Goal: Information Seeking & Learning: Learn about a topic

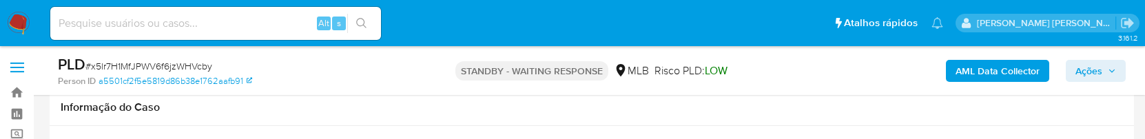
select select "10"
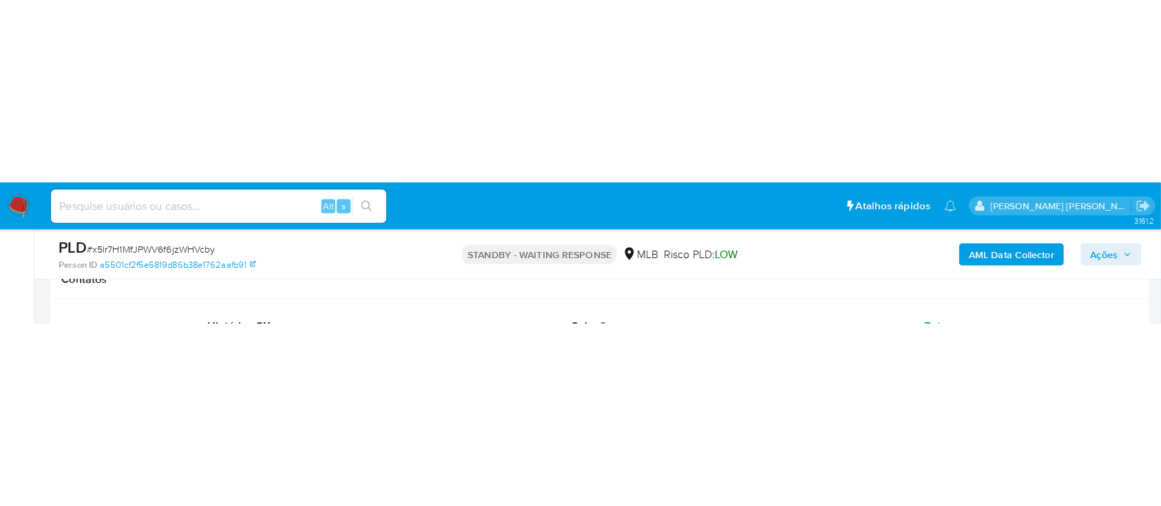
scroll to position [223, 0]
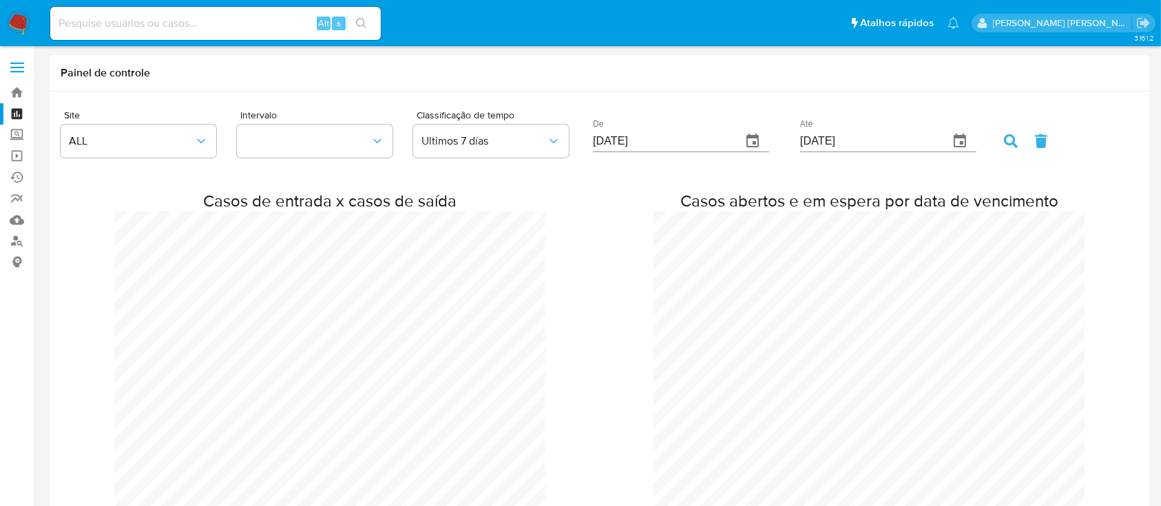
click at [14, 19] on img at bounding box center [18, 23] width 23 height 23
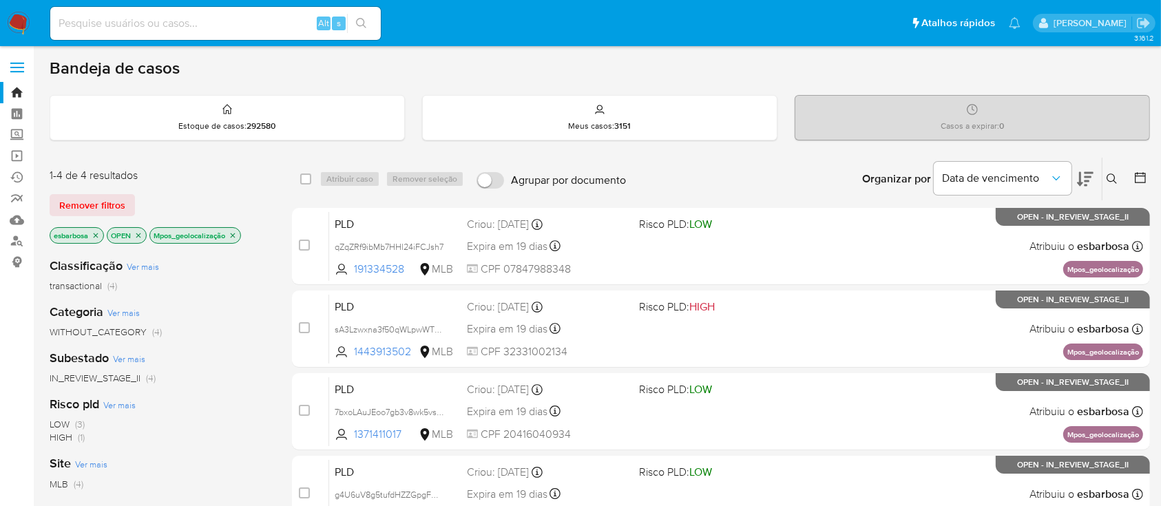
click at [21, 20] on img at bounding box center [18, 23] width 23 height 23
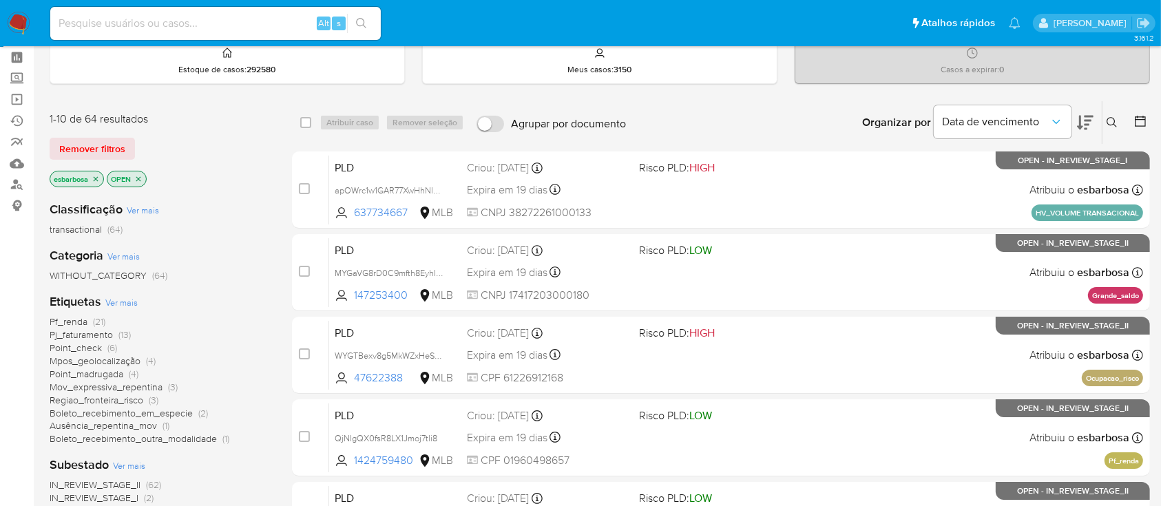
scroll to position [92, 0]
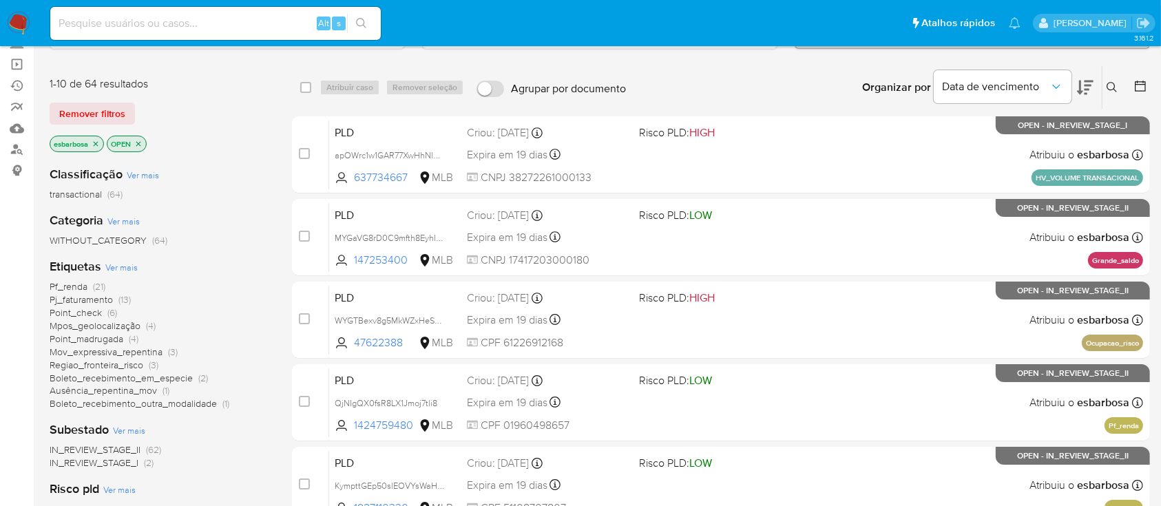
click at [103, 373] on span "Boleto_recebimento_em_especie" at bounding box center [121, 378] width 143 height 14
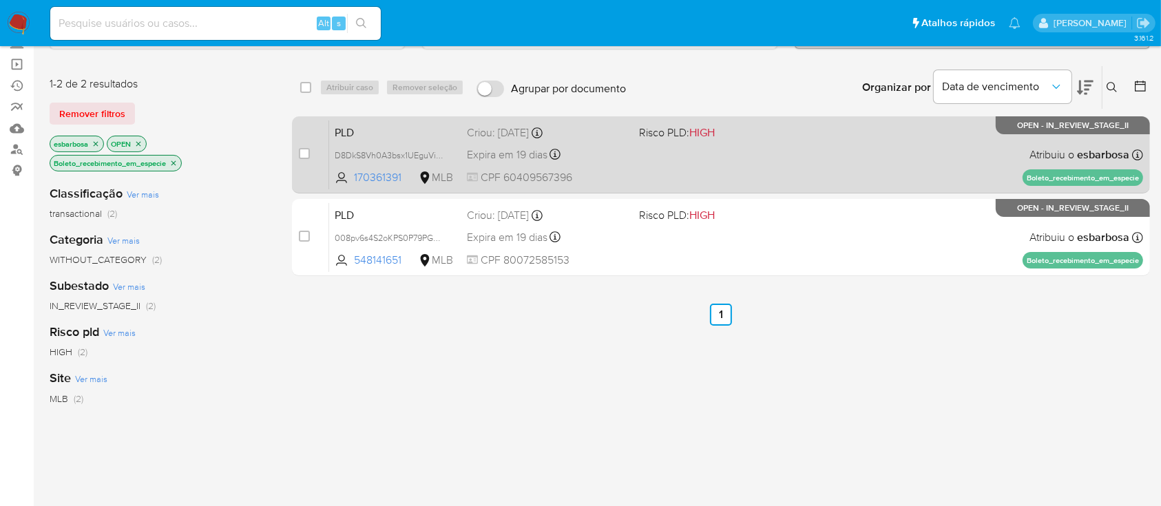
click at [767, 160] on div "PLD D8DkS8Vh0A3bsx1UEguVithe 170361391 MLB Risco PLD: HIGH Criou: 12/09/2025 Cr…" at bounding box center [736, 155] width 814 height 70
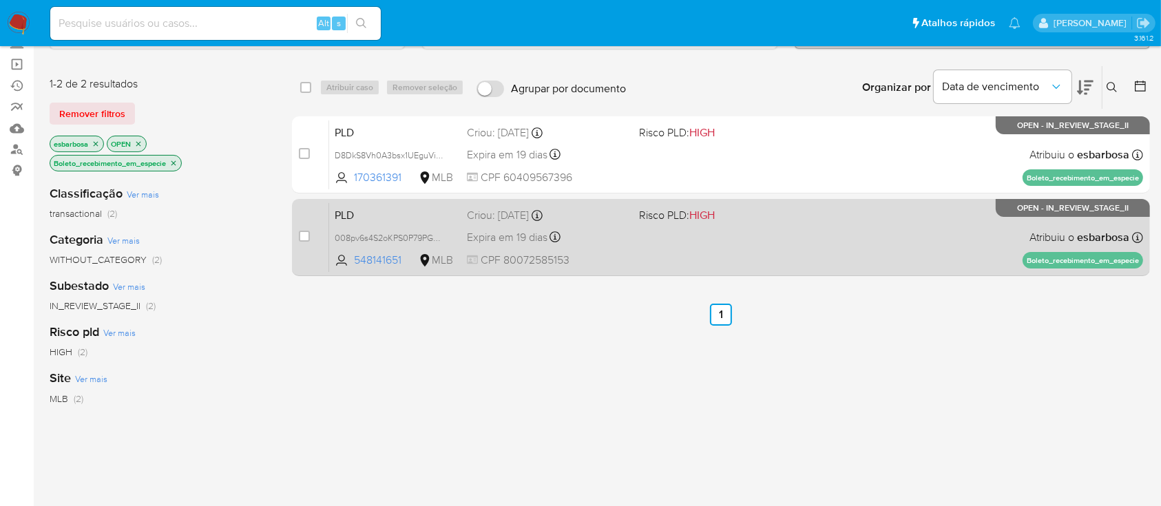
click at [799, 239] on div "PLD 008pv6s4S2oKPS0P79PGes96 548141651 MLB Risco PLD: HIGH Criou: 12/09/2025 Cr…" at bounding box center [736, 237] width 814 height 70
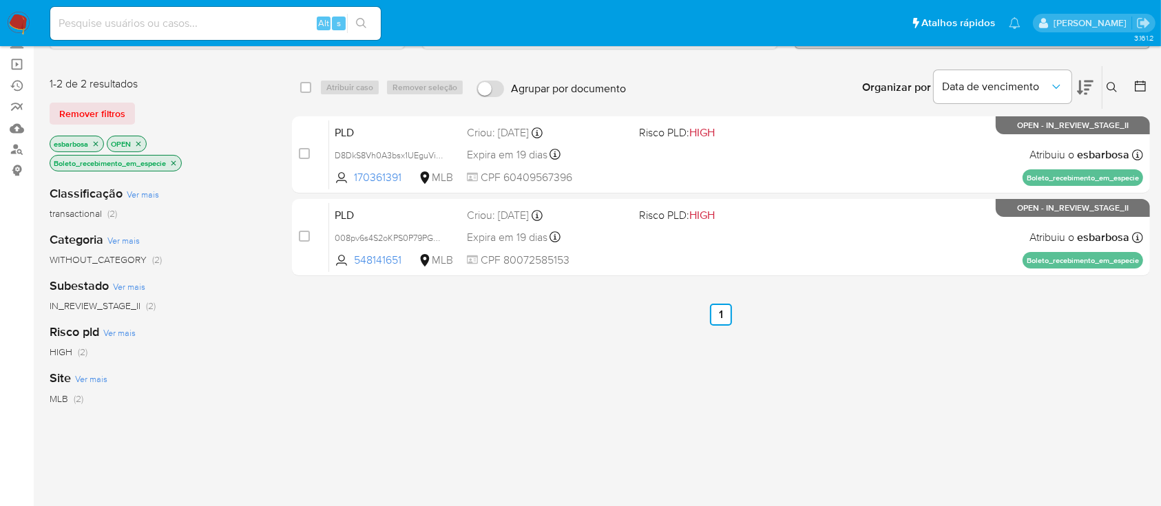
click at [173, 162] on icon "close-filter" at bounding box center [173, 163] width 8 height 8
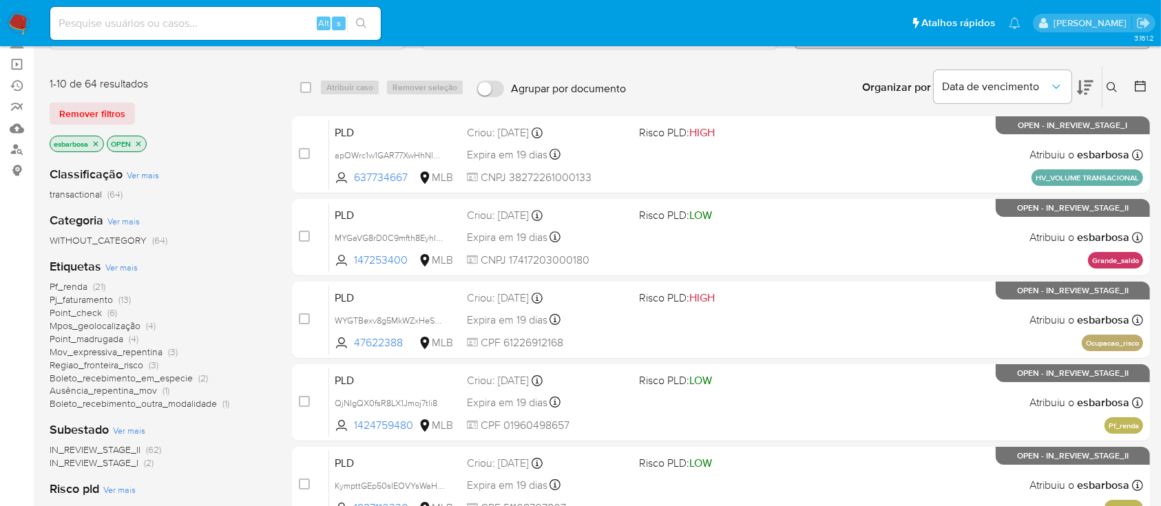
click at [183, 404] on span "Boleto_recebimento_outra_modalidade" at bounding box center [133, 404] width 167 height 14
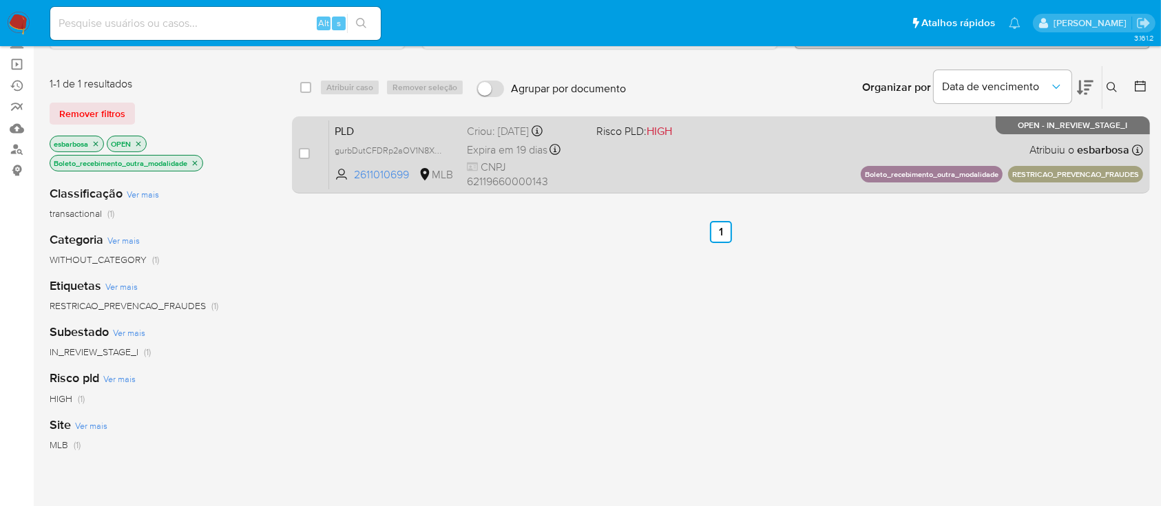
click at [619, 151] on div "PLD gurbDutCFDRp2aOV1N8Xvau2 2611010699 MLB Risco PLD: HIGH Criou: 12/09/2025 C…" at bounding box center [736, 155] width 814 height 70
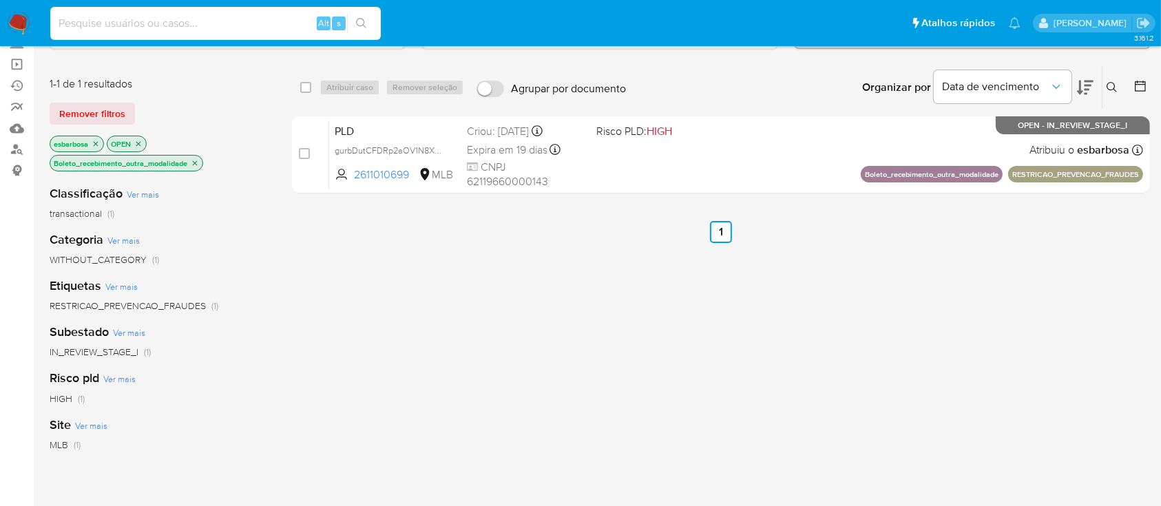
click at [241, 25] on input at bounding box center [215, 23] width 331 height 18
paste input "nMjOvWV4ekOXCLGGxqH3p2OX"
type input "nMjOvWV4ekOXCLGGxqH3p2OX"
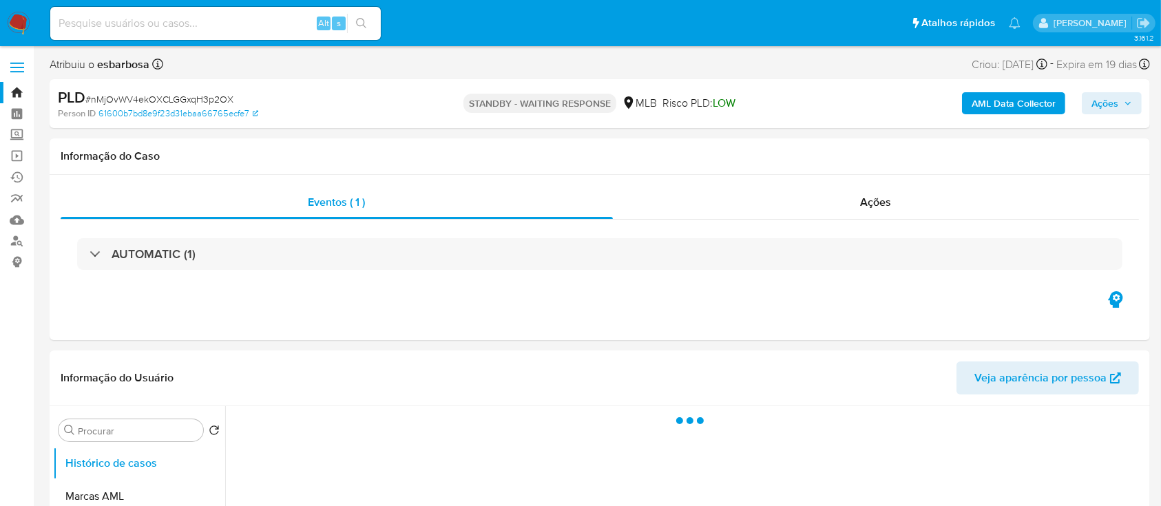
select select "10"
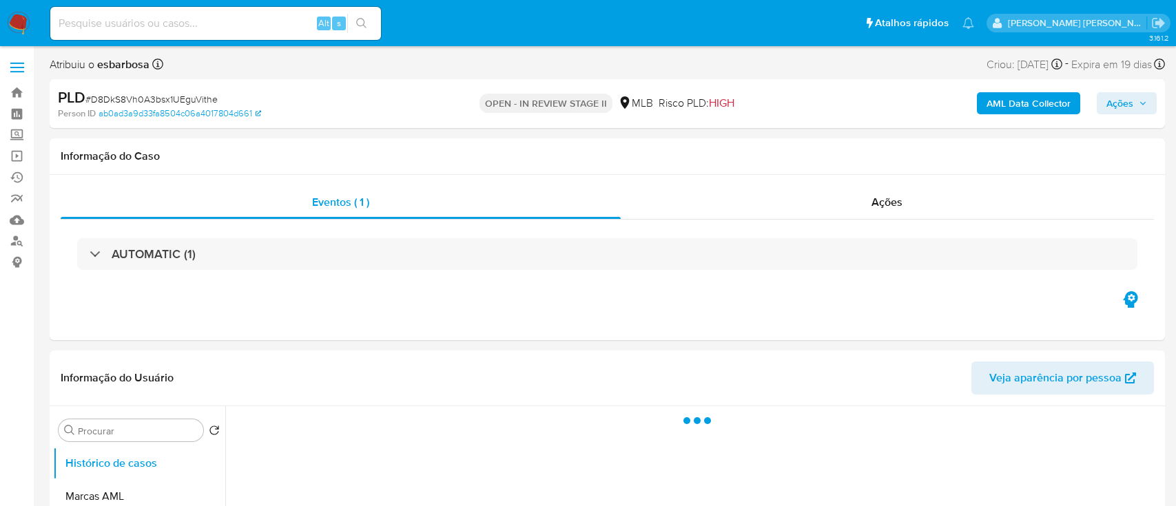
select select "10"
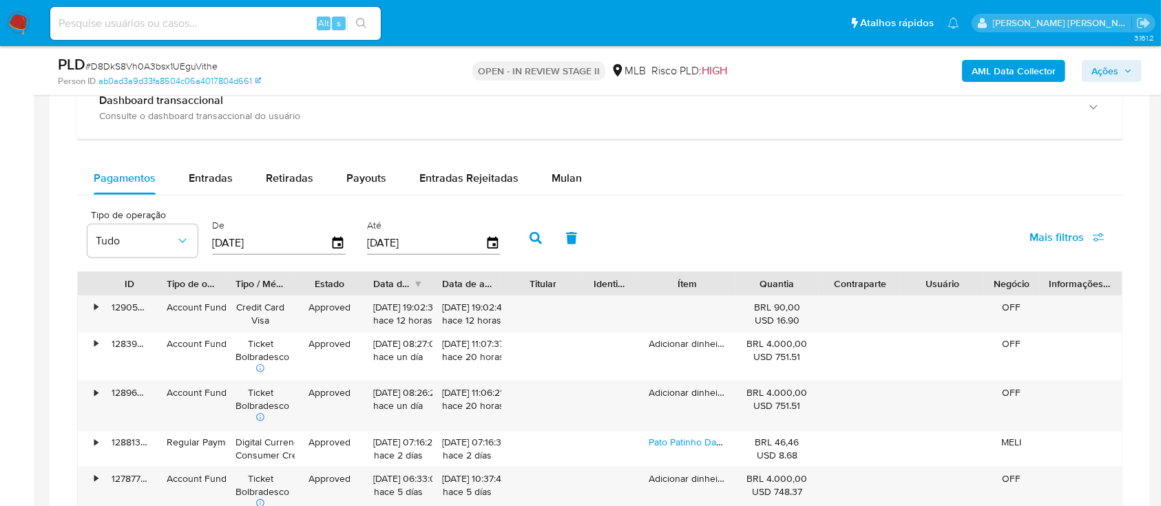
scroll to position [1102, 0]
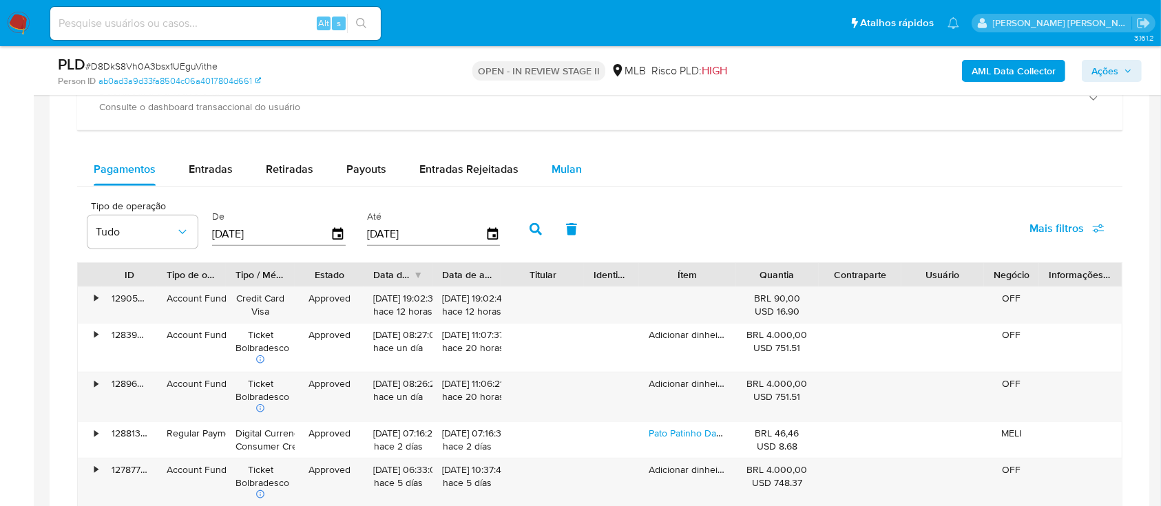
click at [571, 174] on span "Mulan" at bounding box center [567, 169] width 30 height 16
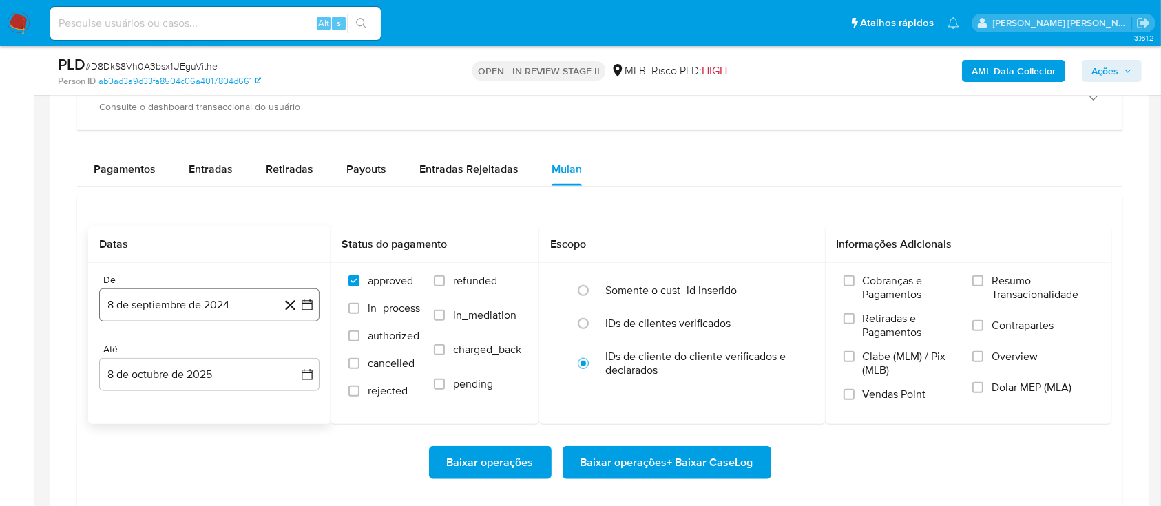
click at [230, 299] on button "8 de septiembre de 2024" at bounding box center [209, 305] width 220 height 33
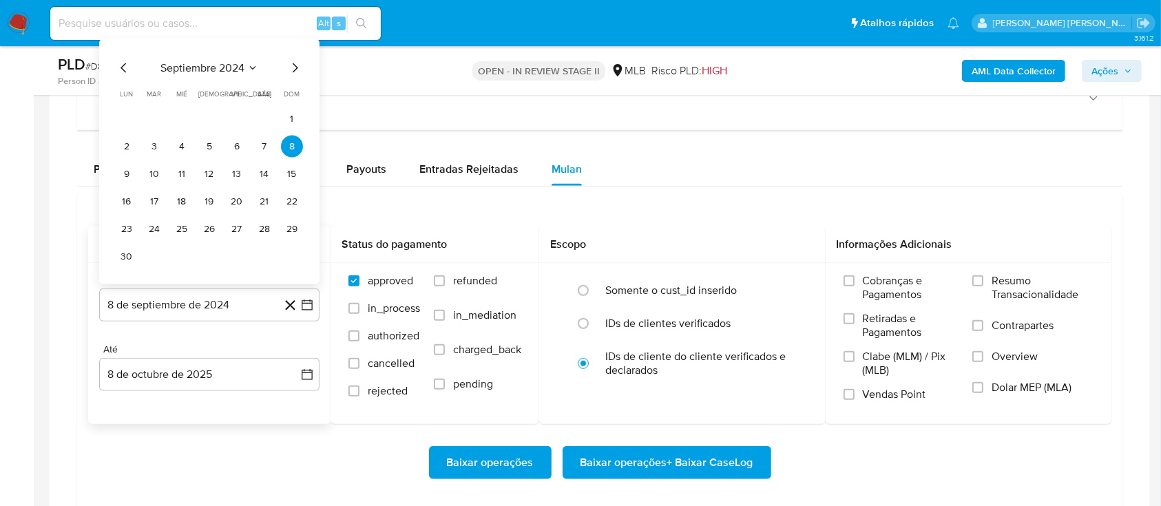
click at [215, 69] on span "septiembre 2024" at bounding box center [202, 68] width 84 height 14
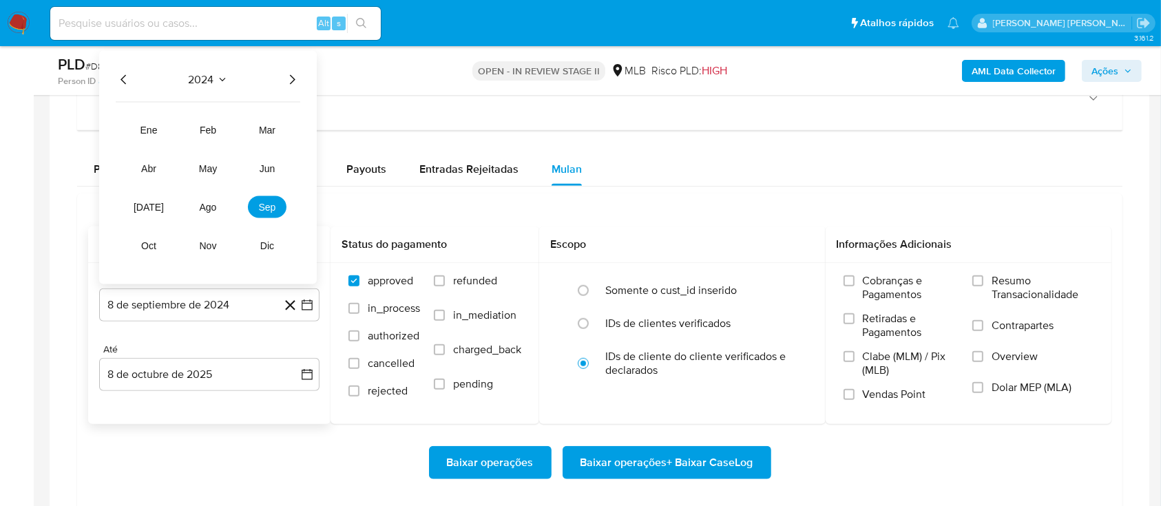
click at [298, 78] on icon "Año siguiente" at bounding box center [292, 80] width 17 height 17
click at [209, 211] on span "ago" at bounding box center [208, 207] width 17 height 11
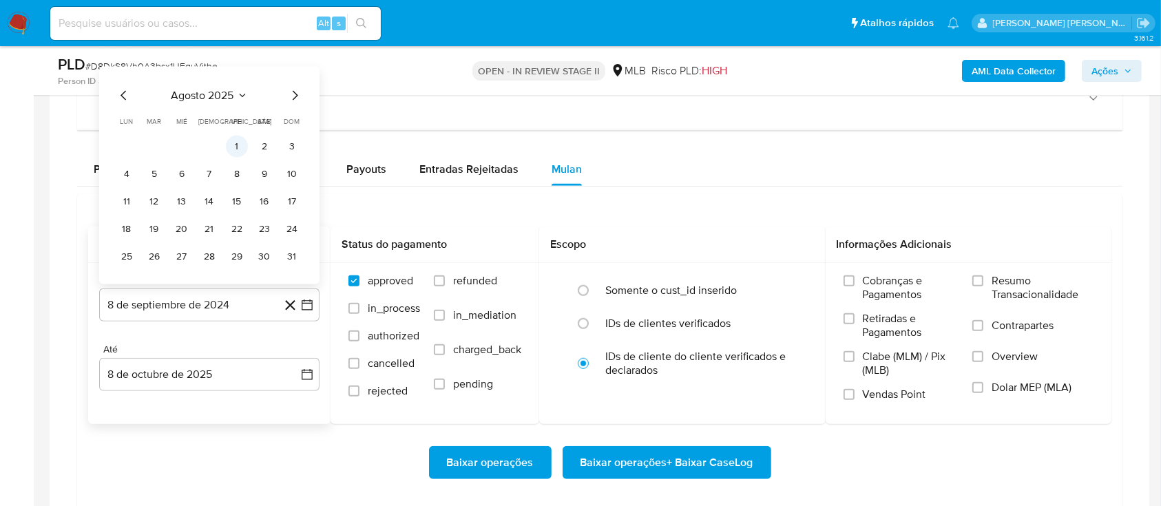
click at [240, 143] on button "1" at bounding box center [237, 147] width 22 height 22
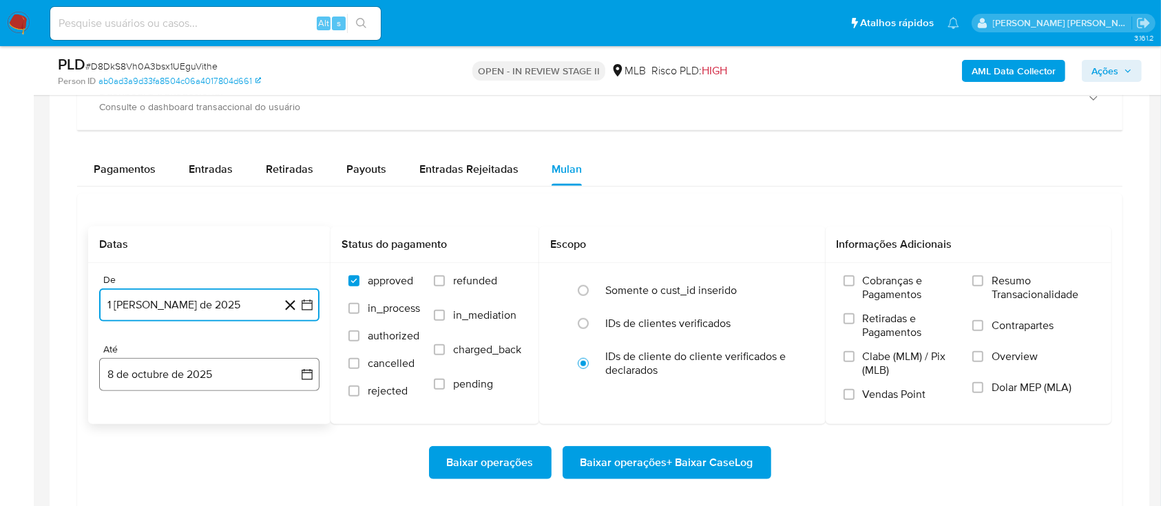
click at [179, 366] on button "8 de octubre de 2025" at bounding box center [209, 374] width 220 height 33
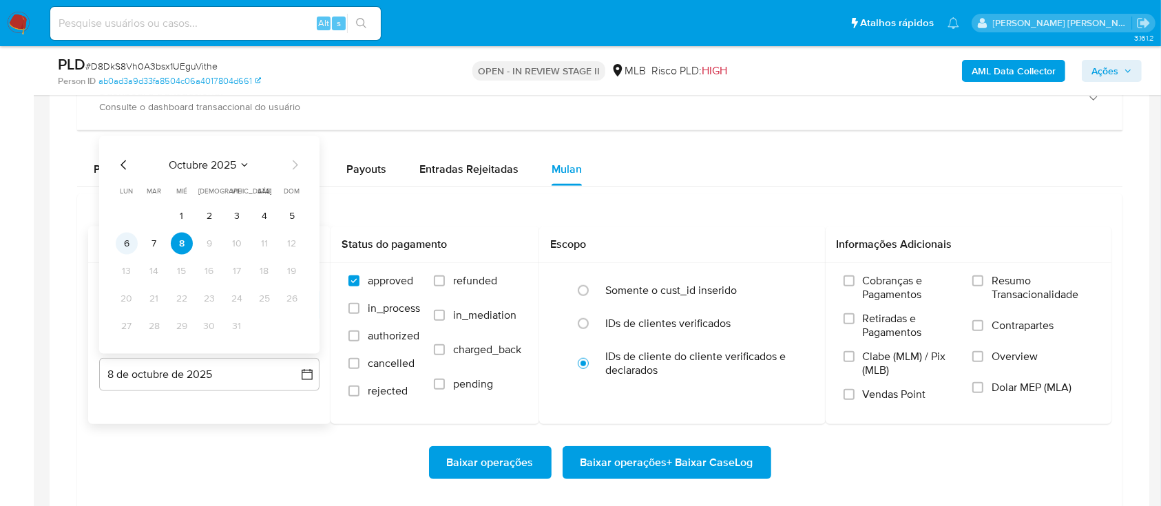
click at [127, 245] on button "6" at bounding box center [127, 244] width 22 height 22
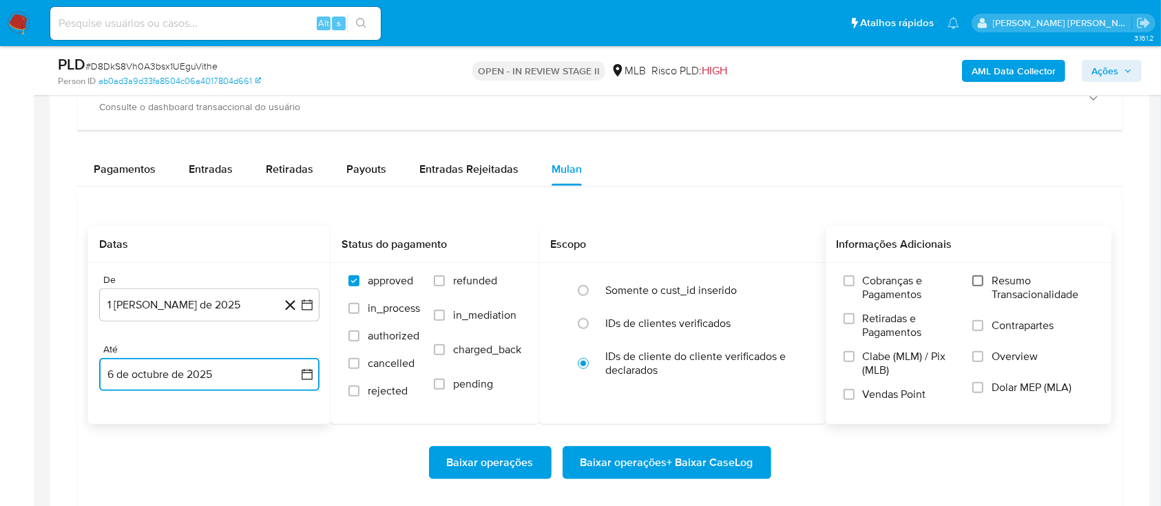
click at [981, 280] on input "Resumo Transacionalidade" at bounding box center [978, 280] width 11 height 11
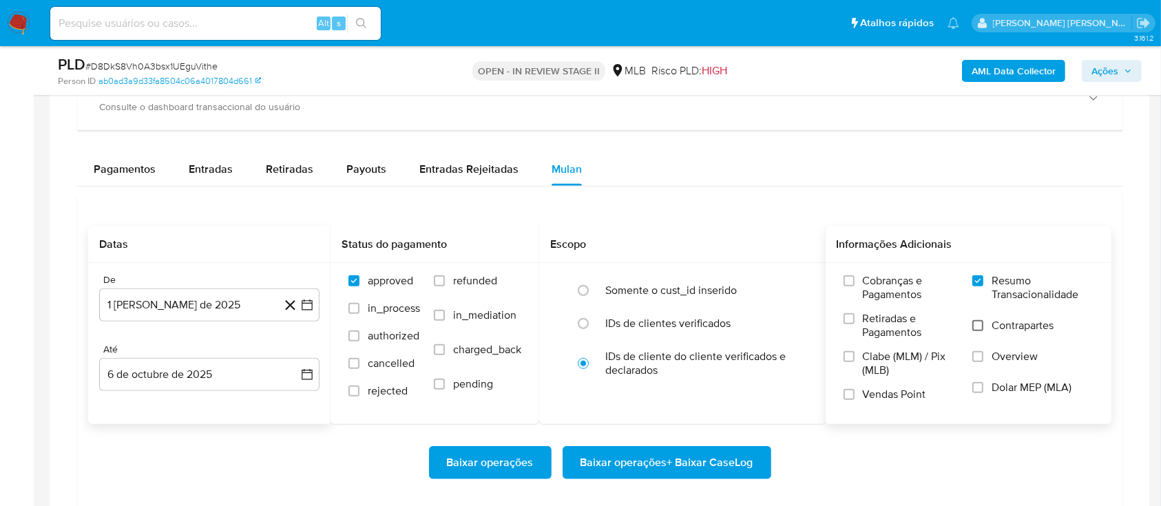
click at [976, 322] on input "Contrapartes" at bounding box center [978, 325] width 11 height 11
click at [854, 392] on input "Vendas Point" at bounding box center [849, 394] width 11 height 11
click at [689, 460] on span "Baixar operações + Baixar CaseLog" at bounding box center [667, 463] width 173 height 30
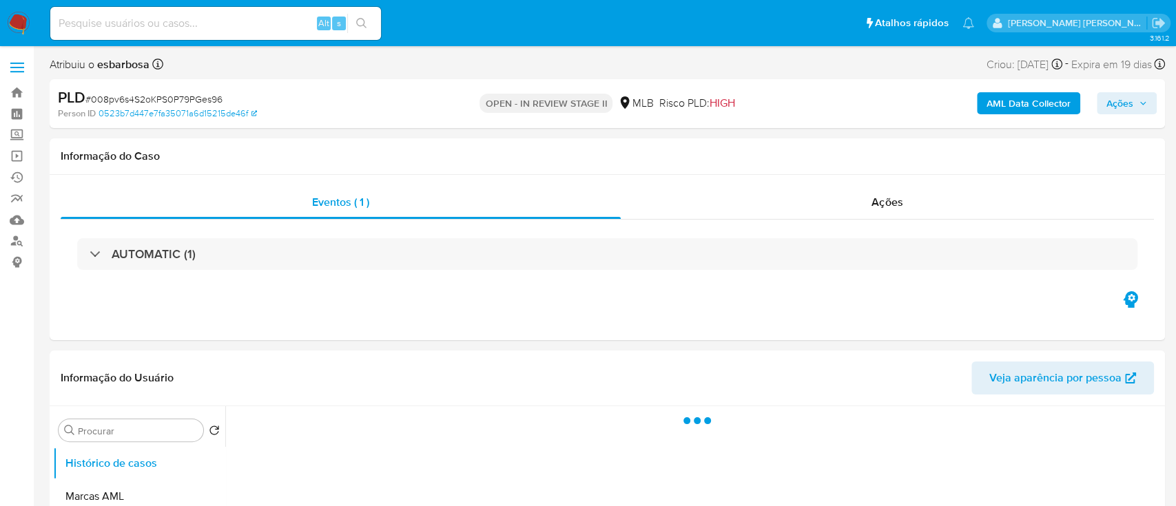
select select "10"
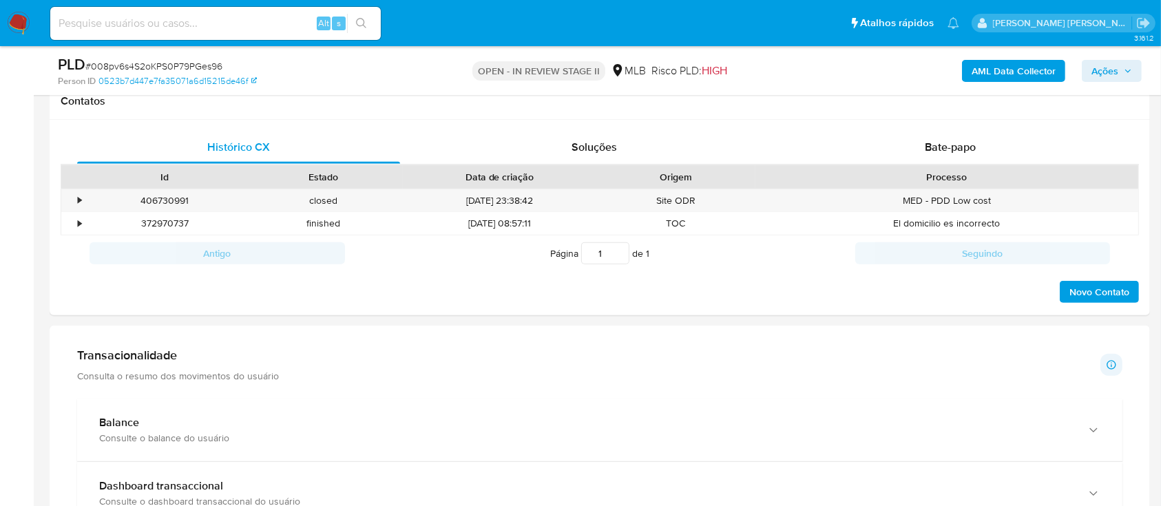
scroll to position [826, 0]
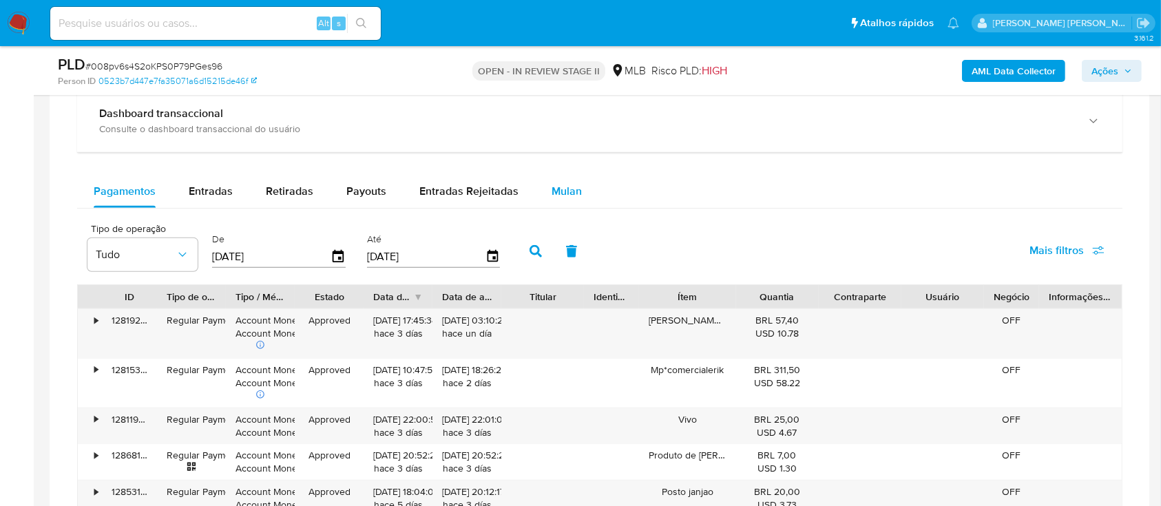
click at [562, 187] on span "Mulan" at bounding box center [567, 191] width 30 height 16
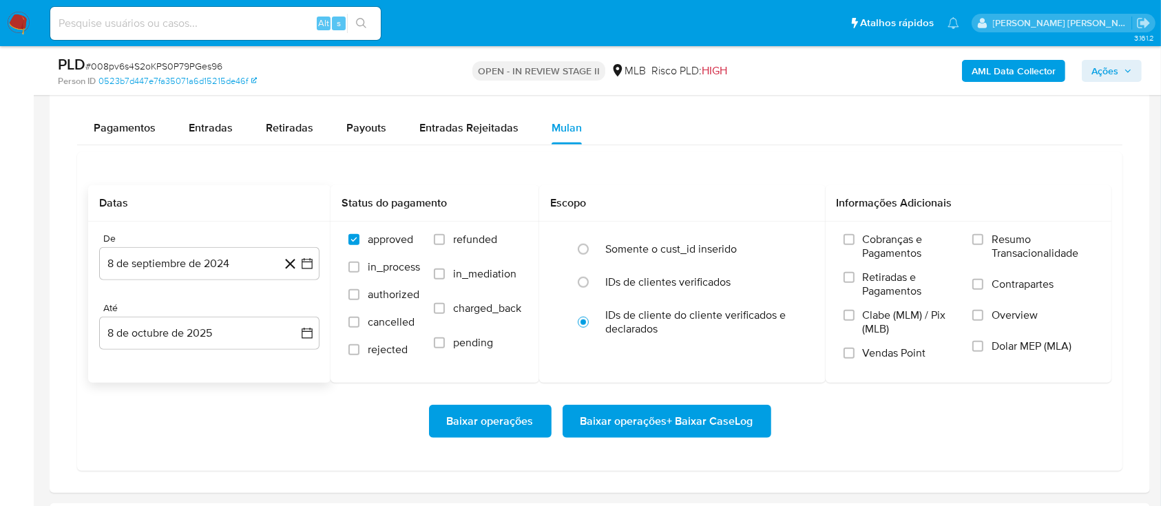
scroll to position [1102, 0]
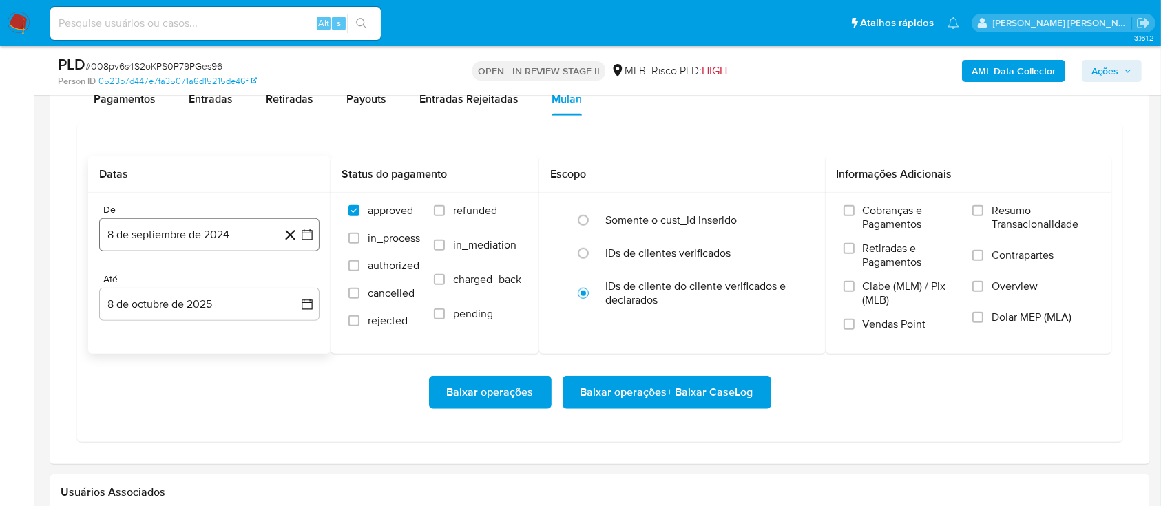
click at [242, 236] on button "8 de septiembre de 2024" at bounding box center [209, 234] width 220 height 33
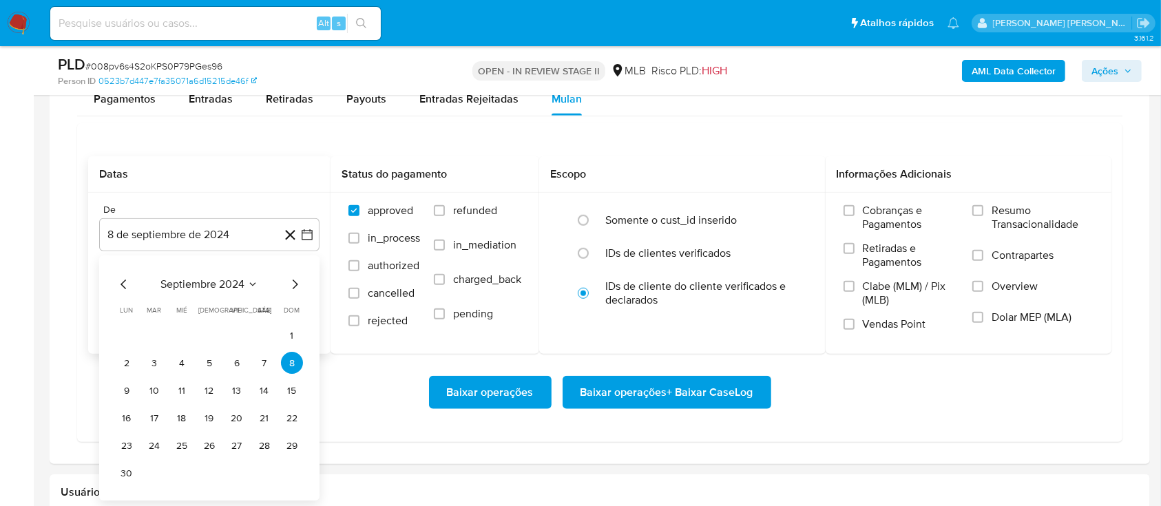
click at [202, 287] on span "septiembre 2024" at bounding box center [202, 285] width 84 height 14
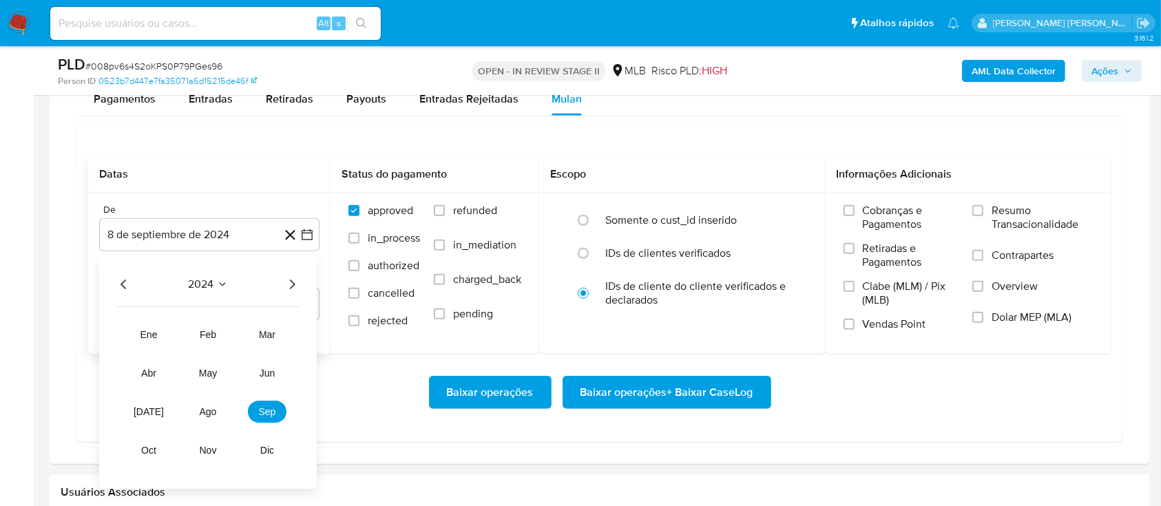
click at [293, 280] on icon "Año siguiente" at bounding box center [292, 285] width 17 height 17
click at [215, 410] on span "ago" at bounding box center [208, 412] width 17 height 11
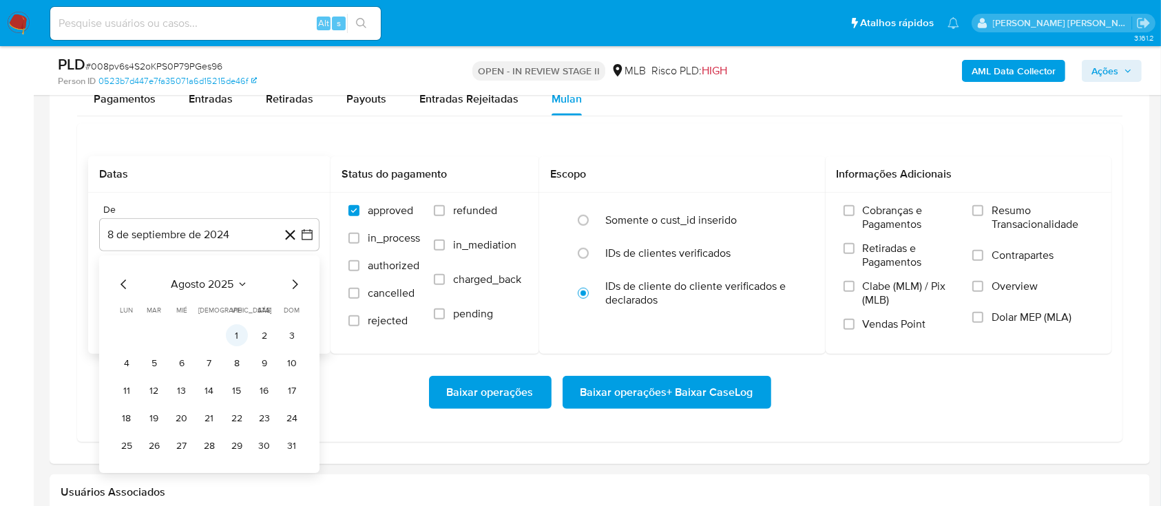
click at [241, 344] on button "1" at bounding box center [237, 336] width 22 height 22
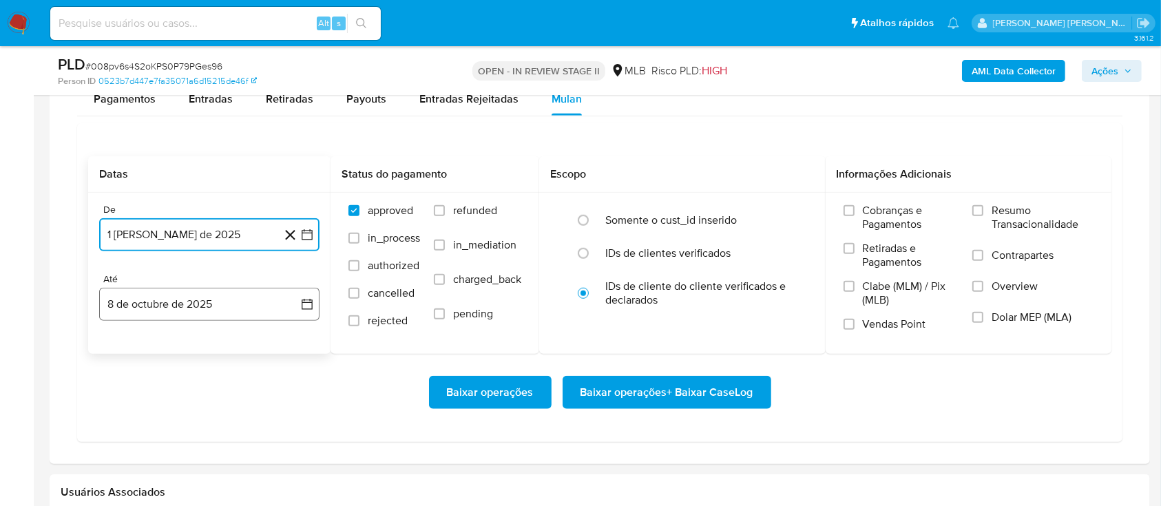
click at [239, 317] on button "8 de octubre de 2025" at bounding box center [209, 304] width 220 height 33
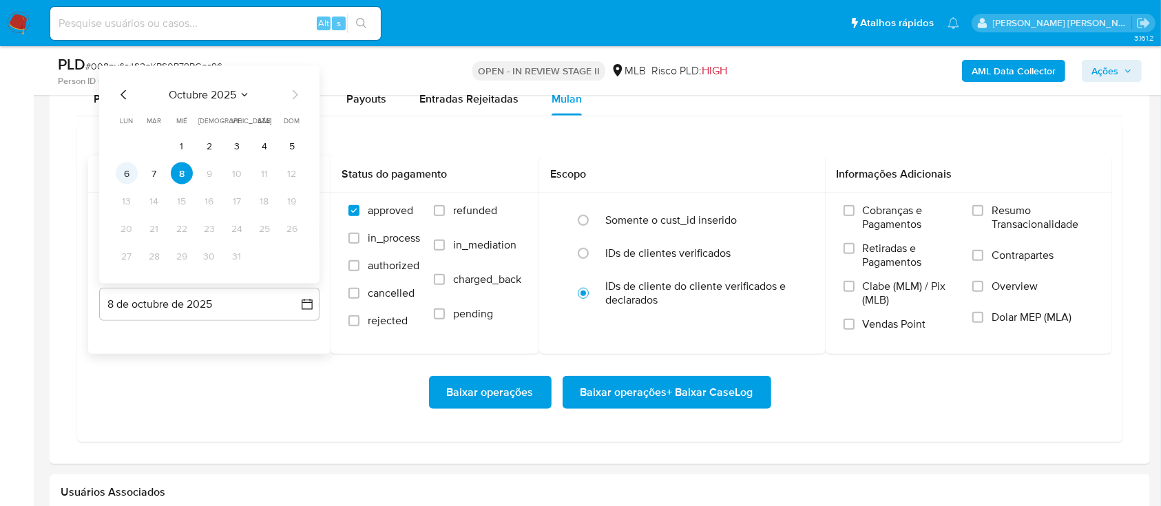
click at [129, 178] on button "6" at bounding box center [127, 174] width 22 height 22
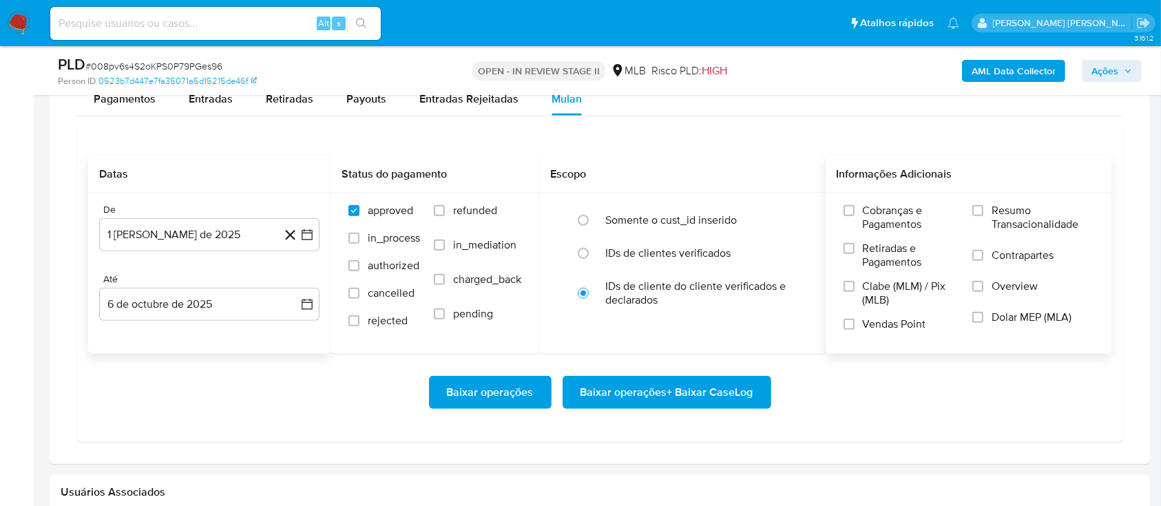
click at [975, 218] on label "Resumo Transacionalidade" at bounding box center [1033, 226] width 121 height 45
click at [975, 216] on input "Resumo Transacionalidade" at bounding box center [978, 210] width 11 height 11
click at [980, 256] on input "Contrapartes" at bounding box center [978, 255] width 11 height 11
click at [846, 326] on input "Vendas Point" at bounding box center [849, 324] width 11 height 11
click at [658, 391] on span "Baixar operações + Baixar CaseLog" at bounding box center [667, 392] width 173 height 30
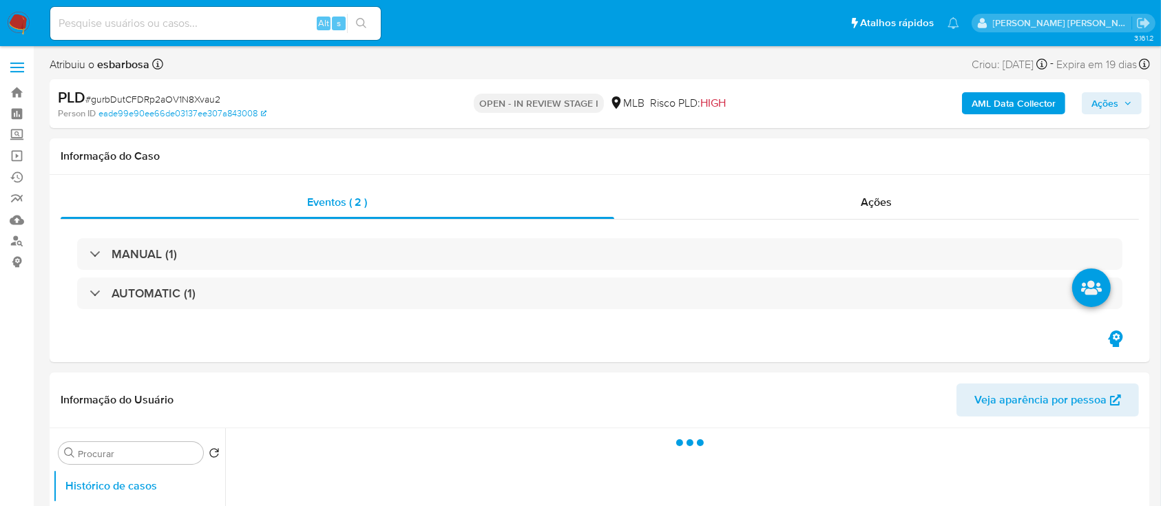
select select "10"
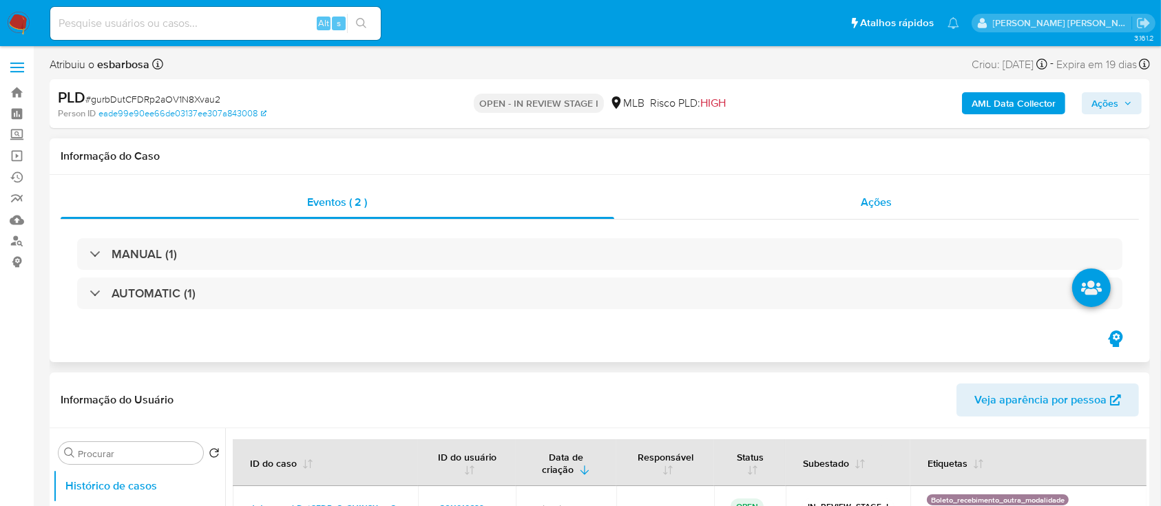
click at [782, 207] on div "Ações" at bounding box center [876, 202] width 525 height 33
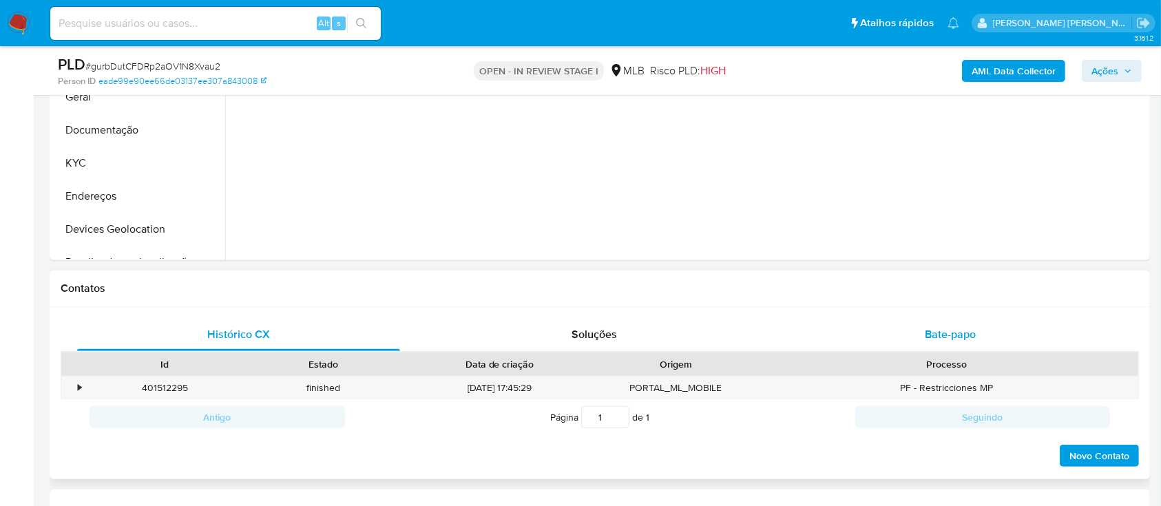
scroll to position [643, 0]
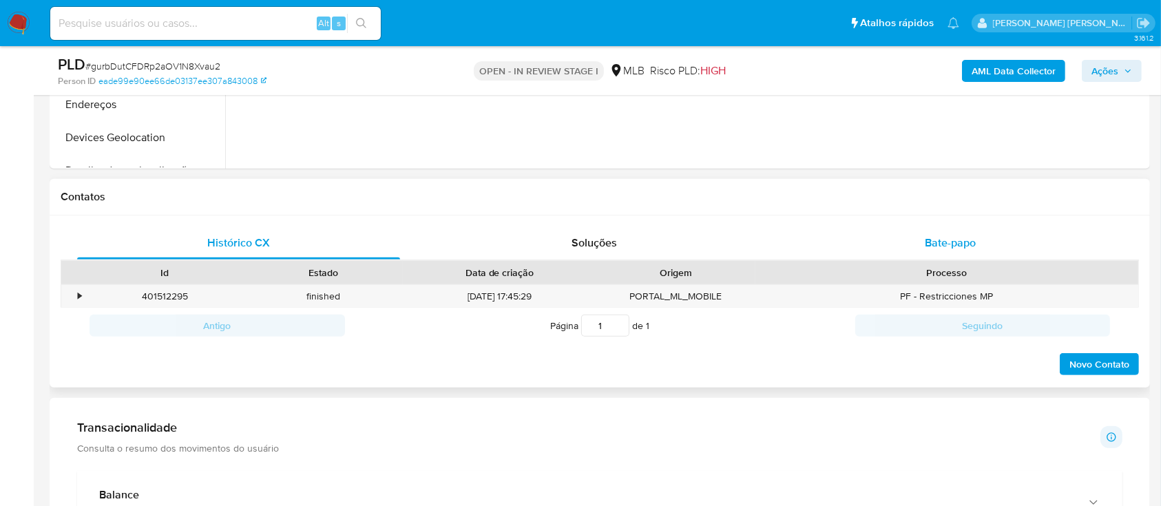
click at [897, 233] on div "Bate-papo" at bounding box center [950, 243] width 323 height 33
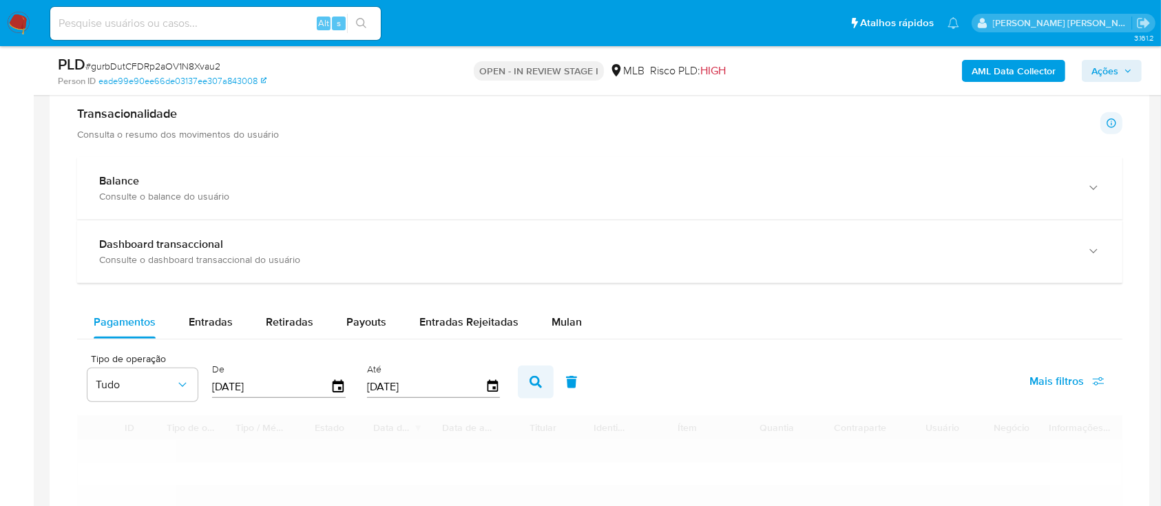
scroll to position [1285, 0]
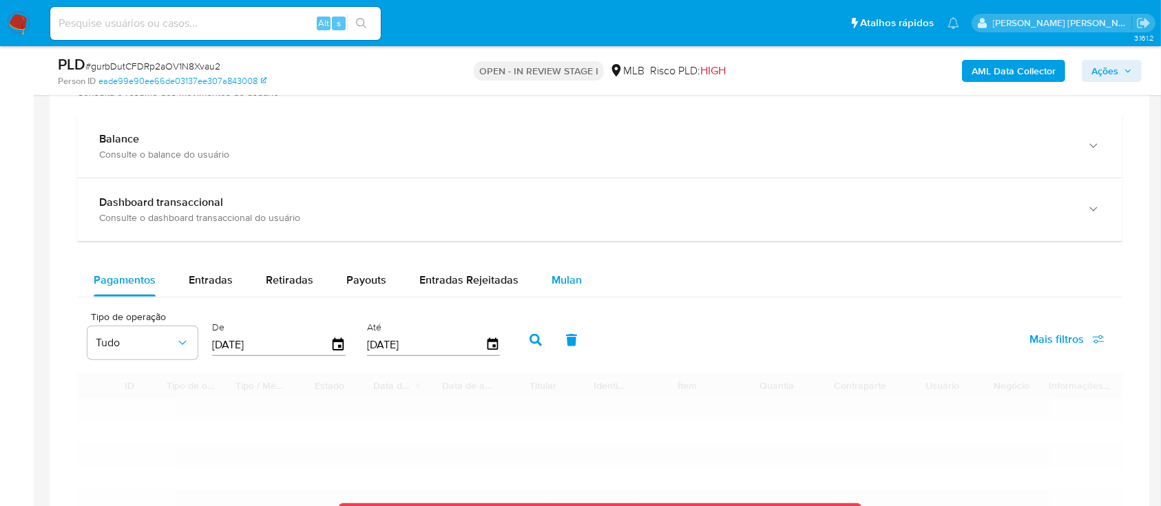
click at [557, 277] on span "Mulan" at bounding box center [567, 280] width 30 height 16
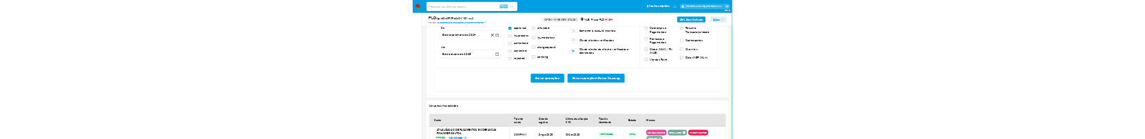
scroll to position [1469, 0]
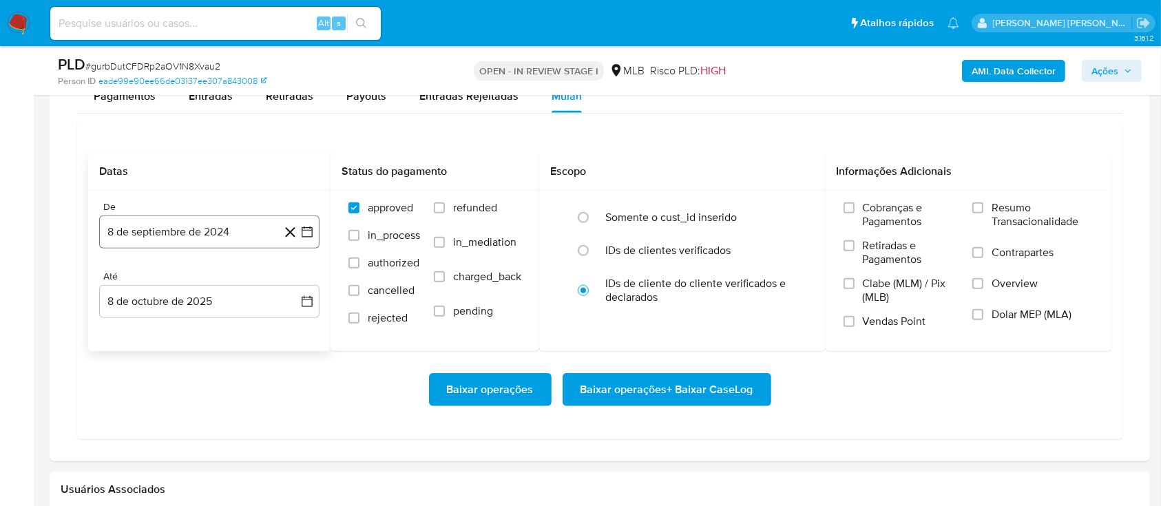
click at [236, 234] on button "8 de septiembre de 2024" at bounding box center [209, 232] width 220 height 33
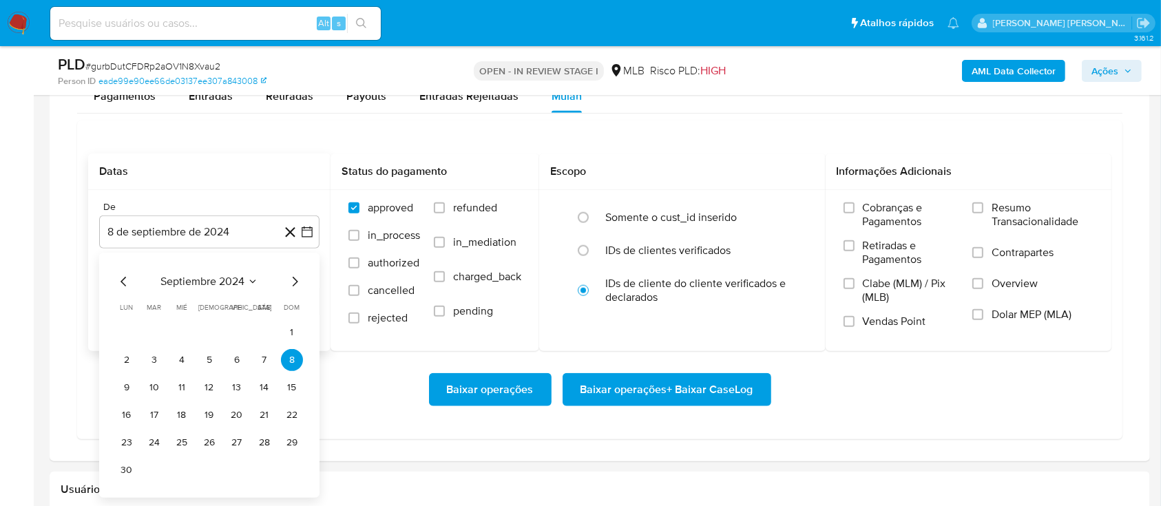
click at [207, 280] on span "septiembre 2024" at bounding box center [202, 282] width 84 height 14
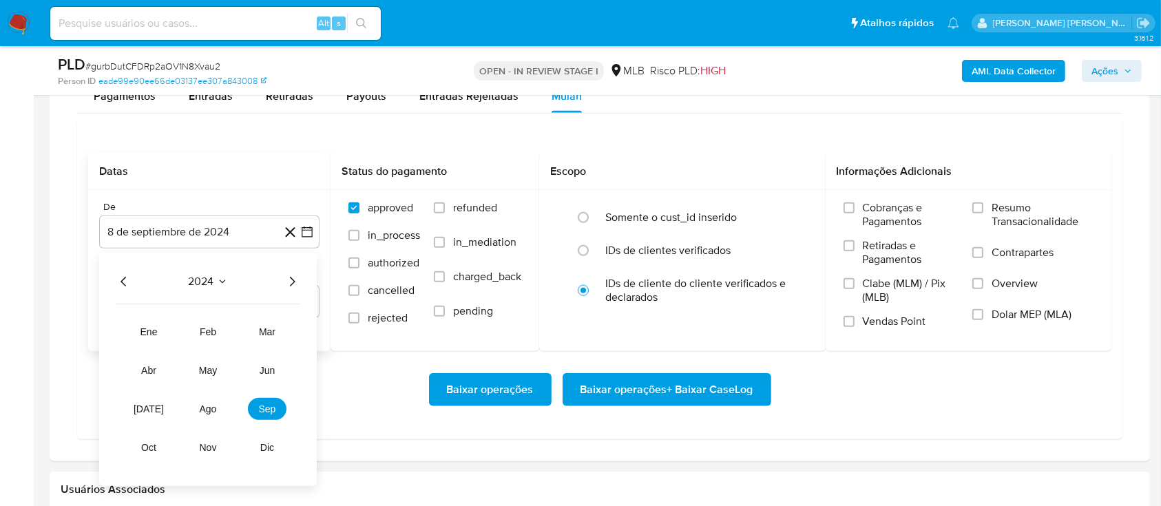
click at [291, 281] on icon "Año siguiente" at bounding box center [292, 281] width 17 height 17
click at [211, 406] on span "ago" at bounding box center [208, 409] width 17 height 11
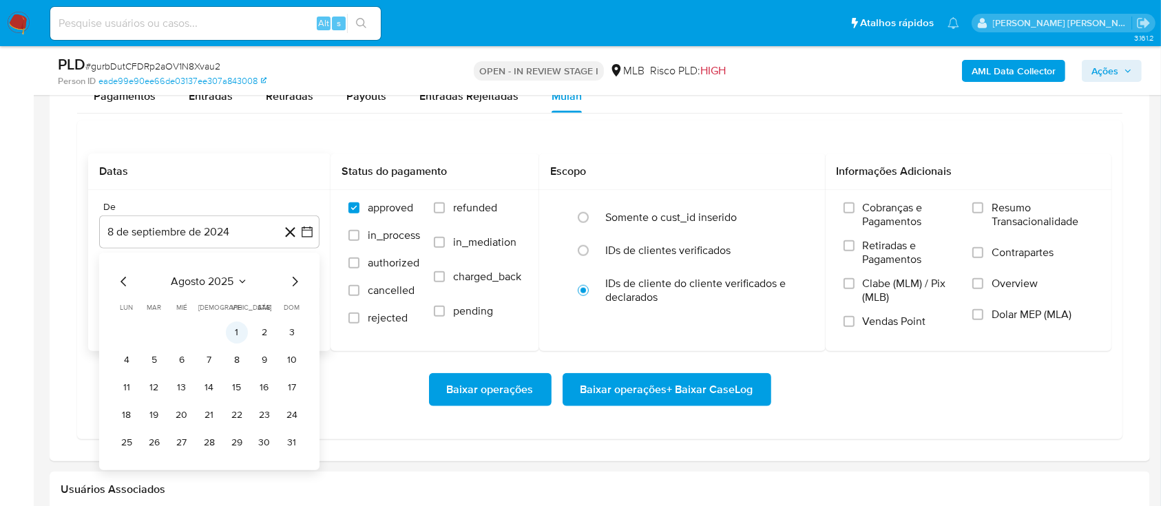
click at [235, 336] on button "1" at bounding box center [237, 333] width 22 height 22
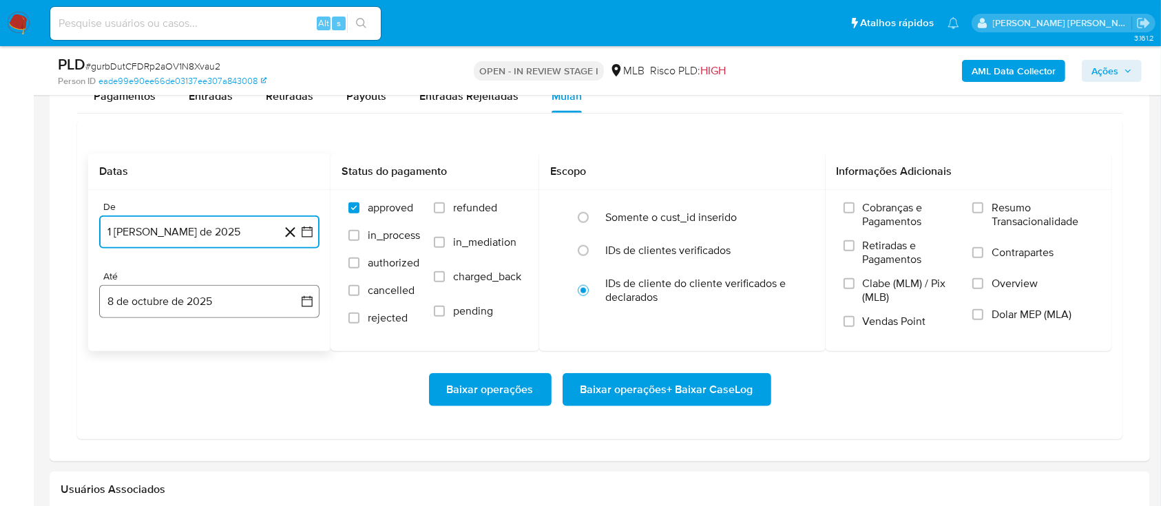
click at [240, 306] on button "8 de octubre de 2025" at bounding box center [209, 301] width 220 height 33
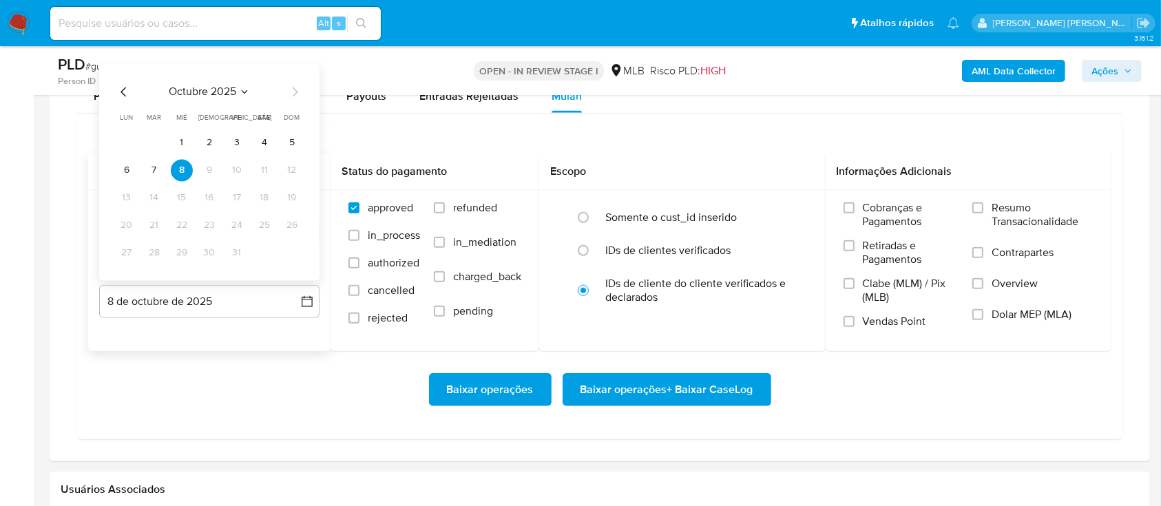
click at [121, 164] on button "6" at bounding box center [127, 170] width 22 height 22
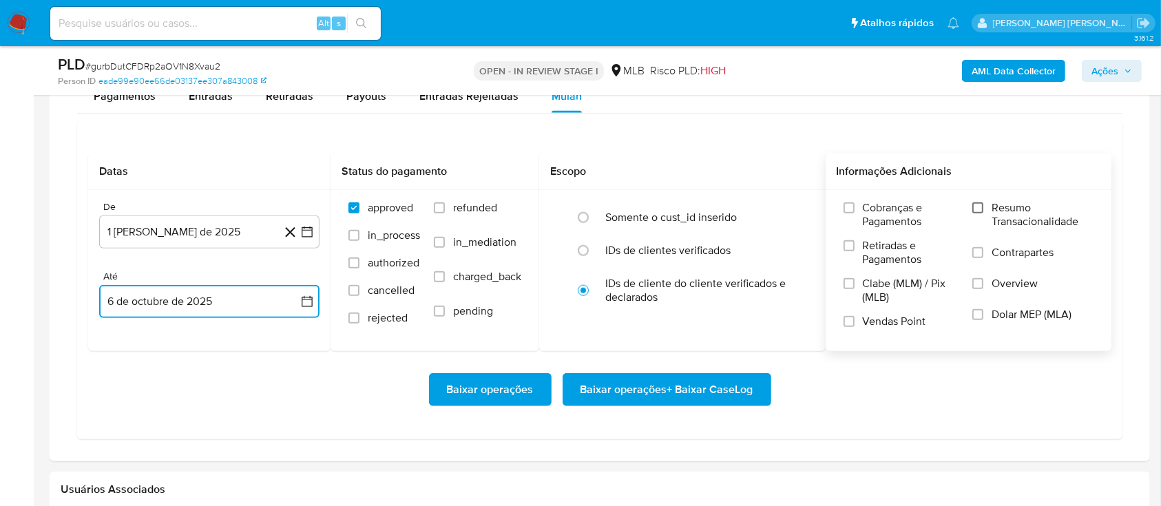
click at [981, 205] on input "Resumo Transacionalidade" at bounding box center [978, 207] width 11 height 11
drag, startPoint x: 981, startPoint y: 248, endPoint x: 965, endPoint y: 266, distance: 24.4
click at [981, 249] on input "Contrapartes" at bounding box center [978, 252] width 11 height 11
click at [851, 325] on input "Vendas Point" at bounding box center [849, 321] width 11 height 11
click at [647, 397] on span "Baixar operações + Baixar CaseLog" at bounding box center [667, 390] width 173 height 30
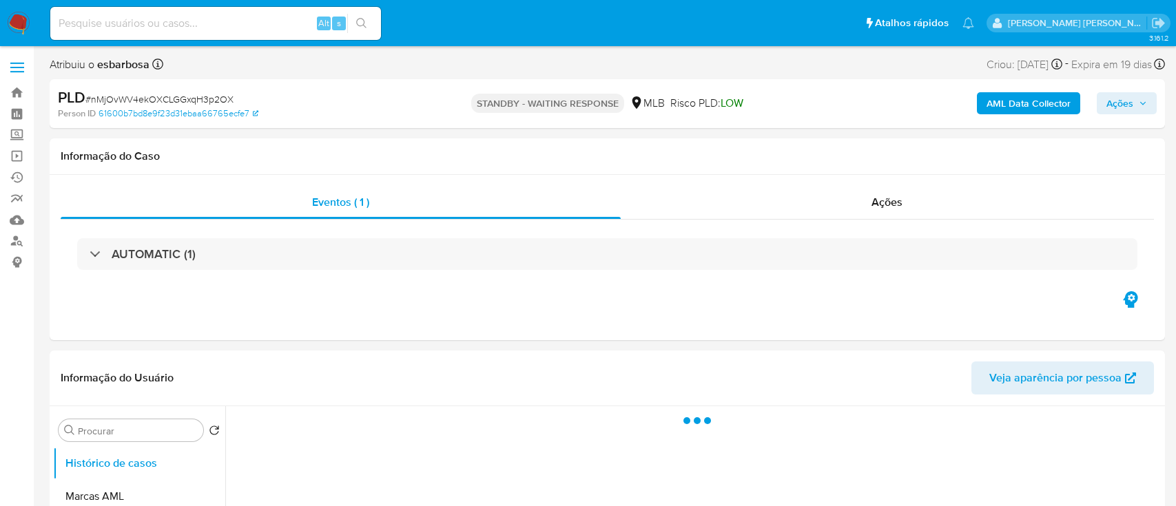
select select "10"
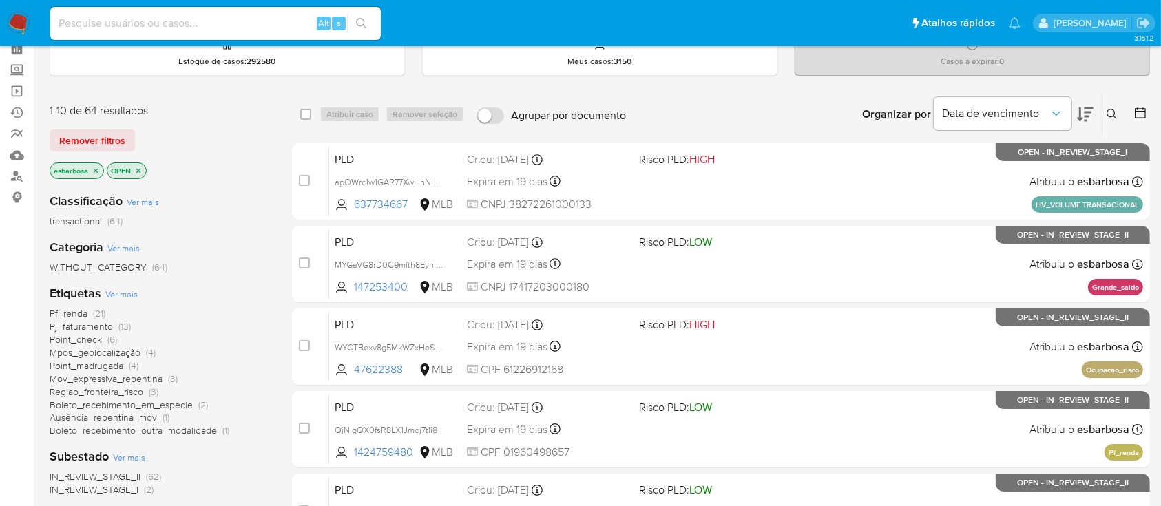
scroll to position [92, 0]
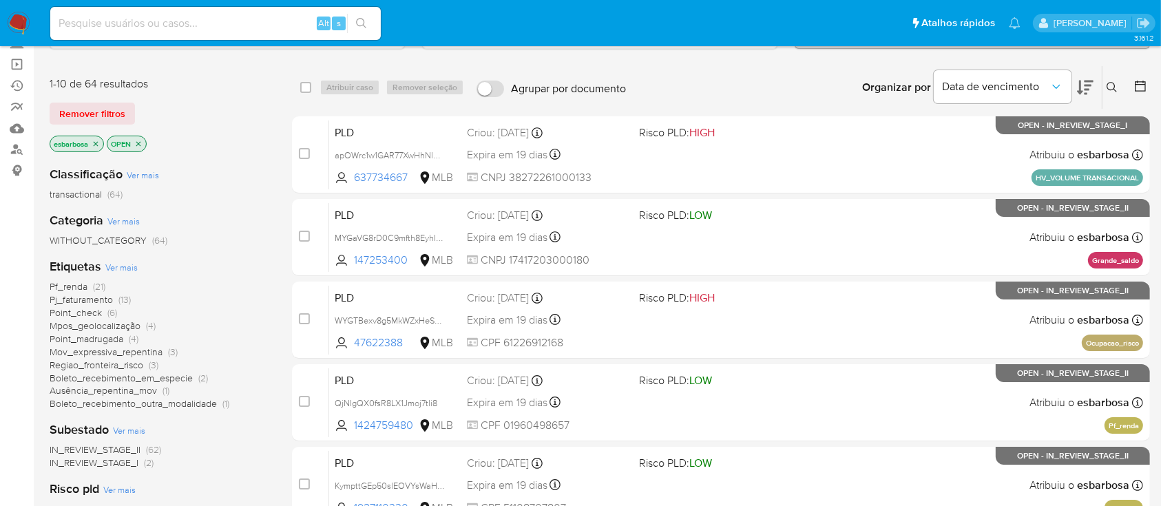
click at [76, 289] on span "Pf_renda" at bounding box center [69, 287] width 38 height 14
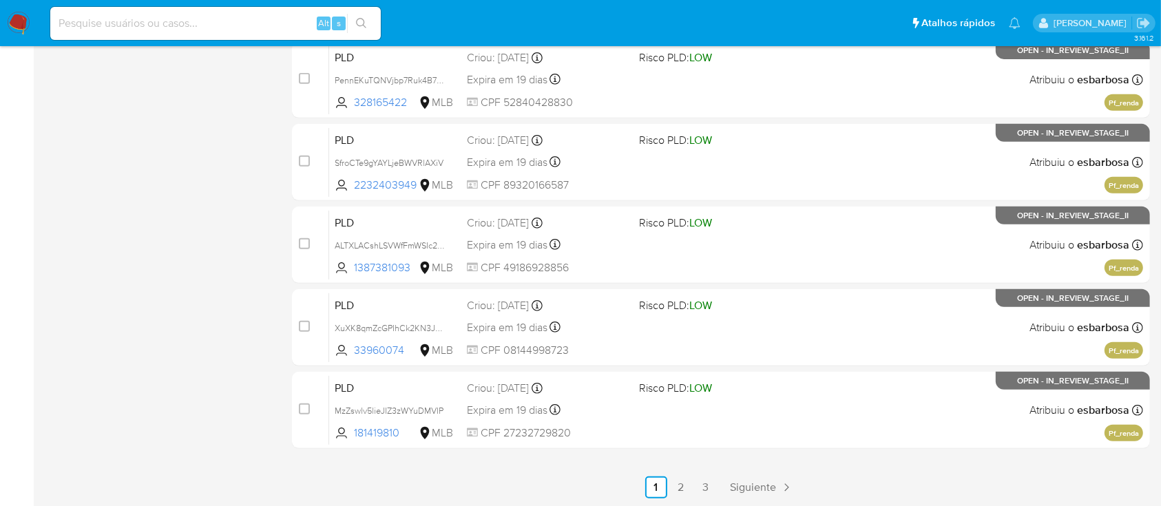
scroll to position [630, 0]
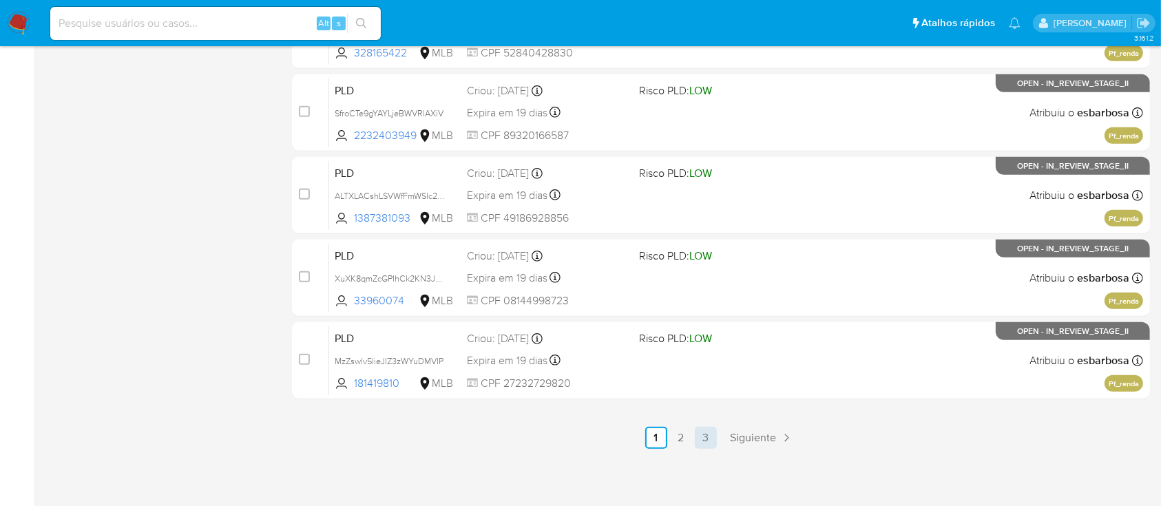
click at [708, 435] on link "3" at bounding box center [706, 438] width 22 height 22
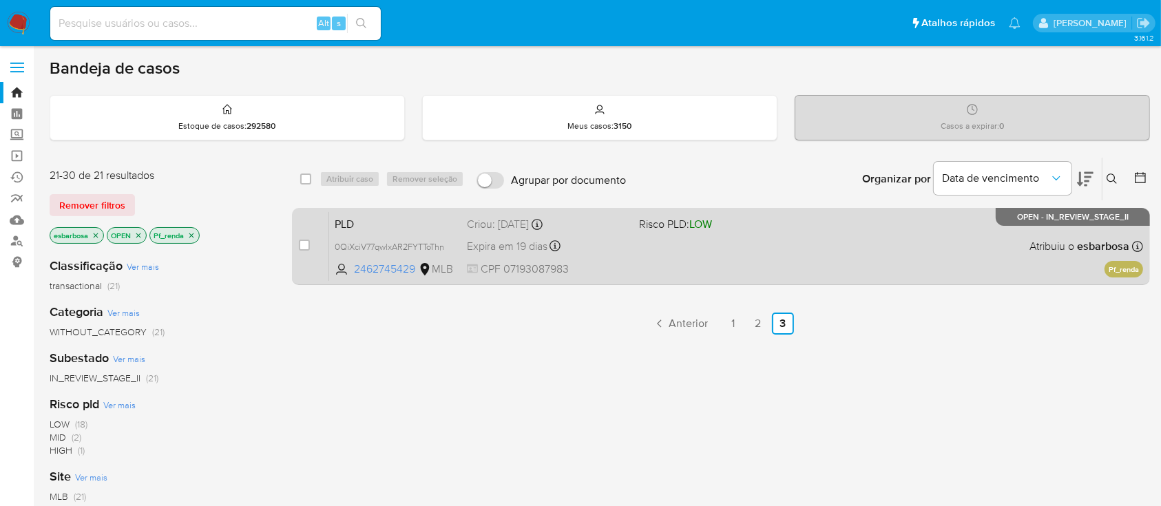
click at [922, 259] on div "PLD 0QiXciV77qwlxAR2FYTToThn 2462745429 MLB Risco PLD: LOW Criou: 12/09/2025 Cr…" at bounding box center [736, 246] width 814 height 70
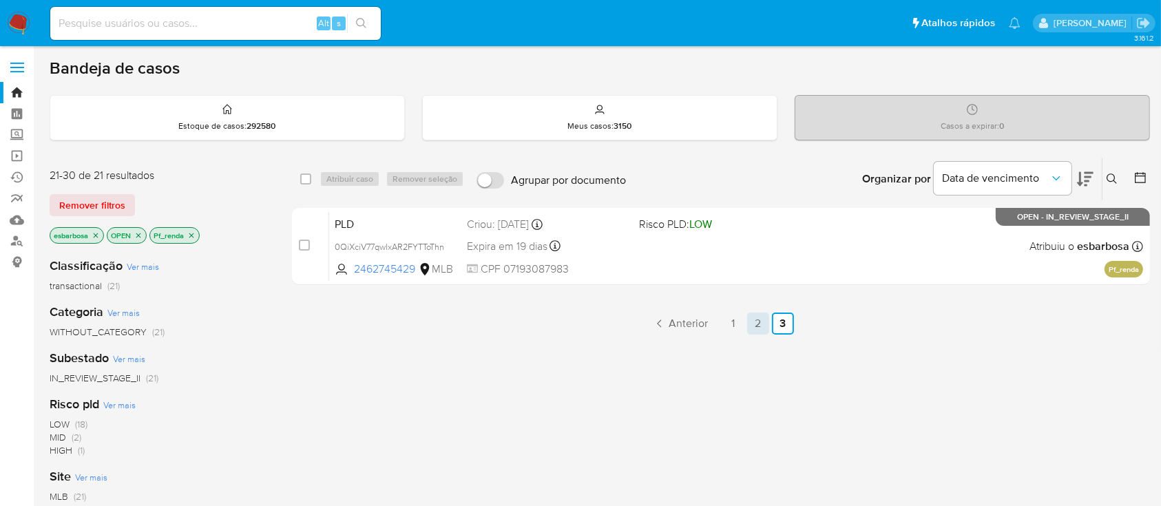
click at [760, 324] on link "2" at bounding box center [758, 324] width 22 height 22
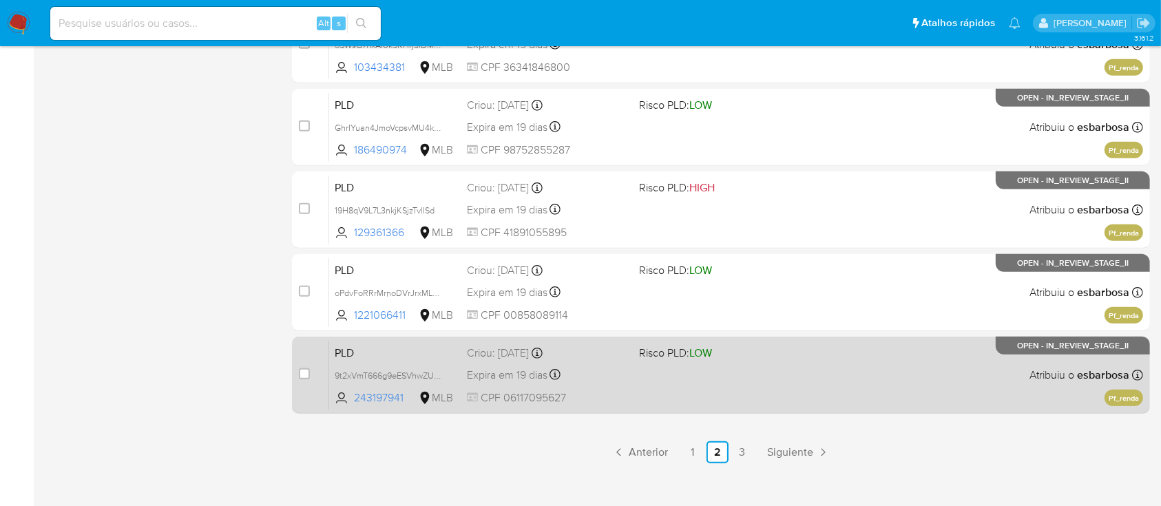
scroll to position [630, 0]
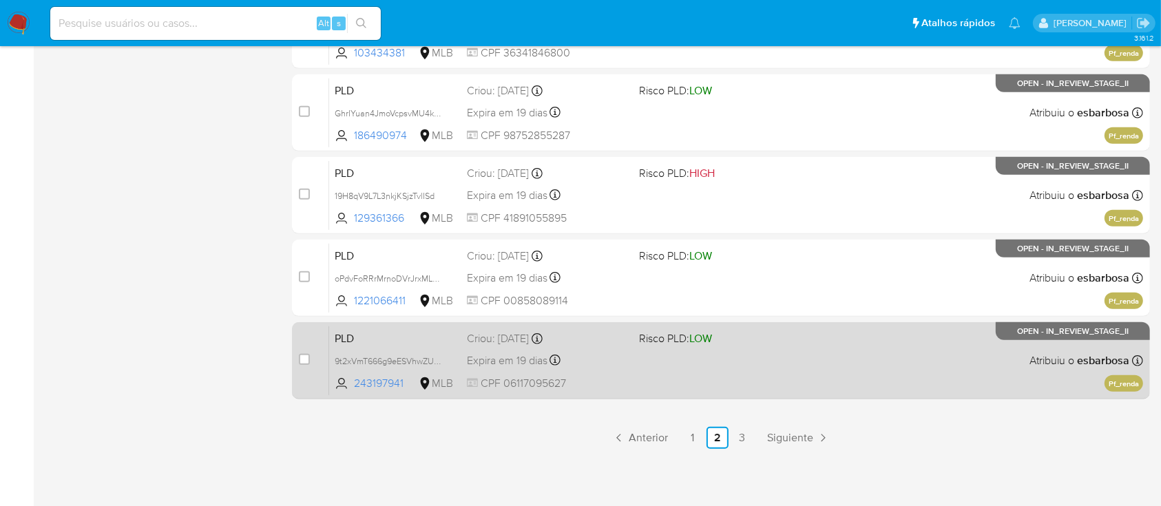
click at [745, 351] on div "PLD 9t2xVmT666g9eESVhwZUELri 243197941 MLB Risco PLD: LOW Criou: 12/09/2025 Cri…" at bounding box center [736, 361] width 814 height 70
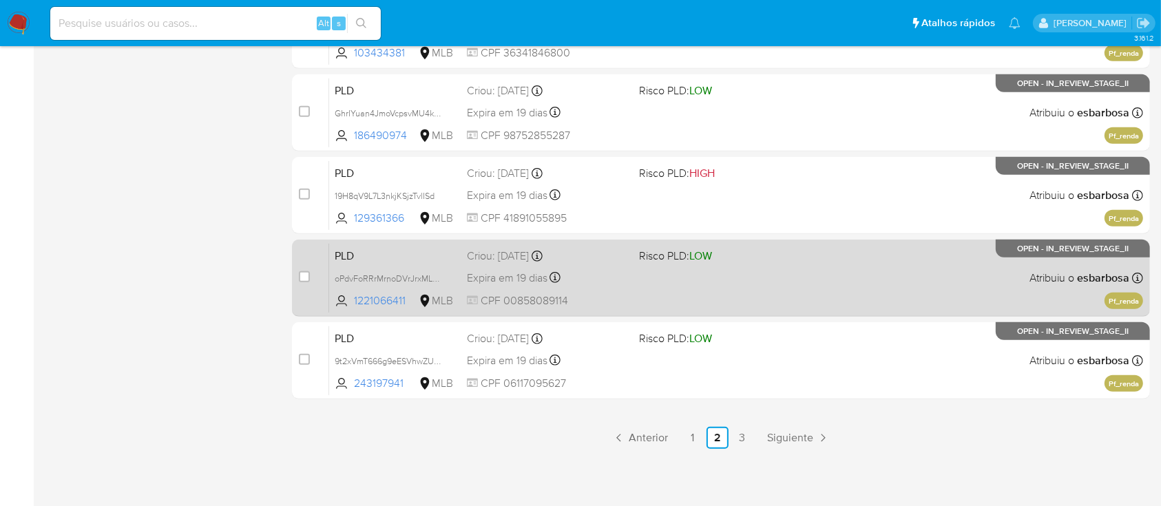
click at [759, 266] on div "PLD oPdvFoRRrMrnoDVrJrxMLOfa 1221066411 MLB Risco PLD: LOW Criou: 12/09/2025 Cr…" at bounding box center [736, 278] width 814 height 70
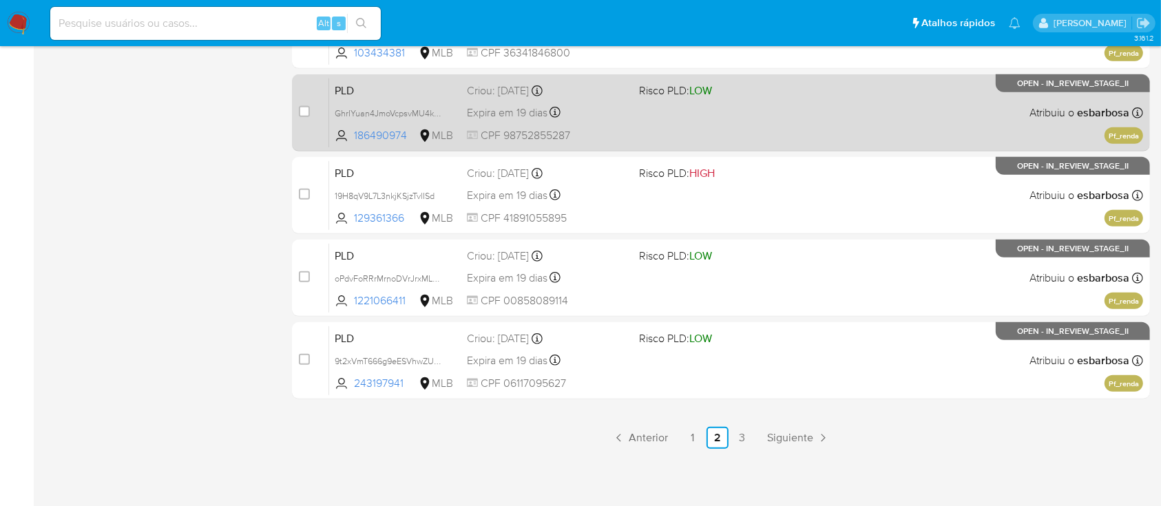
click at [760, 98] on div "PLD GhrIYuan4JmoVcpsvMU4kVTY 186490974 MLB Risco PLD: LOW Criou: 12/09/2025 Cri…" at bounding box center [736, 113] width 814 height 70
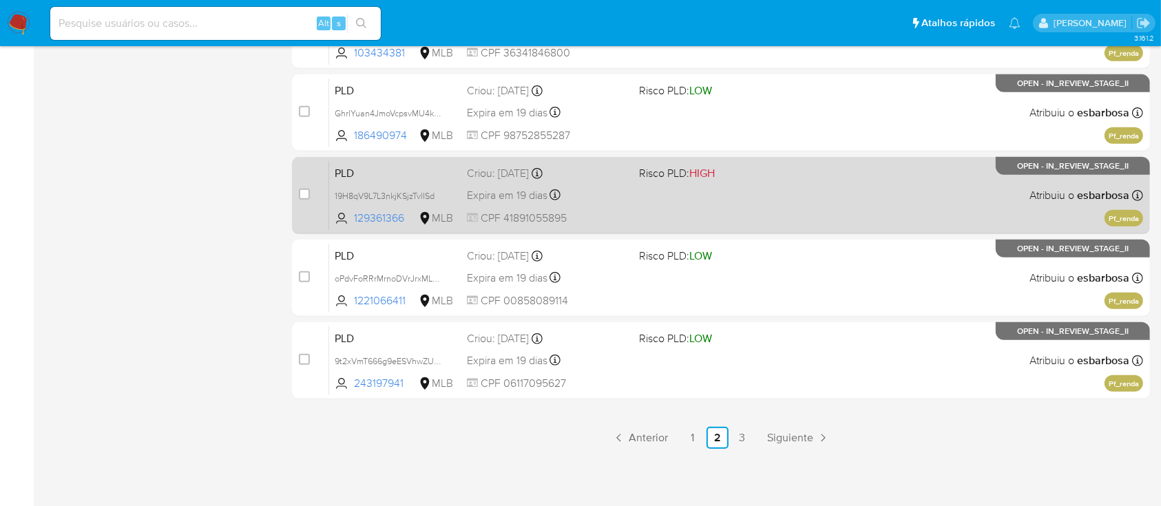
scroll to position [538, 0]
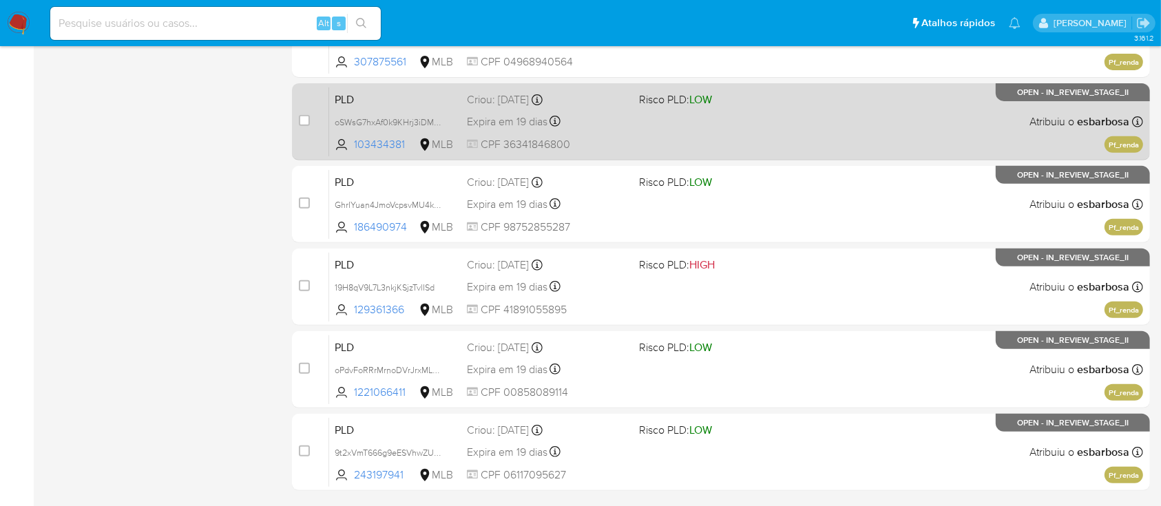
click at [780, 125] on div "PLD oSWsG7hxAf0k9KHrj3iDMnYg 103434381 MLB Risco PLD: LOW Criou: 12/09/2025 Cri…" at bounding box center [736, 122] width 814 height 70
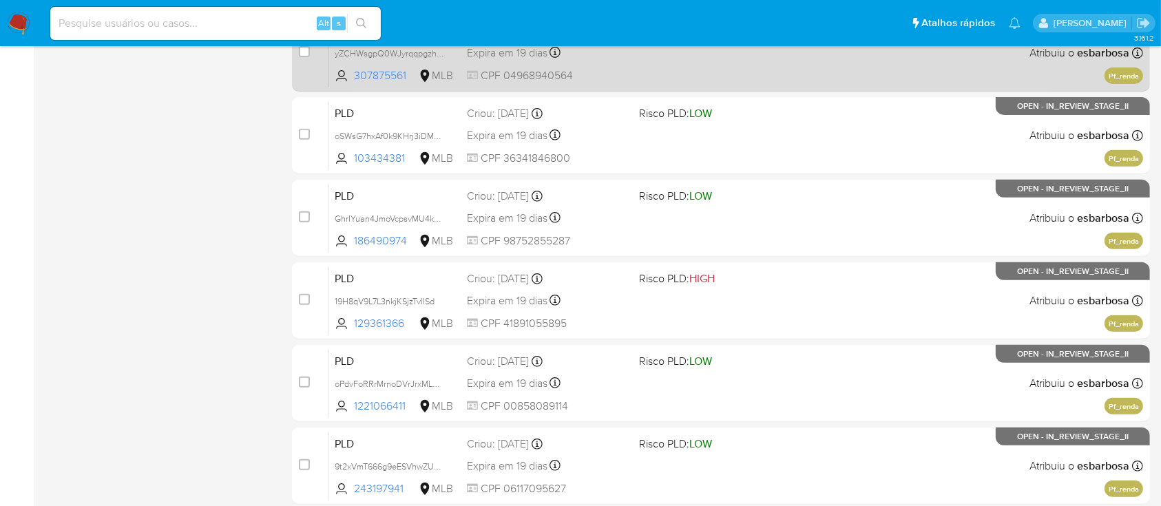
scroll to position [354, 0]
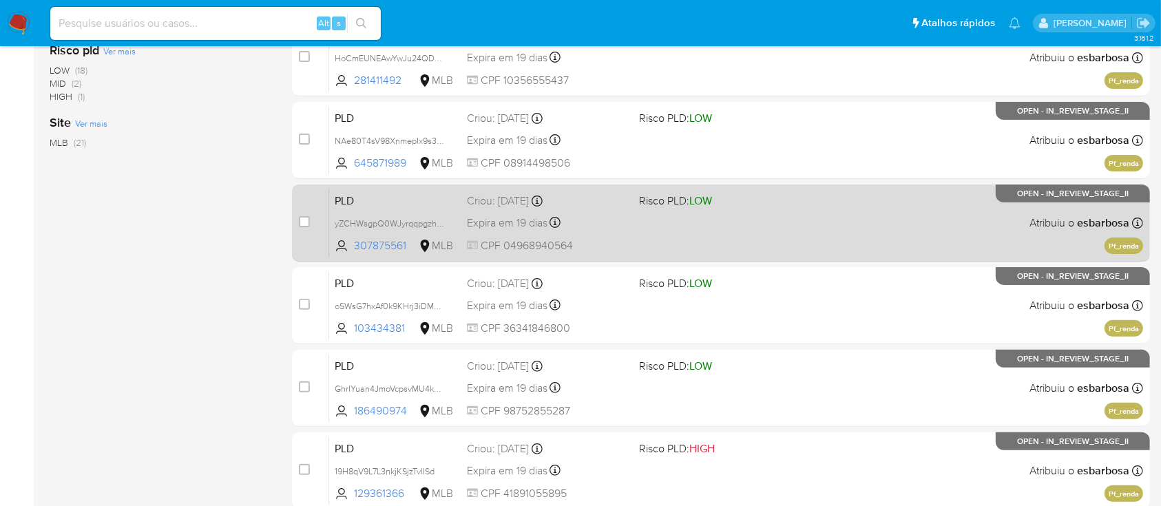
click at [727, 204] on span "Risco PLD: LOW" at bounding box center [719, 200] width 160 height 18
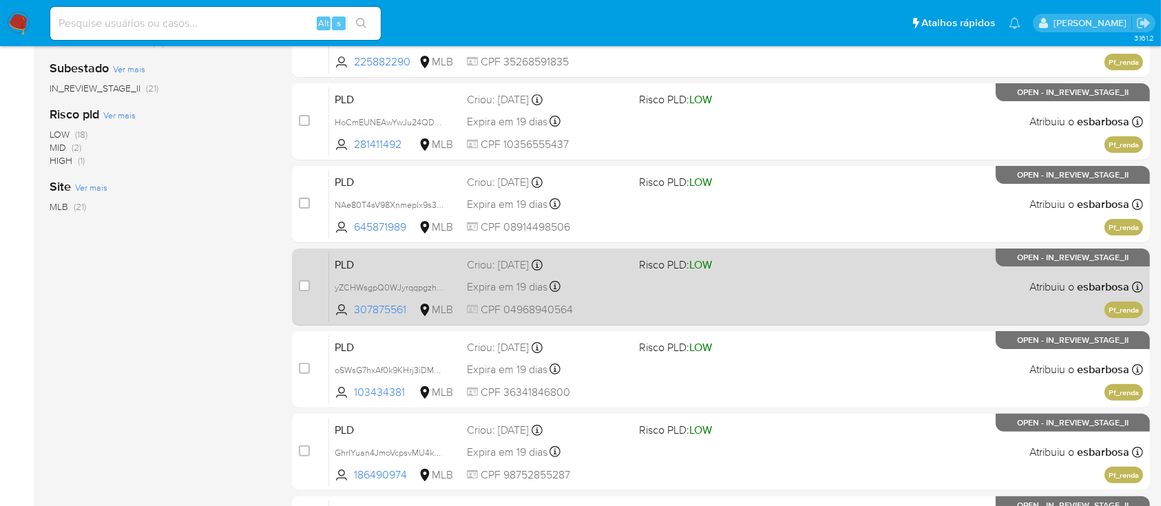
scroll to position [262, 0]
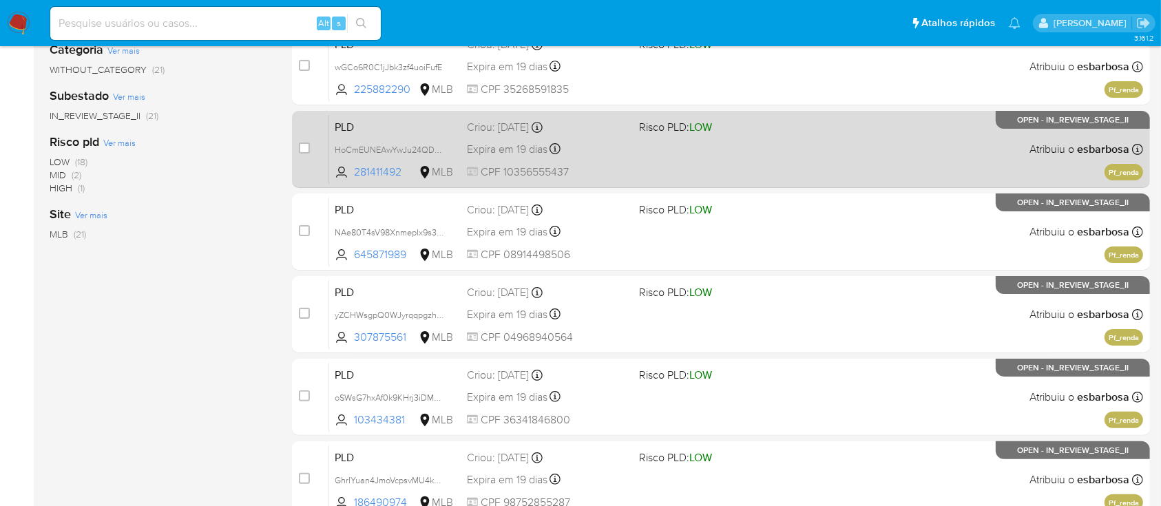
click at [778, 157] on div "PLD HoCmEUNEAwYwJu24QDyADMuS 281411492 MLB Risco PLD: LOW Criou: 12/09/2025 Cri…" at bounding box center [736, 149] width 814 height 70
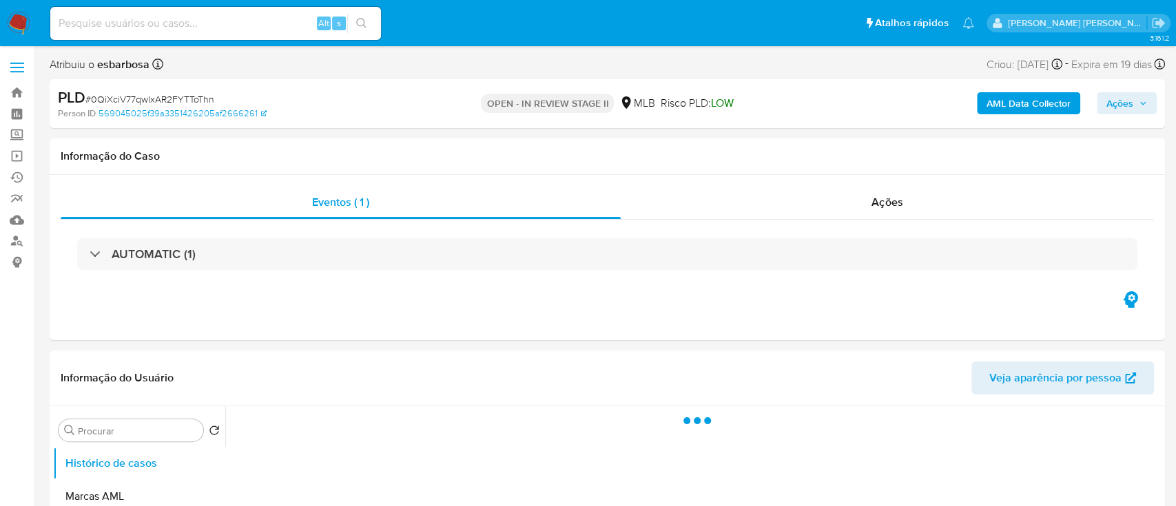
select select "10"
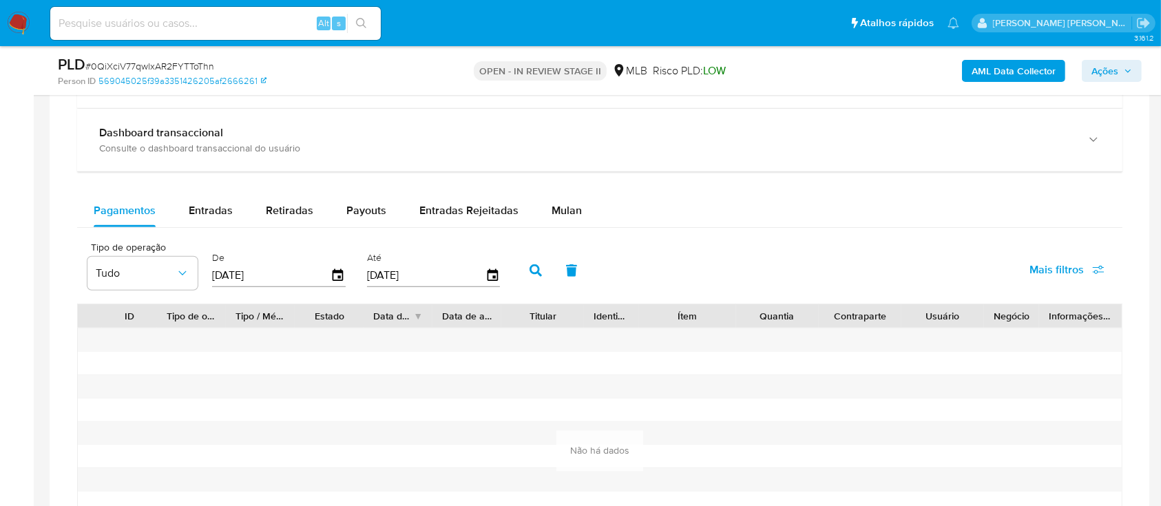
scroll to position [1102, 0]
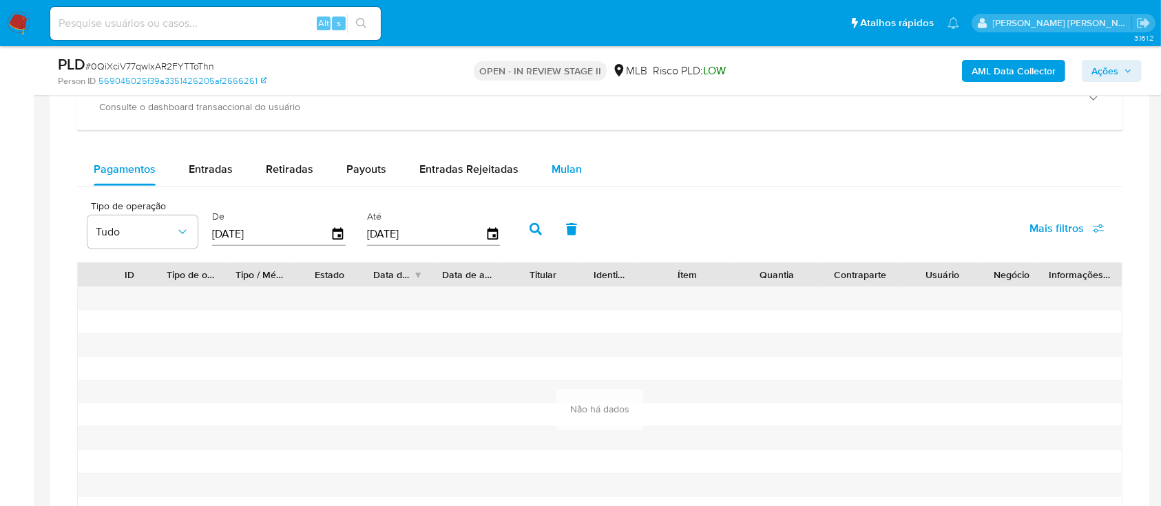
click at [554, 168] on span "Mulan" at bounding box center [567, 169] width 30 height 16
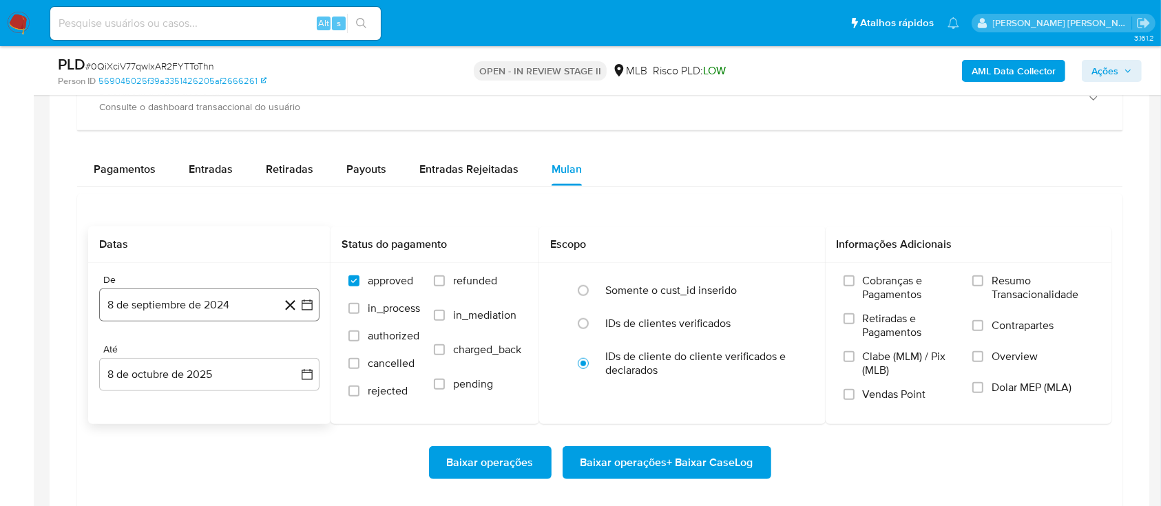
click at [208, 317] on button "8 de septiembre de 2024" at bounding box center [209, 305] width 220 height 33
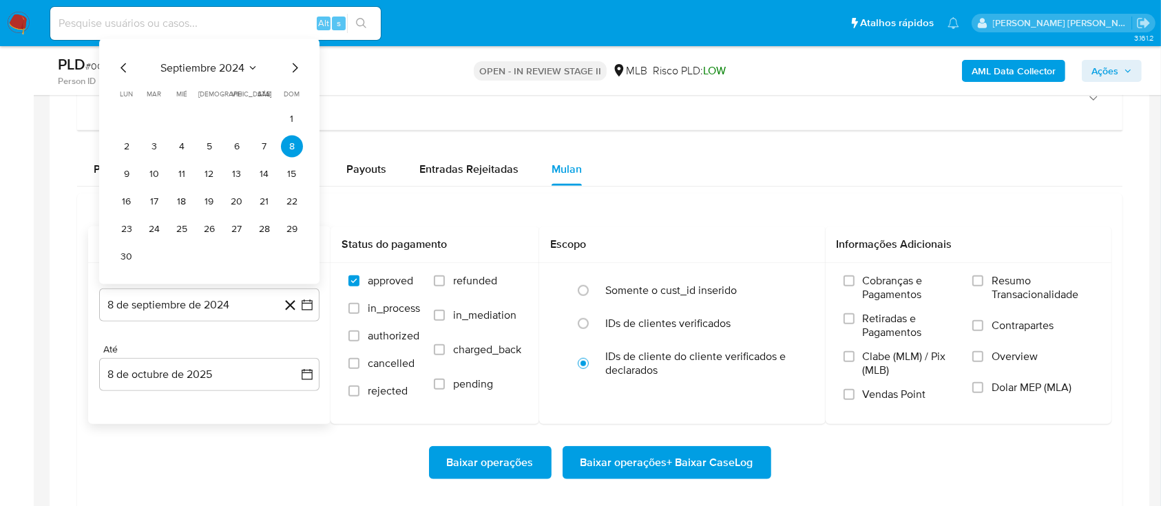
click at [220, 63] on span "septiembre 2024" at bounding box center [202, 68] width 84 height 14
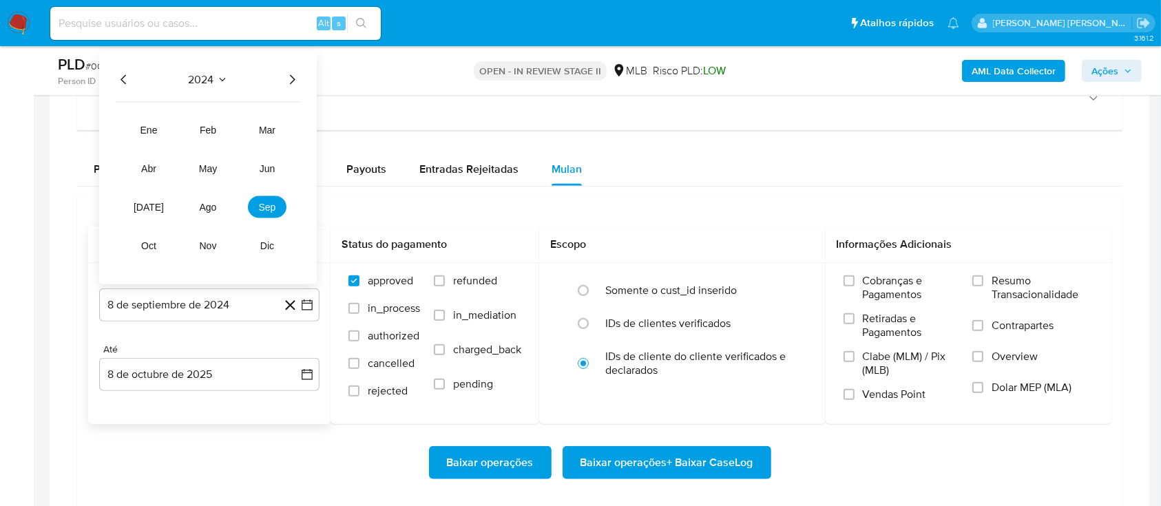
click at [291, 75] on icon "Año siguiente" at bounding box center [293, 80] width 6 height 10
click at [205, 204] on span "ago" at bounding box center [208, 207] width 17 height 11
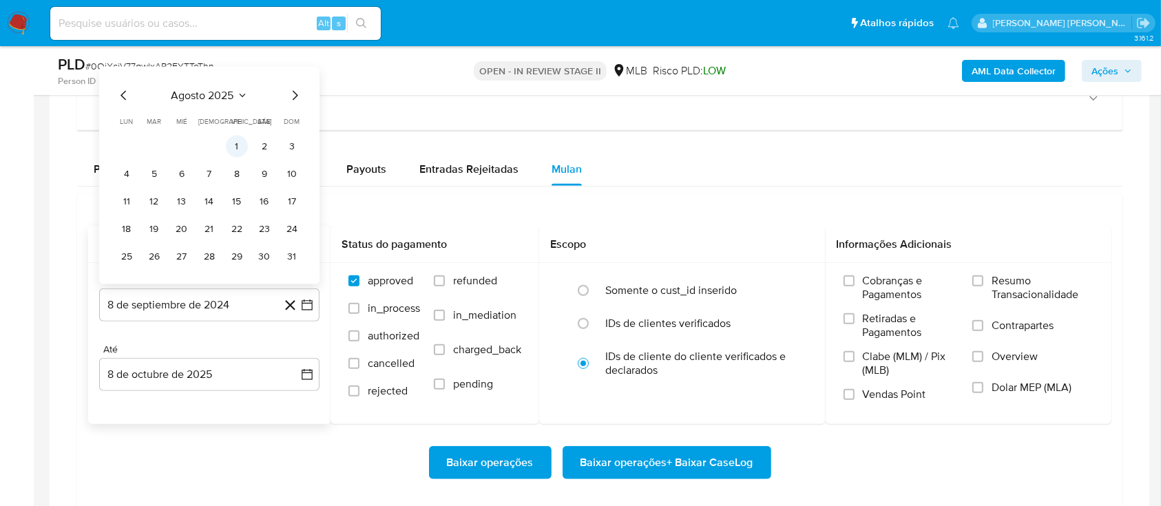
click at [235, 138] on button "1" at bounding box center [237, 147] width 22 height 22
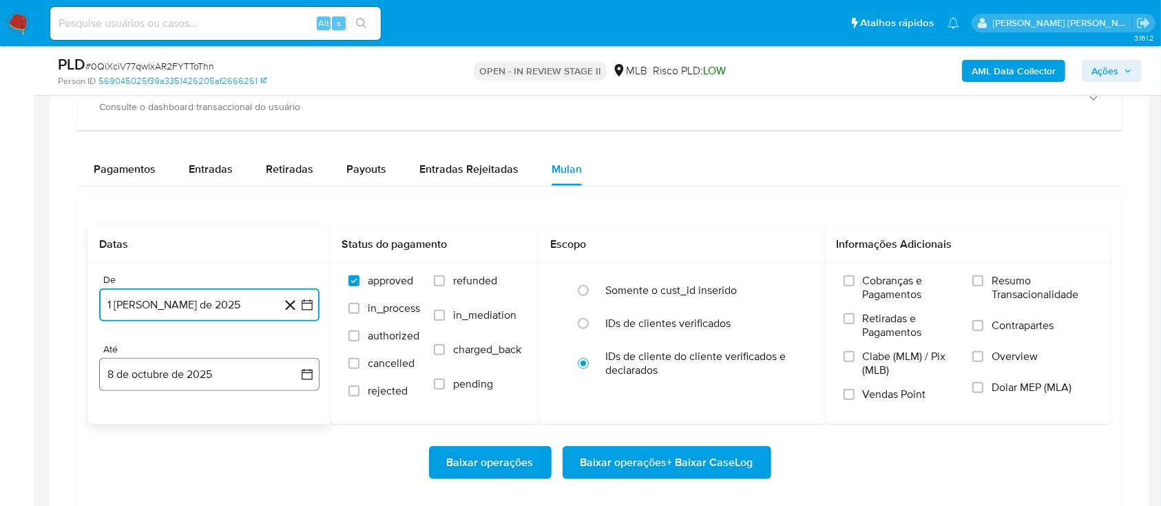
click at [196, 371] on button "8 de octubre de 2025" at bounding box center [209, 374] width 220 height 33
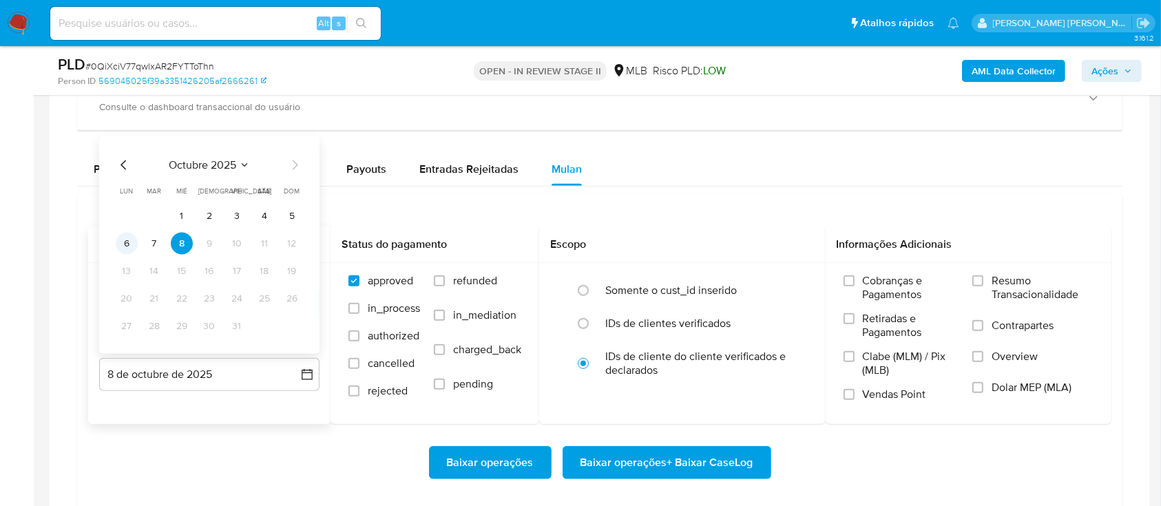
click at [125, 243] on button "6" at bounding box center [127, 244] width 22 height 22
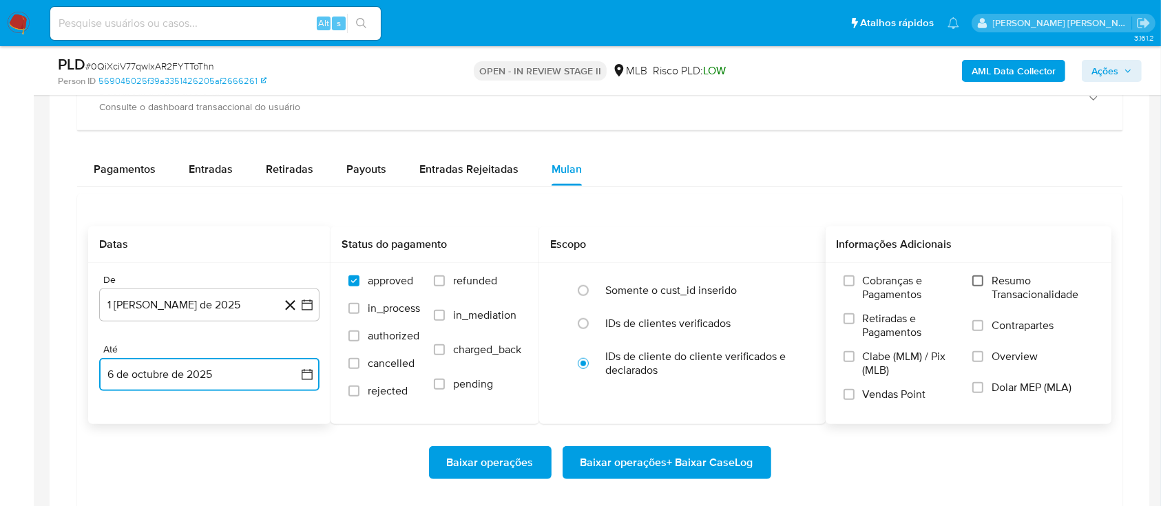
click at [984, 277] on input "Resumo Transacionalidade" at bounding box center [978, 280] width 11 height 11
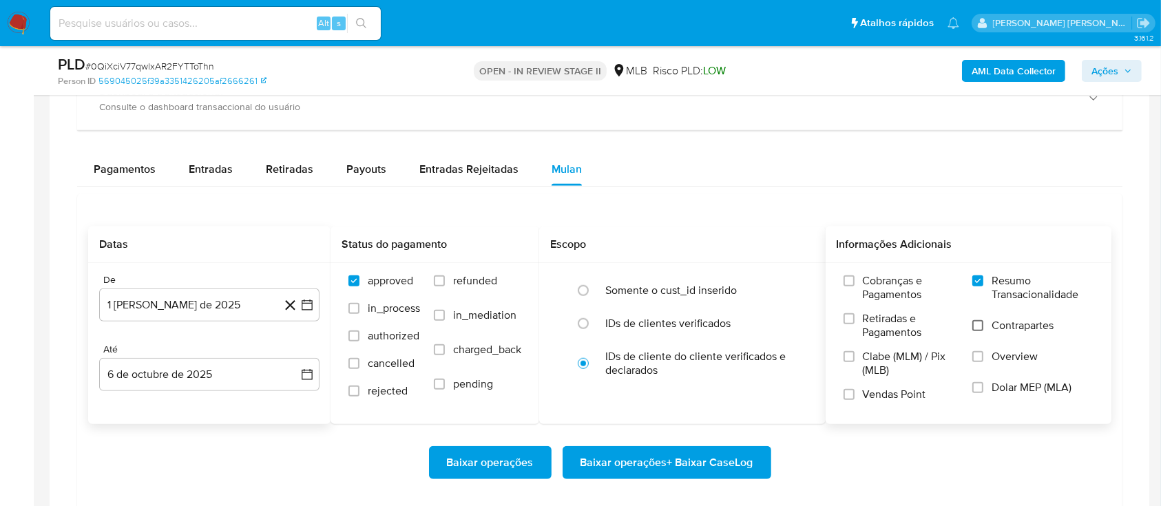
click at [978, 320] on label "Contrapartes" at bounding box center [1033, 334] width 121 height 31
click at [978, 320] on input "Contrapartes" at bounding box center [978, 325] width 11 height 11
click at [855, 391] on label "Vendas Point" at bounding box center [902, 400] width 116 height 24
click at [855, 391] on input "Vendas Point" at bounding box center [849, 394] width 11 height 11
click at [680, 450] on span "Baixar operações + Baixar CaseLog" at bounding box center [667, 463] width 173 height 30
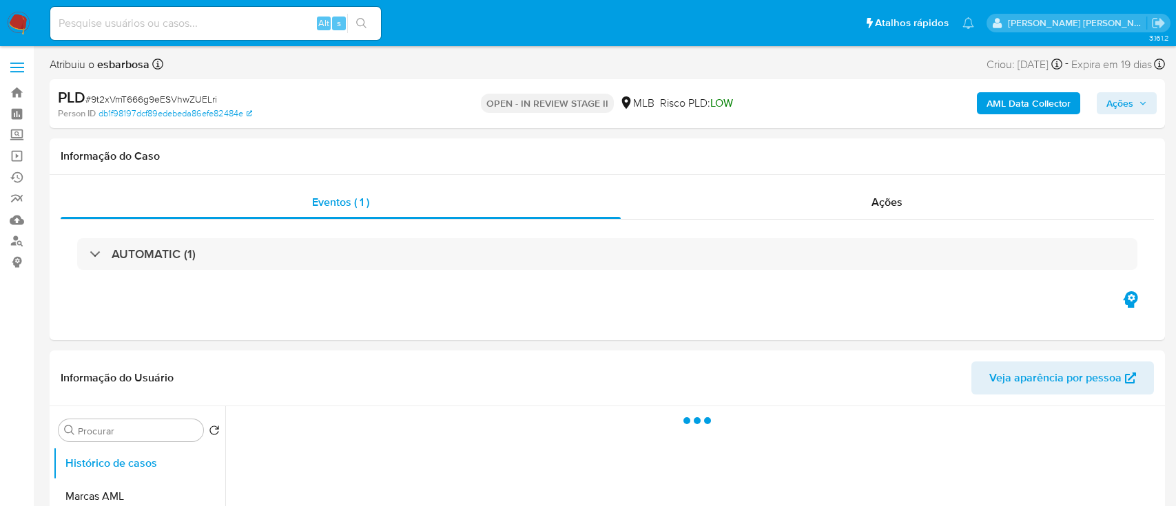
select select "10"
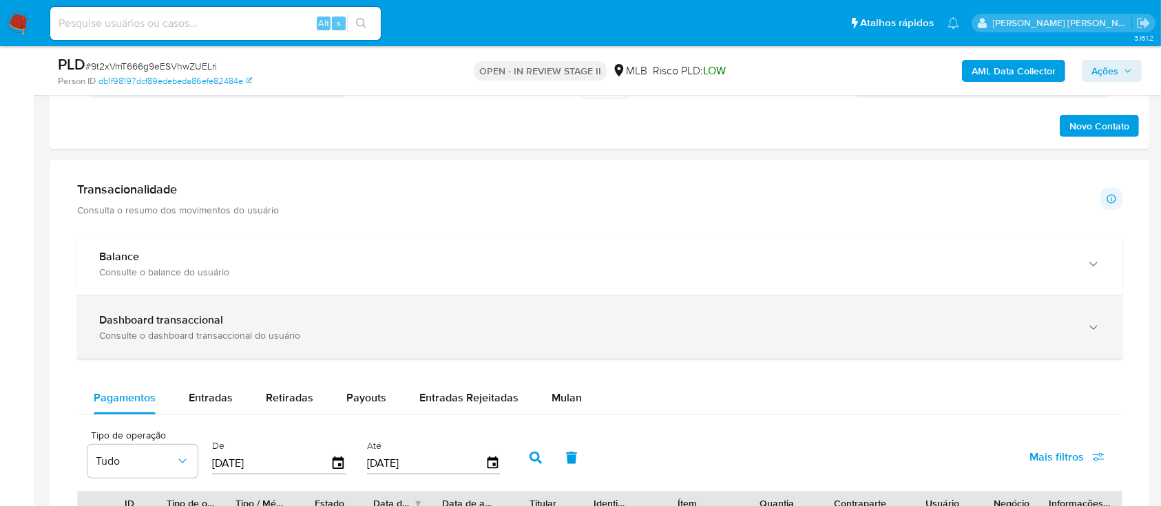
scroll to position [918, 0]
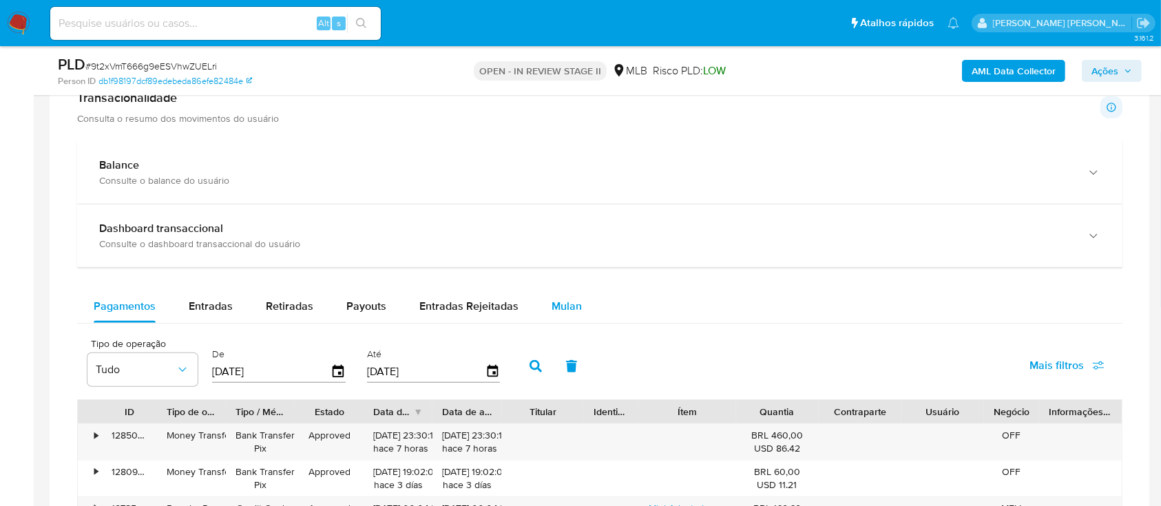
click at [552, 300] on span "Mulan" at bounding box center [567, 306] width 30 height 16
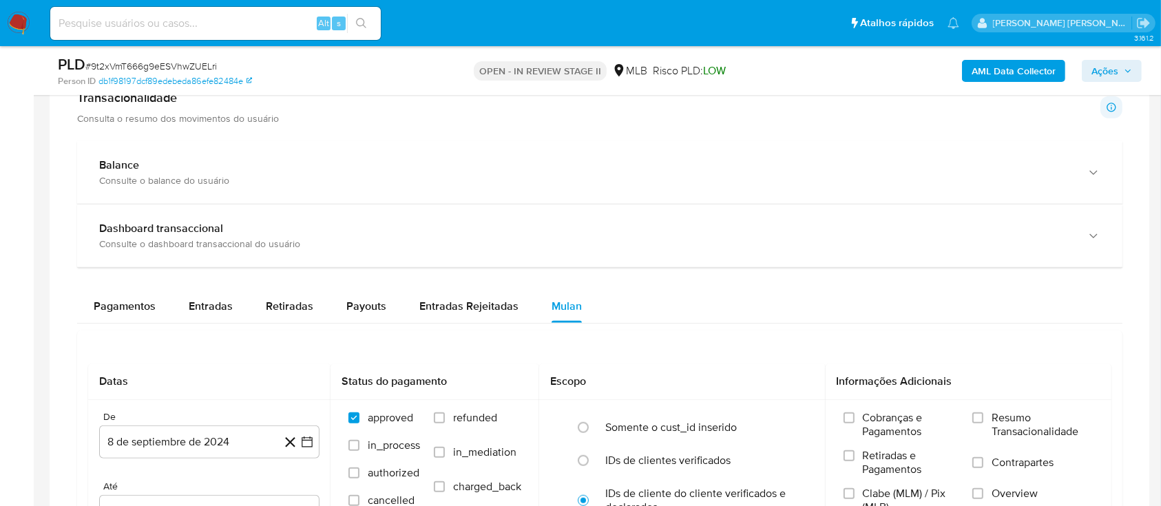
scroll to position [1010, 0]
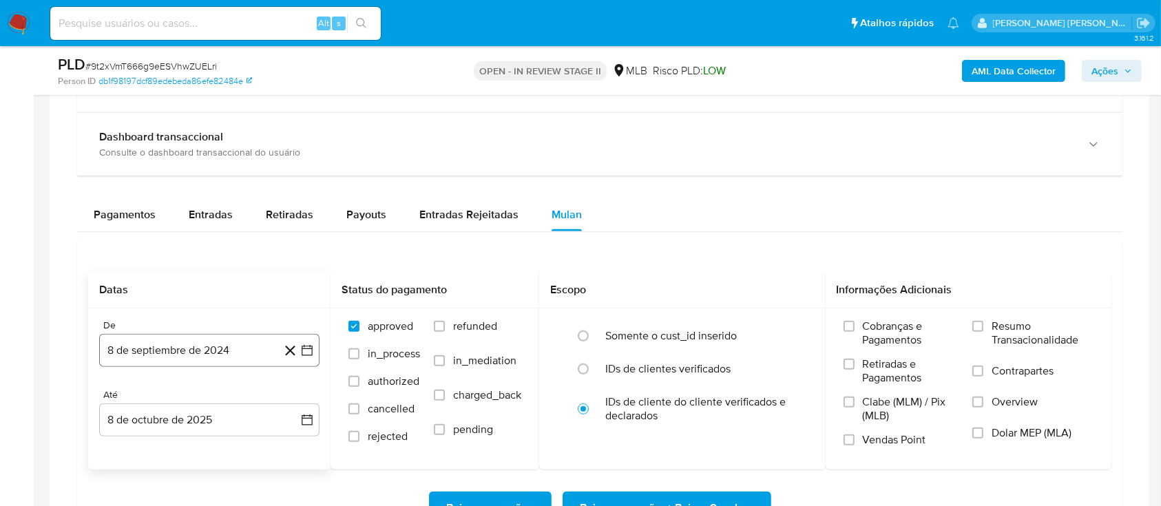
click at [209, 342] on button "8 de septiembre de 2024" at bounding box center [209, 350] width 220 height 33
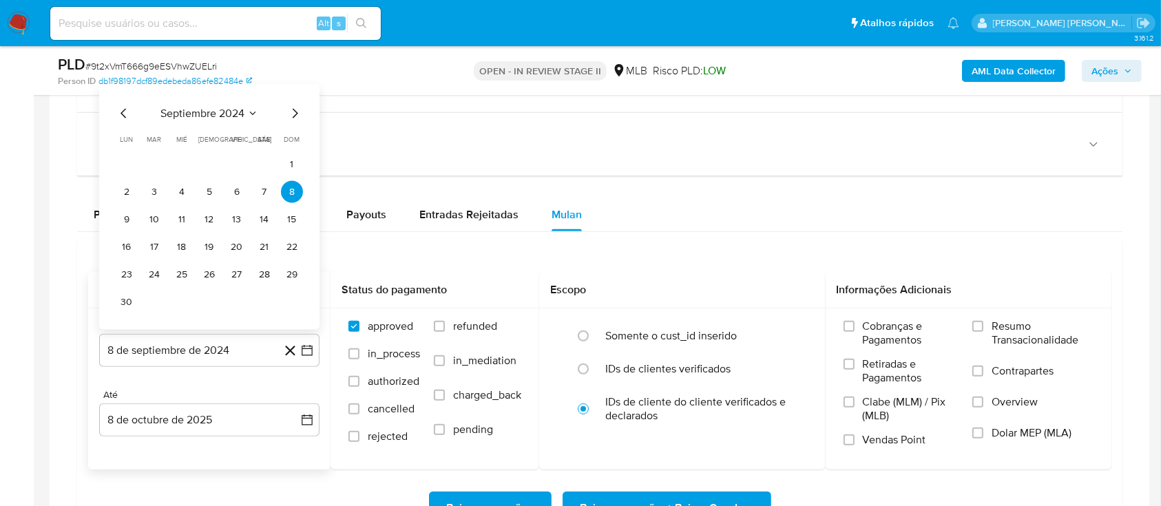
click at [216, 112] on span "septiembre 2024" at bounding box center [202, 114] width 84 height 14
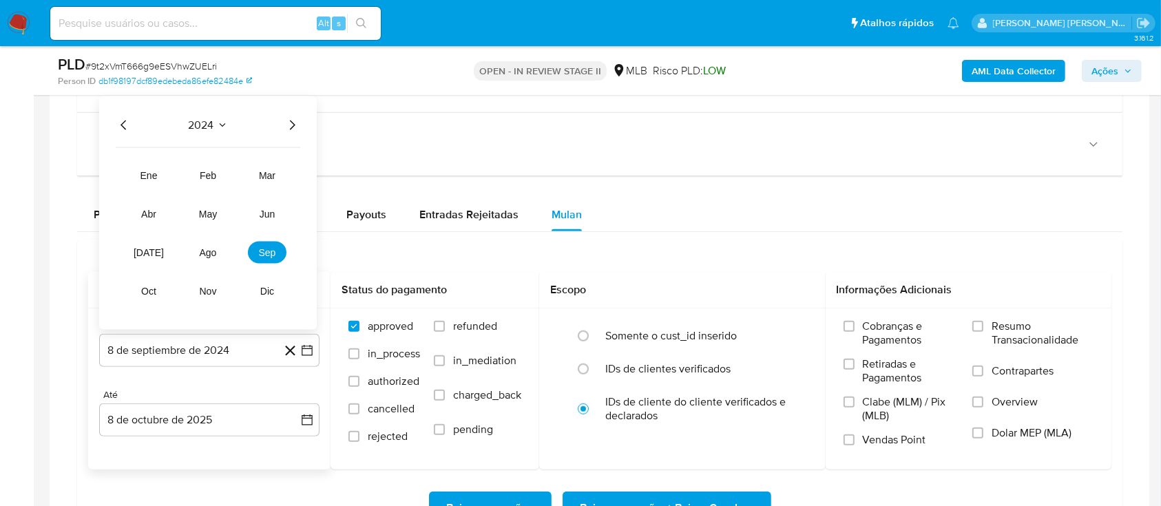
click at [292, 120] on icon "Año siguiente" at bounding box center [292, 125] width 17 height 17
click at [209, 253] on span "ago" at bounding box center [208, 252] width 17 height 11
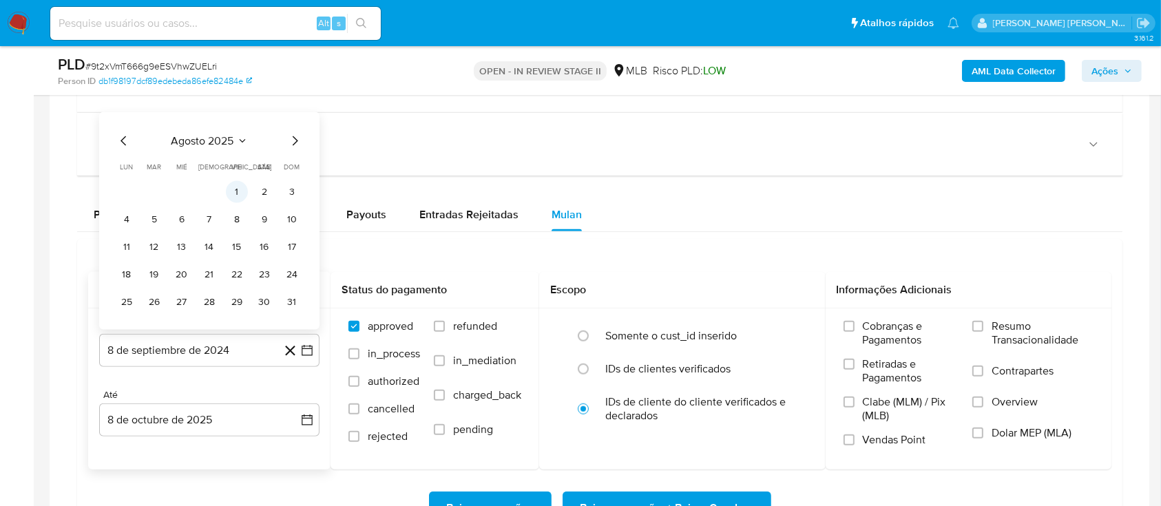
click at [237, 195] on button "1" at bounding box center [237, 192] width 22 height 22
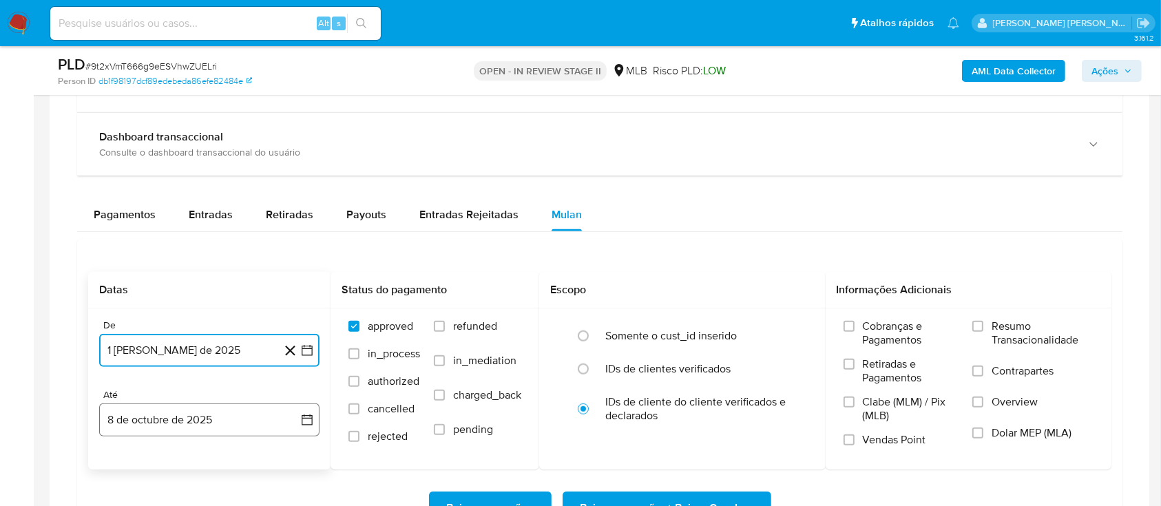
click at [199, 417] on button "8 de octubre de 2025" at bounding box center [209, 420] width 220 height 33
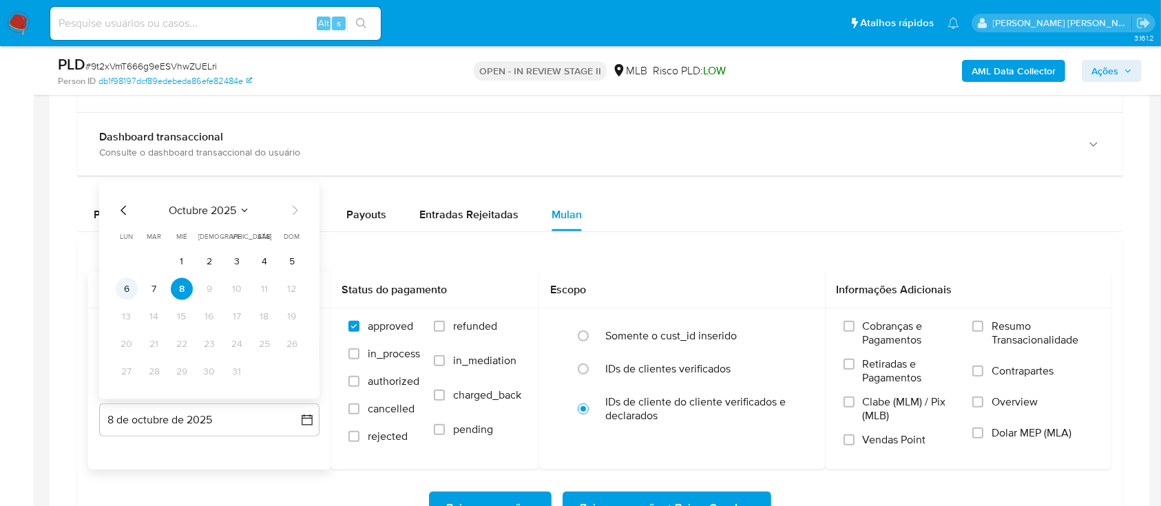
click at [127, 288] on button "6" at bounding box center [127, 289] width 22 height 22
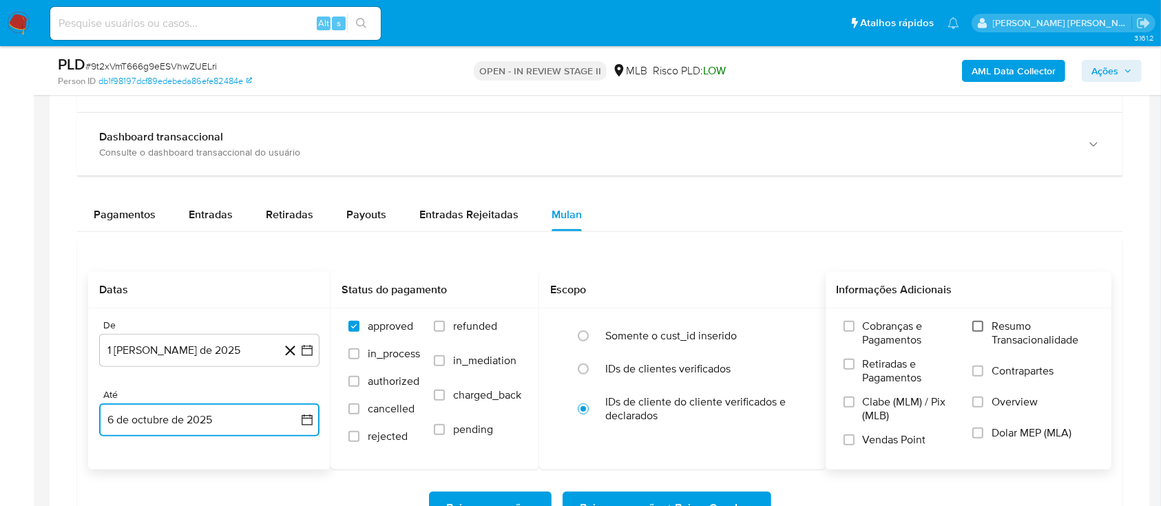
click at [981, 325] on input "Resumo Transacionalidade" at bounding box center [978, 326] width 11 height 11
click at [975, 372] on input "Contrapartes" at bounding box center [978, 371] width 11 height 11
click at [853, 439] on input "Vendas Point" at bounding box center [849, 440] width 11 height 11
click at [646, 500] on span "Baixar operações + Baixar CaseLog" at bounding box center [667, 508] width 173 height 30
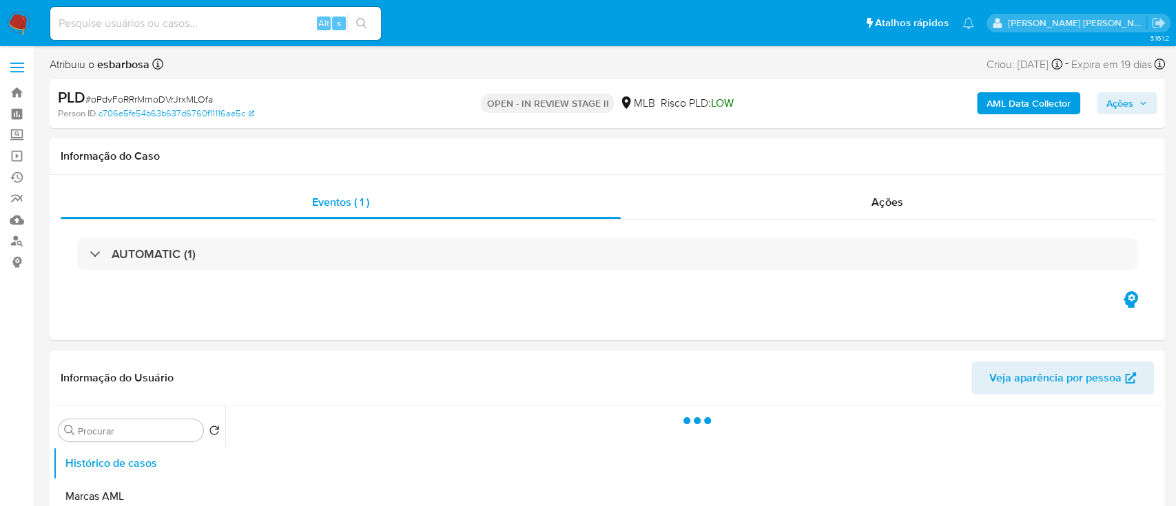
select select "10"
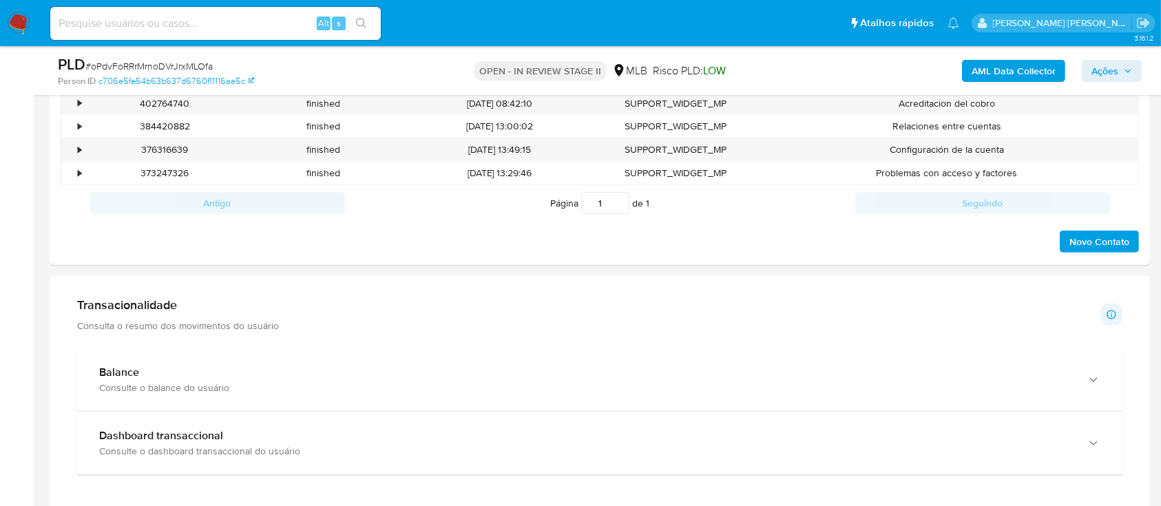
scroll to position [1010, 0]
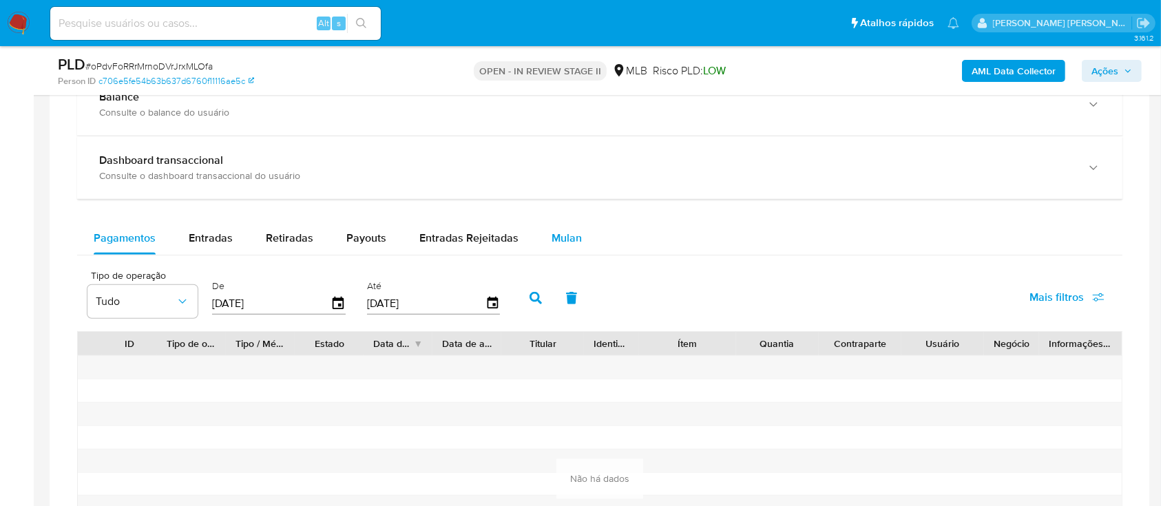
click at [565, 242] on span "Mulan" at bounding box center [567, 238] width 30 height 16
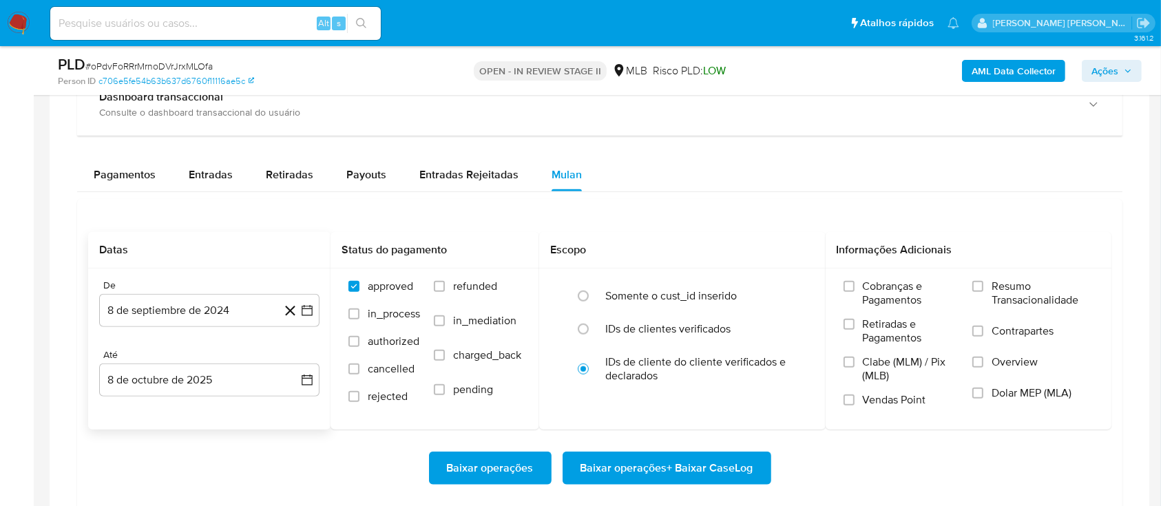
scroll to position [1102, 0]
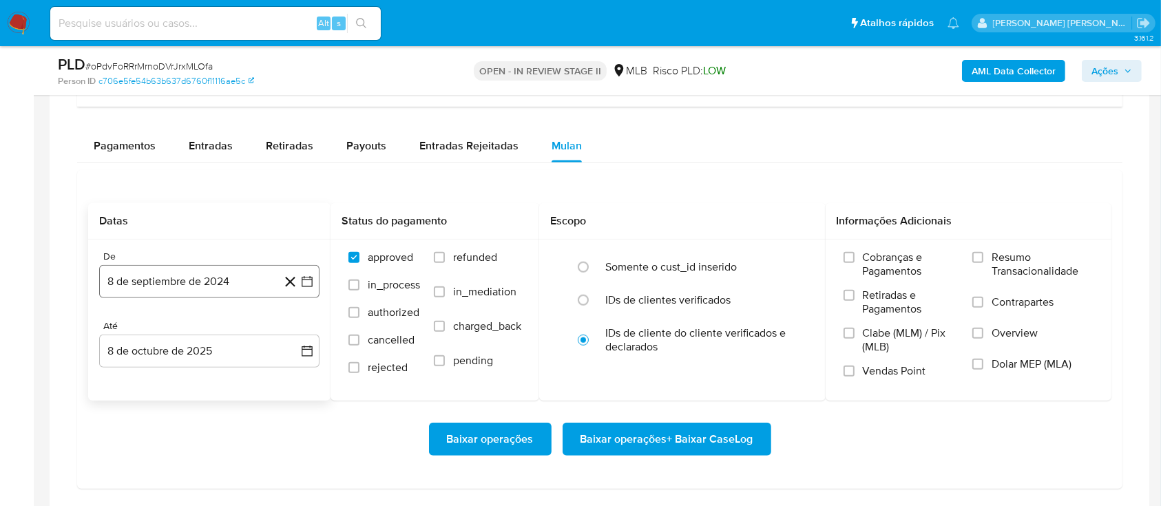
click at [196, 287] on button "8 de septiembre de 2024" at bounding box center [209, 281] width 220 height 33
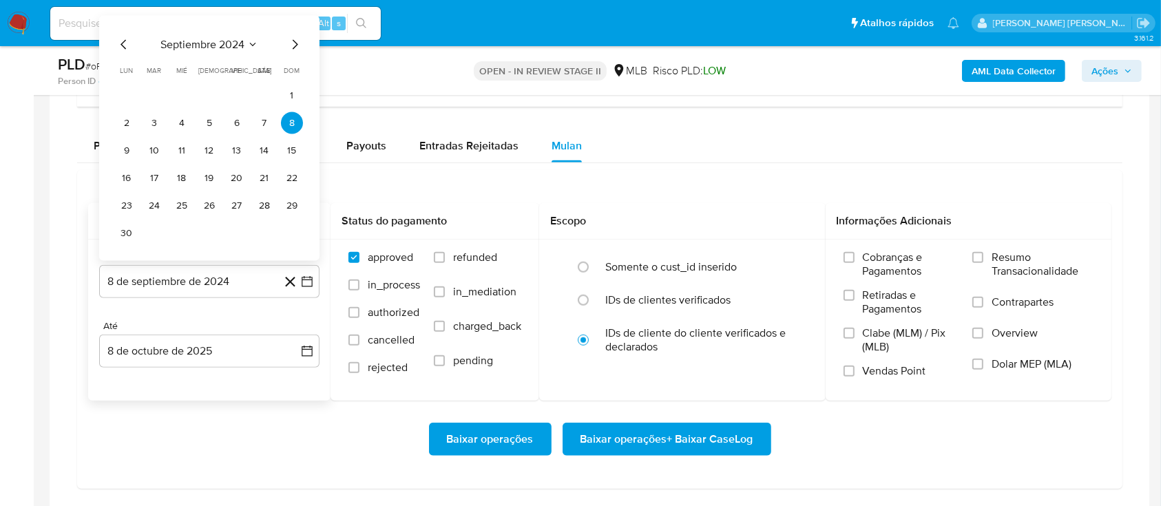
click at [227, 38] on span "septiembre 2024" at bounding box center [202, 45] width 84 height 14
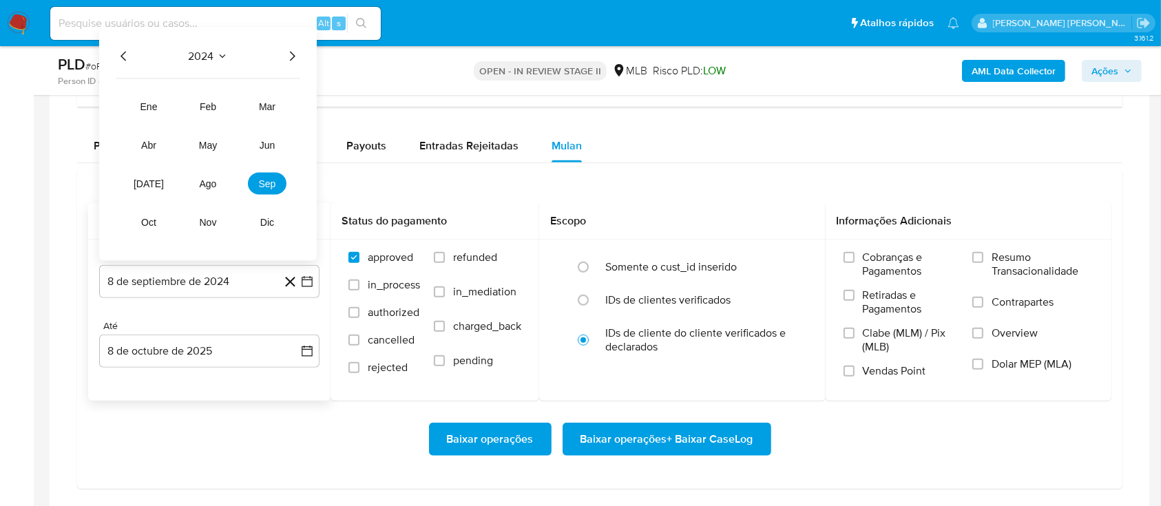
click at [289, 54] on icon "Año siguiente" at bounding box center [292, 56] width 17 height 17
click at [207, 190] on button "ago" at bounding box center [208, 184] width 39 height 22
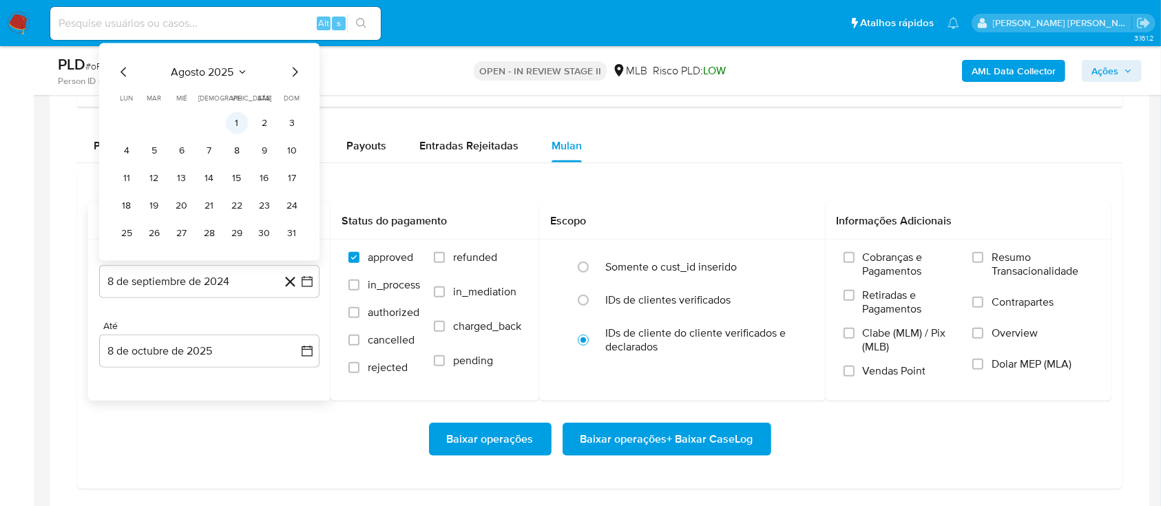
click at [237, 121] on button "1" at bounding box center [237, 123] width 22 height 22
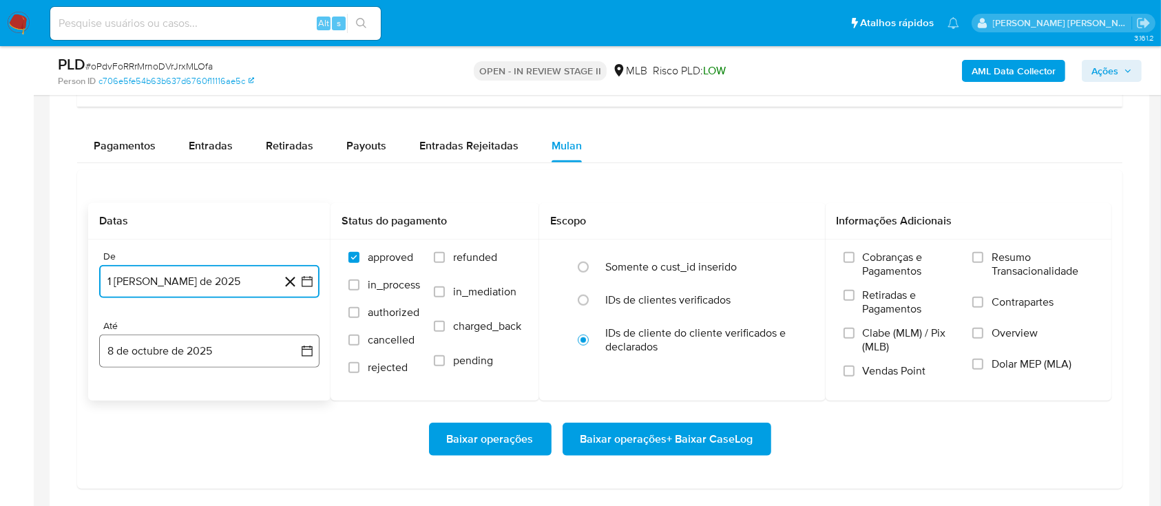
click at [180, 343] on button "8 de octubre de 2025" at bounding box center [209, 351] width 220 height 33
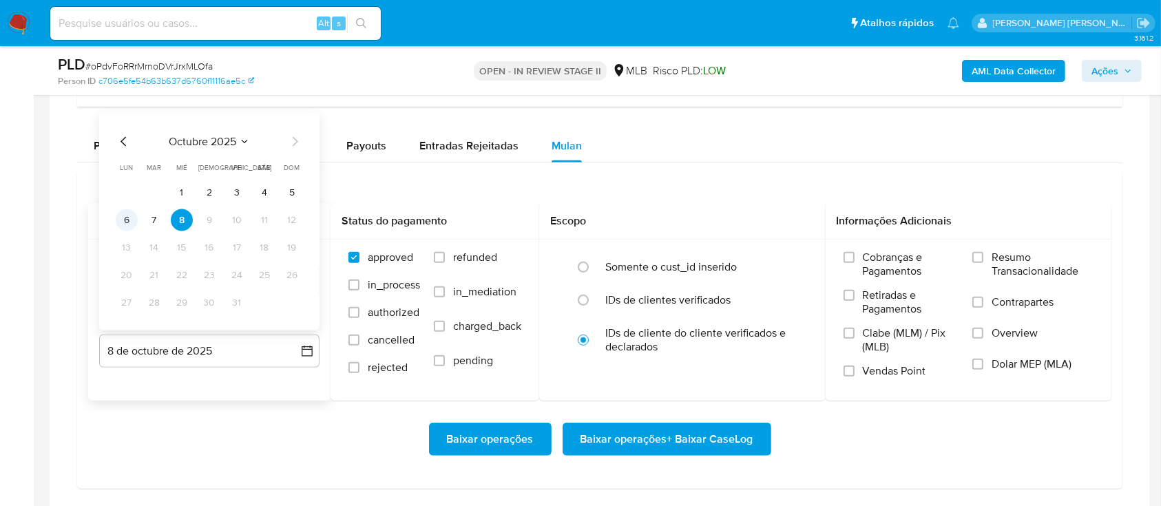
click at [128, 214] on button "6" at bounding box center [127, 220] width 22 height 22
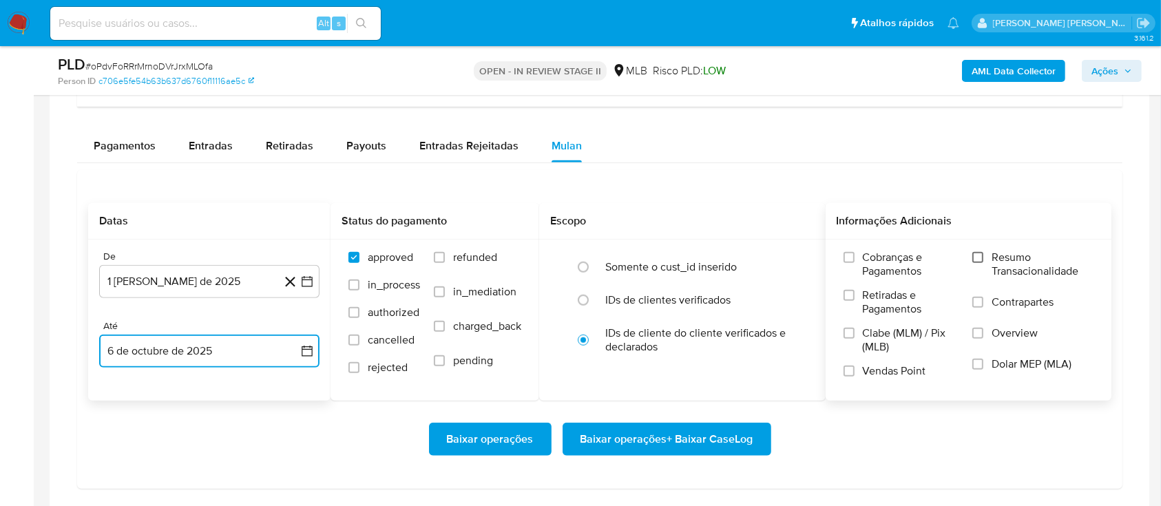
click at [982, 260] on input "Resumo Transacionalidade" at bounding box center [978, 257] width 11 height 11
click at [977, 306] on input "Contrapartes" at bounding box center [978, 302] width 11 height 11
click at [844, 372] on input "Vendas Point" at bounding box center [849, 371] width 11 height 11
click at [682, 427] on span "Baixar operações + Baixar CaseLog" at bounding box center [667, 439] width 173 height 30
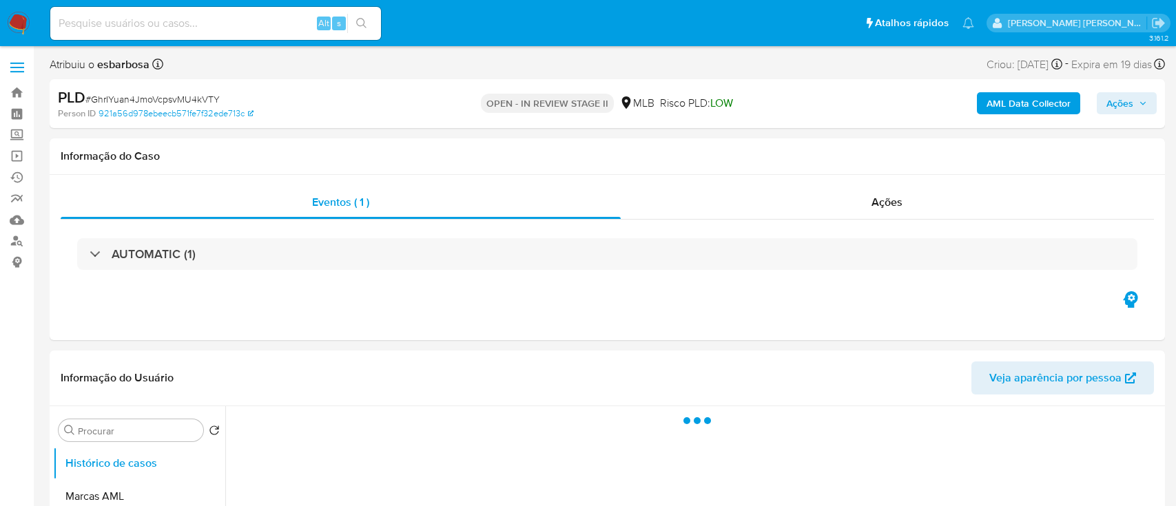
select select "10"
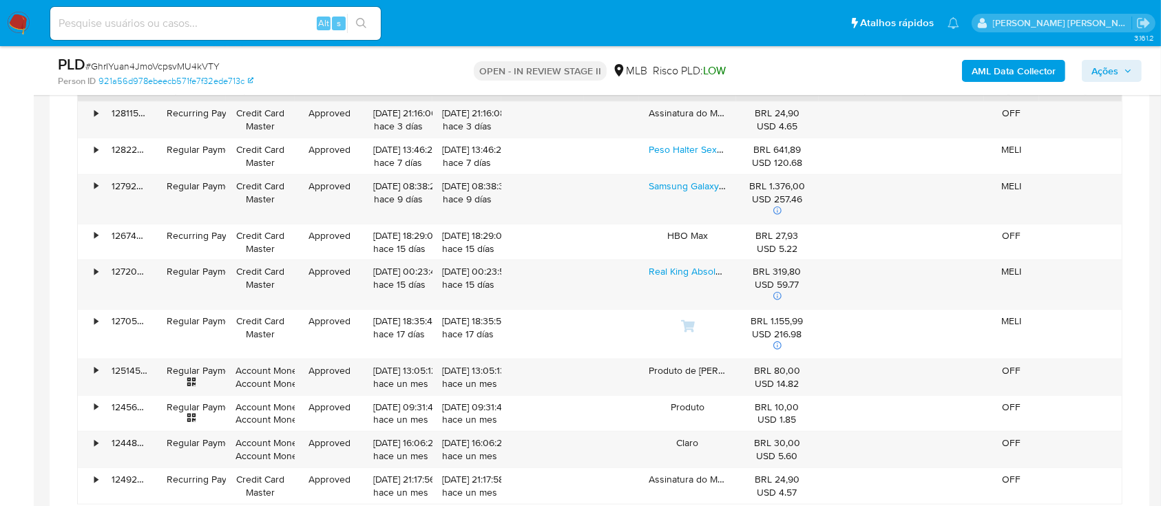
scroll to position [1010, 0]
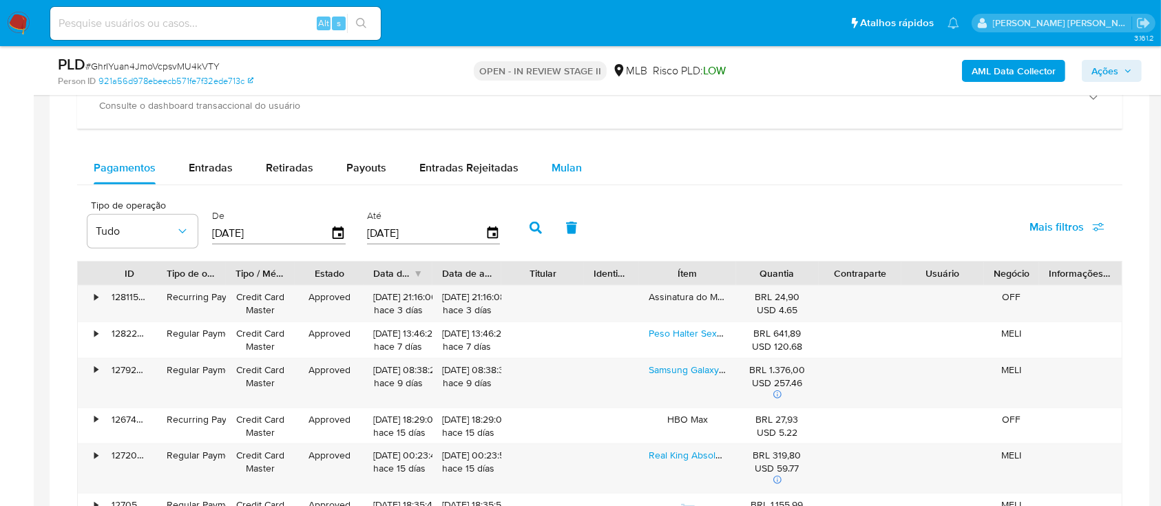
click at [574, 161] on span "Mulan" at bounding box center [567, 168] width 30 height 16
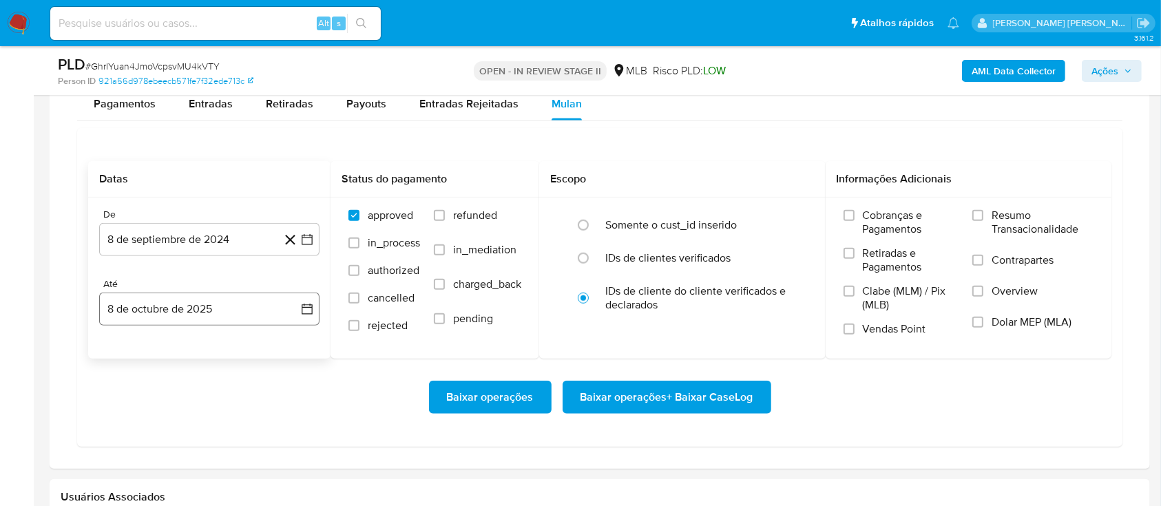
scroll to position [1102, 0]
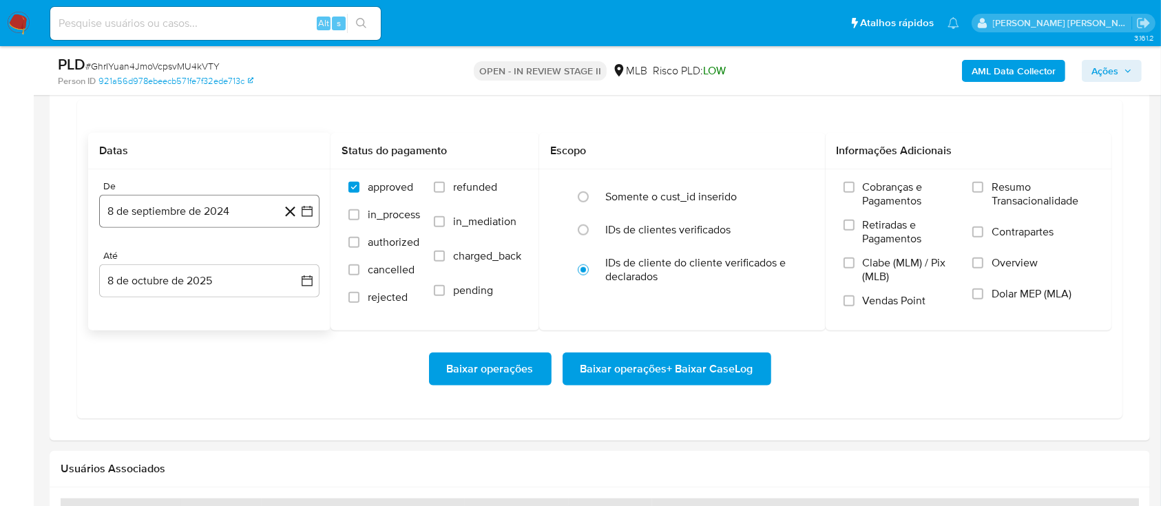
click at [218, 216] on button "8 de septiembre de 2024" at bounding box center [209, 211] width 220 height 33
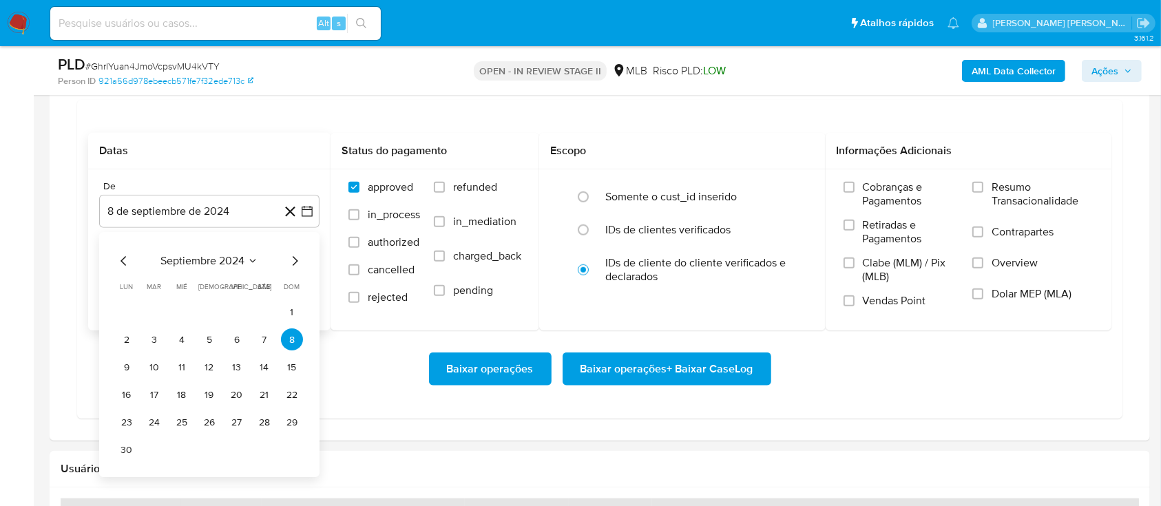
click at [216, 267] on span "septiembre 2024" at bounding box center [202, 262] width 84 height 14
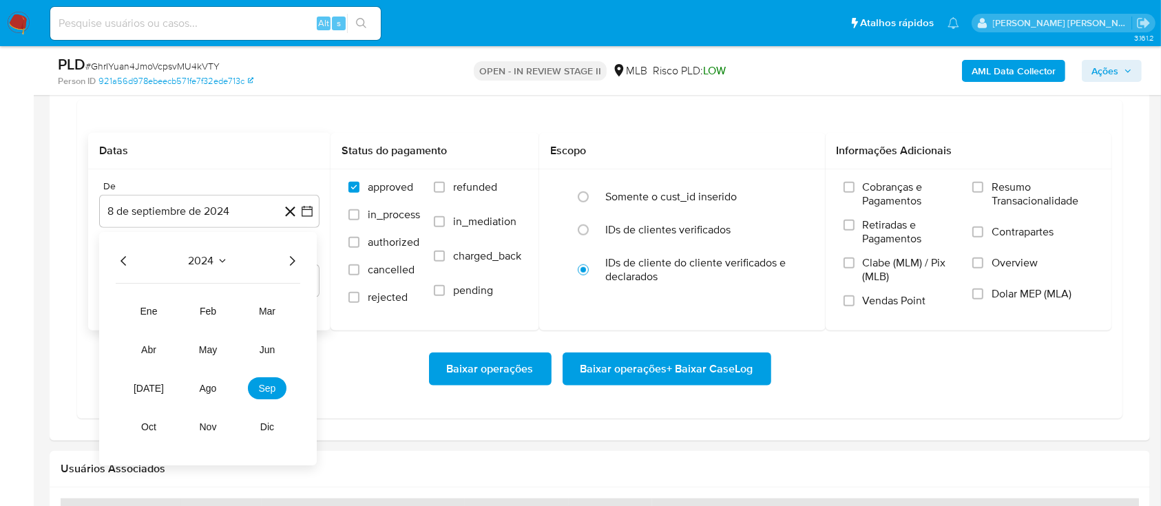
click at [294, 263] on icon "Año siguiente" at bounding box center [292, 261] width 17 height 17
click at [219, 385] on button "ago" at bounding box center [208, 389] width 39 height 22
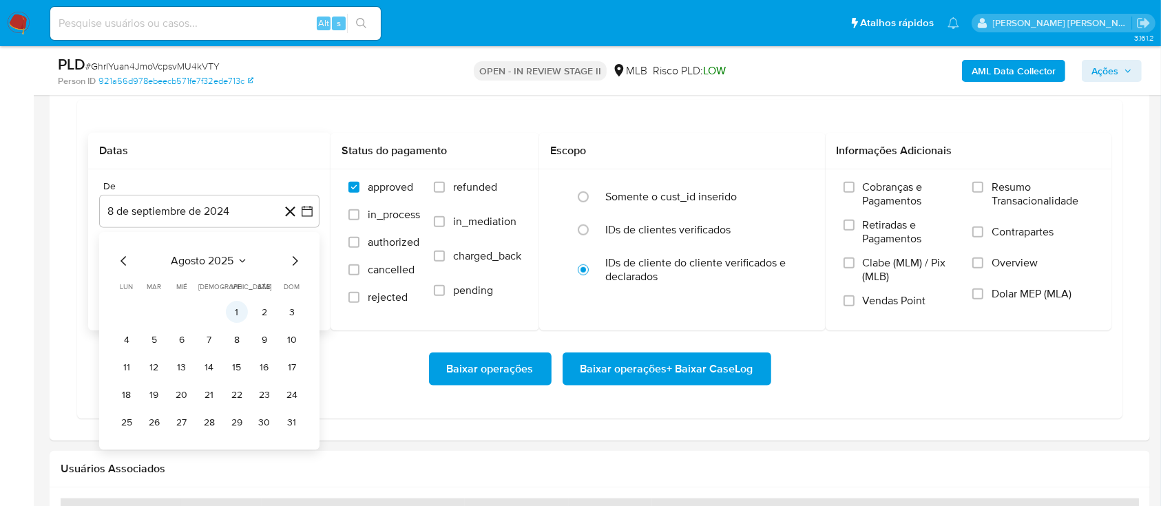
click at [240, 311] on button "1" at bounding box center [237, 313] width 22 height 22
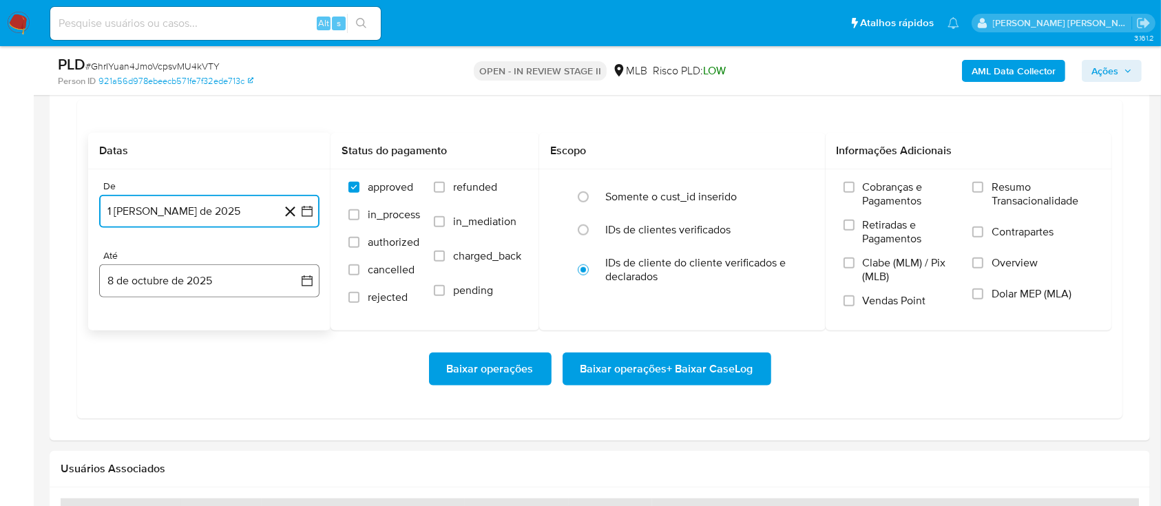
click at [244, 287] on button "8 de octubre de 2025" at bounding box center [209, 280] width 220 height 33
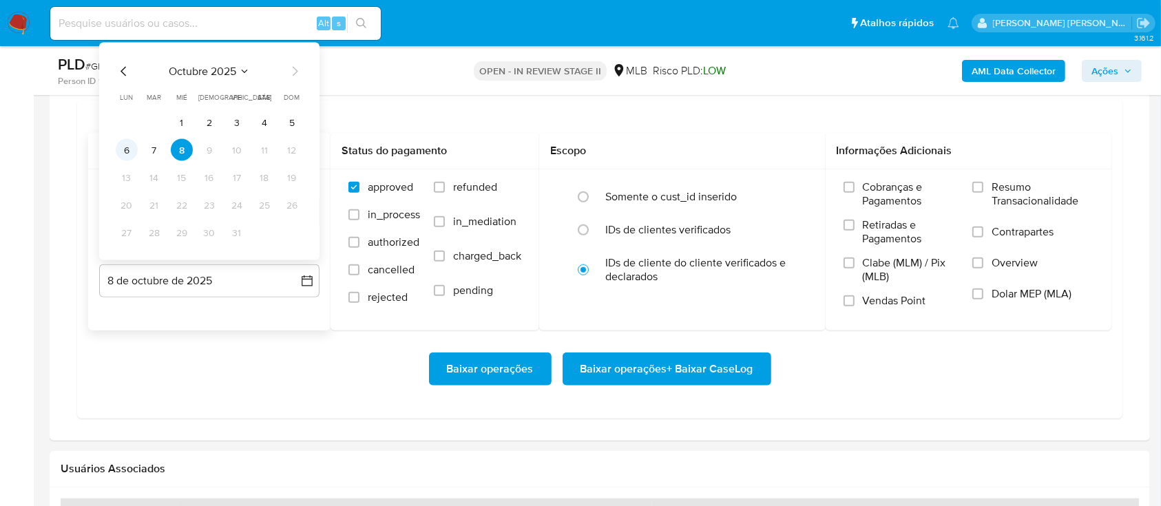
click at [119, 152] on button "6" at bounding box center [127, 150] width 22 height 22
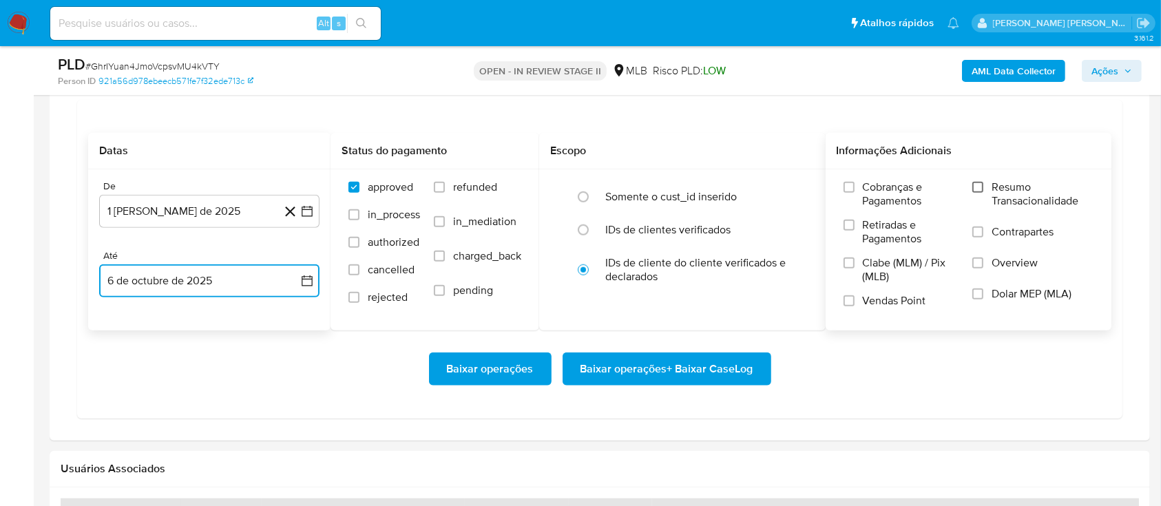
click at [976, 185] on input "Resumo Transacionalidade" at bounding box center [978, 187] width 11 height 11
click at [979, 237] on input "Contrapartes" at bounding box center [978, 232] width 11 height 11
click at [851, 299] on input "Vendas Point" at bounding box center [849, 300] width 11 height 11
click at [655, 364] on span "Baixar operações + Baixar CaseLog" at bounding box center [667, 369] width 173 height 30
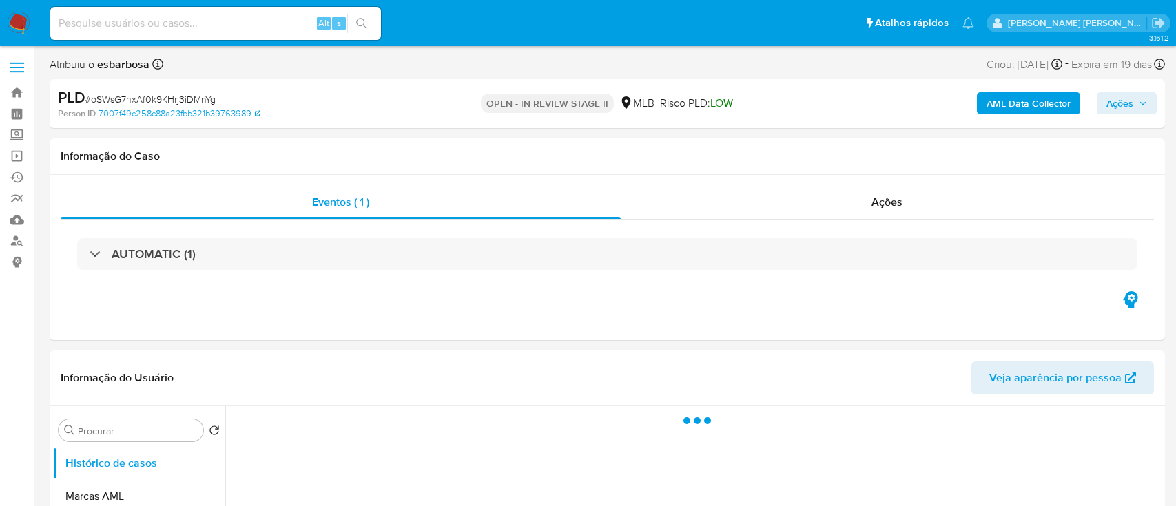
select select "10"
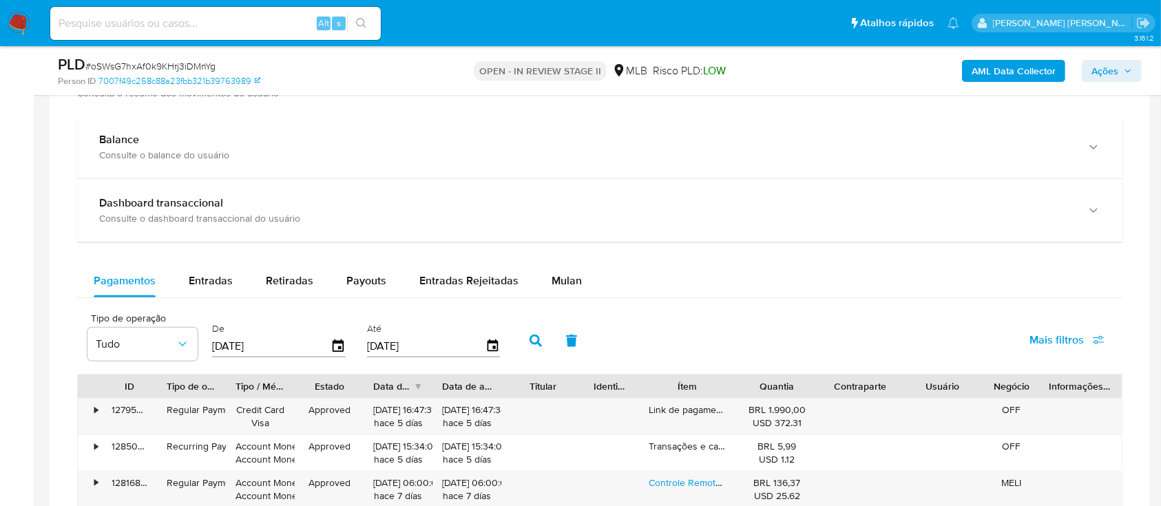
scroll to position [918, 0]
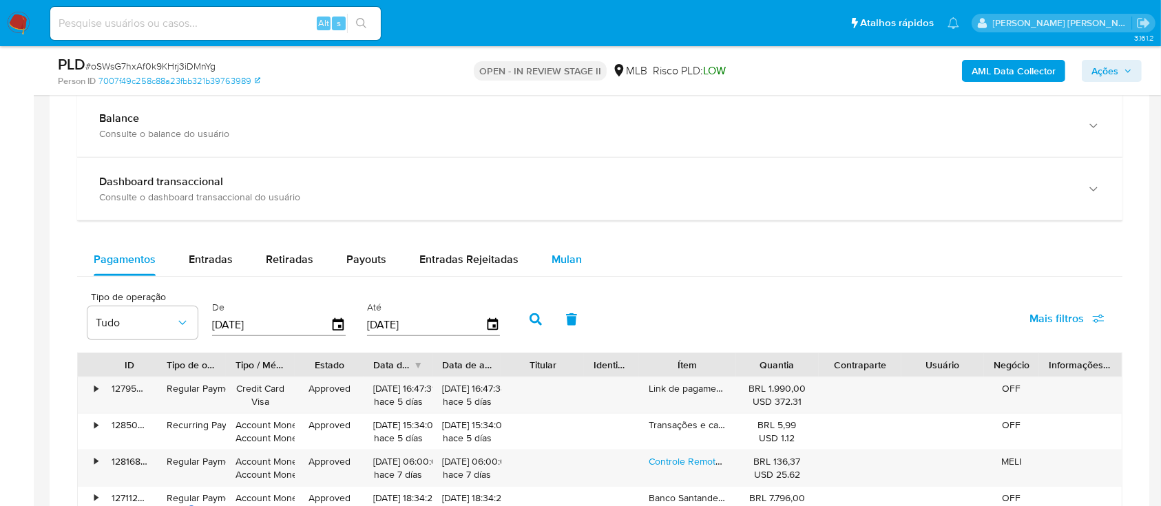
click at [563, 259] on span "Mulan" at bounding box center [567, 259] width 30 height 16
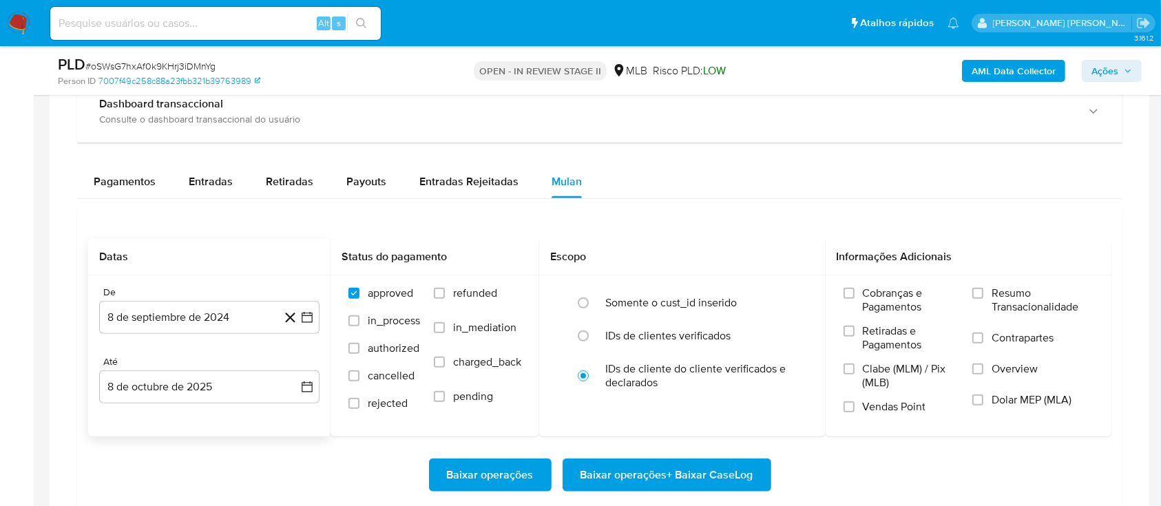
scroll to position [1102, 0]
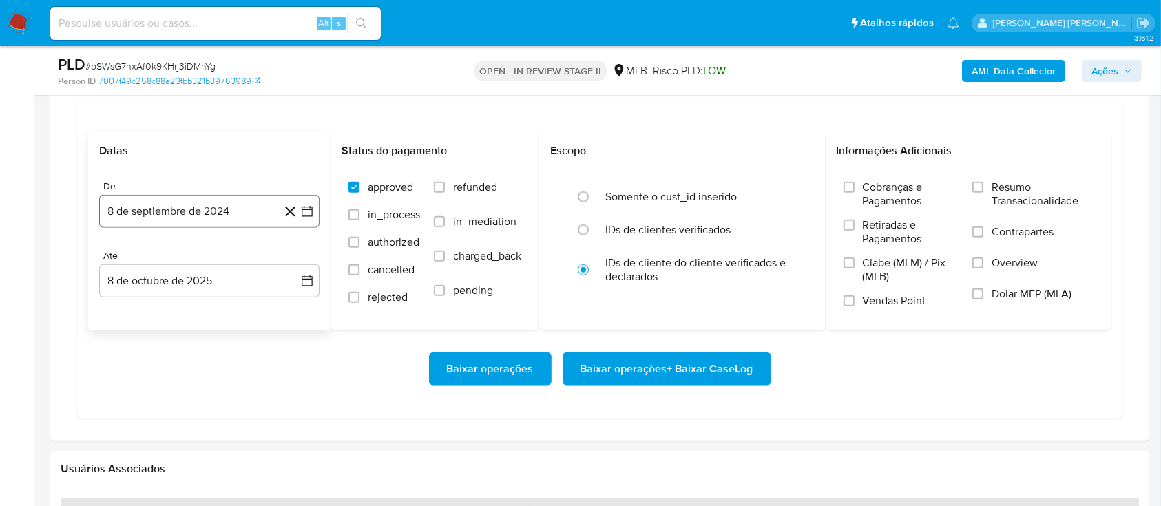
click at [208, 218] on button "8 de septiembre de 2024" at bounding box center [209, 211] width 220 height 33
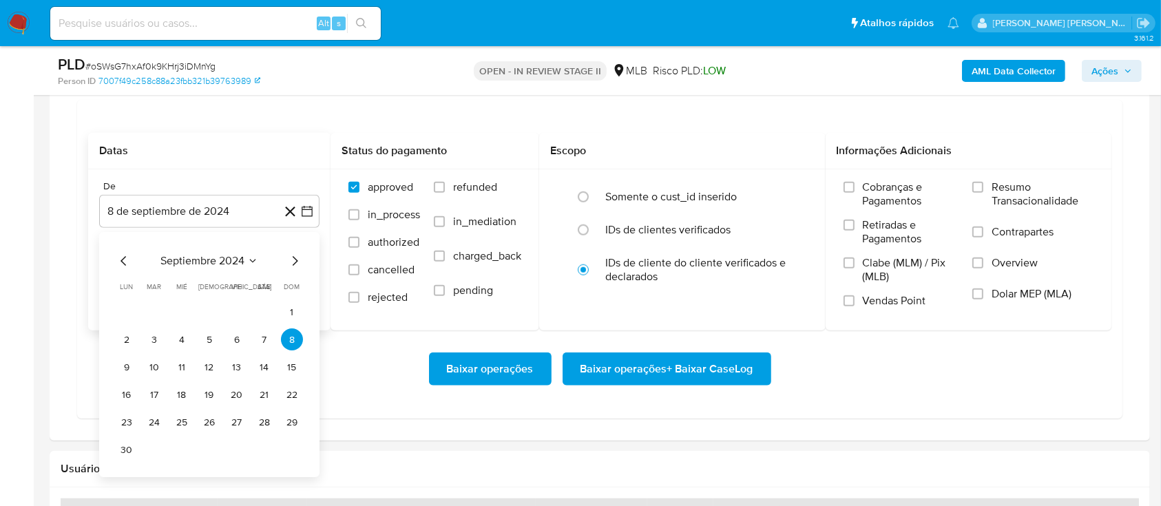
click at [208, 258] on span "septiembre 2024" at bounding box center [202, 262] width 84 height 14
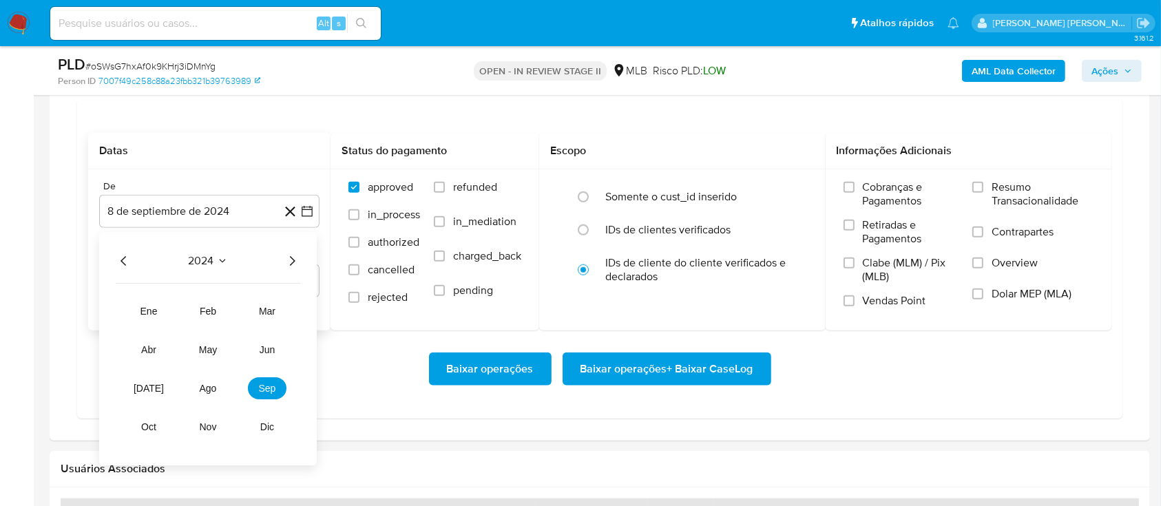
click at [288, 260] on icon "Año siguiente" at bounding box center [292, 261] width 17 height 17
click at [200, 384] on span "ago" at bounding box center [208, 389] width 17 height 11
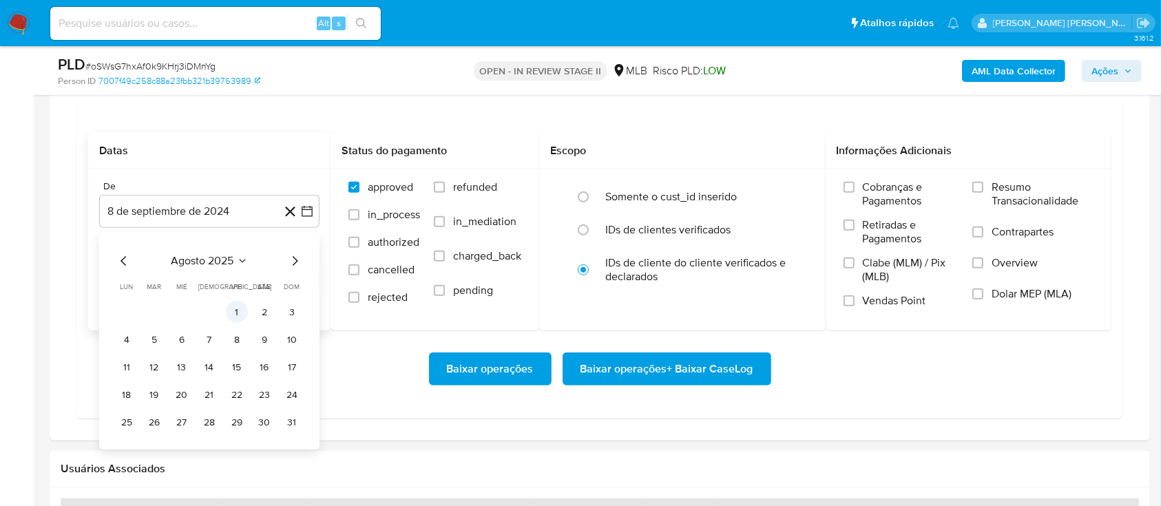
click at [231, 308] on button "1" at bounding box center [237, 313] width 22 height 22
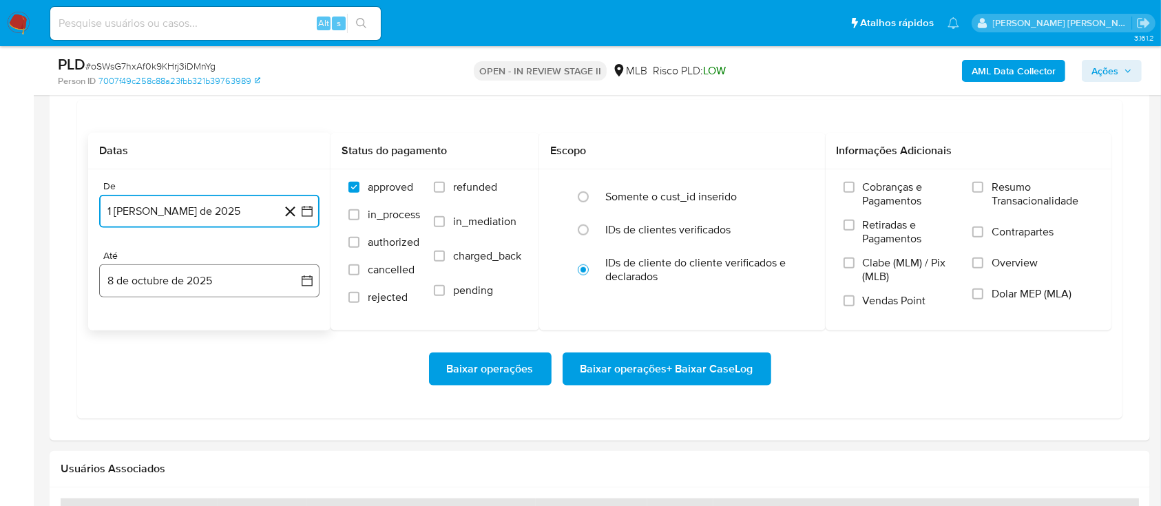
click at [236, 273] on button "8 de octubre de 2025" at bounding box center [209, 280] width 220 height 33
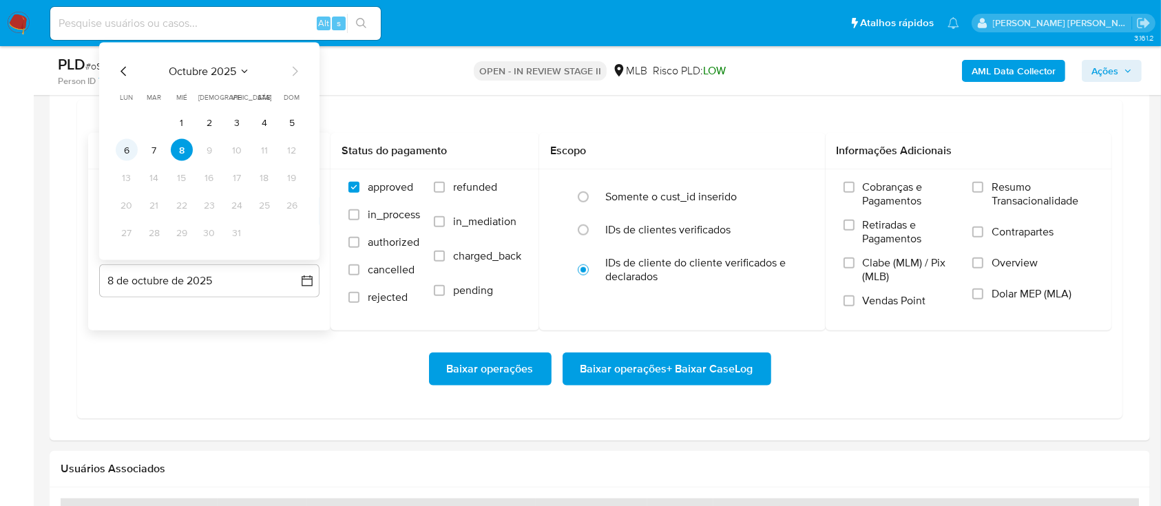
click at [129, 152] on button "6" at bounding box center [127, 150] width 22 height 22
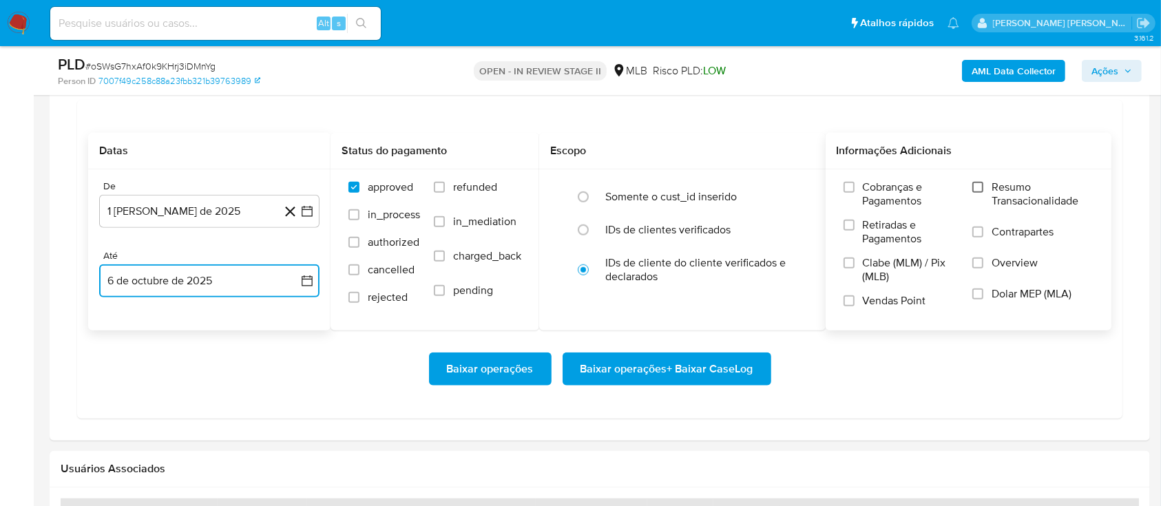
click at [978, 182] on input "Resumo Transacionalidade" at bounding box center [978, 187] width 11 height 11
click at [978, 238] on label "Contrapartes" at bounding box center [1033, 240] width 121 height 31
click at [978, 238] on input "Contrapartes" at bounding box center [978, 232] width 11 height 11
click at [854, 291] on label "Clabe (MLM) / Pix (MLB)" at bounding box center [902, 275] width 116 height 38
click at [854, 269] on input "Clabe (MLM) / Pix (MLB)" at bounding box center [849, 263] width 11 height 11
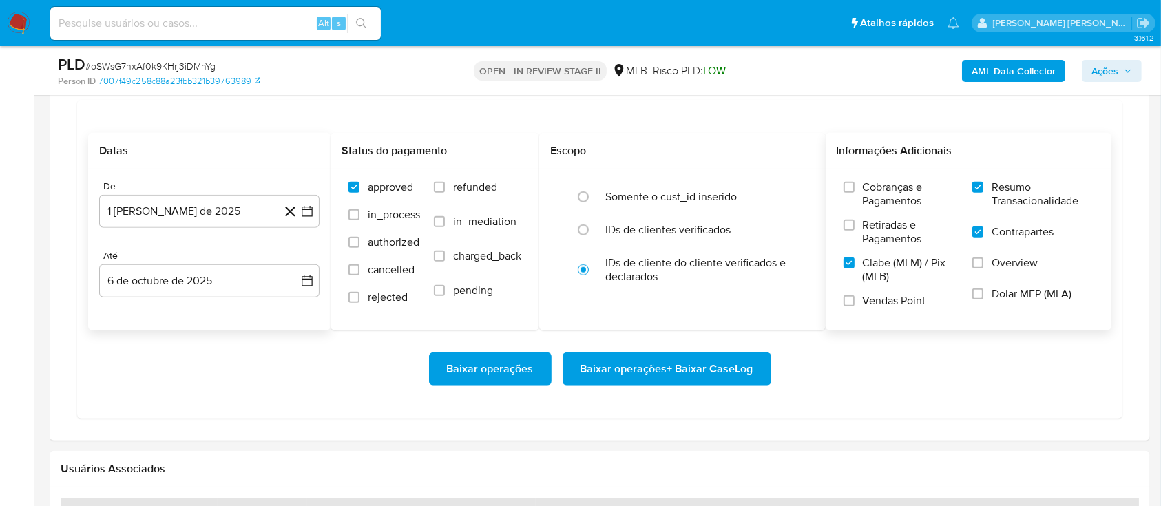
click at [855, 259] on label "Clabe (MLM) / Pix (MLB)" at bounding box center [902, 275] width 116 height 38
click at [855, 259] on input "Clabe (MLM) / Pix (MLB)" at bounding box center [849, 263] width 11 height 11
drag, startPoint x: 851, startPoint y: 300, endPoint x: 758, endPoint y: 338, distance: 101.0
click at [851, 301] on input "Vendas Point" at bounding box center [849, 300] width 11 height 11
click at [703, 369] on span "Baixar operações + Baixar CaseLog" at bounding box center [667, 369] width 173 height 30
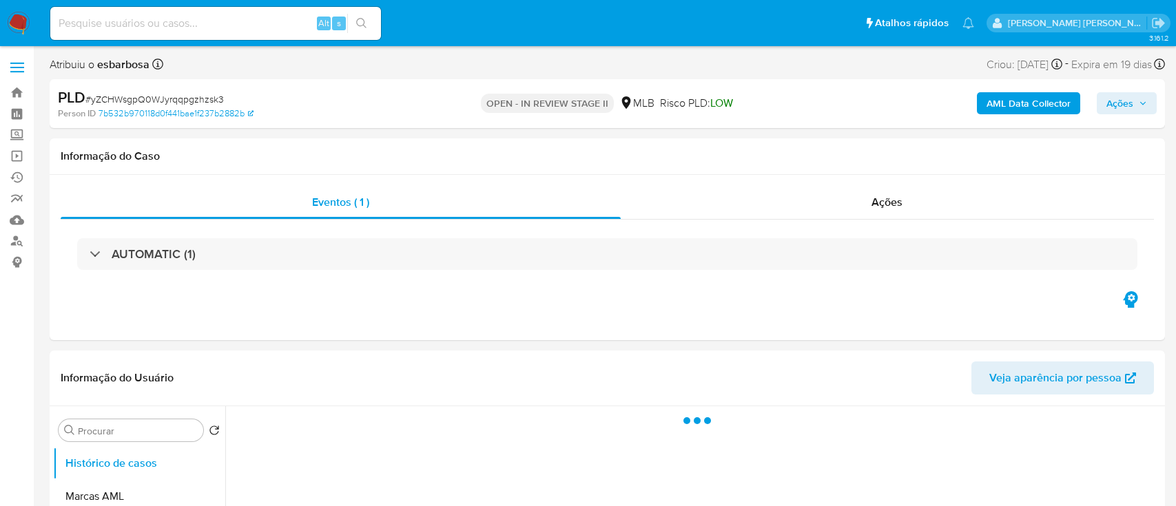
select select "10"
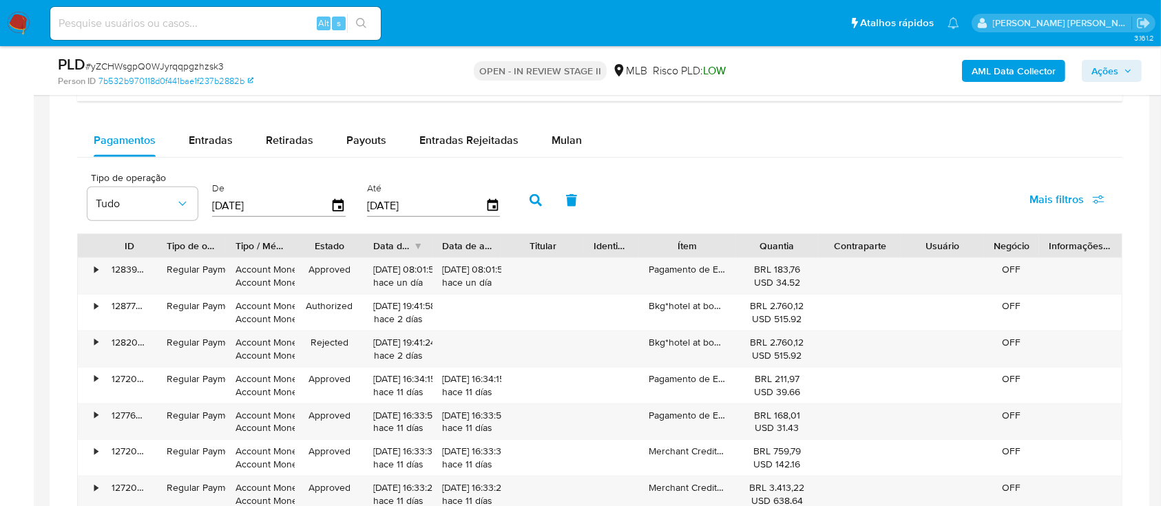
scroll to position [1010, 0]
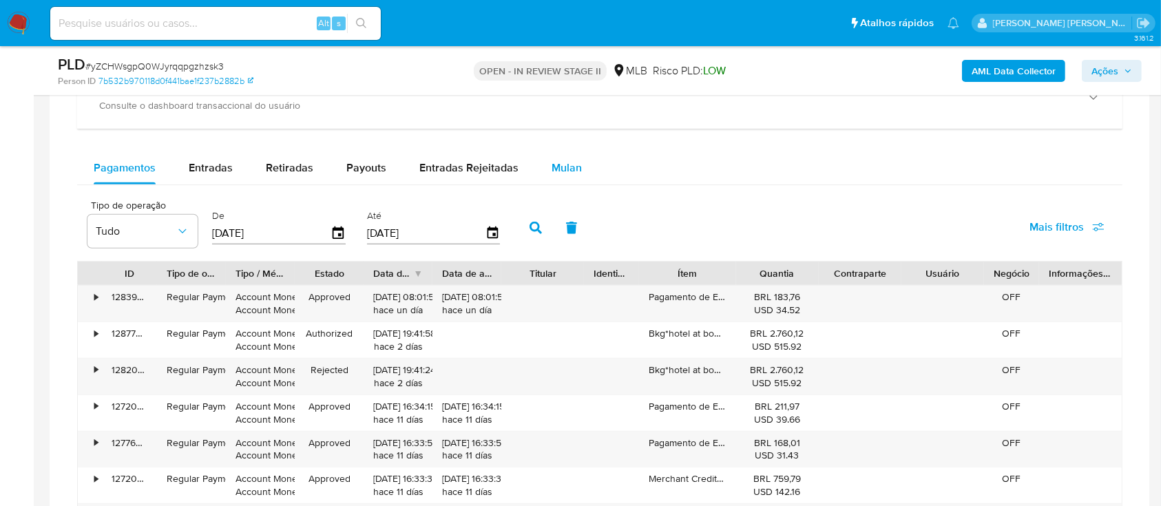
click at [556, 160] on span "Mulan" at bounding box center [567, 168] width 30 height 16
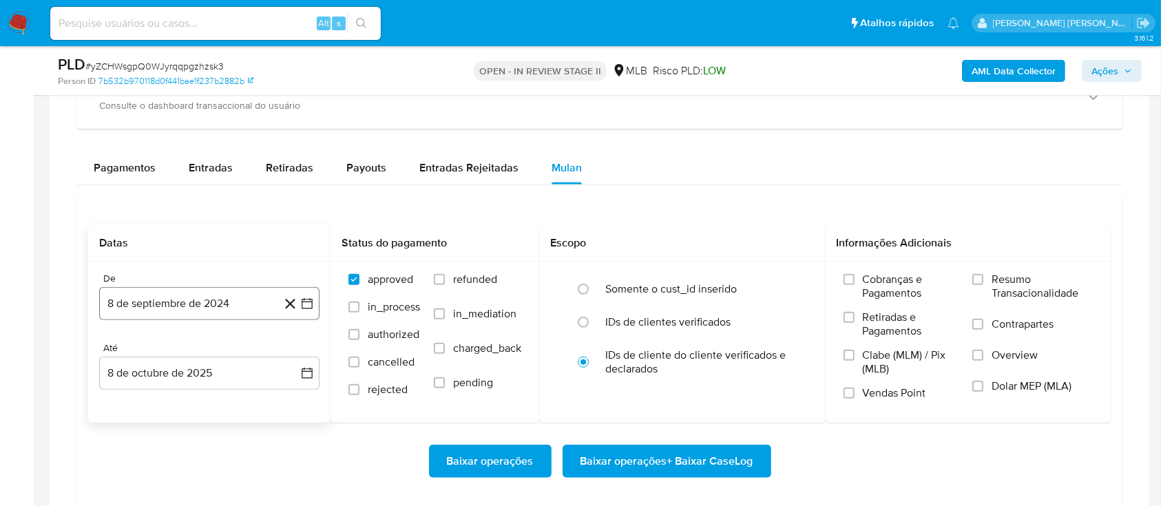
click at [193, 304] on button "8 de septiembre de 2024" at bounding box center [209, 303] width 220 height 33
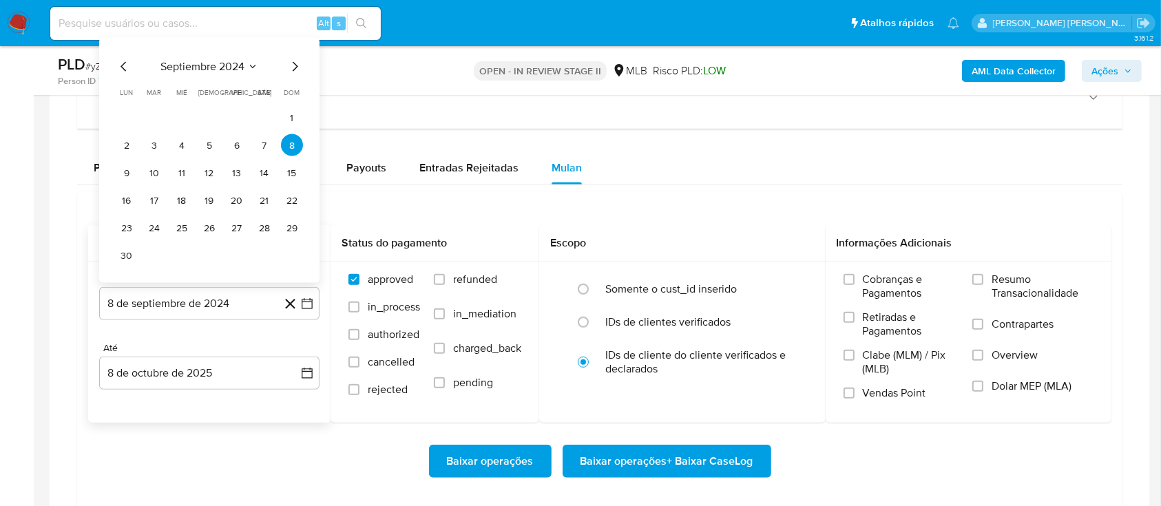
click at [215, 60] on span "septiembre 2024" at bounding box center [202, 67] width 84 height 14
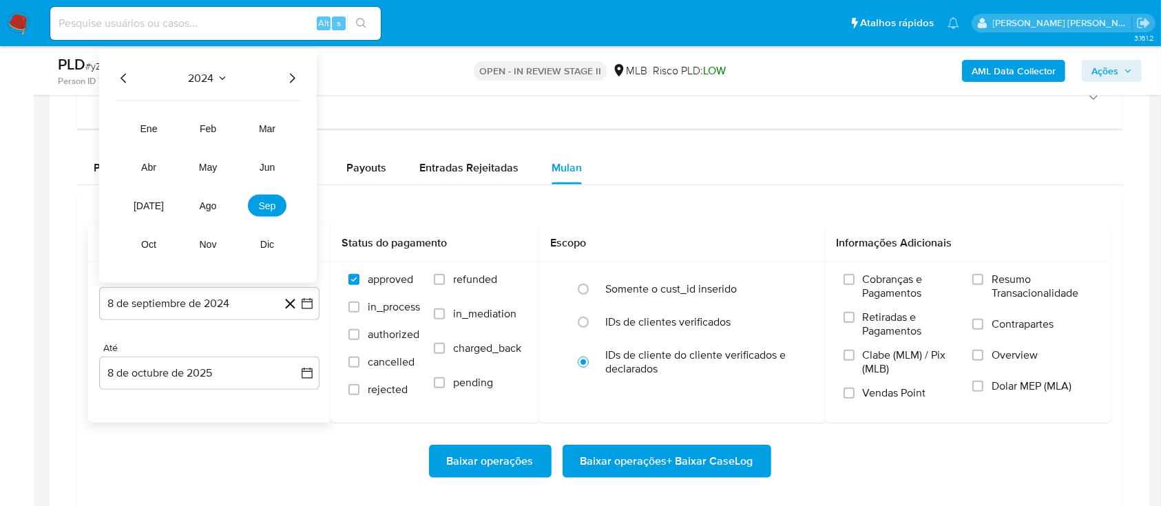
click at [294, 79] on icon "Año siguiente" at bounding box center [293, 79] width 6 height 10
click at [205, 212] on button "ago" at bounding box center [208, 206] width 39 height 22
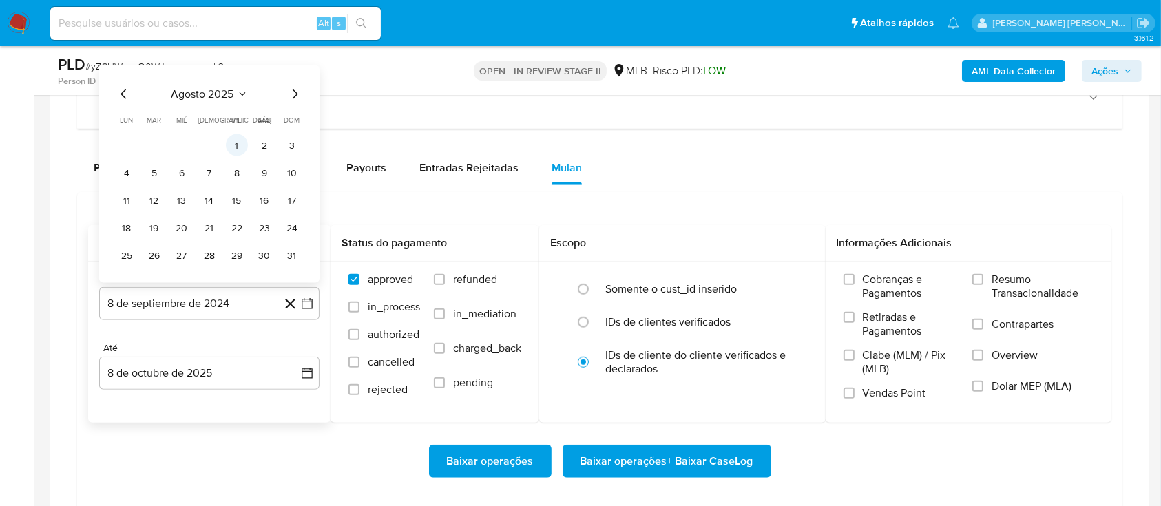
click at [233, 141] on button "1" at bounding box center [237, 145] width 22 height 22
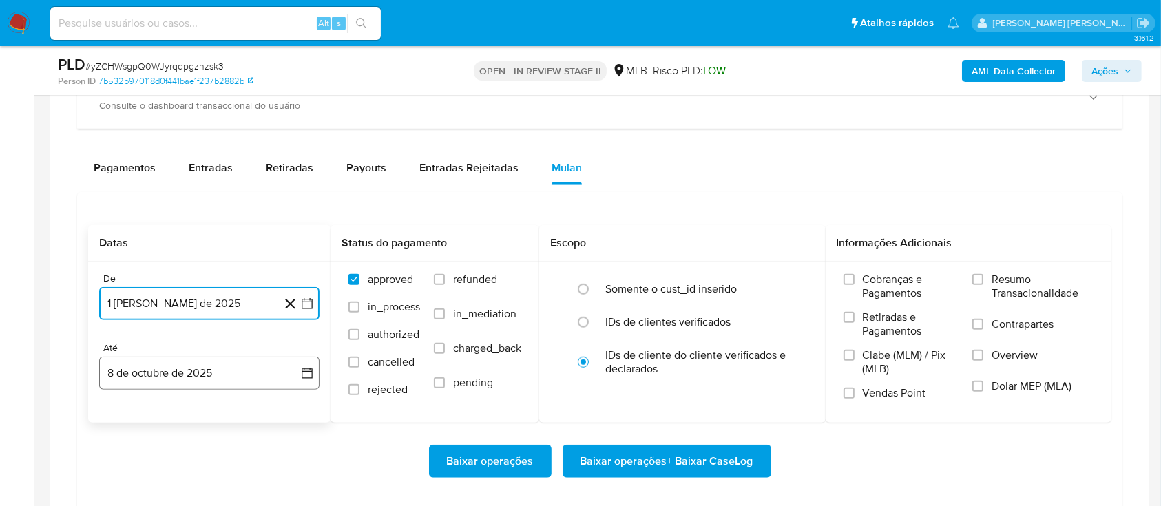
click at [209, 368] on button "8 de octubre de 2025" at bounding box center [209, 373] width 220 height 33
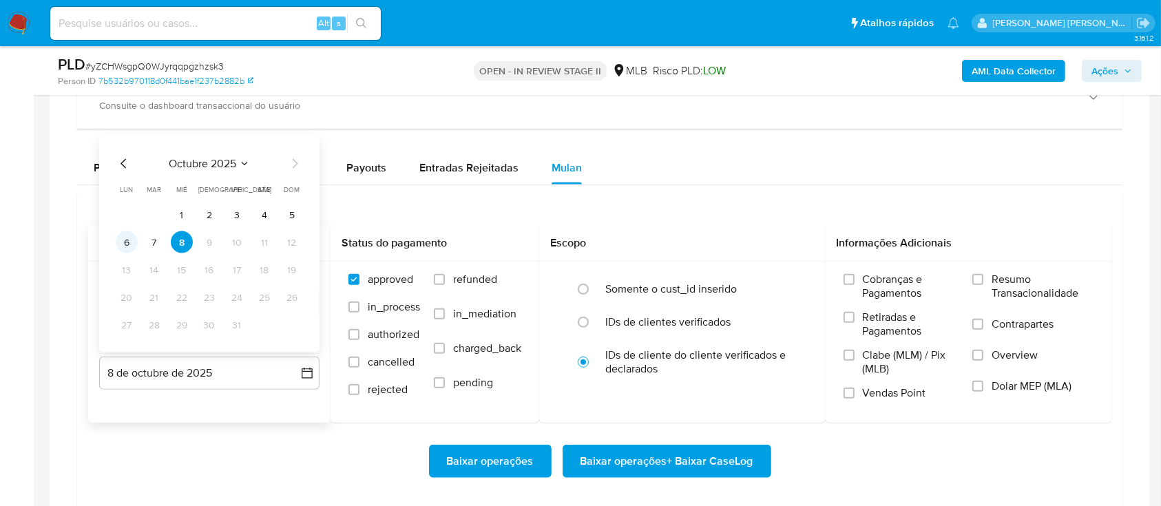
click at [119, 242] on button "6" at bounding box center [127, 242] width 22 height 22
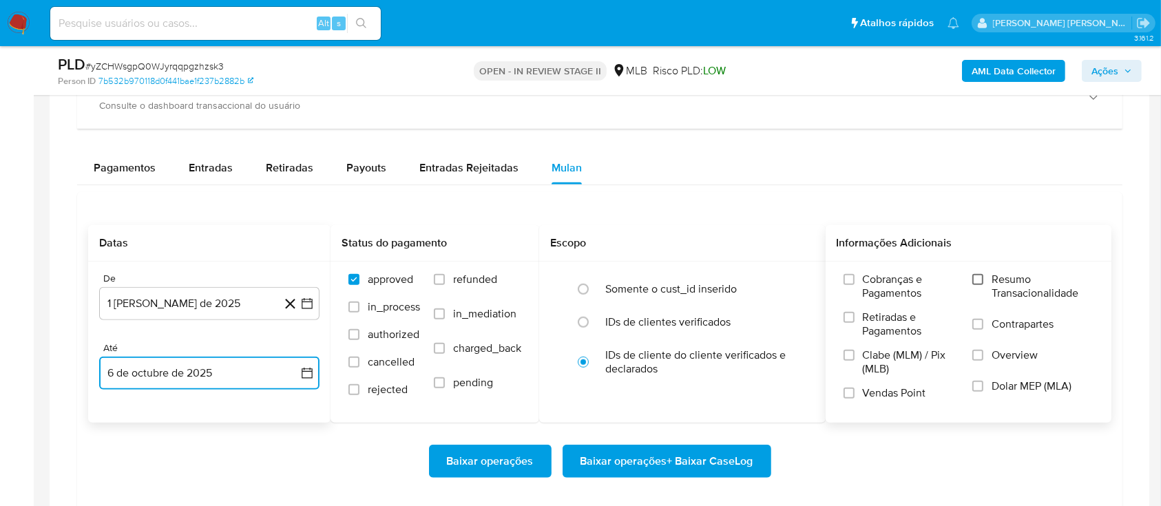
click at [981, 282] on input "Resumo Transacionalidade" at bounding box center [978, 279] width 11 height 11
click at [986, 329] on label "Contrapartes" at bounding box center [1033, 333] width 121 height 31
click at [984, 329] on input "Contrapartes" at bounding box center [978, 324] width 11 height 11
click at [853, 395] on input "Vendas Point" at bounding box center [849, 393] width 11 height 11
click at [678, 460] on span "Baixar operações + Baixar CaseLog" at bounding box center [667, 461] width 173 height 30
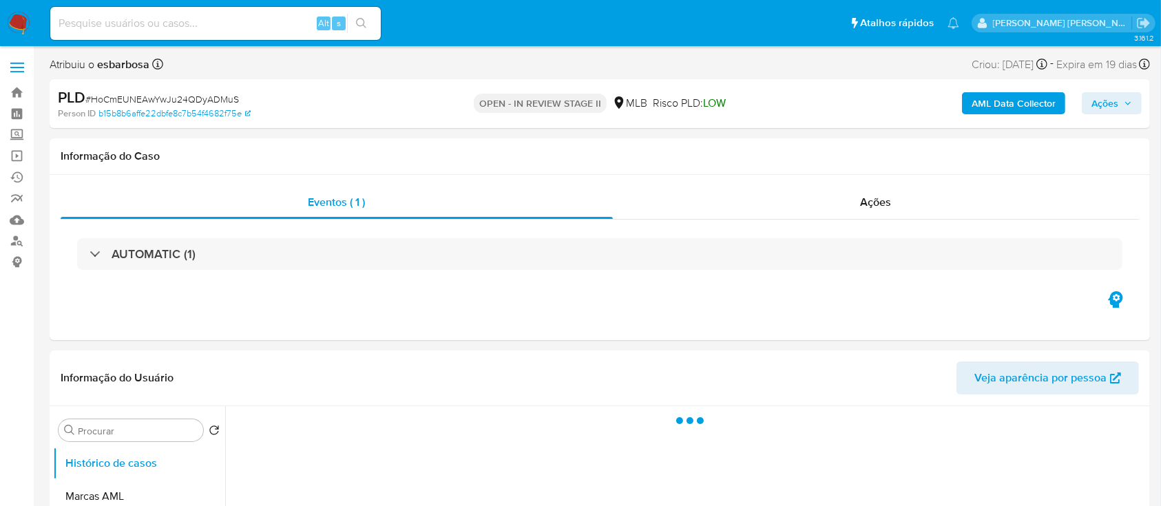
select select "10"
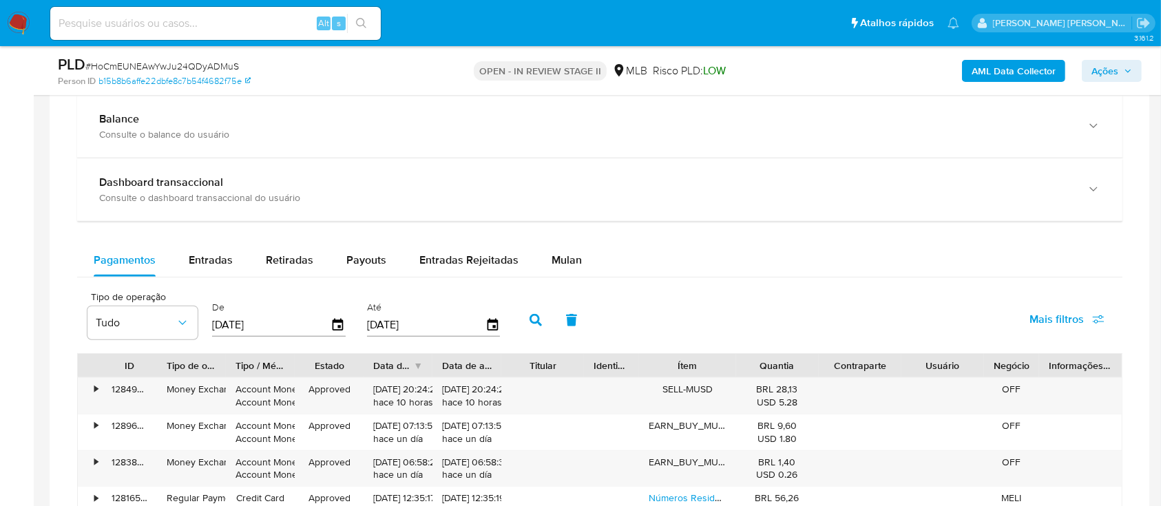
scroll to position [1102, 0]
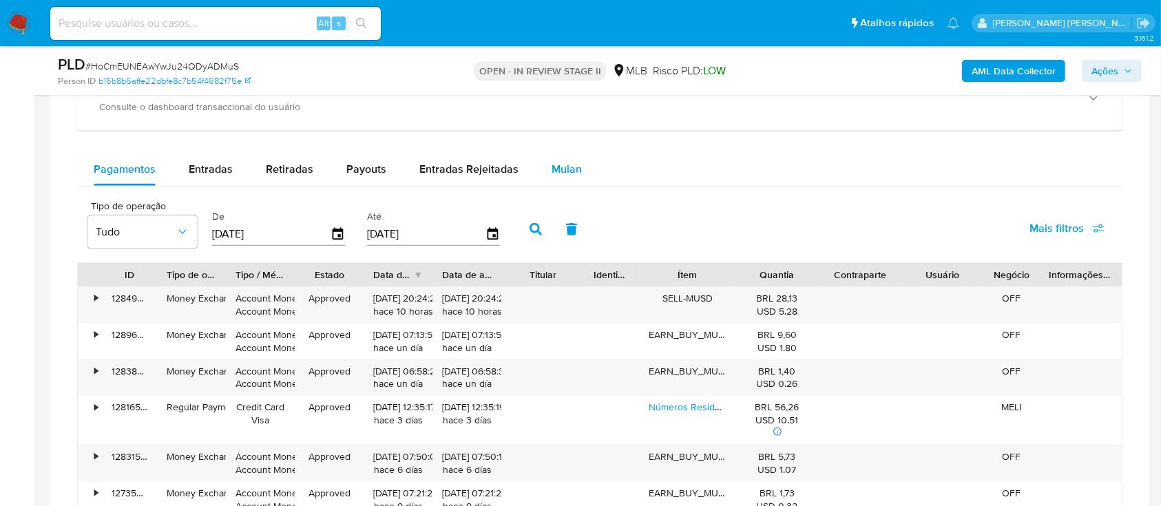
click at [568, 168] on span "Mulan" at bounding box center [567, 169] width 30 height 16
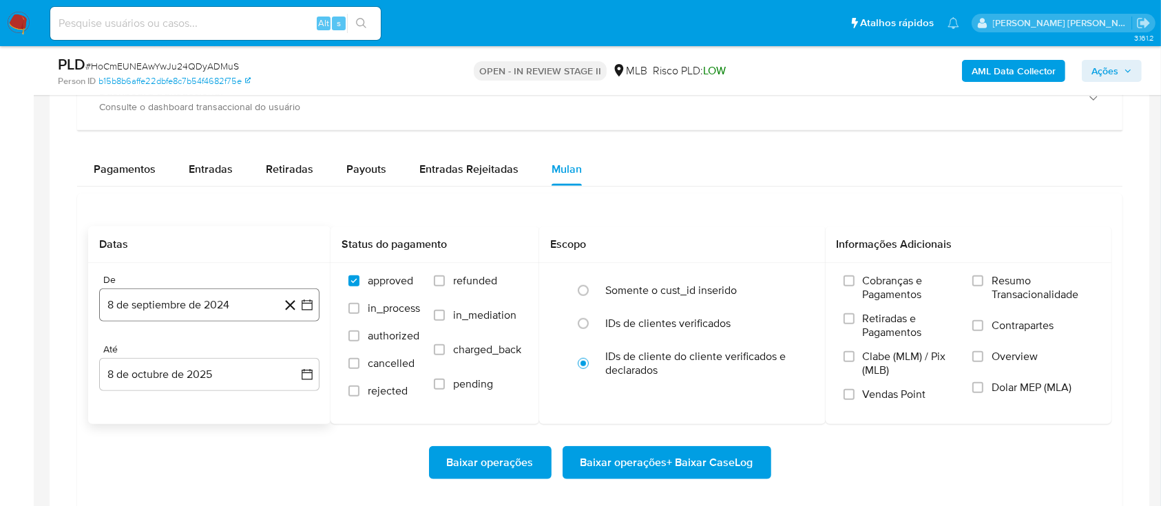
click at [203, 308] on button "8 de septiembre de 2024" at bounding box center [209, 305] width 220 height 33
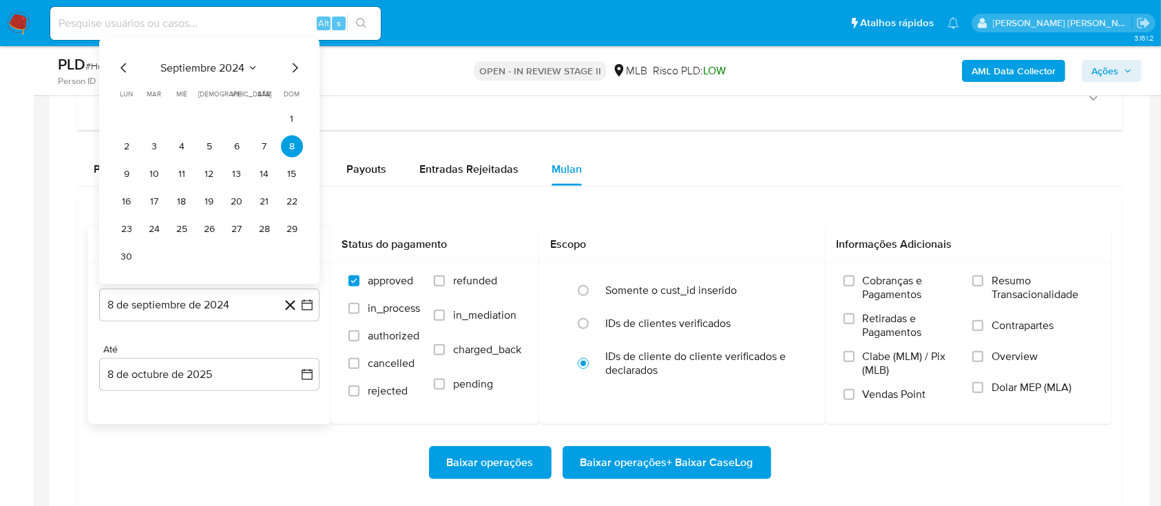
click at [205, 69] on span "septiembre 2024" at bounding box center [202, 68] width 84 height 14
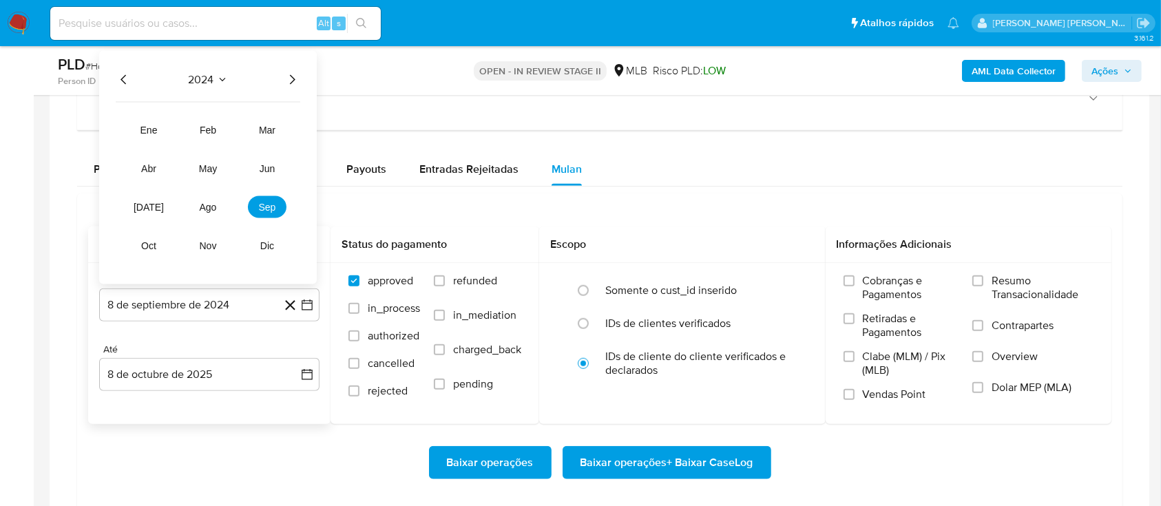
click at [294, 83] on icon "Año siguiente" at bounding box center [292, 80] width 17 height 17
click at [215, 207] on span "ago" at bounding box center [208, 207] width 17 height 11
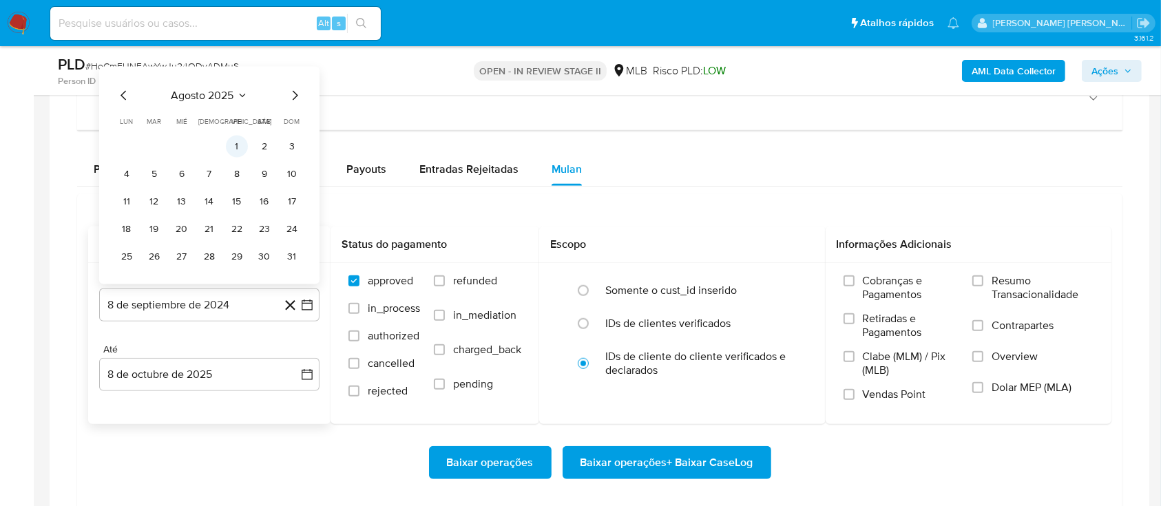
click at [242, 136] on td "1" at bounding box center [237, 147] width 22 height 22
click at [242, 145] on button "1" at bounding box center [237, 147] width 22 height 22
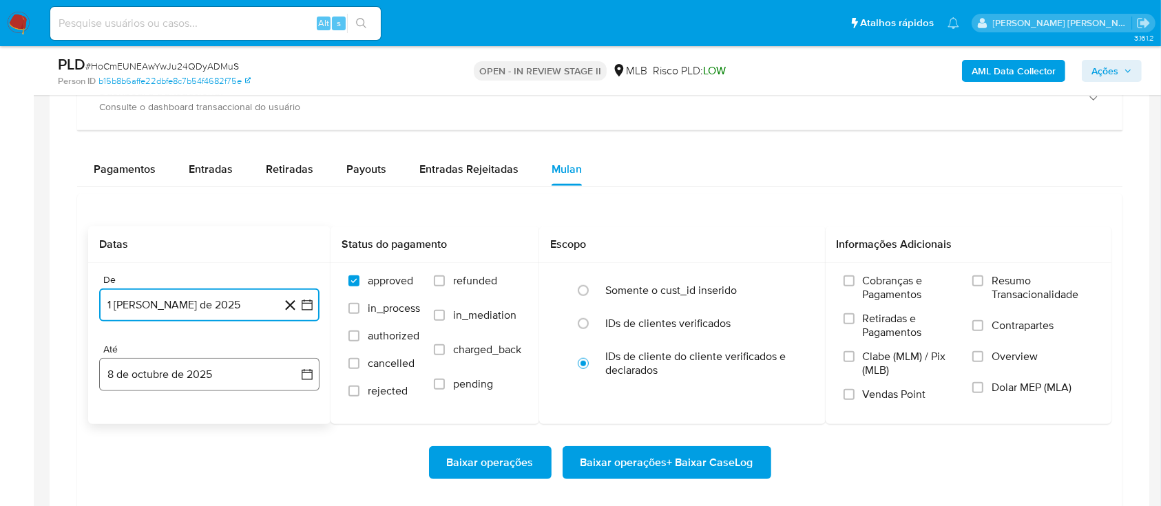
click at [222, 371] on button "8 de octubre de 2025" at bounding box center [209, 374] width 220 height 33
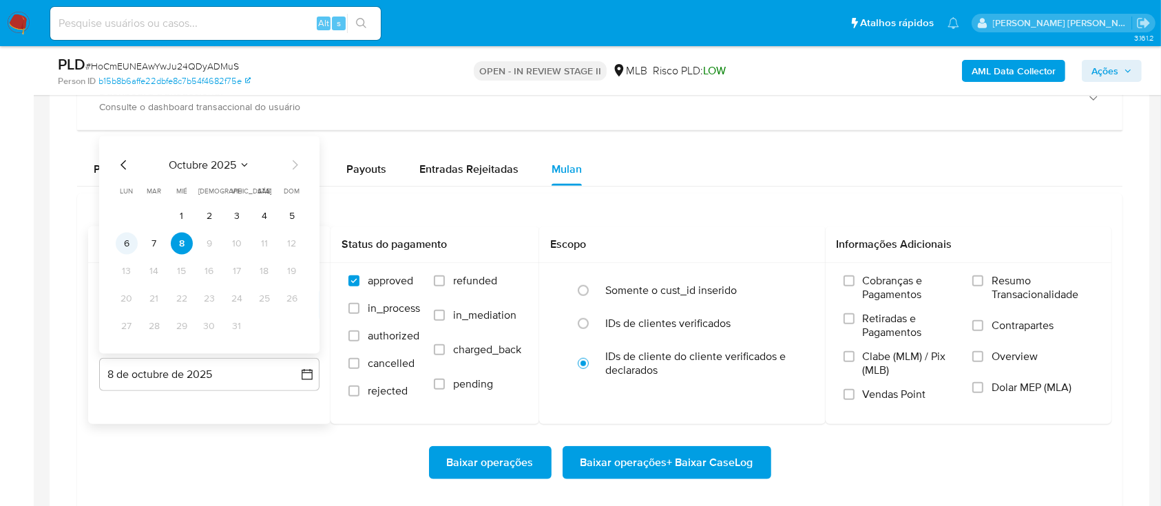
click at [127, 242] on button "6" at bounding box center [127, 244] width 22 height 22
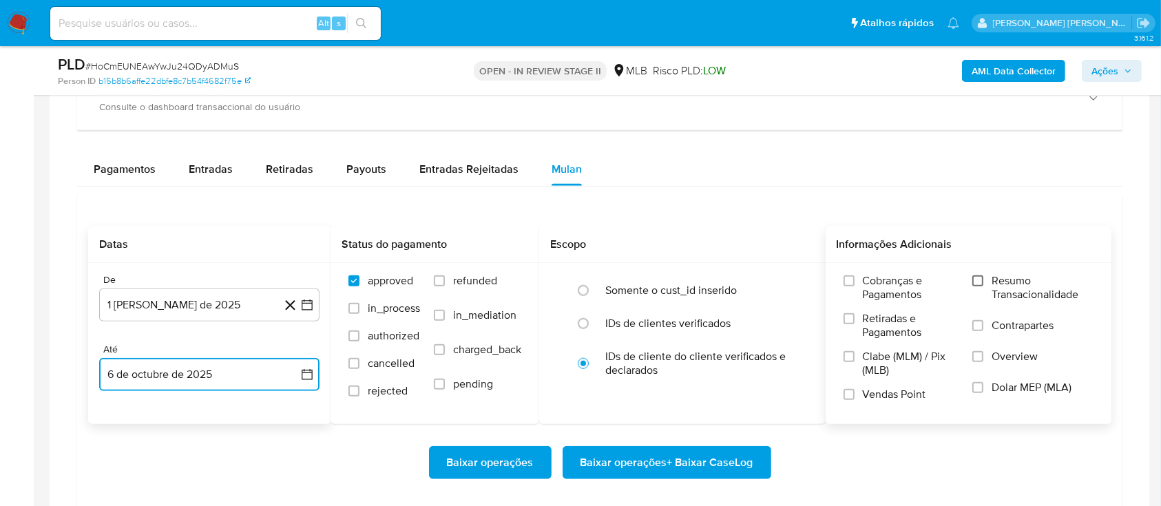
click at [973, 277] on input "Resumo Transacionalidade" at bounding box center [978, 280] width 11 height 11
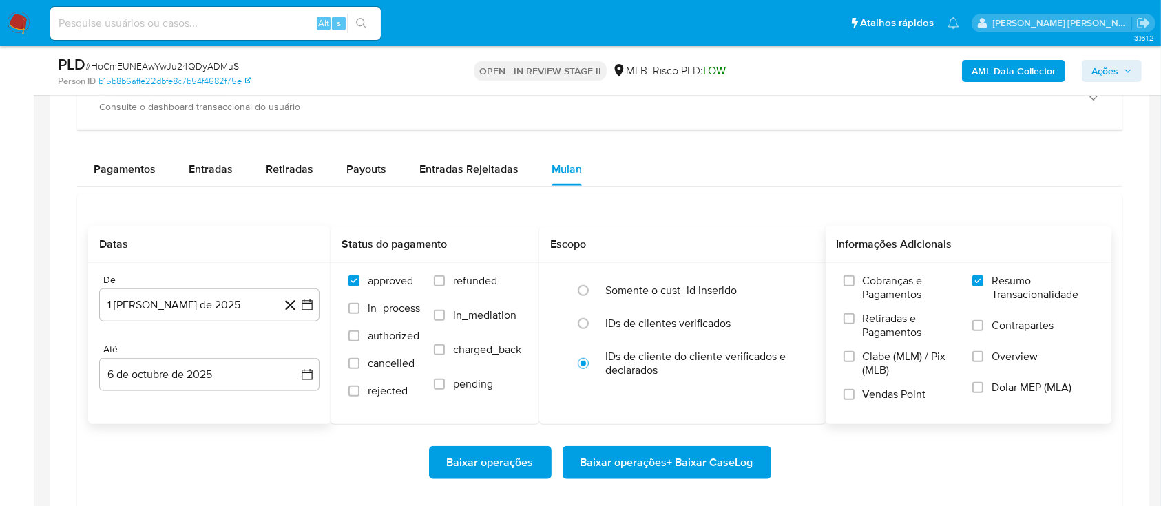
click at [983, 320] on input "Contrapartes" at bounding box center [978, 325] width 11 height 11
click at [846, 393] on input "Vendas Point" at bounding box center [849, 394] width 11 height 11
click at [675, 459] on span "Baixar operações + Baixar CaseLog" at bounding box center [667, 463] width 173 height 30
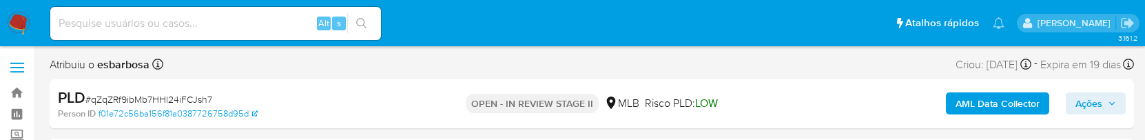
select select "10"
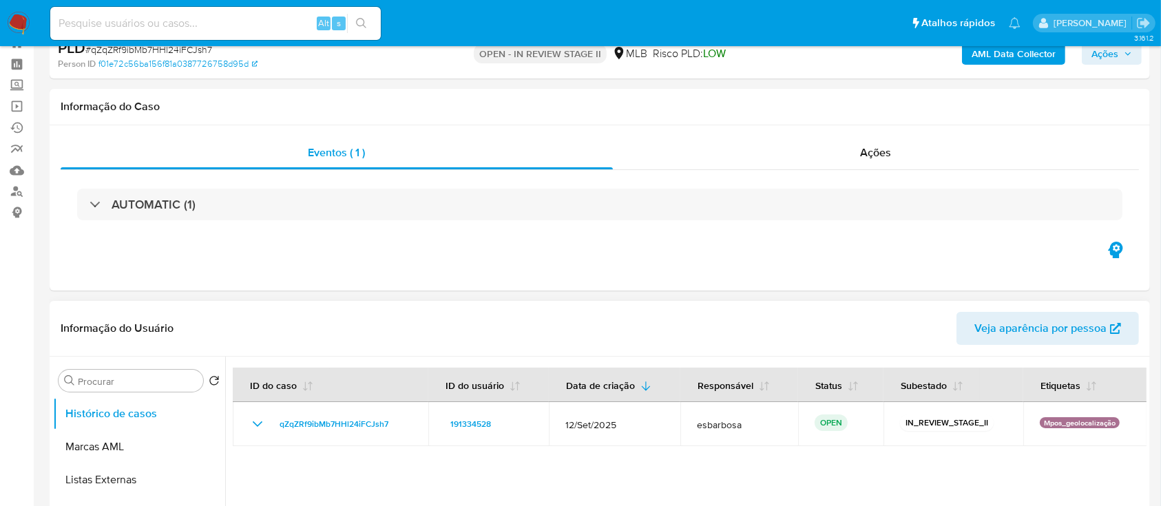
scroll to position [92, 0]
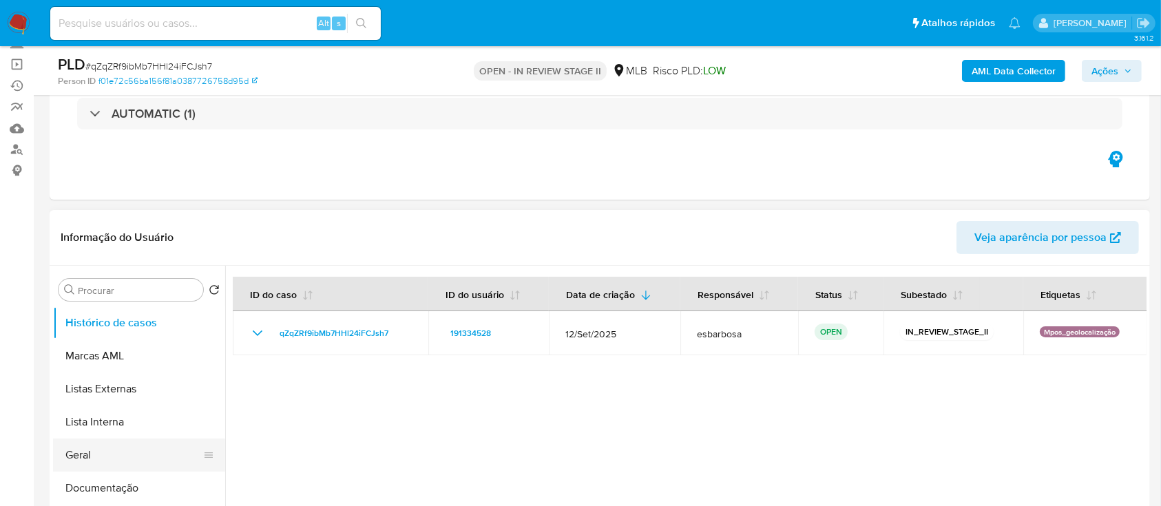
click at [124, 139] on button "Geral" at bounding box center [133, 455] width 161 height 33
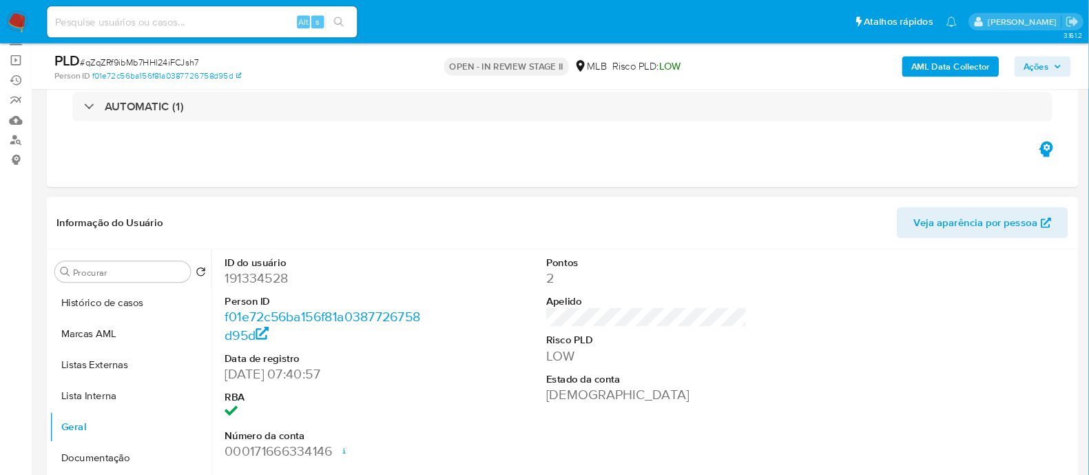
scroll to position [183, 0]
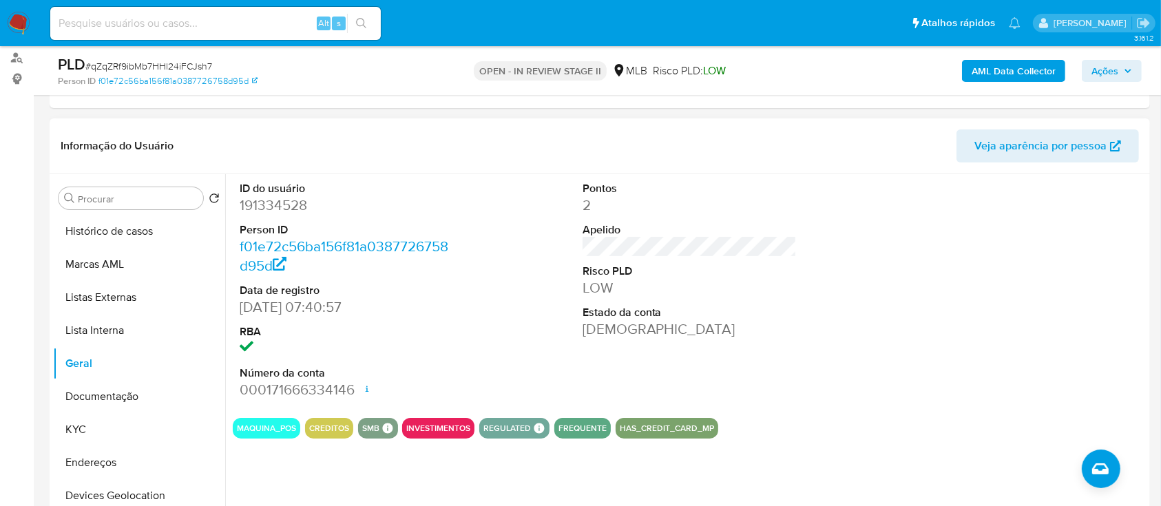
click at [275, 139] on dd "191334528" at bounding box center [347, 205] width 215 height 19
copy dd "191334528"
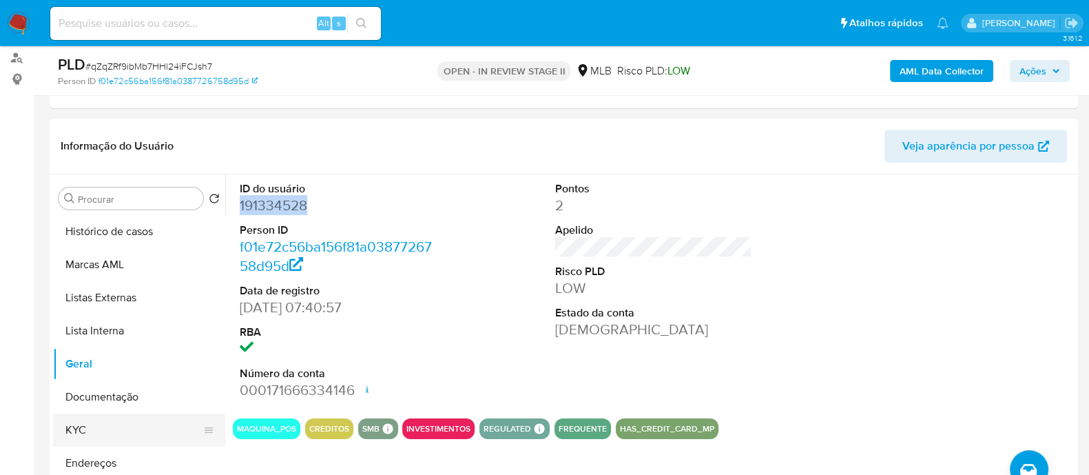
click at [97, 139] on button "KYC" at bounding box center [133, 429] width 161 height 33
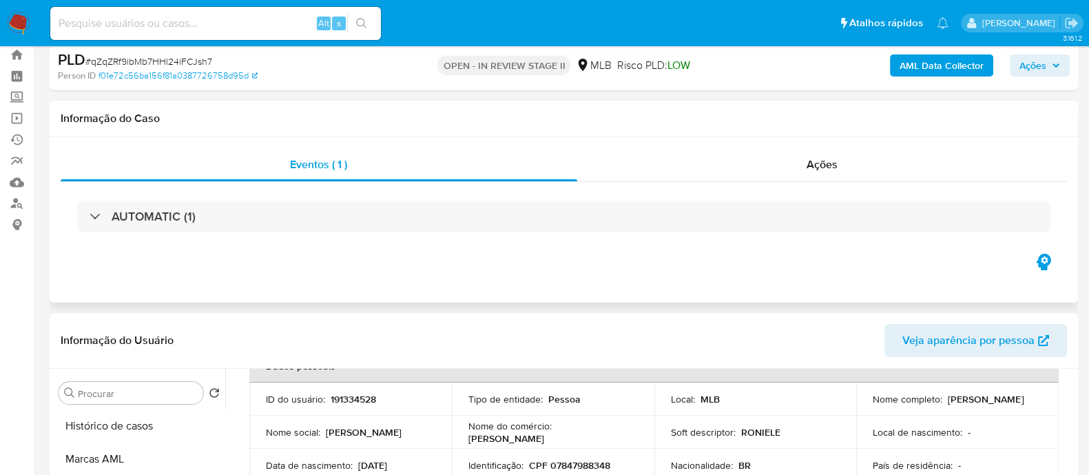
scroll to position [11, 0]
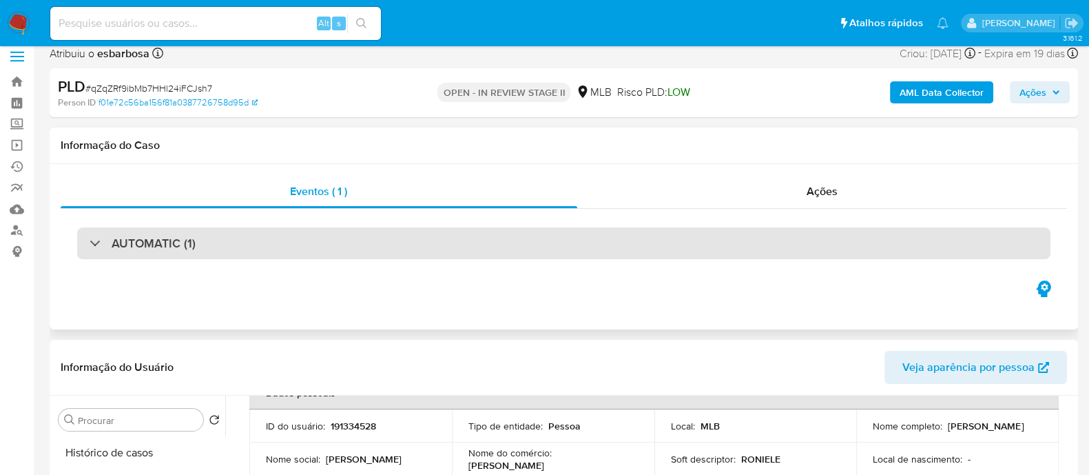
drag, startPoint x: 506, startPoint y: 227, endPoint x: 503, endPoint y: 234, distance: 8.1
click at [505, 139] on div "AUTOMATIC (1)" at bounding box center [563, 243] width 973 height 32
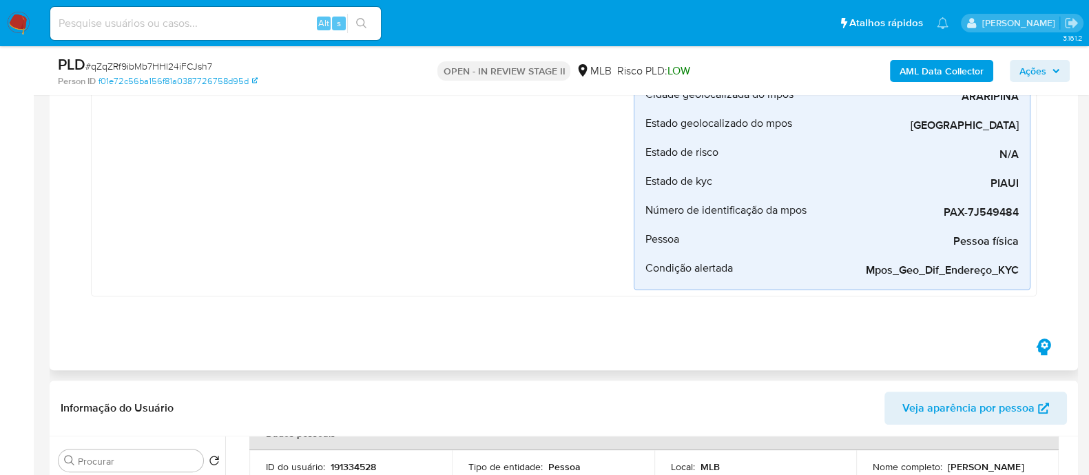
scroll to position [700, 0]
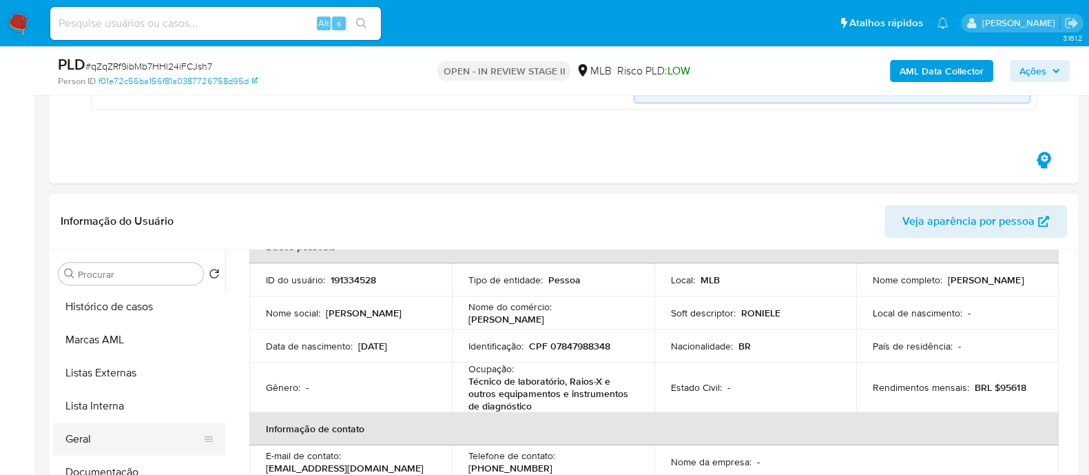
click at [105, 139] on button "Geral" at bounding box center [133, 438] width 161 height 33
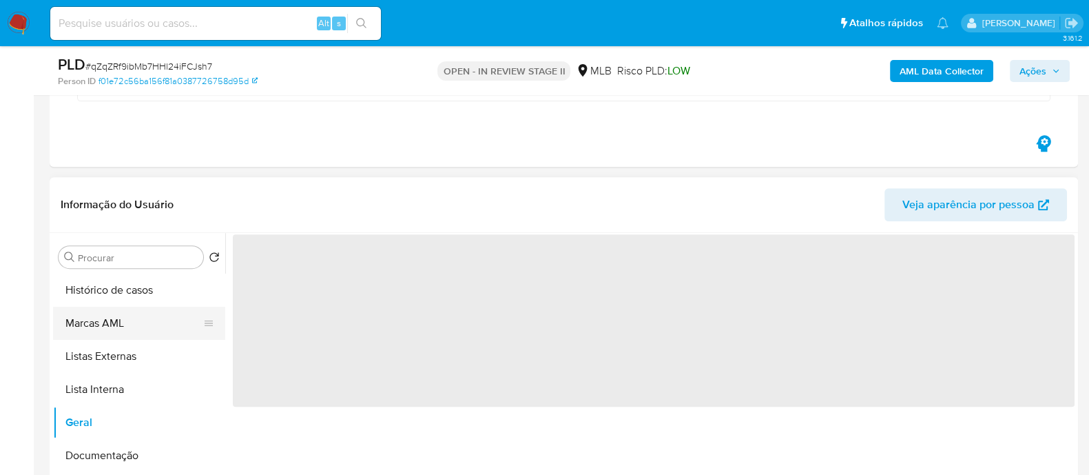
scroll to position [0, 0]
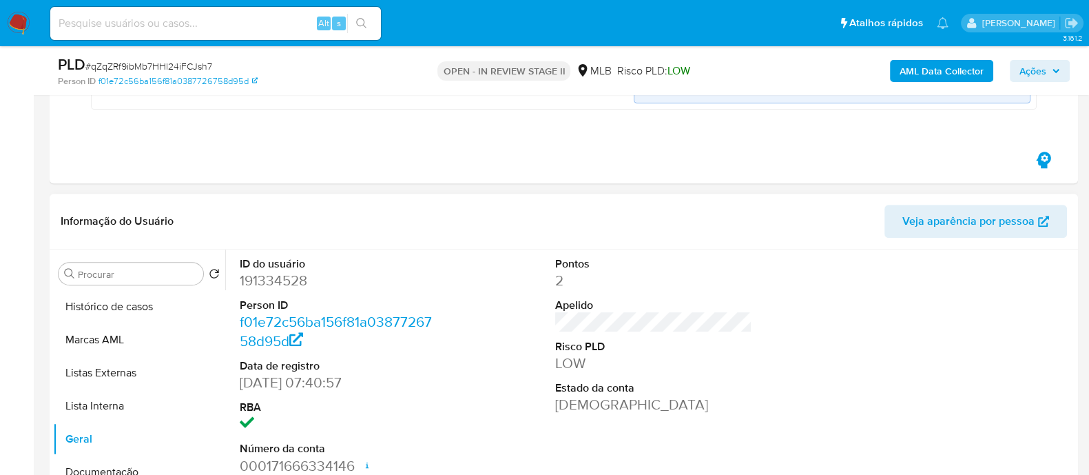
click at [280, 139] on dd "191334528" at bounding box center [338, 280] width 197 height 19
copy dd "191334528"
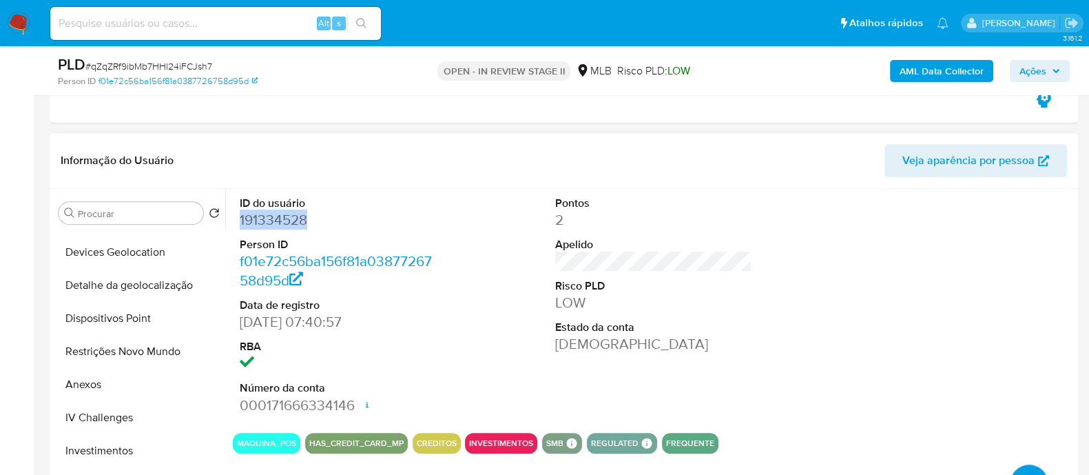
scroll to position [786, 0]
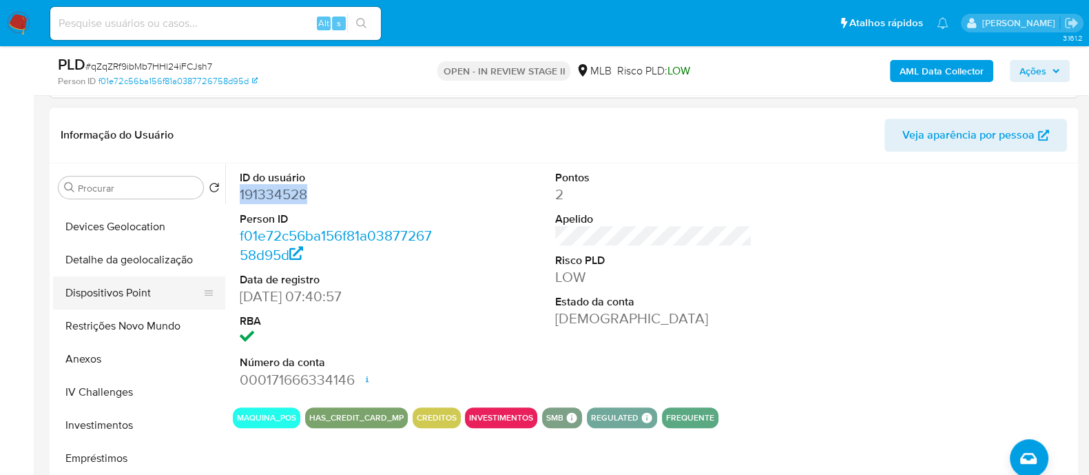
click at [119, 139] on button "Dispositivos Point" at bounding box center [133, 292] width 161 height 33
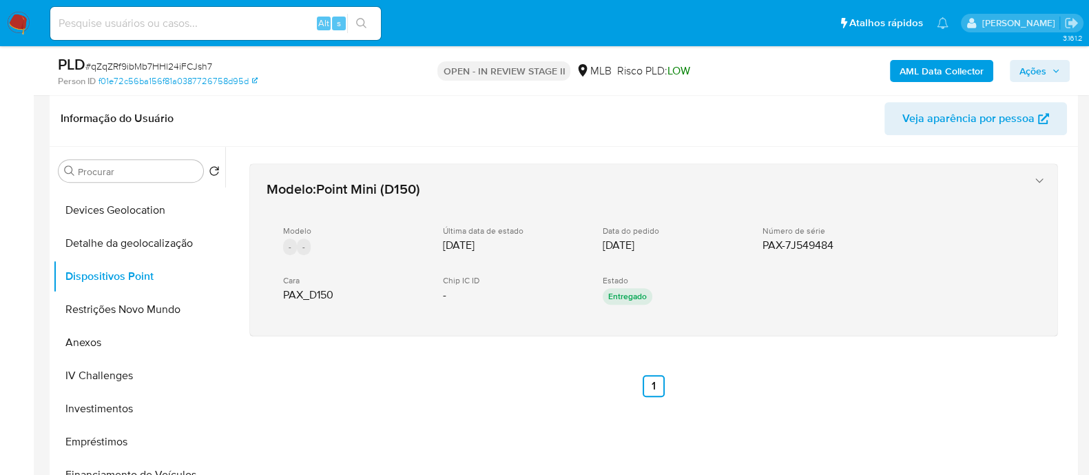
drag, startPoint x: 764, startPoint y: 243, endPoint x: 787, endPoint y: 293, distance: 55.5
click at [809, 139] on div "Modelo - - Última data de estado 18/06/2020 Data do pedido 05/06/2020 Número de…" at bounding box center [640, 266] width 747 height 105
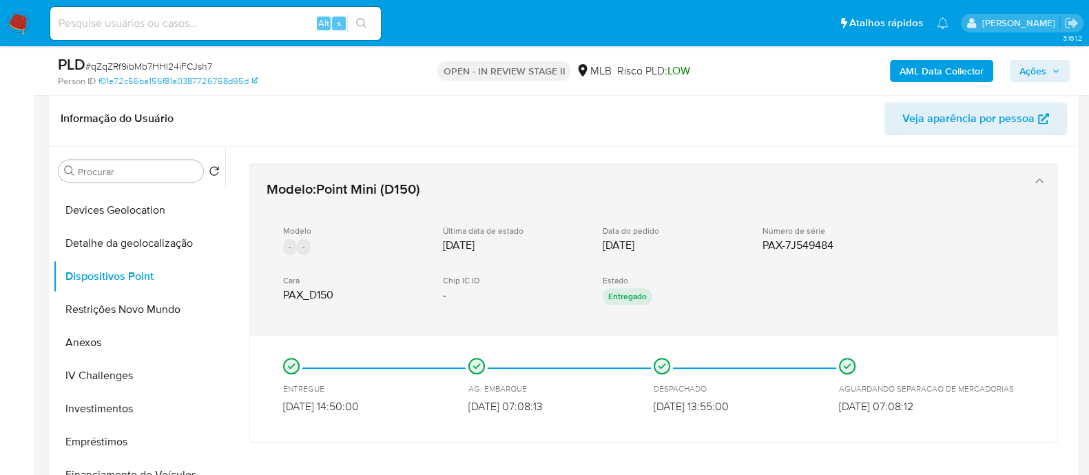
drag, startPoint x: 792, startPoint y: 354, endPoint x: 779, endPoint y: 260, distance: 95.3
click at [779, 139] on div "Modelo : Point Mini (D150) Modelo - - Última data de estado 18/06/2020 Data do …" at bounding box center [653, 302] width 809 height 279
click at [791, 139] on div "Modelo - - Última data de estado 18/06/2020 Data do pedido 05/06/2020 Número de…" at bounding box center [640, 266] width 747 height 105
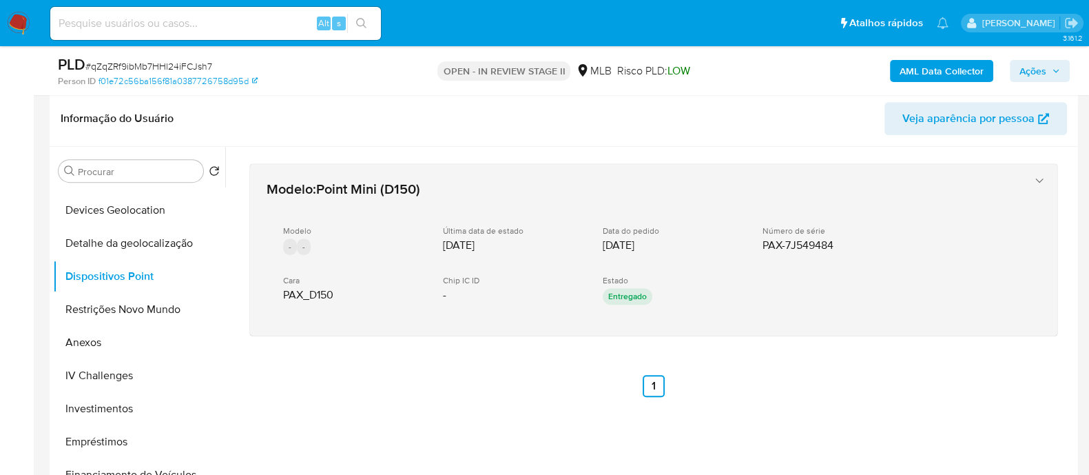
click at [804, 139] on div "Modelo - - Última data de estado 18/06/2020 Data do pedido 05/06/2020 Número de…" at bounding box center [640, 266] width 747 height 105
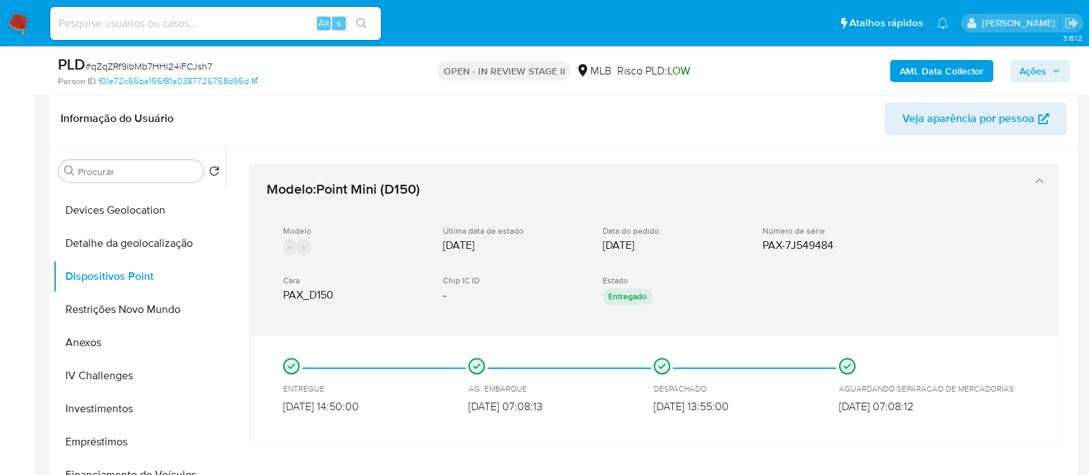
click at [776, 139] on div "Modelo - - Última data de estado 18/06/2020 Data do pedido 05/06/2020 Número de…" at bounding box center [640, 266] width 747 height 105
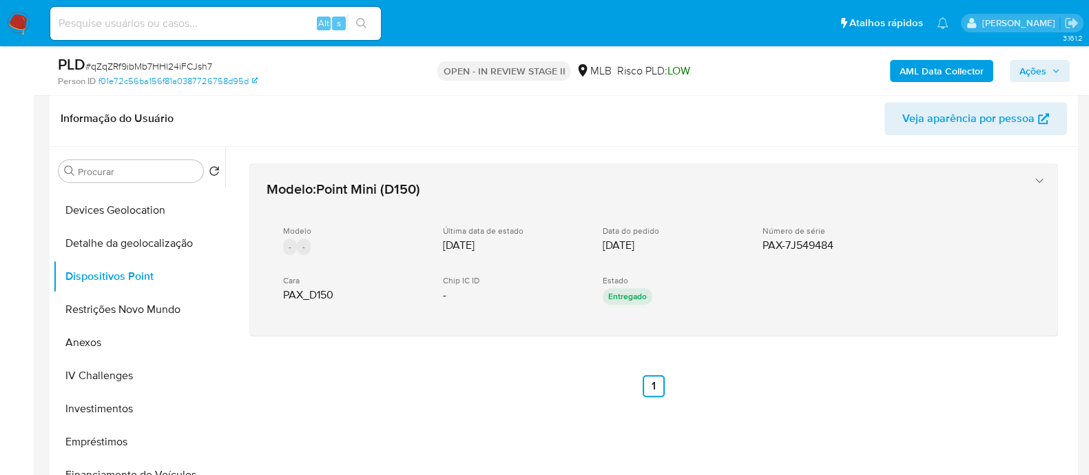
click at [802, 139] on div "Modelo - - Última data de estado 18/06/2020 Data do pedido 05/06/2020 Número de…" at bounding box center [640, 266] width 747 height 105
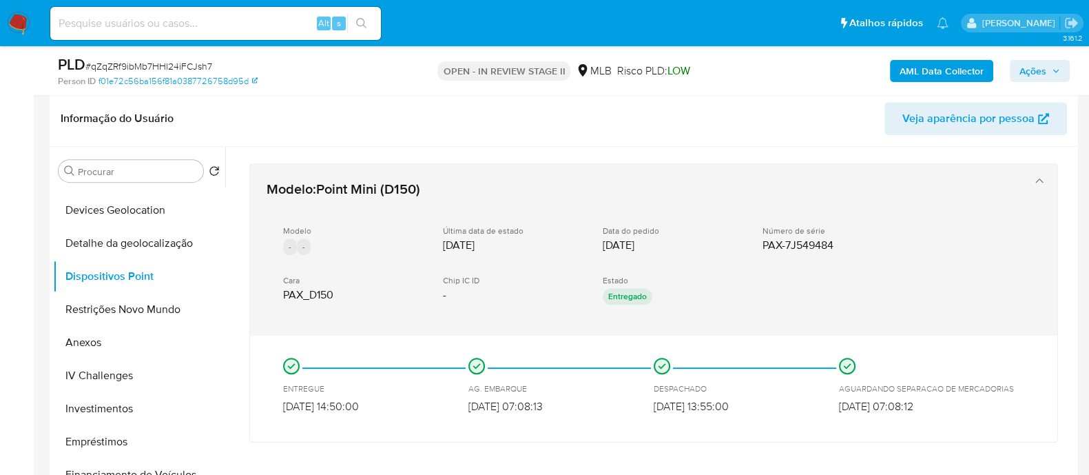
drag, startPoint x: 767, startPoint y: 264, endPoint x: 758, endPoint y: 245, distance: 21.3
click at [758, 139] on div "Modelo - - Última data de estado 18/06/2020 Data do pedido 05/06/2020 Número de…" at bounding box center [640, 266] width 747 height 105
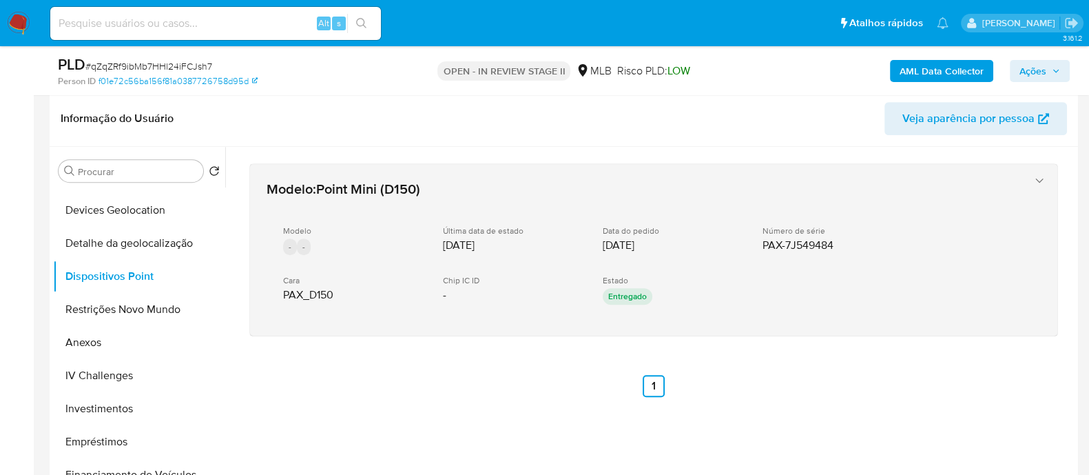
drag, startPoint x: 771, startPoint y: 245, endPoint x: 782, endPoint y: 245, distance: 11.0
click at [782, 139] on span "PAX-7J549484" at bounding box center [797, 245] width 71 height 14
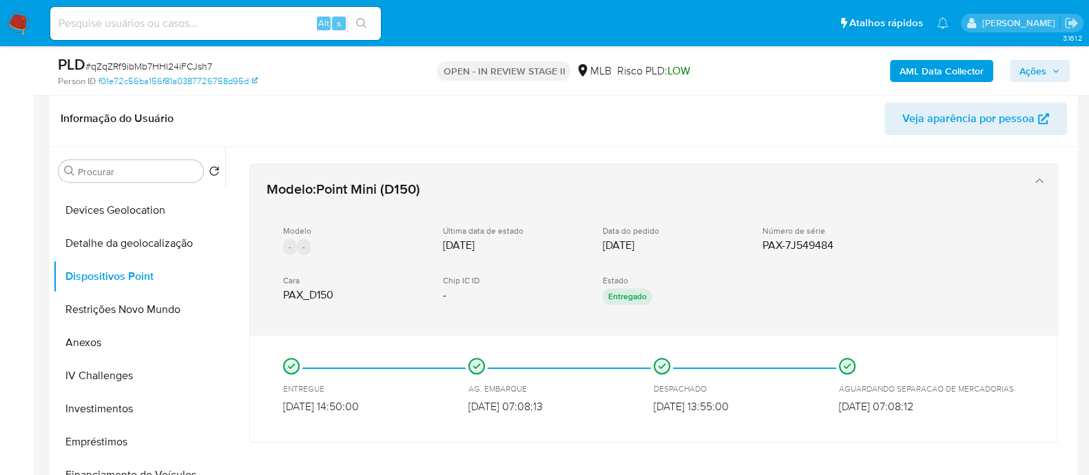
click at [782, 139] on span "PAX-7J549484" at bounding box center [797, 245] width 71 height 14
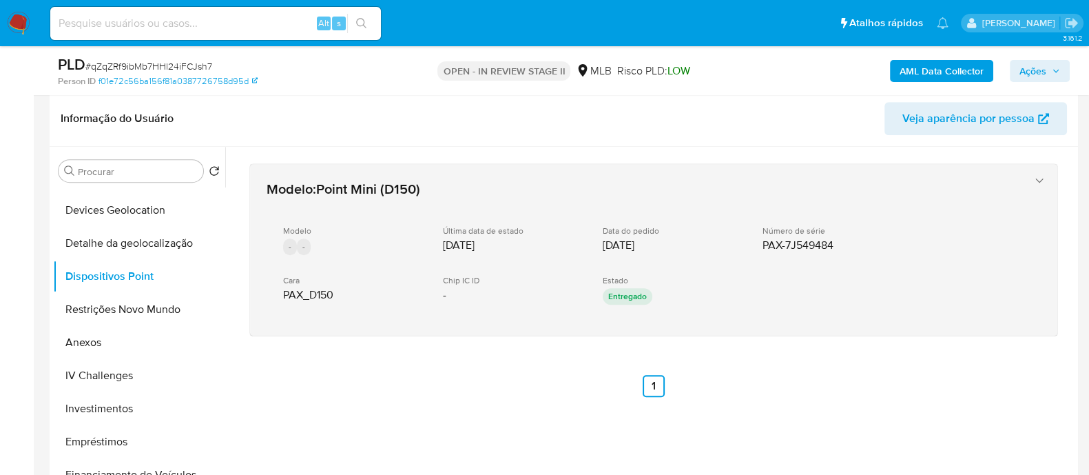
drag, startPoint x: 797, startPoint y: 242, endPoint x: 755, endPoint y: 266, distance: 48.1
click at [755, 139] on div "Modelo - - Última data de estado 18/06/2020 Data do pedido 05/06/2020 Número de…" at bounding box center [640, 266] width 747 height 105
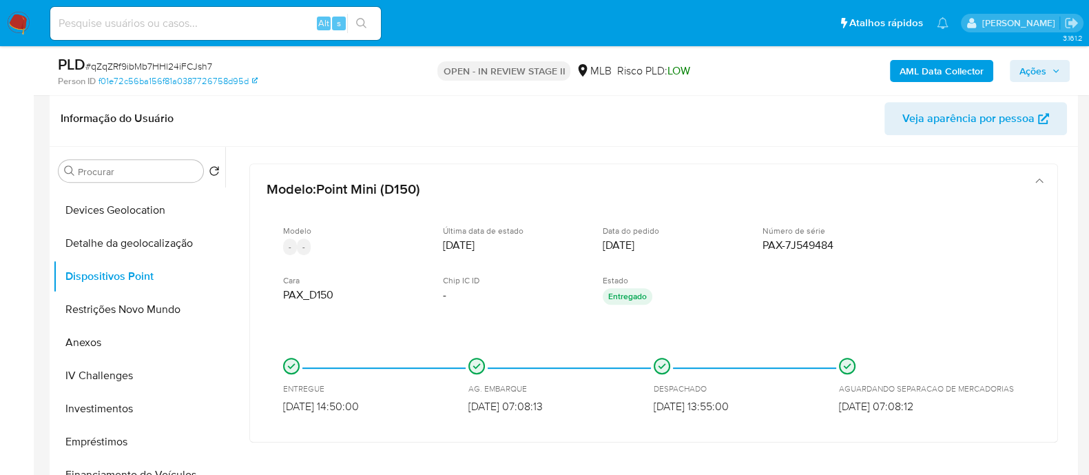
click at [738, 139] on div "ENTREGUE 18/06/2020 14:50:00 AG. EMBARQUE 09/06/2020 07:08:13 DESPACHADO 11/06/…" at bounding box center [653, 388] width 807 height 106
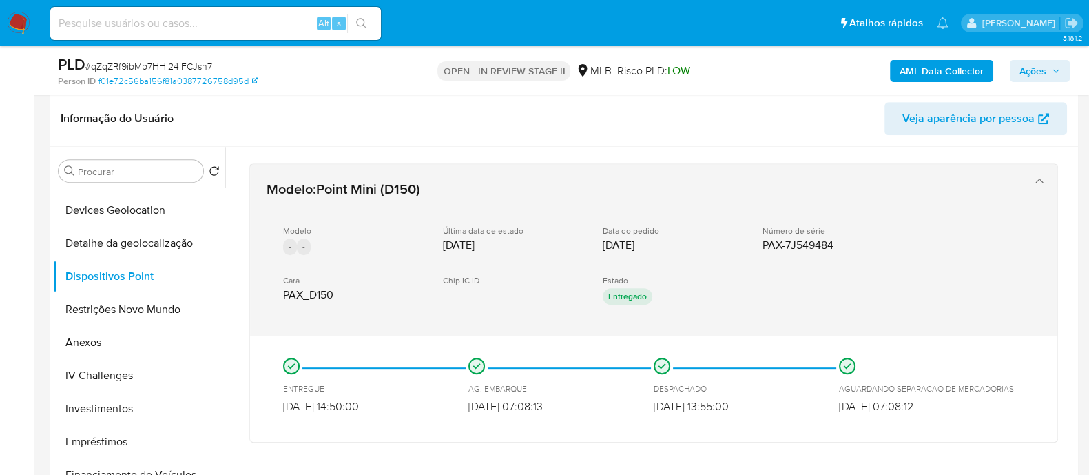
drag, startPoint x: 837, startPoint y: 239, endPoint x: 738, endPoint y: 208, distance: 103.3
click at [779, 139] on div "Modelo - - Última data de estado 18/06/2020 Data do pedido 05/06/2020 Número de…" at bounding box center [640, 266] width 747 height 105
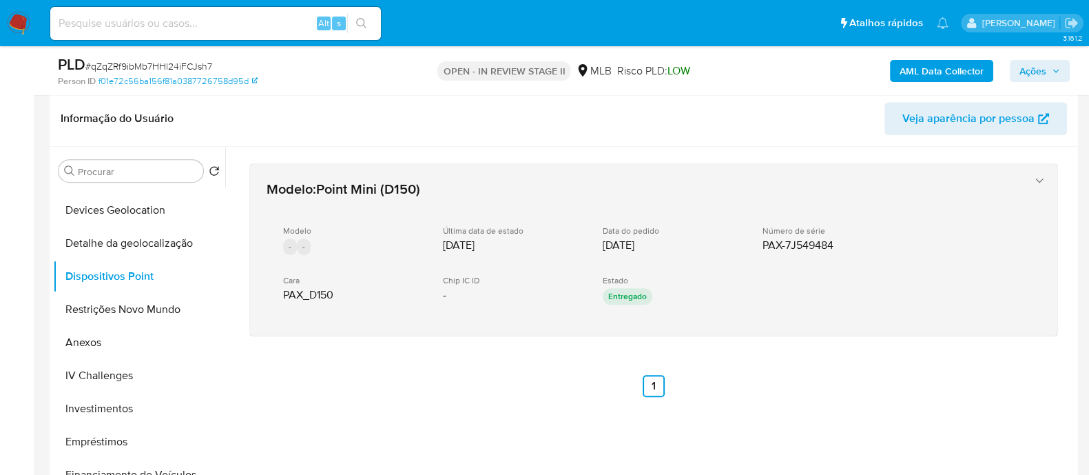
drag, startPoint x: 735, startPoint y: 201, endPoint x: 773, endPoint y: 265, distance: 74.8
click at [817, 139] on div "Modelo : Point Mini (D150) Modelo - - Última data de estado 18/06/2020 Data do …" at bounding box center [640, 250] width 758 height 152
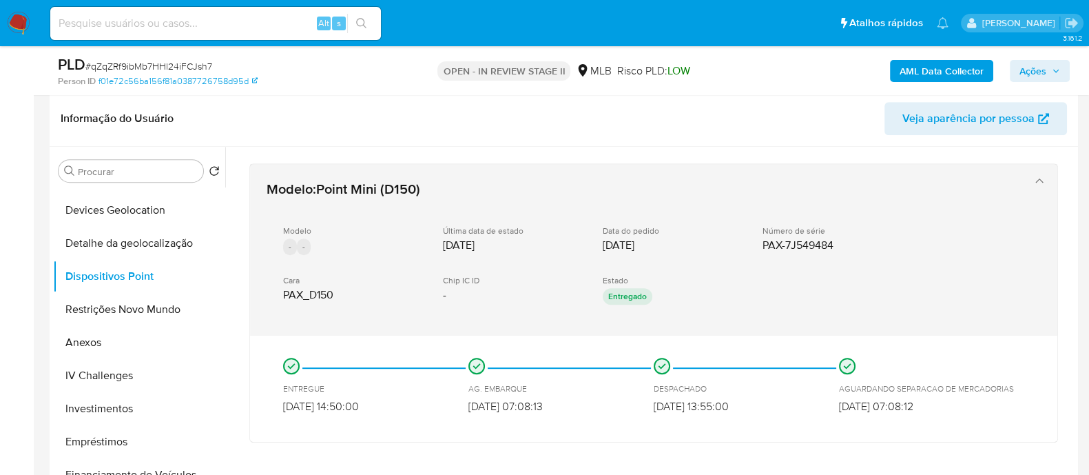
drag, startPoint x: 675, startPoint y: 291, endPoint x: 563, endPoint y: 289, distance: 112.3
click at [563, 139] on div "Modelo - - Última data de estado 18/06/2020 Data do pedido 05/06/2020 Número de…" at bounding box center [640, 266] width 747 height 105
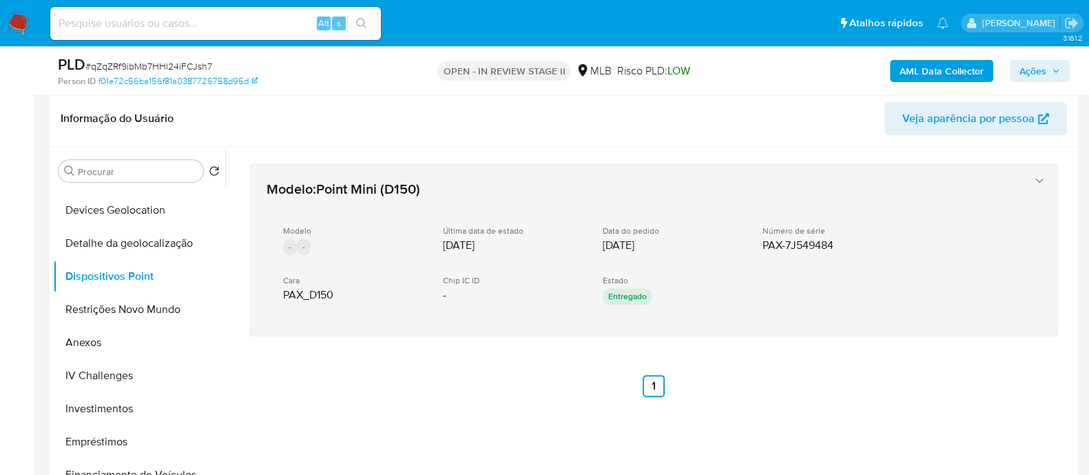
click at [705, 139] on div "Estado Entregado" at bounding box center [672, 291] width 138 height 33
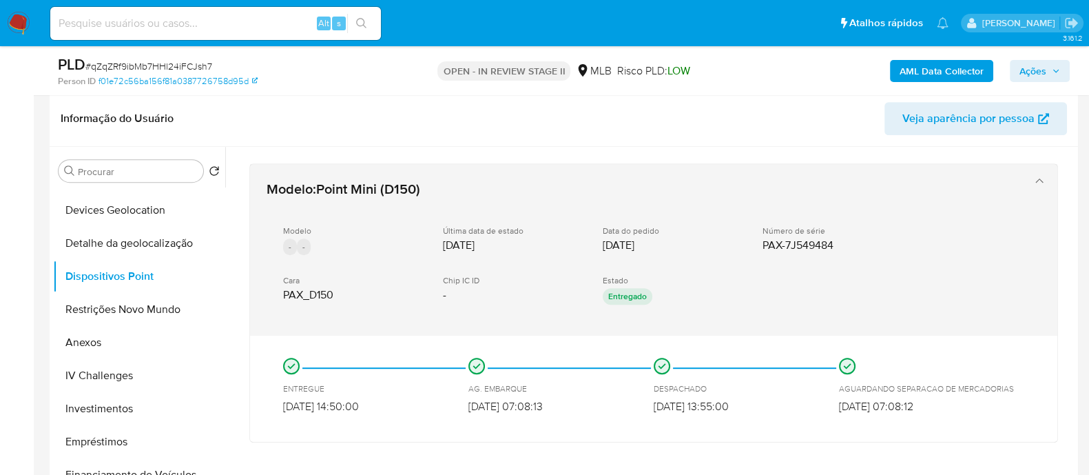
drag, startPoint x: 761, startPoint y: 408, endPoint x: 761, endPoint y: 238, distance: 170.1
click at [761, 139] on div "Modelo : Point Mini (D150) Modelo - - Última data de estado 18/06/2020 Data do …" at bounding box center [653, 302] width 809 height 279
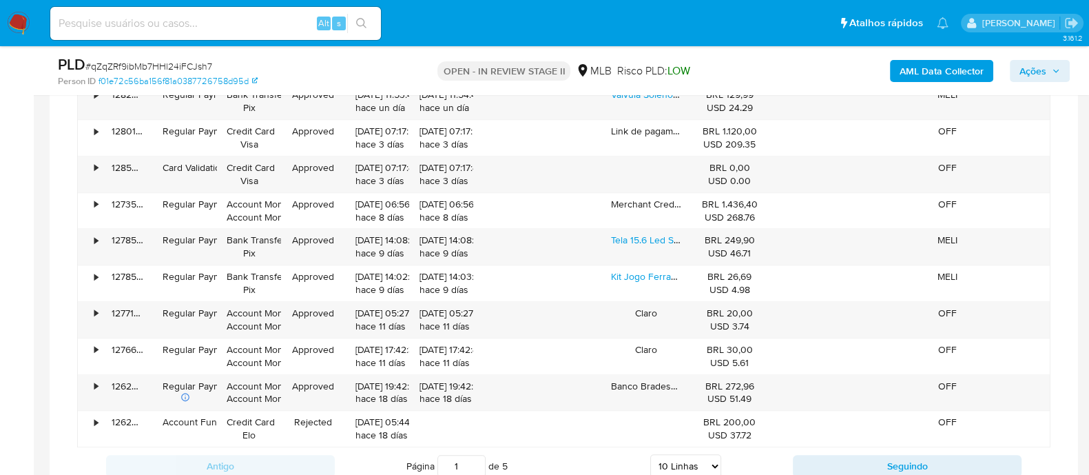
scroll to position [1647, 0]
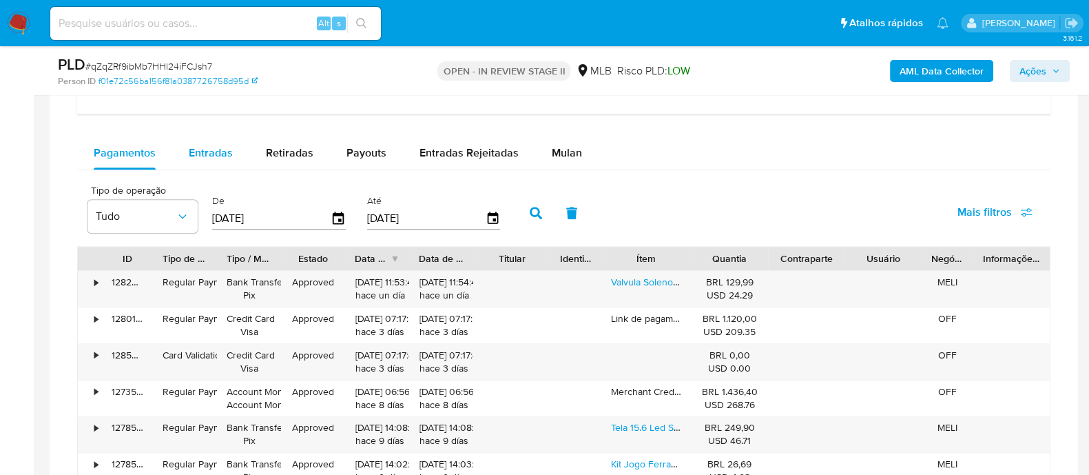
click at [218, 139] on span "Entradas" at bounding box center [211, 153] width 44 height 16
select select "10"
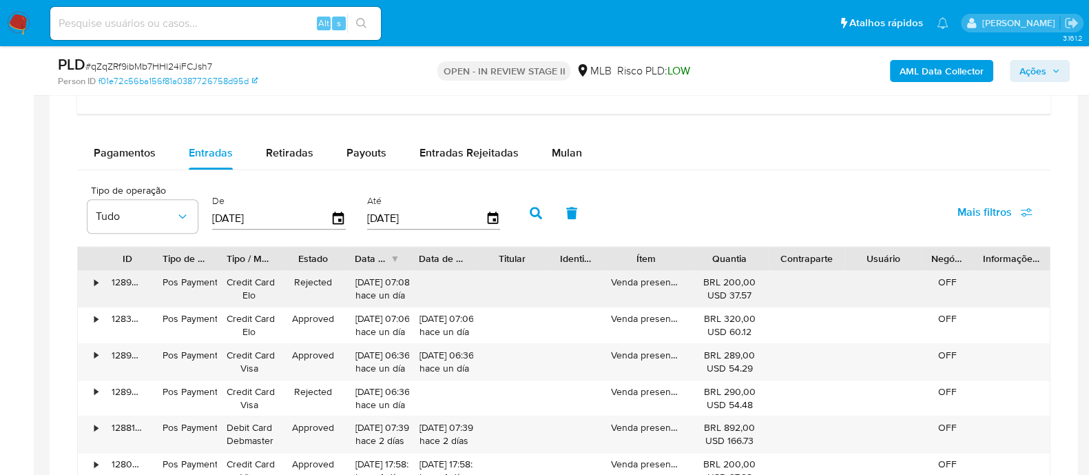
click at [96, 139] on div "•" at bounding box center [95, 281] width 3 height 13
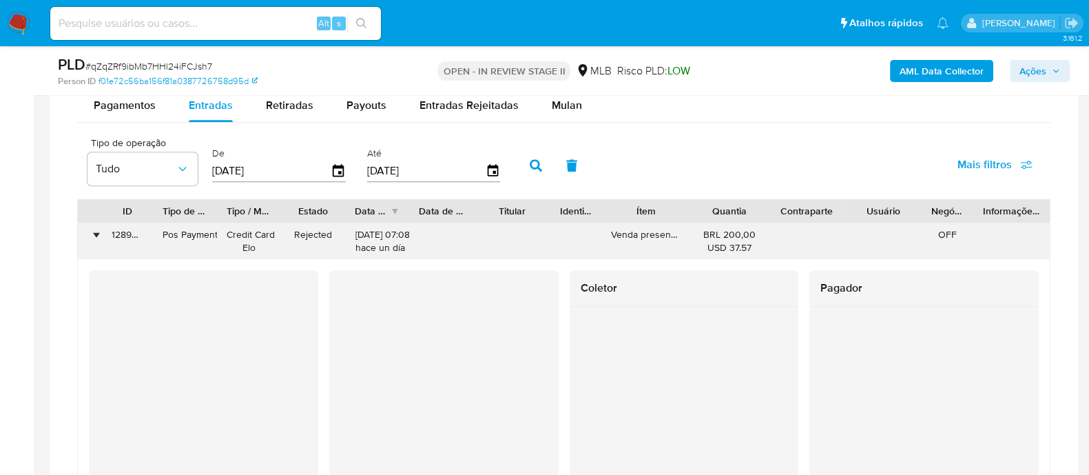
scroll to position [1733, 0]
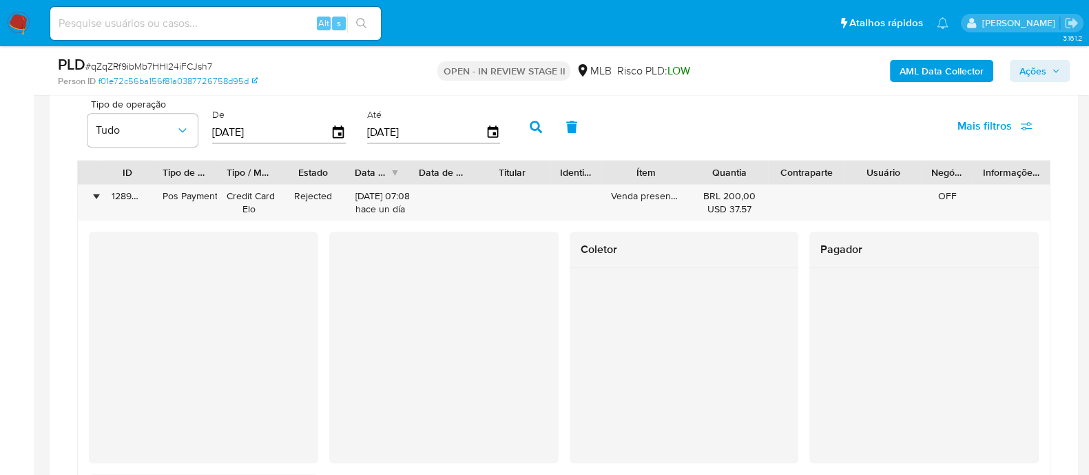
click at [96, 139] on div at bounding box center [203, 346] width 229 height 230
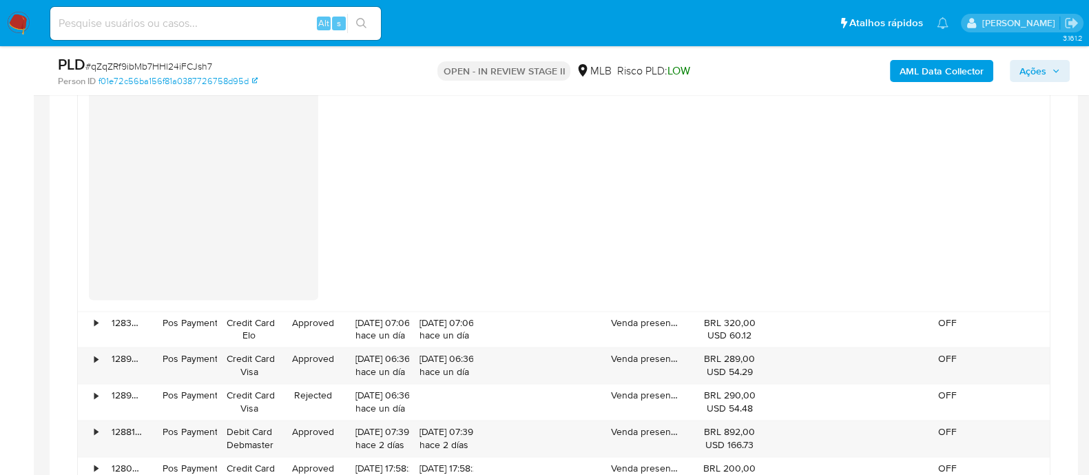
scroll to position [2249, 0]
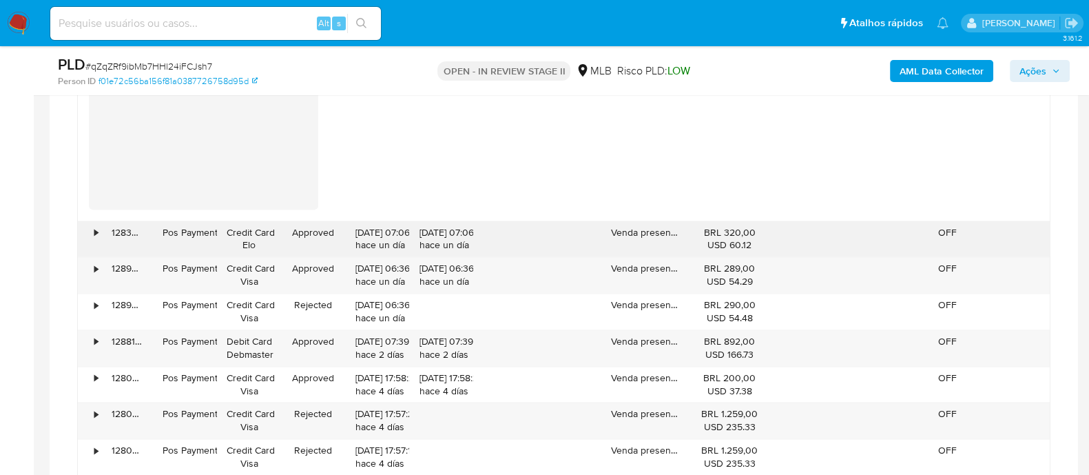
click at [95, 139] on div "•" at bounding box center [95, 232] width 3 height 13
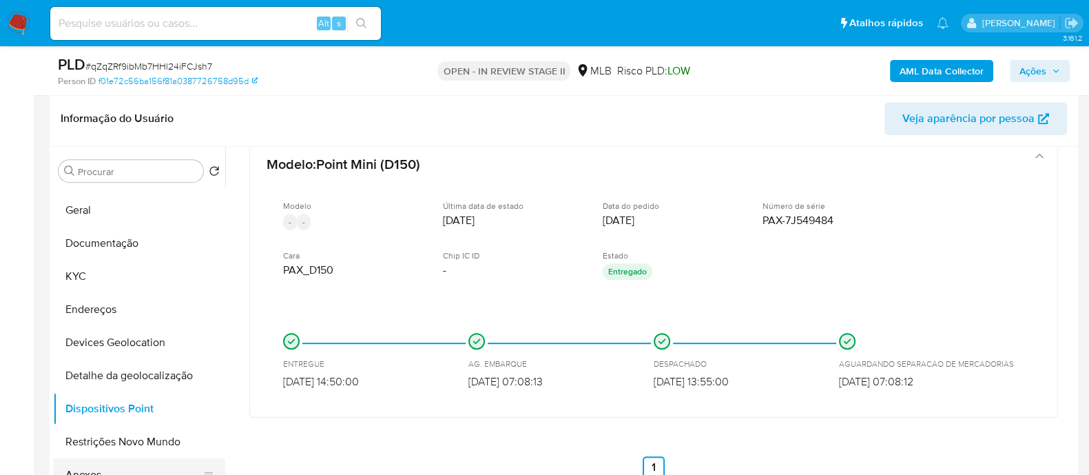
scroll to position [0, 0]
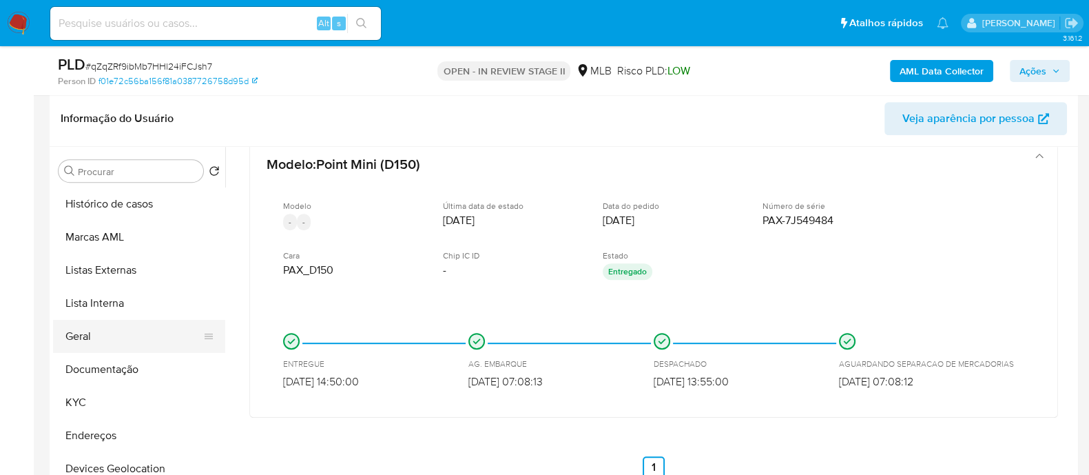
click at [92, 139] on button "Geral" at bounding box center [133, 336] width 161 height 33
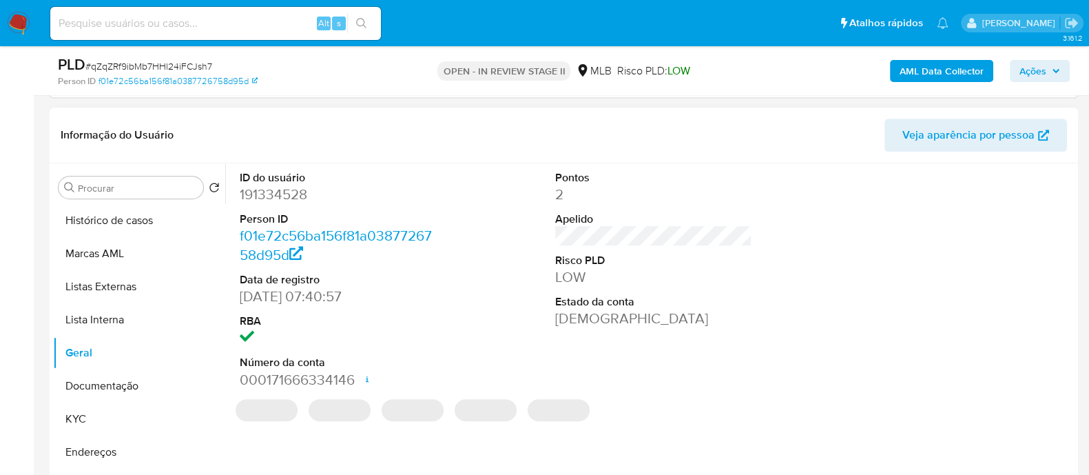
click at [283, 139] on dd "191334528" at bounding box center [338, 194] width 197 height 19
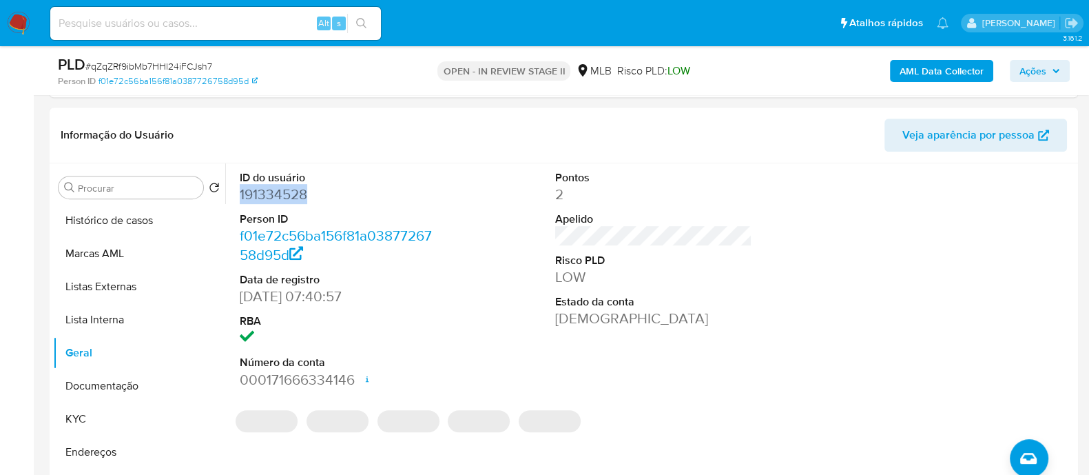
copy dd "191334528"
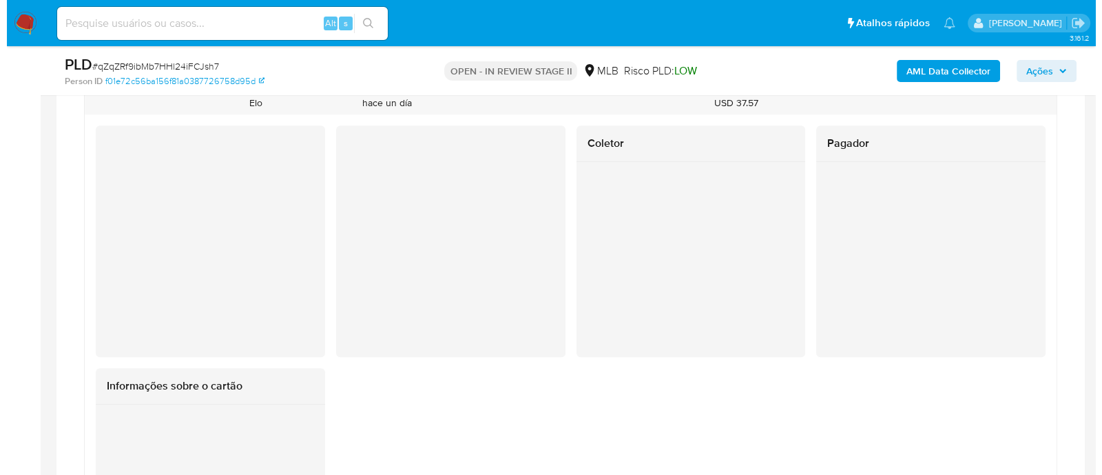
scroll to position [1819, 0]
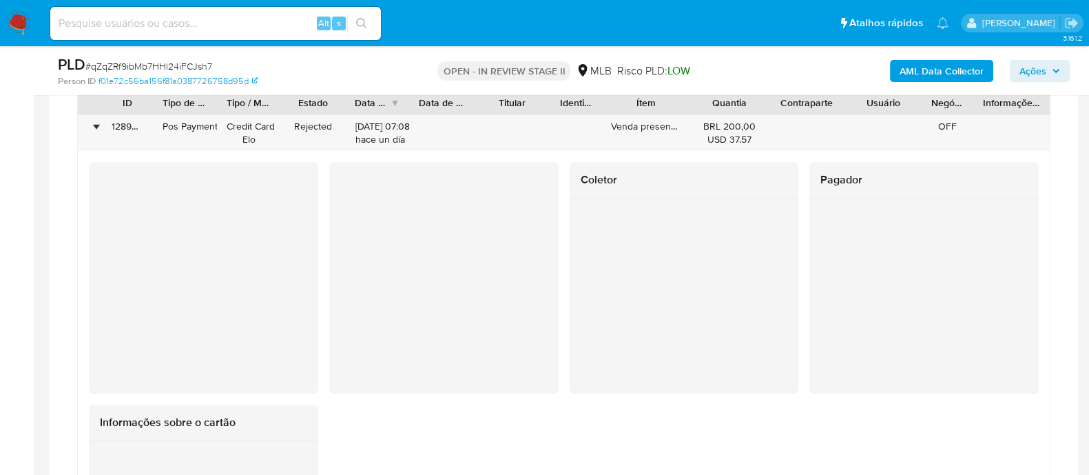
click at [917, 75] on b "AML Data Collector" at bounding box center [941, 71] width 84 height 22
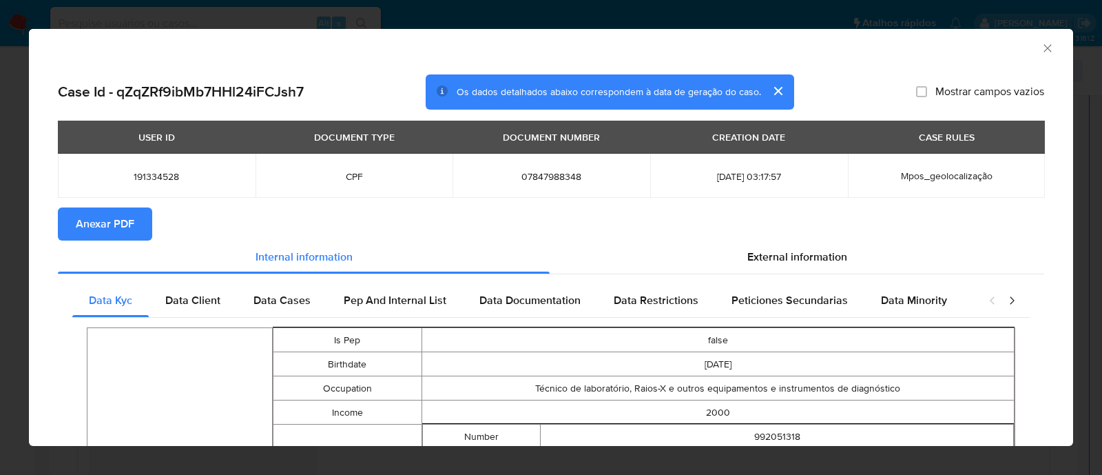
click at [118, 139] on span "Anexar PDF" at bounding box center [105, 224] width 59 height 30
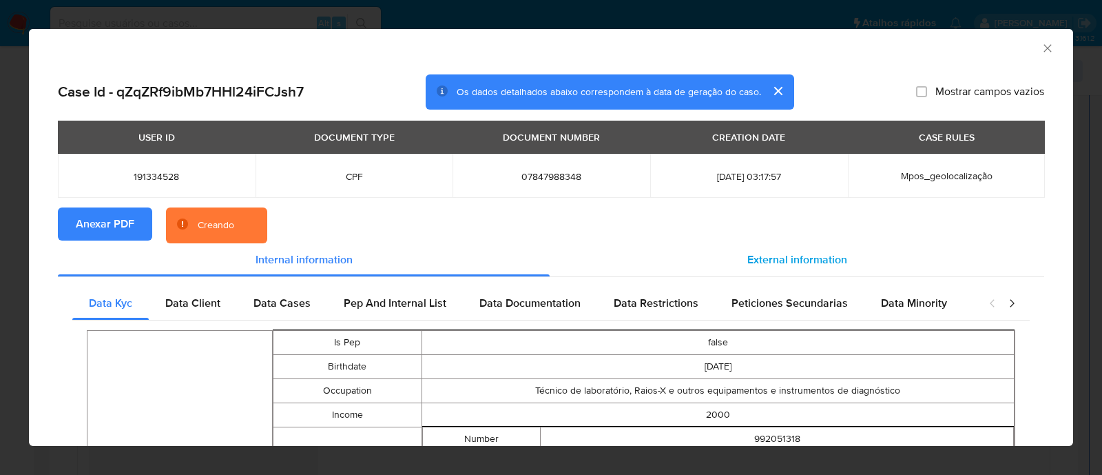
click at [765, 139] on span "External information" at bounding box center [797, 259] width 100 height 16
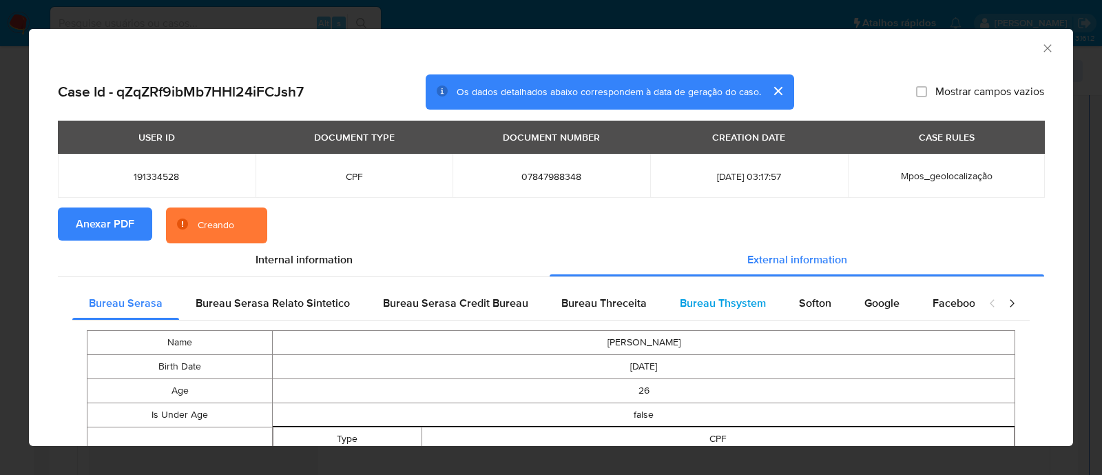
click at [727, 139] on span "Bureau Thsystem" at bounding box center [723, 303] width 86 height 16
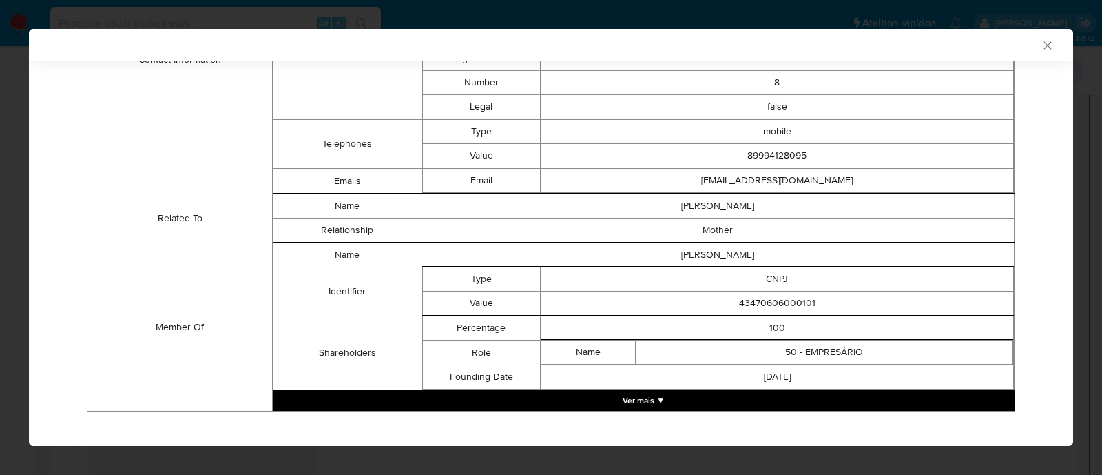
scroll to position [565, 0]
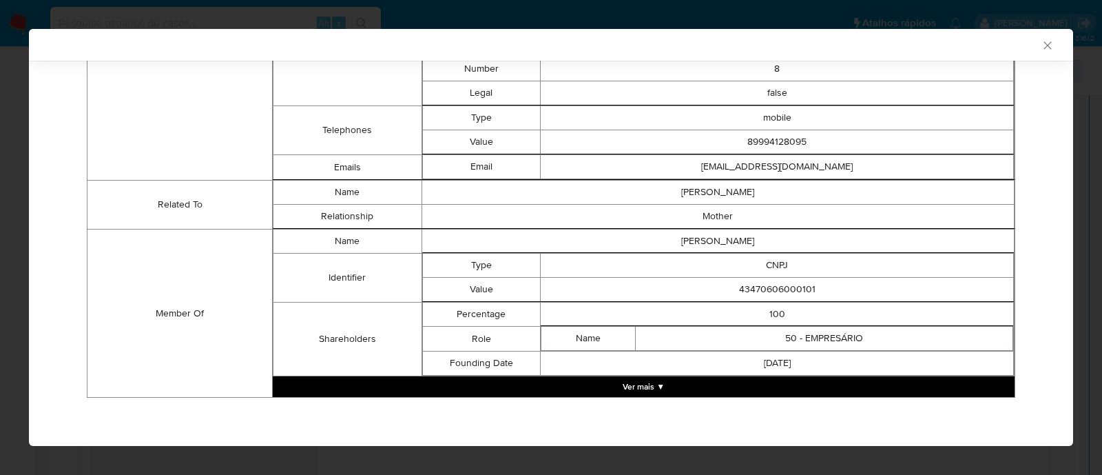
click at [645, 139] on button "Ver mais ▼" at bounding box center [644, 386] width 742 height 21
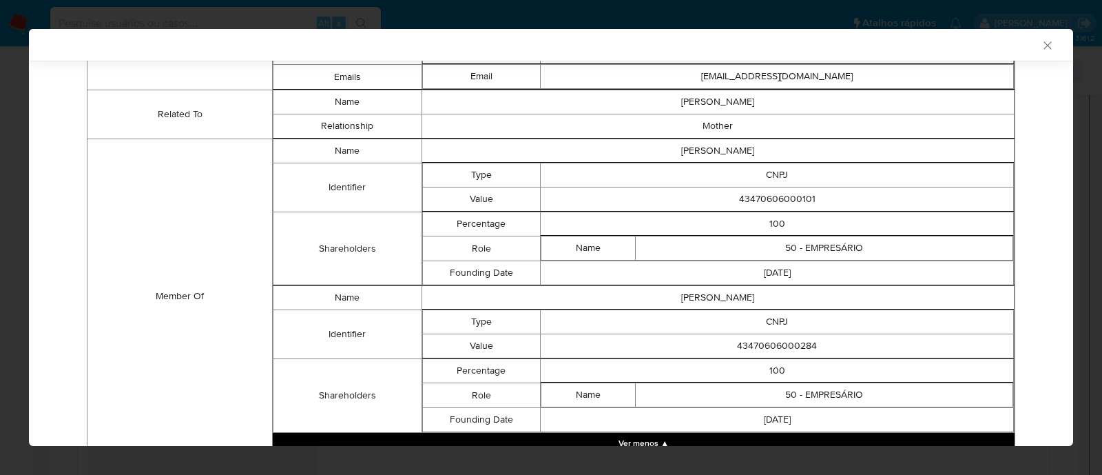
scroll to position [629, 0]
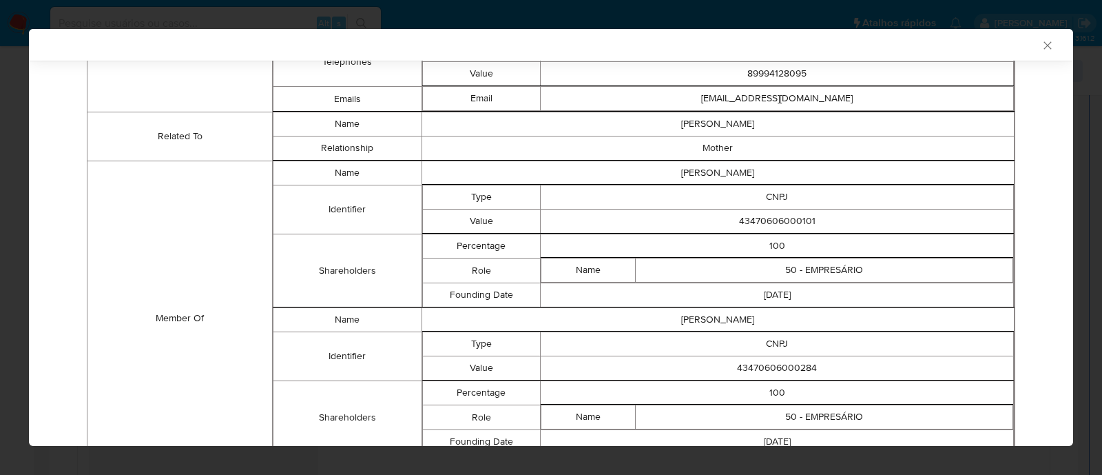
click at [766, 139] on td "43470606000101" at bounding box center [777, 221] width 473 height 24
copy td "43470606000101"
click at [759, 139] on td "43470606000284" at bounding box center [777, 368] width 473 height 24
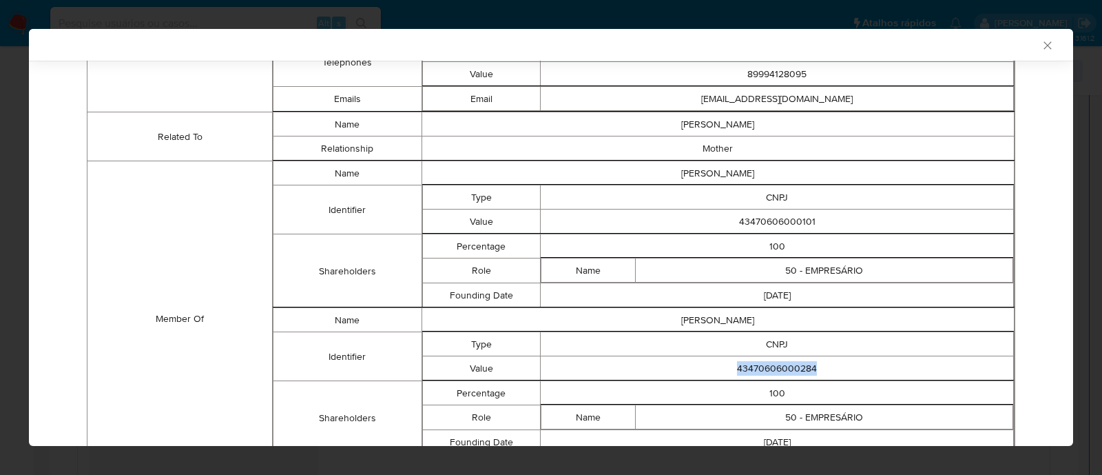
click at [759, 139] on td "43470606000284" at bounding box center [777, 368] width 473 height 24
copy td "43470606000284"
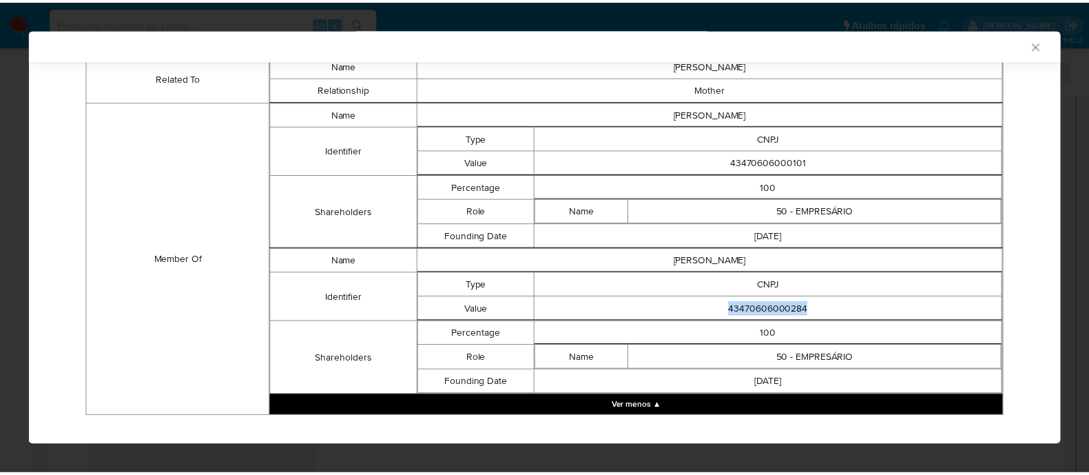
scroll to position [712, 0]
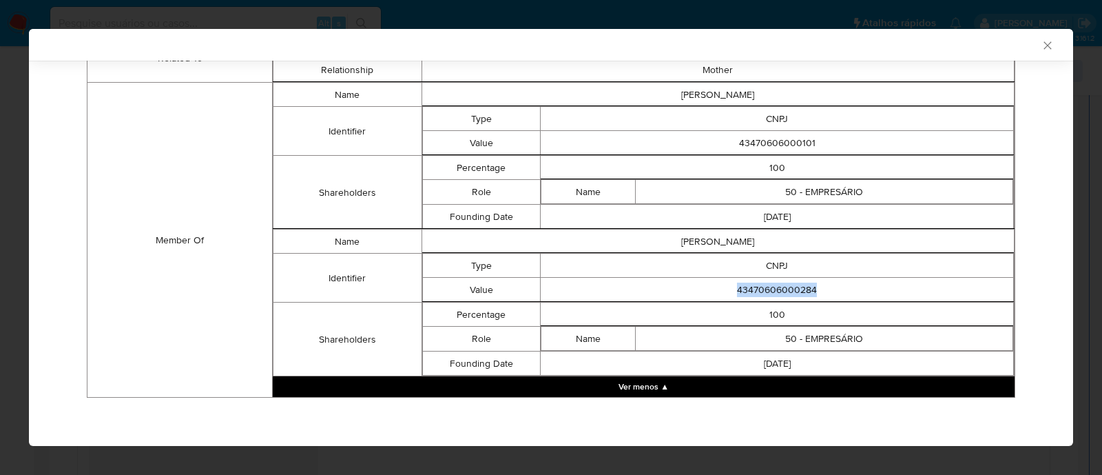
click at [1041, 42] on icon "Fechar a janela" at bounding box center [1048, 46] width 14 height 14
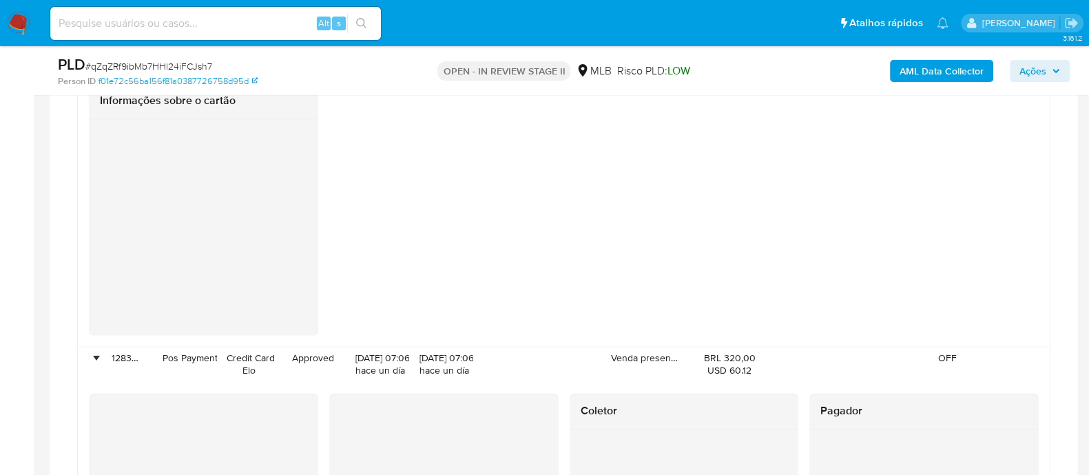
scroll to position [2336, 0]
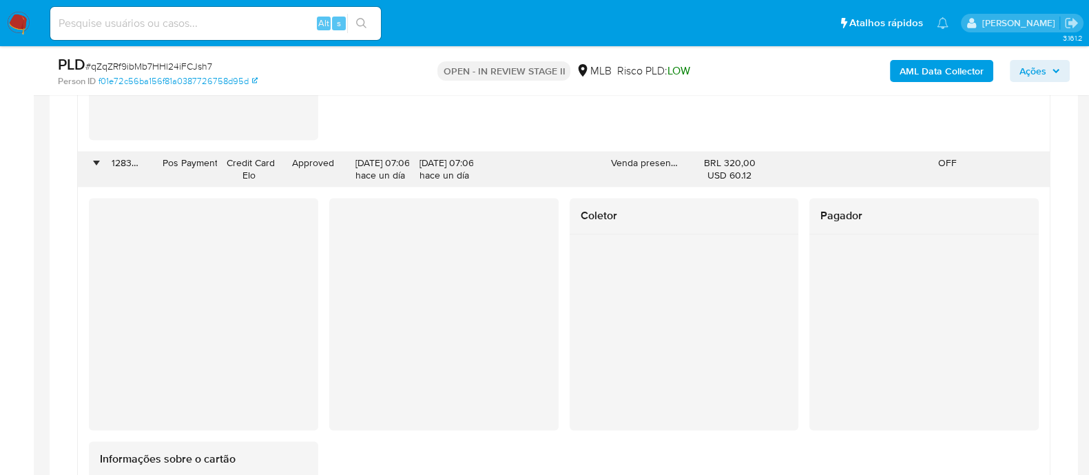
click at [96, 139] on div "•" at bounding box center [95, 162] width 3 height 13
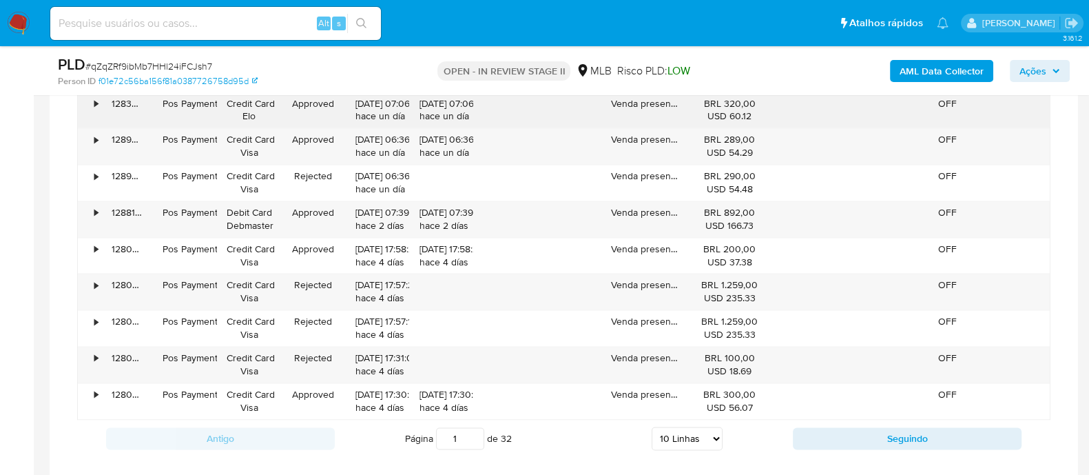
scroll to position [2422, 0]
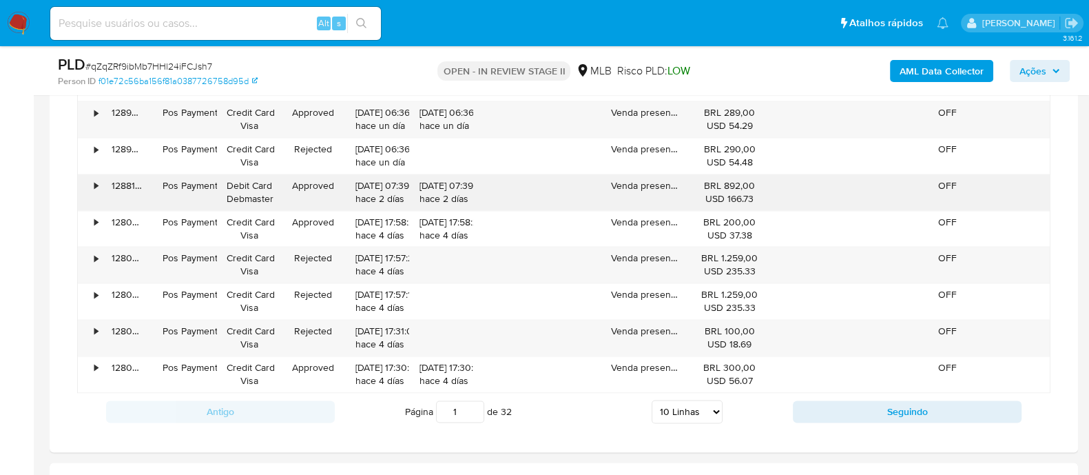
click at [96, 139] on div "•" at bounding box center [95, 185] width 3 height 13
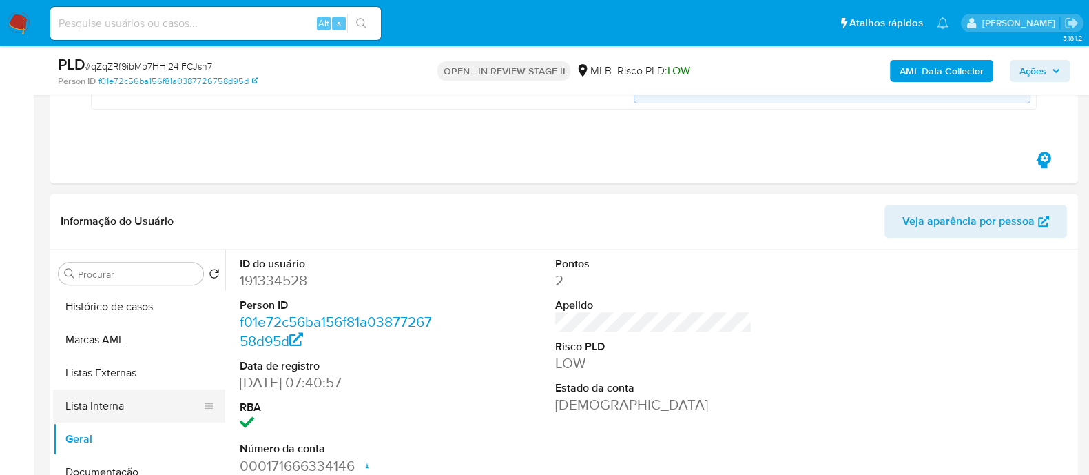
scroll to position [85, 0]
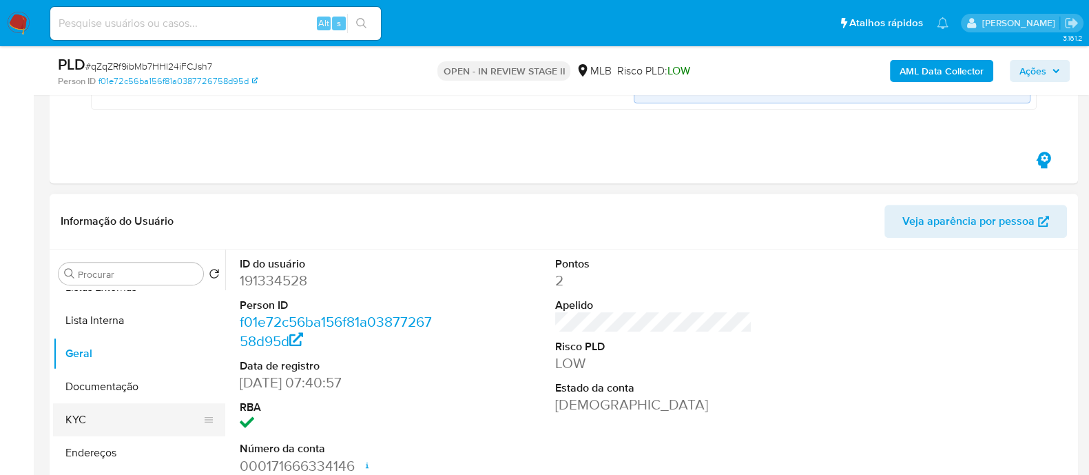
click at [98, 139] on button "KYC" at bounding box center [133, 419] width 161 height 33
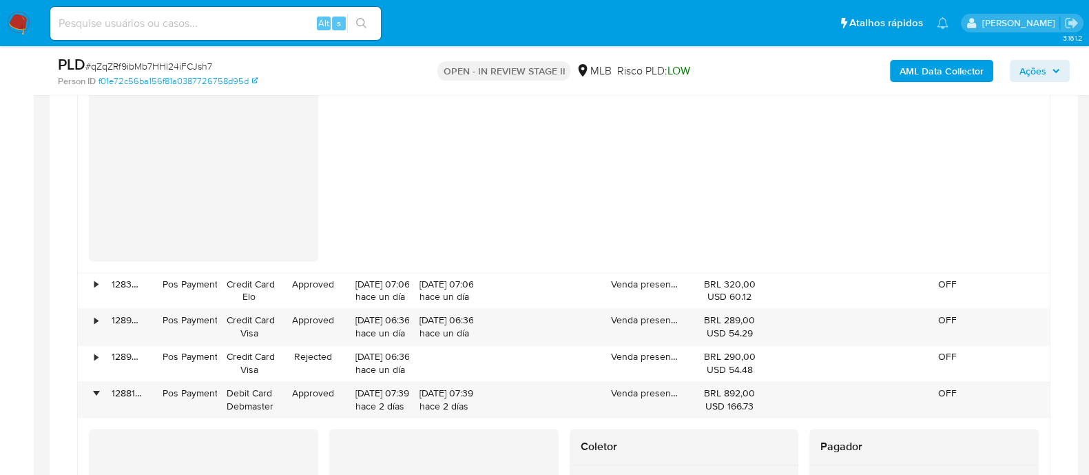
scroll to position [2249, 0]
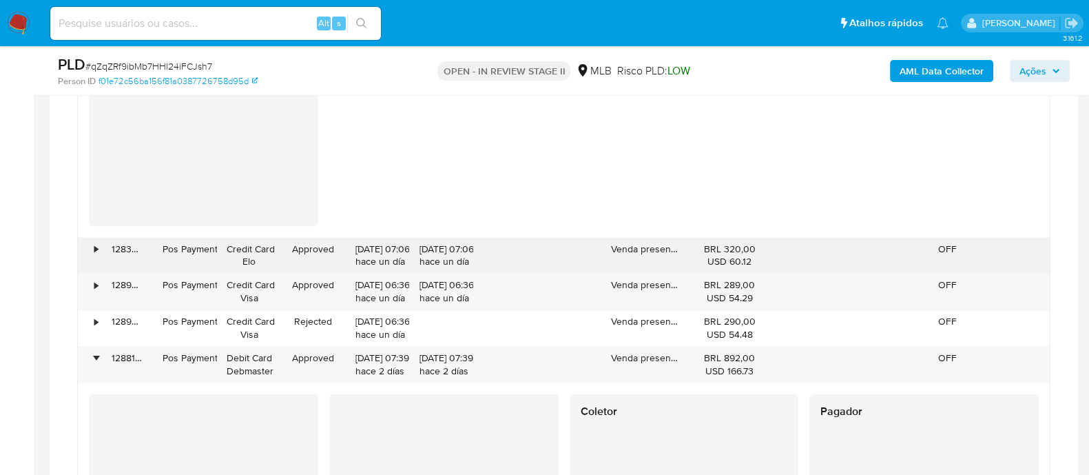
click at [95, 139] on div "•" at bounding box center [95, 248] width 3 height 13
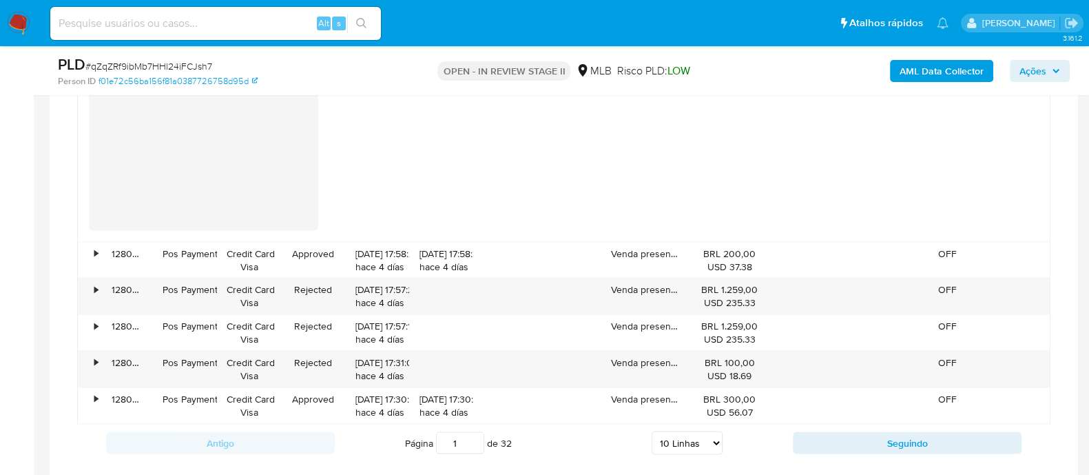
scroll to position [3541, 0]
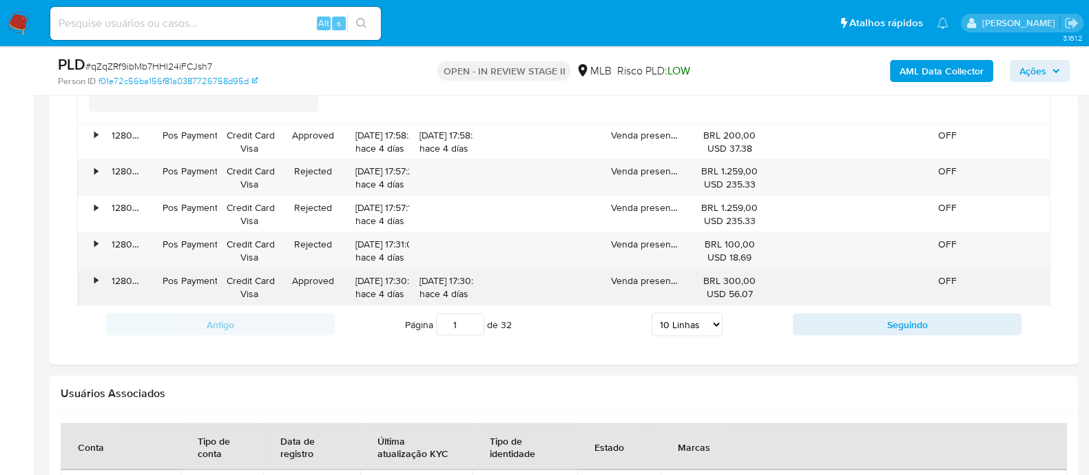
click at [93, 139] on div "•" at bounding box center [90, 287] width 24 height 36
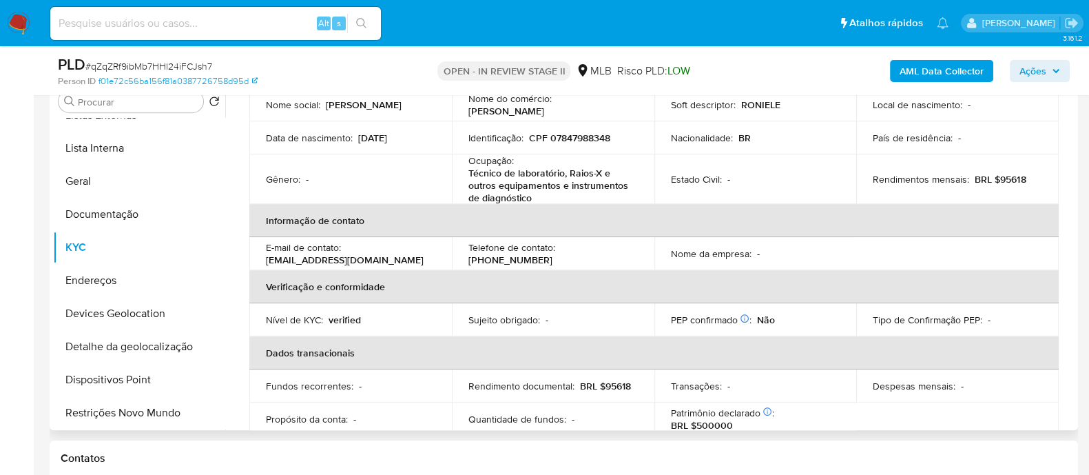
scroll to position [98, 0]
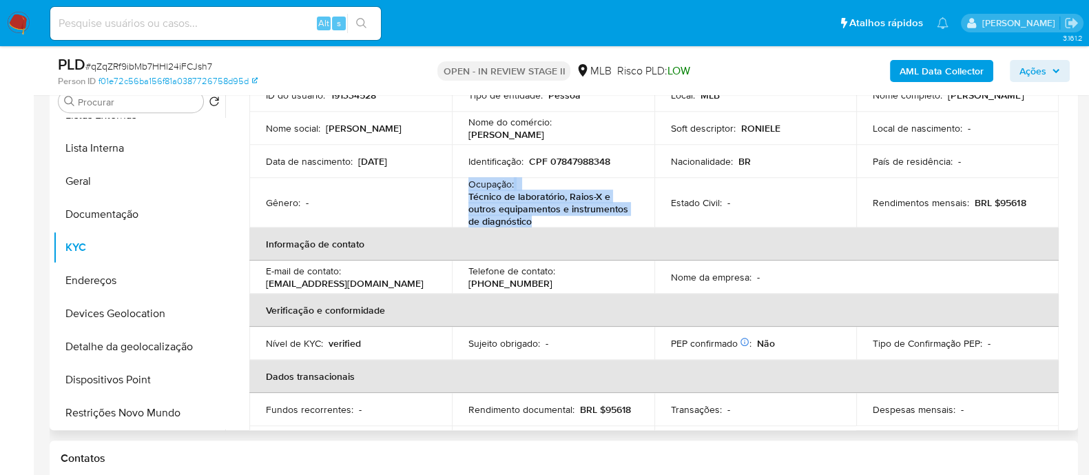
drag, startPoint x: 540, startPoint y: 218, endPoint x: 468, endPoint y: 184, distance: 79.8
click at [468, 139] on div "Ocupação : Técnico de laboratório, Raios-X e outros equipamentos e instrumentos…" at bounding box center [552, 203] width 169 height 50
copy div "Ocupação : Técnico de laboratório, Raios-X e outros equipamentos e instrumentos…"
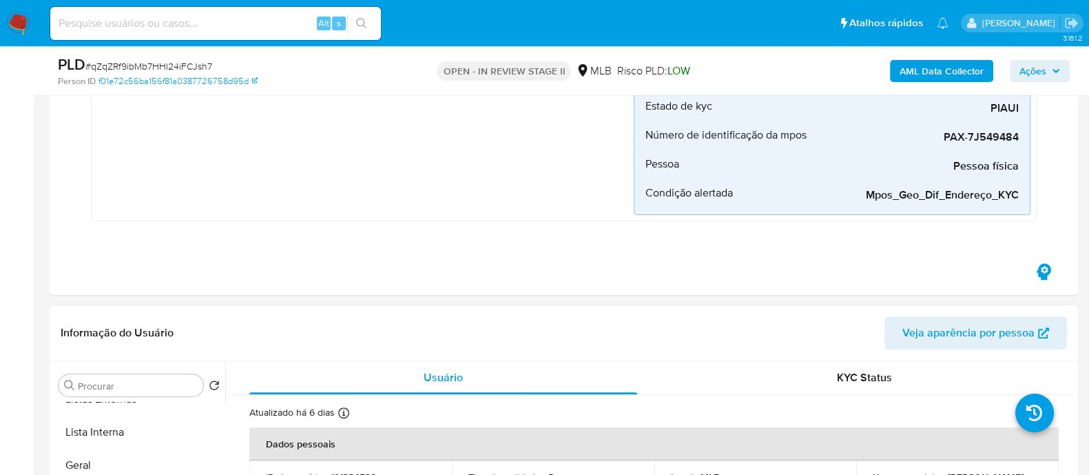
scroll to position [786, 0]
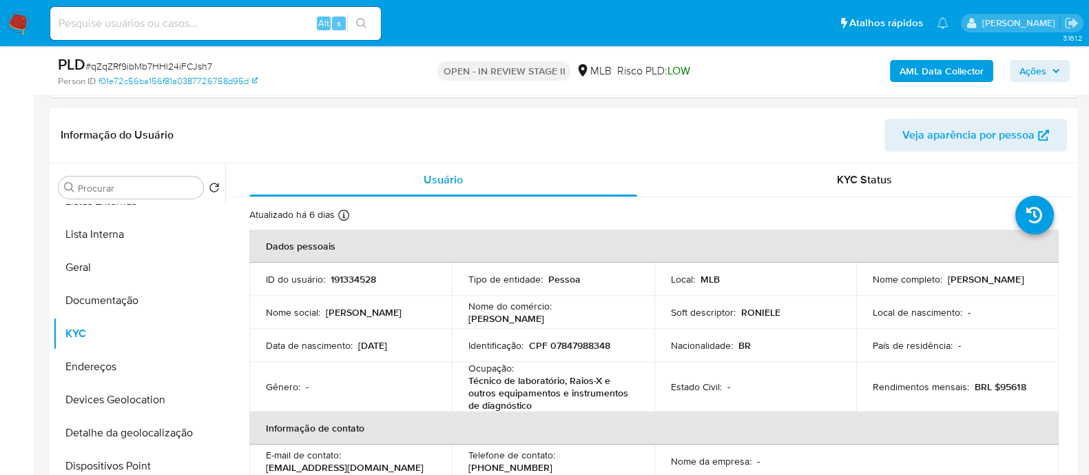
click at [592, 139] on p "CPF 07847988348" at bounding box center [569, 345] width 81 height 12
copy p "07847988348"
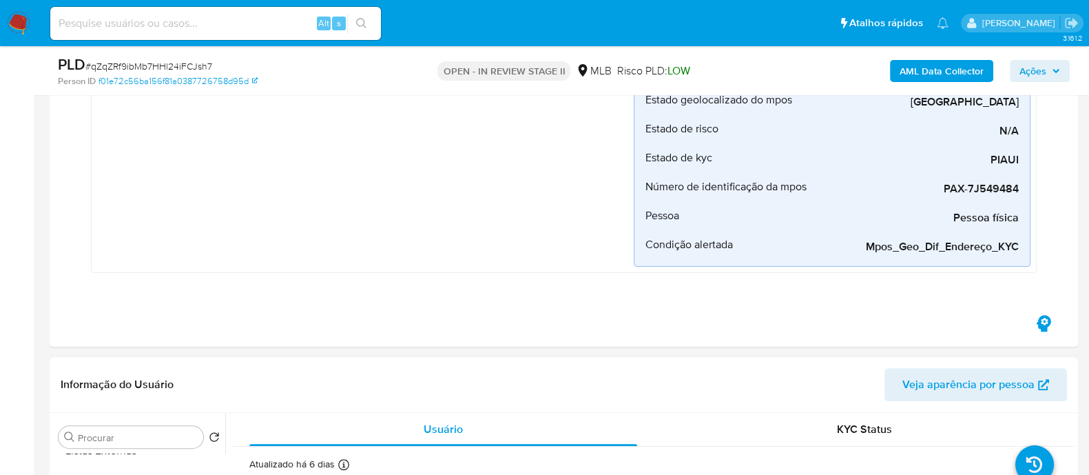
scroll to position [355, 0]
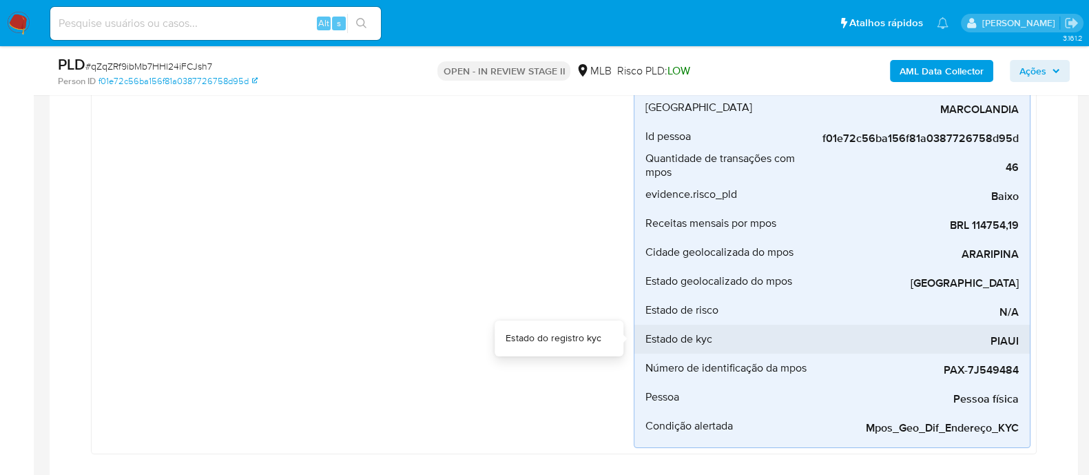
drag, startPoint x: 1029, startPoint y: 342, endPoint x: 991, endPoint y: 342, distance: 37.9
click at [991, 139] on li "Estado de kyc PIAUI" at bounding box center [831, 338] width 395 height 29
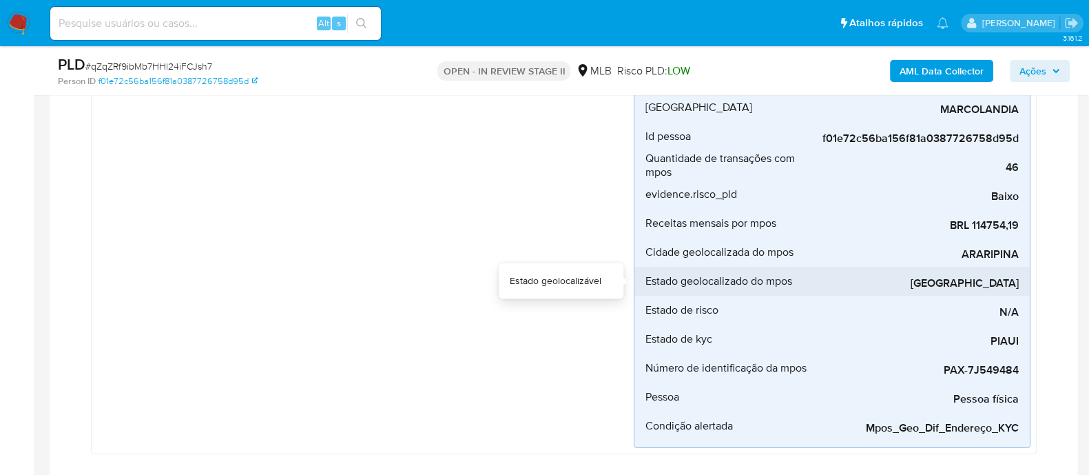
drag, startPoint x: 1019, startPoint y: 285, endPoint x: 938, endPoint y: 284, distance: 81.3
click at [938, 139] on li "Estado geolocalizado do mpos PERNAMBUCO" at bounding box center [831, 281] width 395 height 29
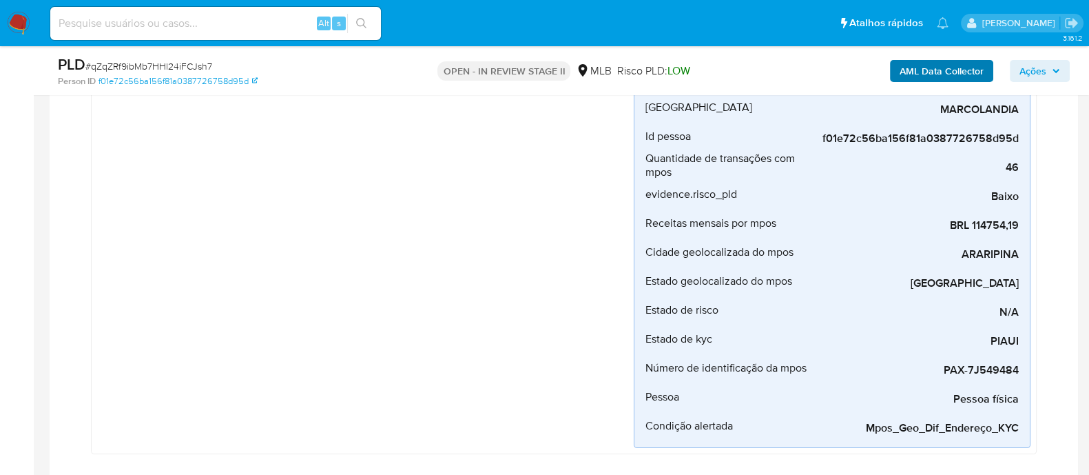
drag, startPoint x: 1035, startPoint y: 70, endPoint x: 935, endPoint y: 75, distance: 100.0
click at [1031, 70] on span "Ações" at bounding box center [1032, 71] width 27 height 22
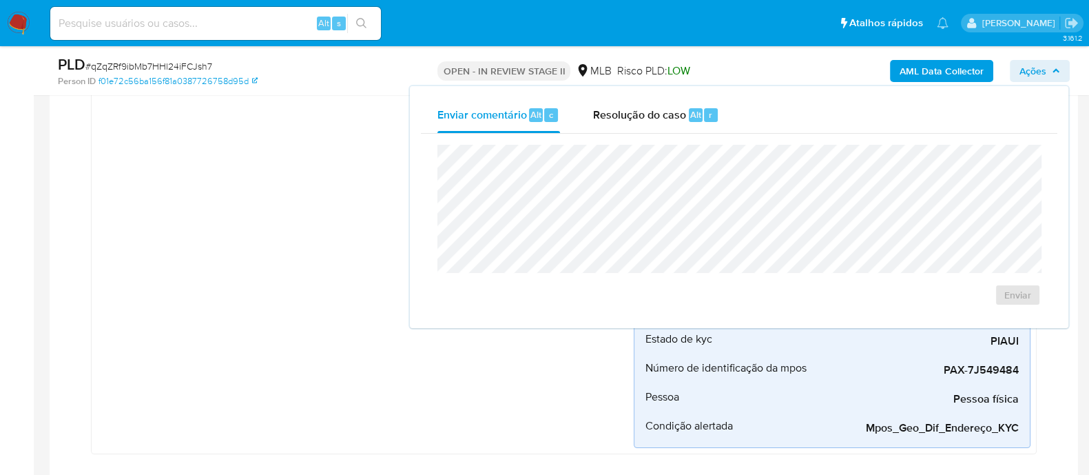
drag, startPoint x: 599, startPoint y: 118, endPoint x: 651, endPoint y: 143, distance: 57.6
click at [607, 121] on span "Resolução do caso" at bounding box center [639, 114] width 93 height 16
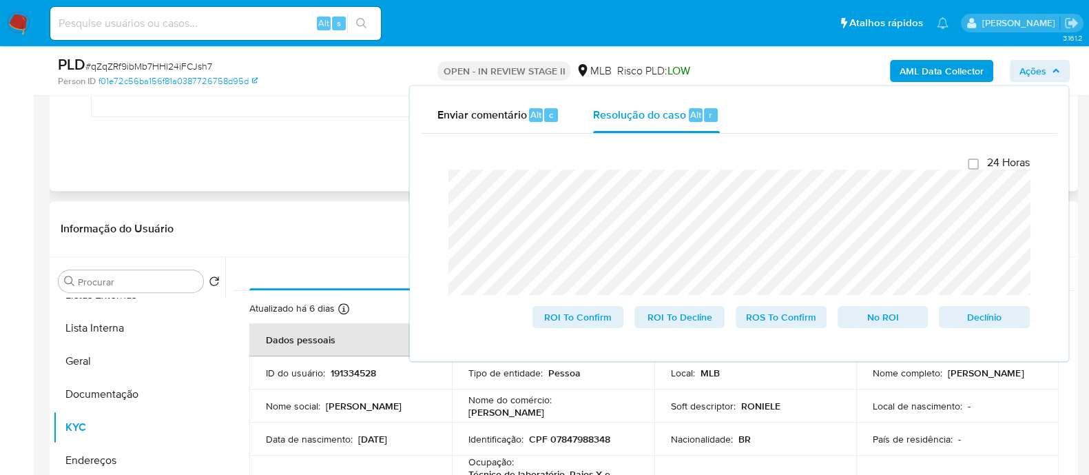
scroll to position [700, 0]
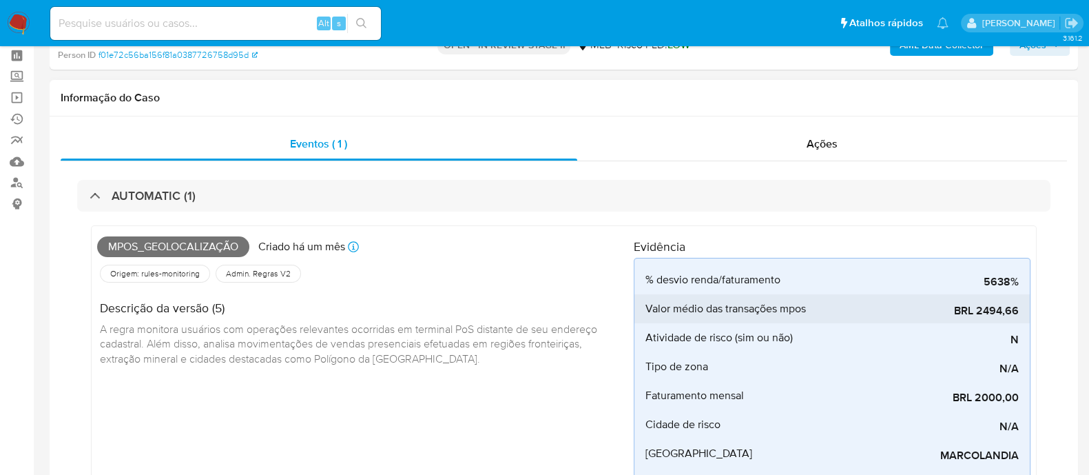
scroll to position [85, 0]
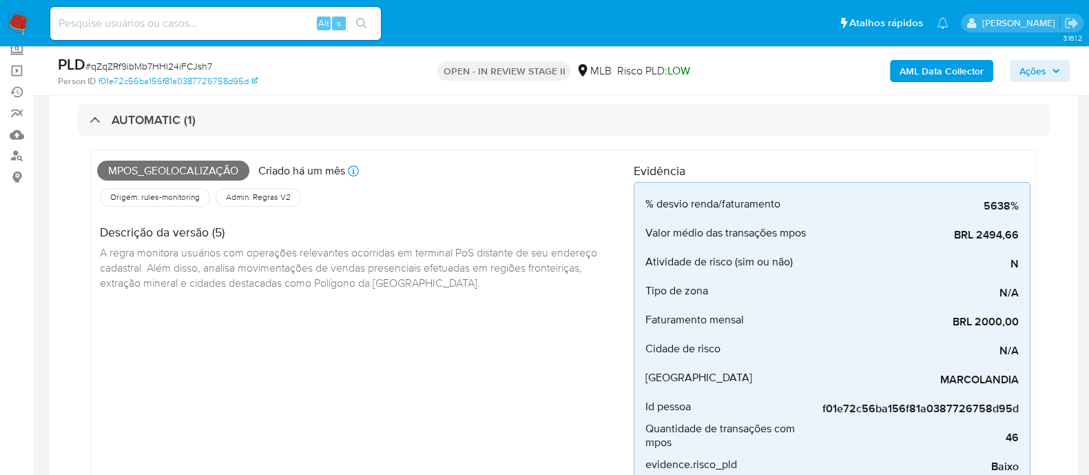
drag, startPoint x: 691, startPoint y: 168, endPoint x: 634, endPoint y: 166, distance: 57.2
click at [634, 139] on h4 "Evidência" at bounding box center [832, 171] width 397 height 17
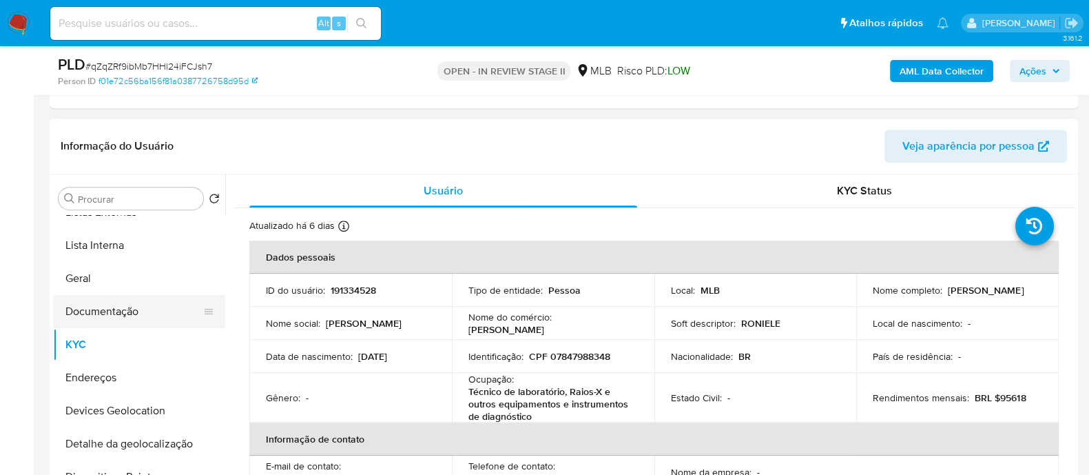
click at [118, 139] on button "Documentação" at bounding box center [133, 311] width 161 height 33
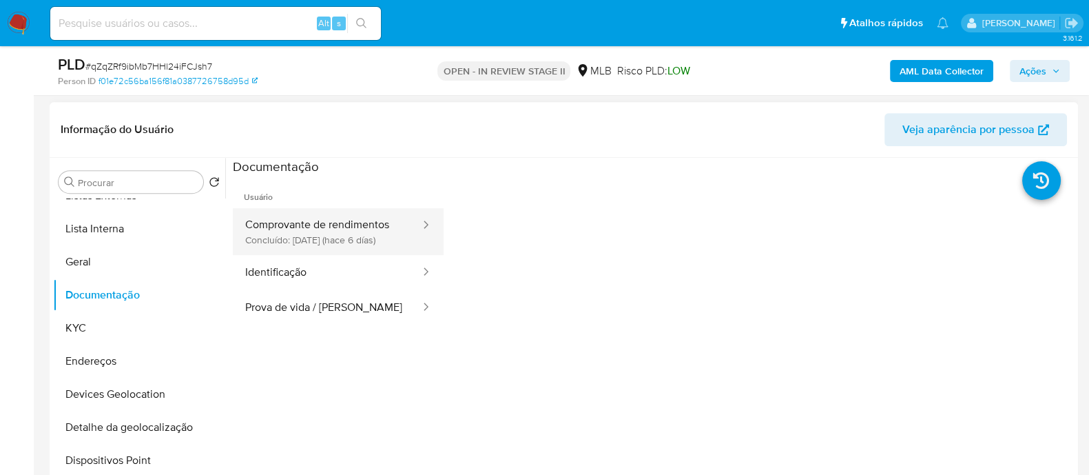
click at [326, 139] on button "Comprovante de rendimentos Concluído: 02/10/2025 (hace 6 días)" at bounding box center [327, 231] width 189 height 47
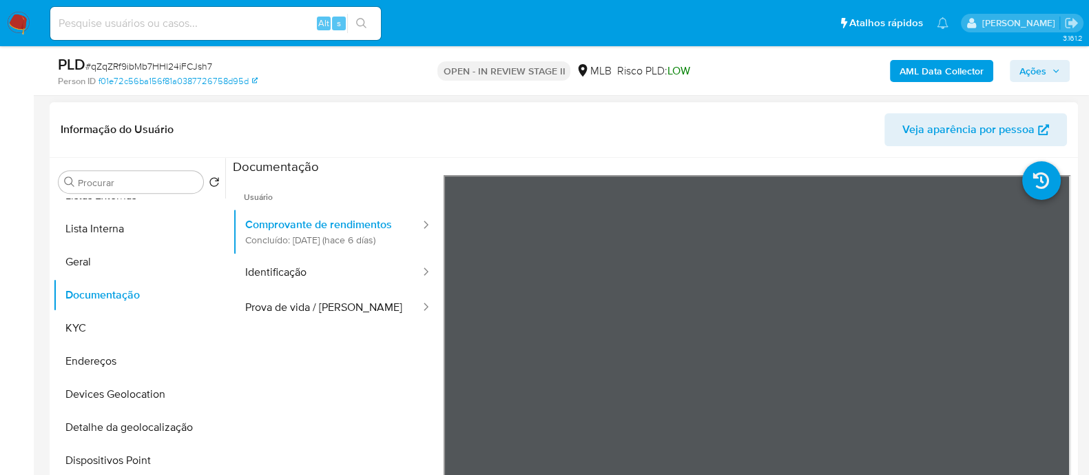
drag, startPoint x: 97, startPoint y: 325, endPoint x: 222, endPoint y: 275, distance: 134.4
click at [102, 139] on button "KYC" at bounding box center [139, 327] width 172 height 33
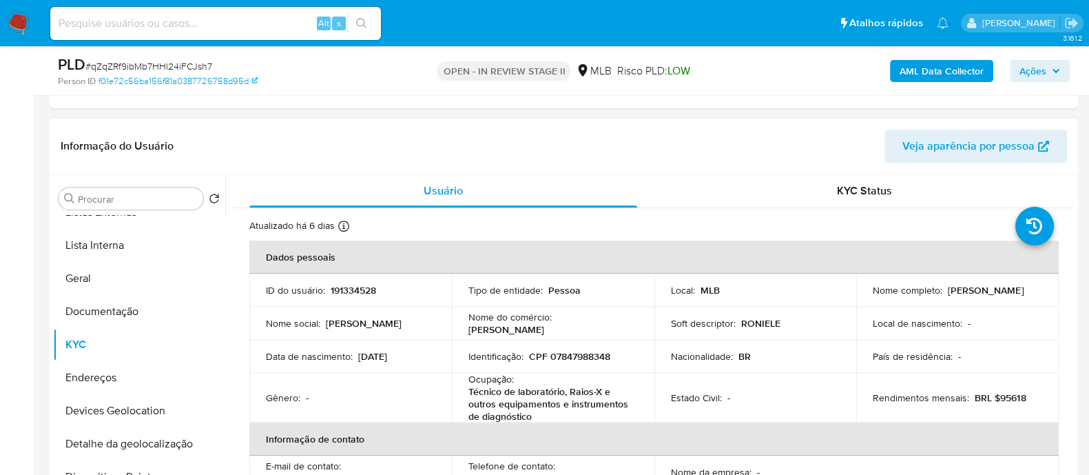
drag, startPoint x: 942, startPoint y: 287, endPoint x: 1033, endPoint y: 287, distance: 91.6
click at [1033, 139] on div "Nome completo : Roniele Sousa Diniz" at bounding box center [957, 290] width 169 height 12
copy div "Roniele Sousa Diniz"
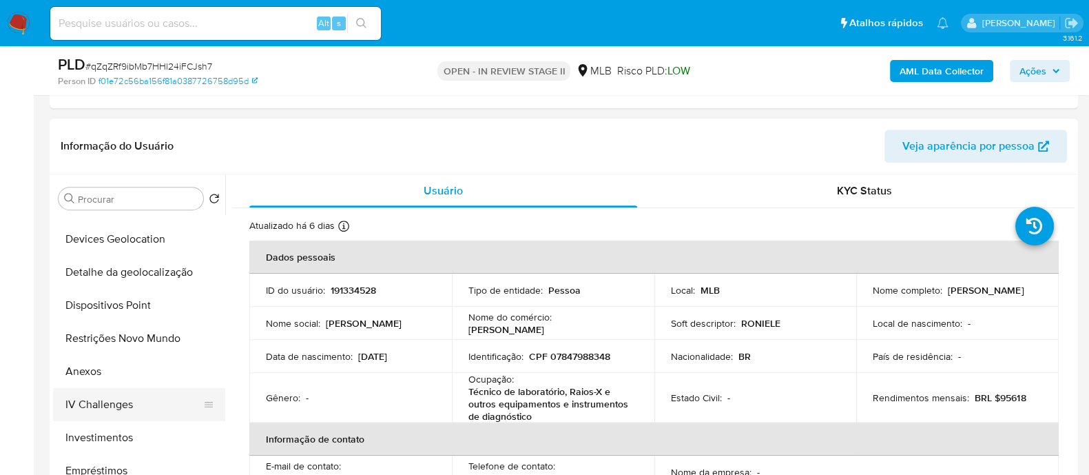
scroll to position [258, 0]
click at [125, 139] on button "Restrições Novo Mundo" at bounding box center [133, 337] width 161 height 33
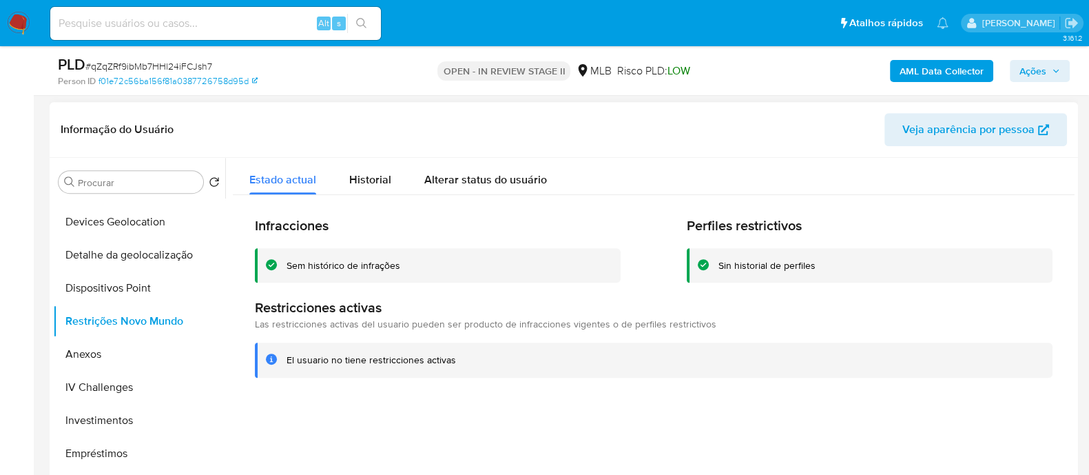
click at [327, 139] on div "Sem histórico de infrações" at bounding box center [344, 265] width 114 height 13
click at [506, 139] on div at bounding box center [649, 334] width 849 height 353
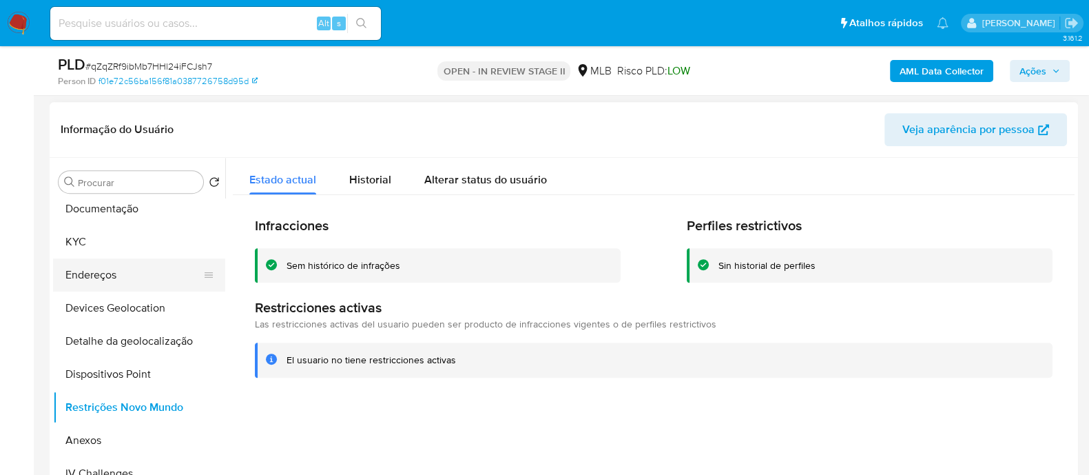
click at [115, 139] on button "Endereços" at bounding box center [133, 274] width 161 height 33
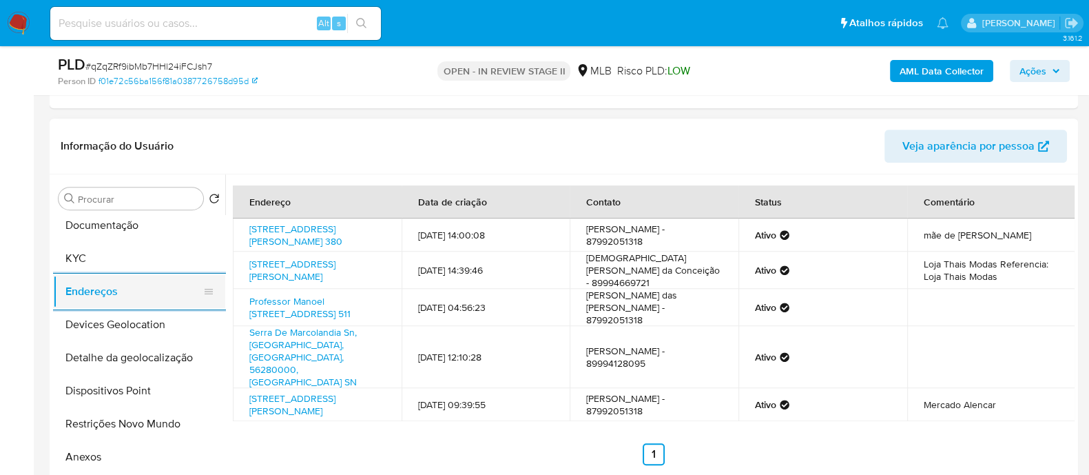
click at [131, 139] on button "KYC" at bounding box center [139, 258] width 172 height 33
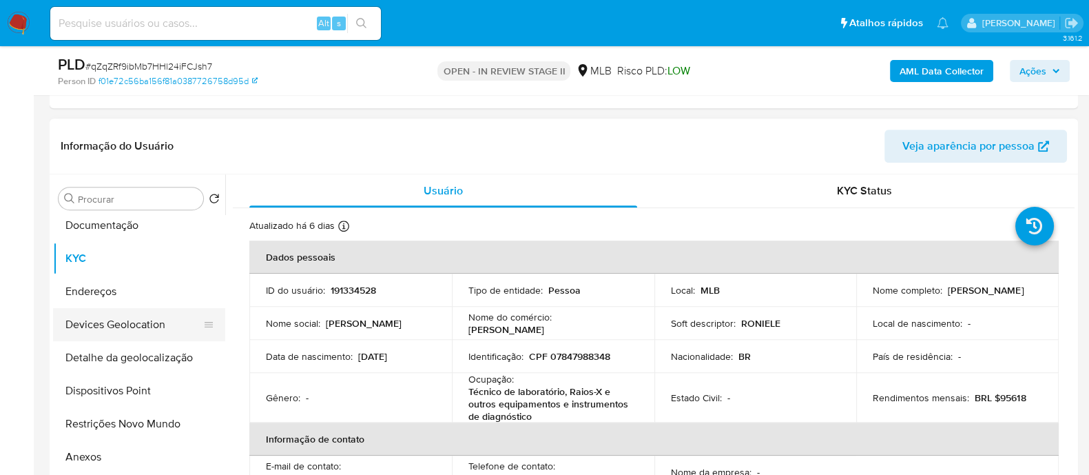
click at [154, 139] on button "Devices Geolocation" at bounding box center [133, 324] width 161 height 33
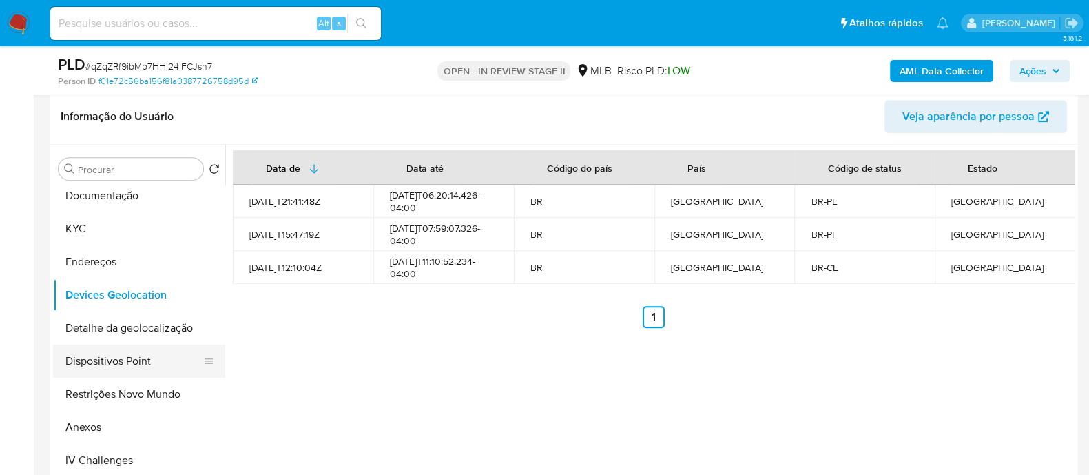
scroll to position [861, 0]
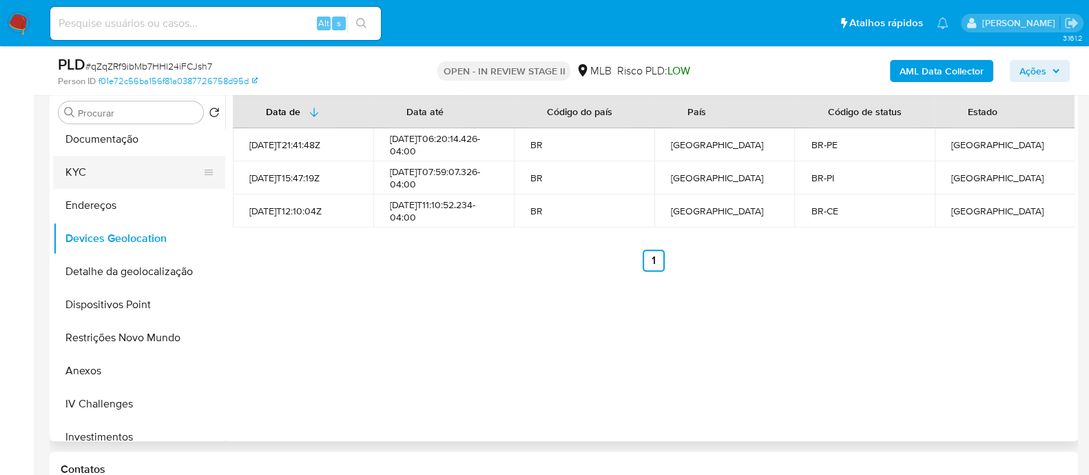
click at [118, 139] on button "KYC" at bounding box center [133, 172] width 161 height 33
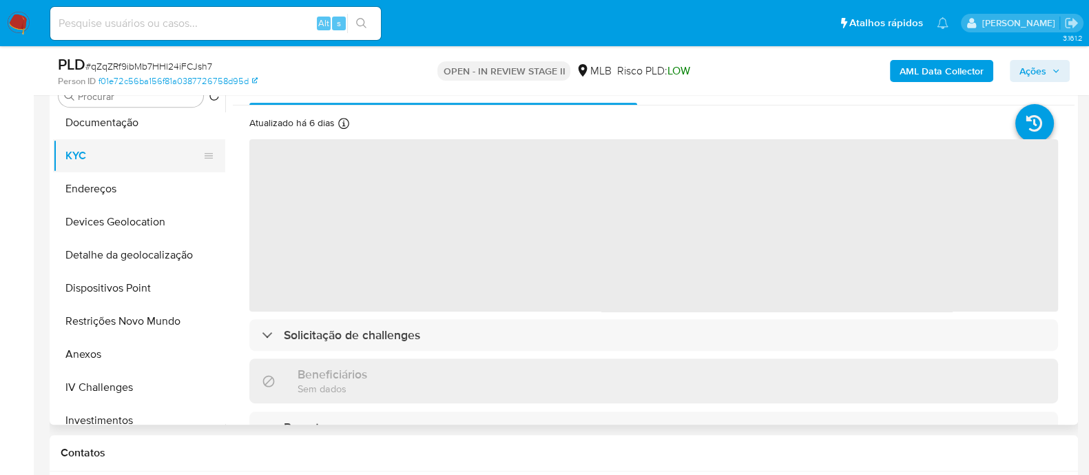
click at [137, 139] on button "KYC" at bounding box center [133, 155] width 161 height 33
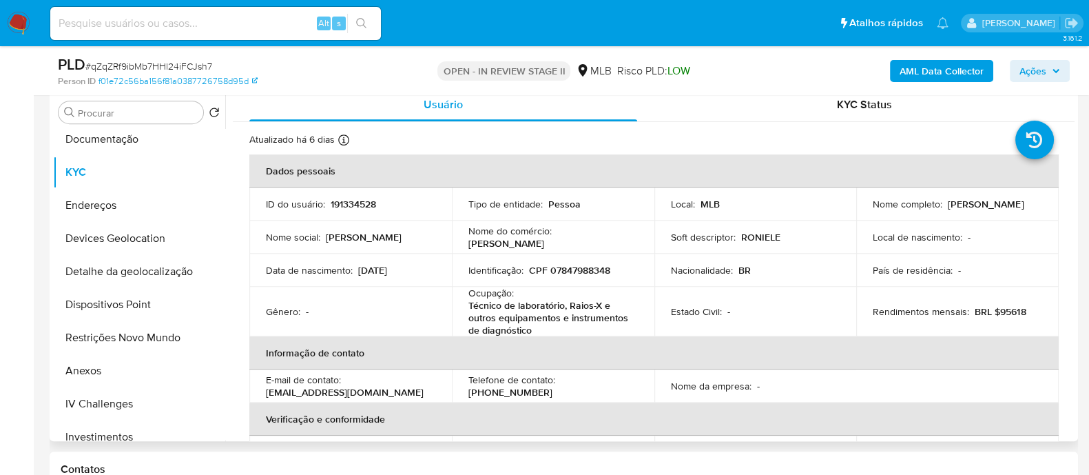
drag, startPoint x: 944, startPoint y: 197, endPoint x: 1030, endPoint y: 201, distance: 86.2
click at [1030, 139] on div "Nome completo : Roniele Sousa Diniz" at bounding box center [957, 204] width 169 height 12
click at [604, 139] on p "CPF 07847988348" at bounding box center [569, 270] width 81 height 12
copy p "07847988348"
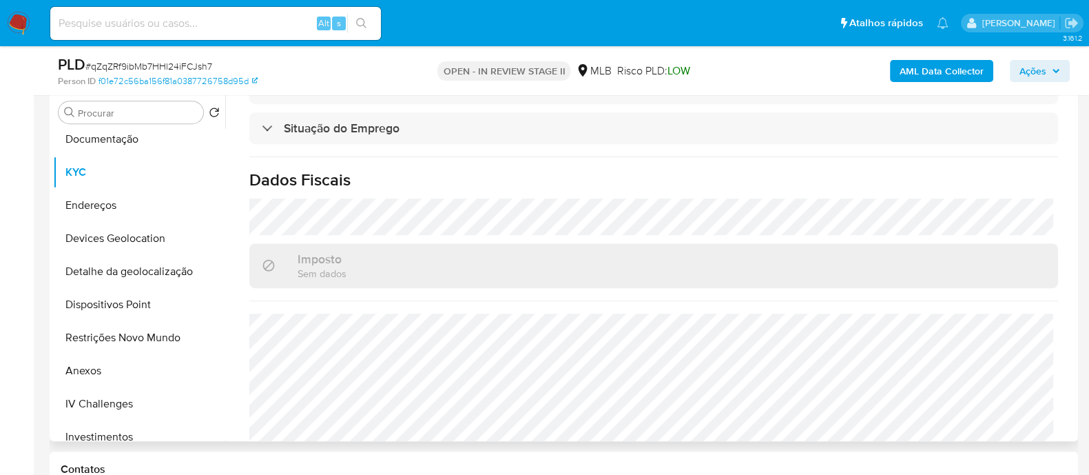
scroll to position [614, 0]
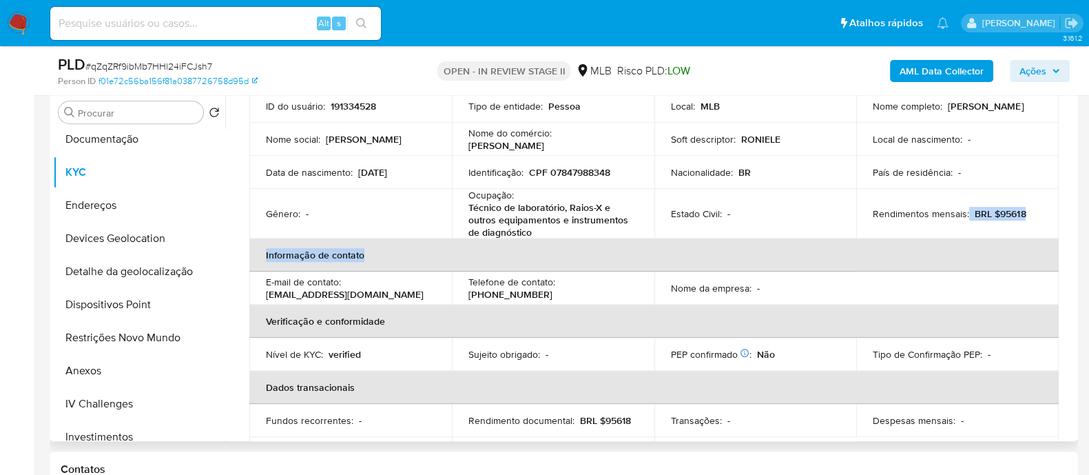
drag, startPoint x: 899, startPoint y: 236, endPoint x: 926, endPoint y: 215, distance: 33.9
click at [906, 139] on table "Dados pessoais ID do usuário : 191334528 Tipo de entidade : Pessoa Local : MLB …" at bounding box center [653, 262] width 809 height 413
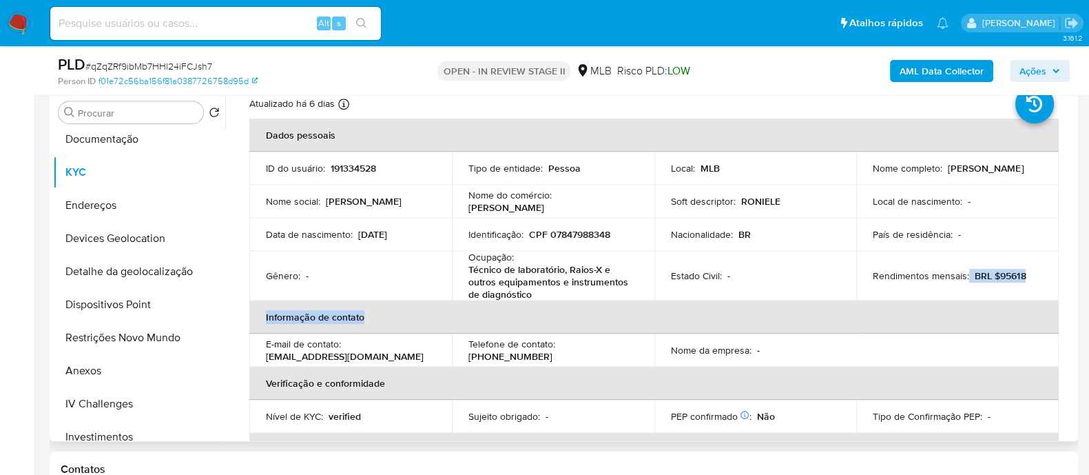
scroll to position [12, 0]
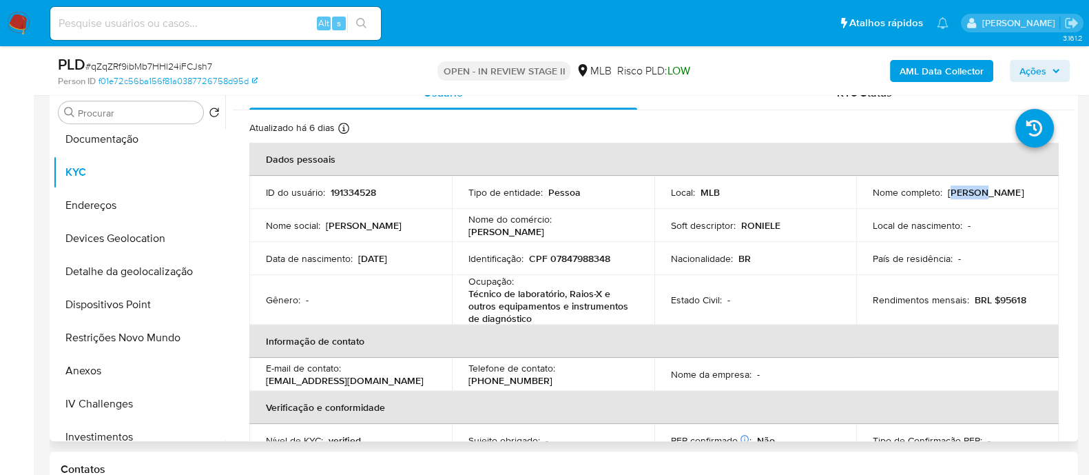
drag, startPoint x: 948, startPoint y: 191, endPoint x: 974, endPoint y: 189, distance: 26.2
click at [974, 139] on p "Roniele Sousa Diniz" at bounding box center [986, 192] width 76 height 12
drag, startPoint x: 944, startPoint y: 191, endPoint x: 1031, endPoint y: 191, distance: 87.5
click at [1031, 139] on div "Nome completo : Roniele Sousa Diniz" at bounding box center [957, 192] width 169 height 12
click at [96, 139] on button "Anexos" at bounding box center [133, 370] width 161 height 33
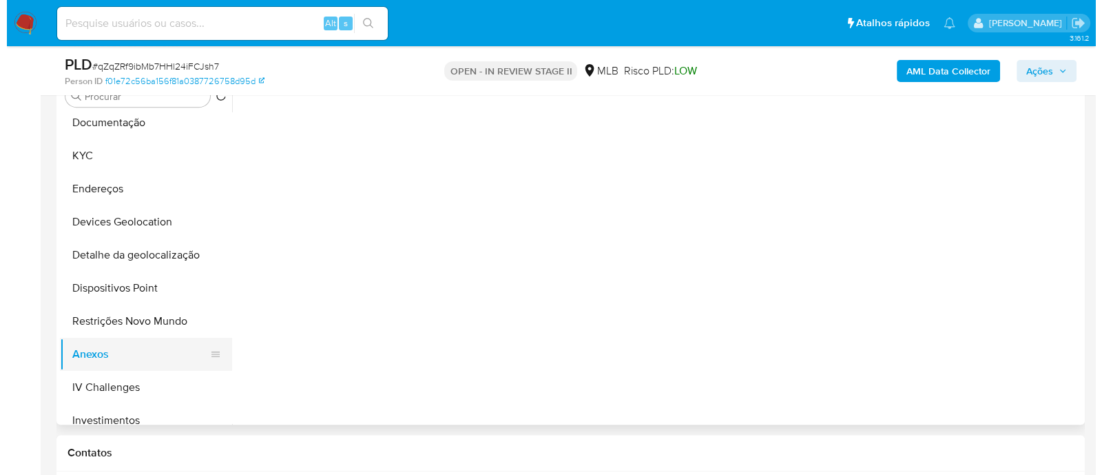
scroll to position [0, 0]
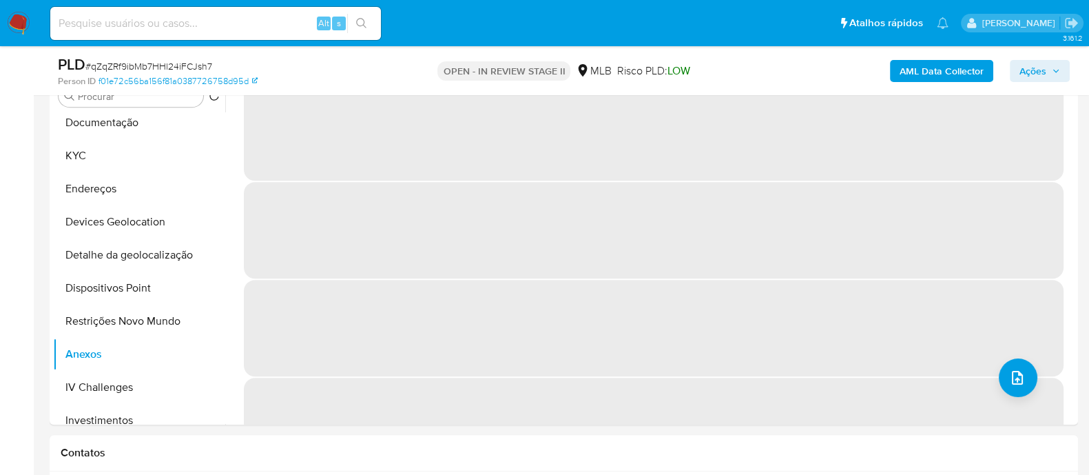
click at [162, 63] on span "# qZqZRf9ibMb7HHl24iFCJsh7" at bounding box center [148, 66] width 127 height 14
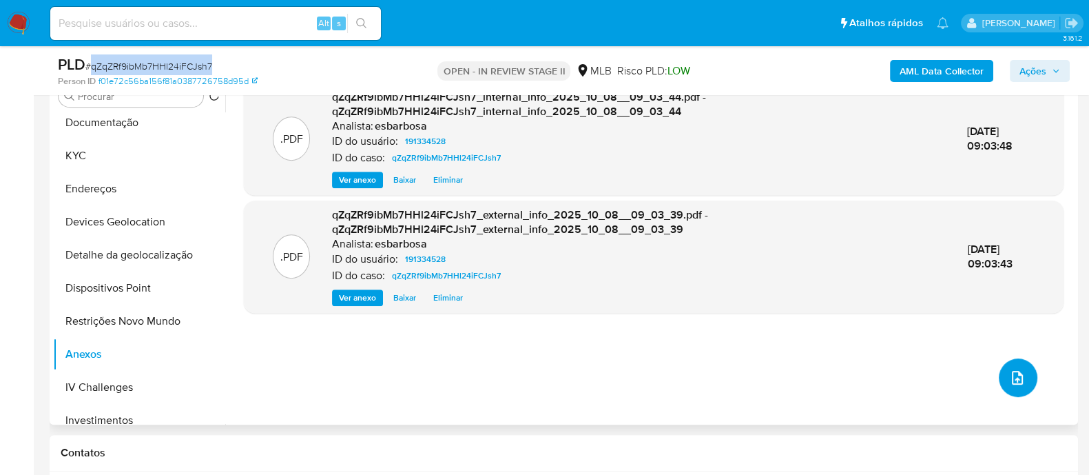
click at [1009, 139] on span "upload-file" at bounding box center [1017, 377] width 17 height 17
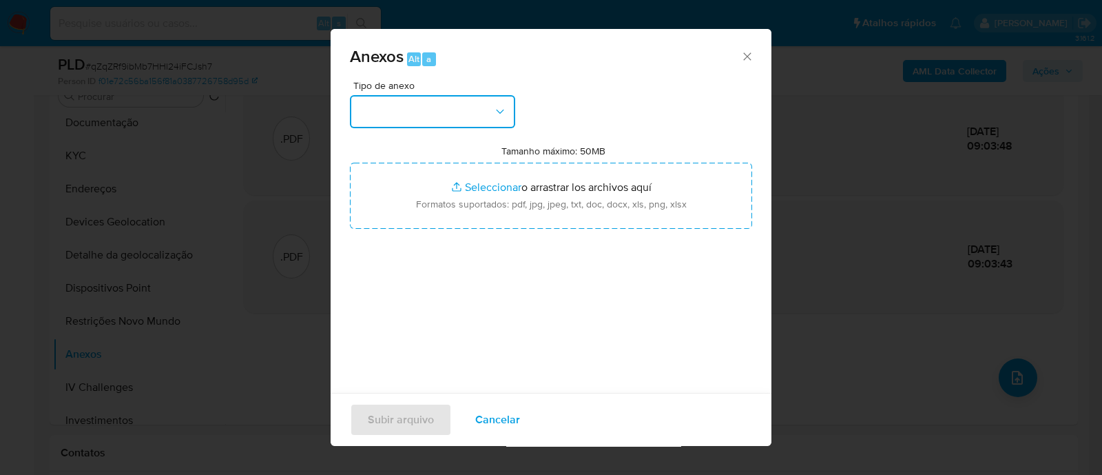
click at [487, 107] on button "button" at bounding box center [432, 111] width 165 height 33
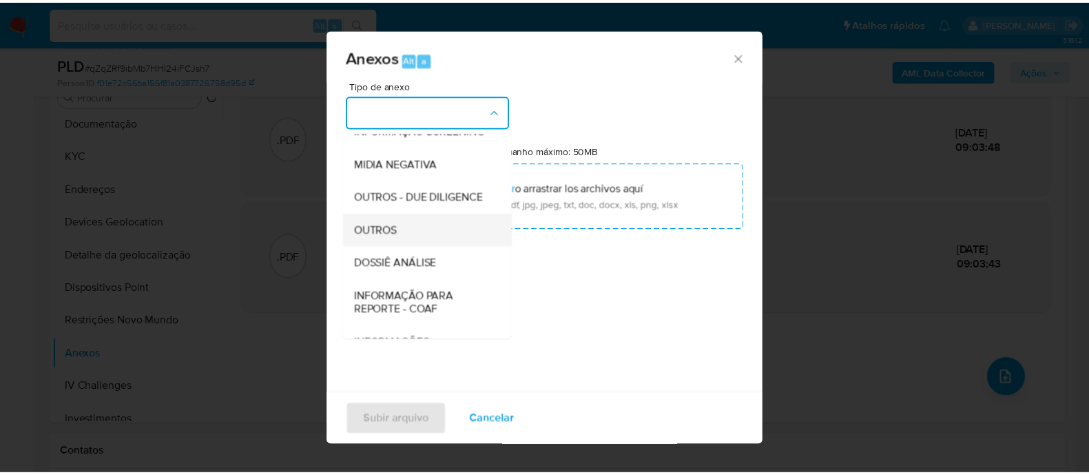
scroll to position [212, 0]
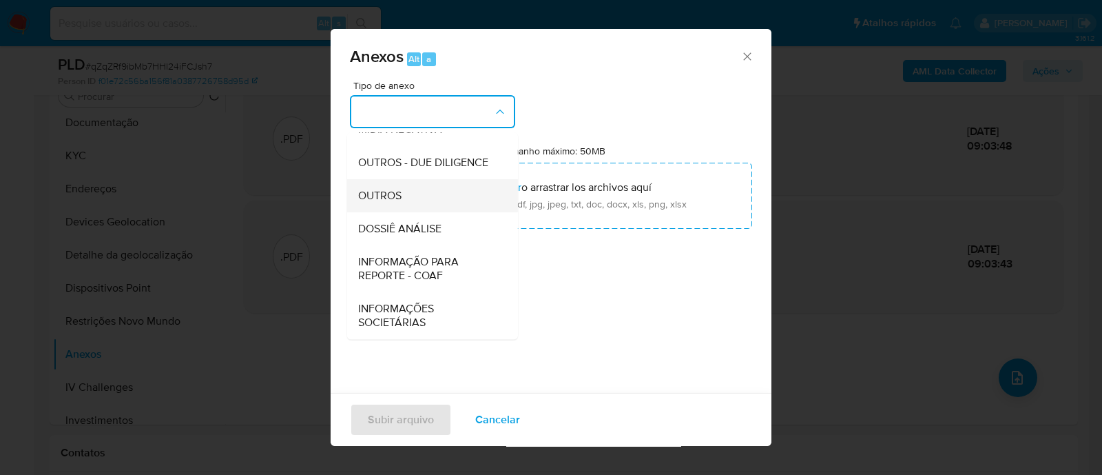
click at [386, 139] on span "OUTROS" at bounding box center [379, 196] width 43 height 14
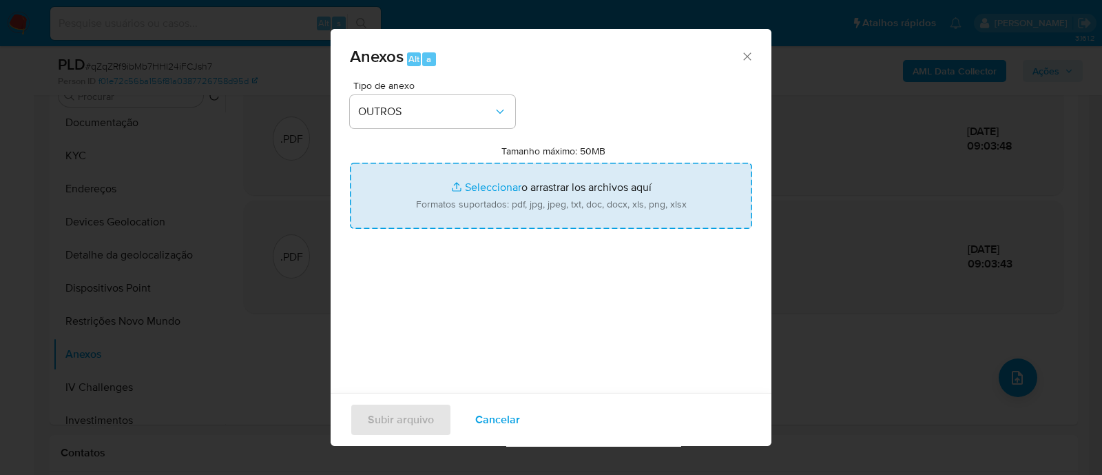
click at [470, 139] on input "Tamanho máximo: 50MB Seleccionar archivos" at bounding box center [551, 196] width 402 height 66
type input "C:\fakepath\Mulan 191334528_2025_10_07_06_22_50.xlsx"
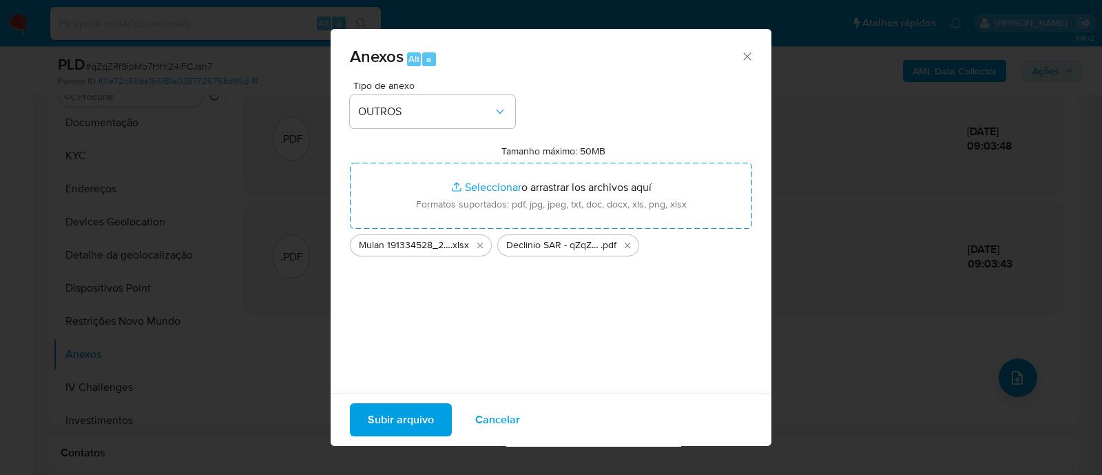
click at [420, 139] on span "Subir arquivo" at bounding box center [401, 419] width 66 height 30
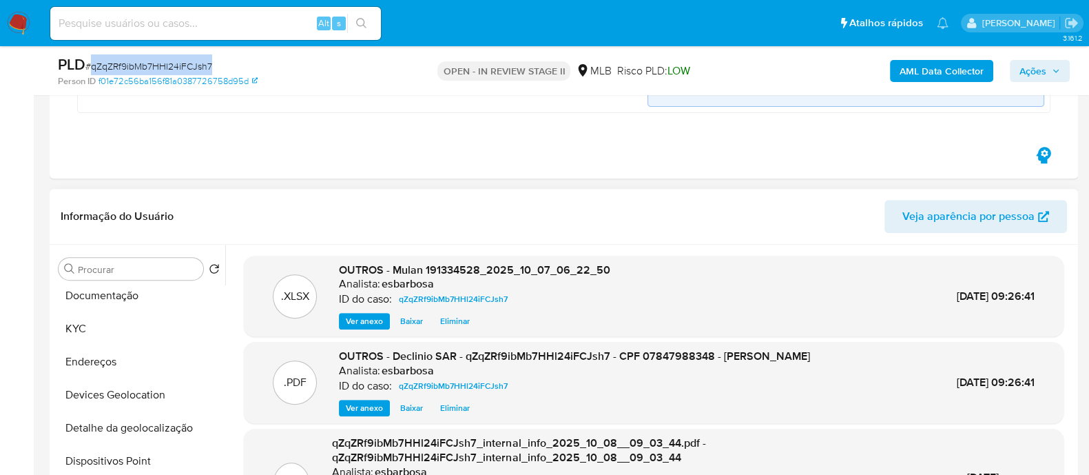
scroll to position [517, 0]
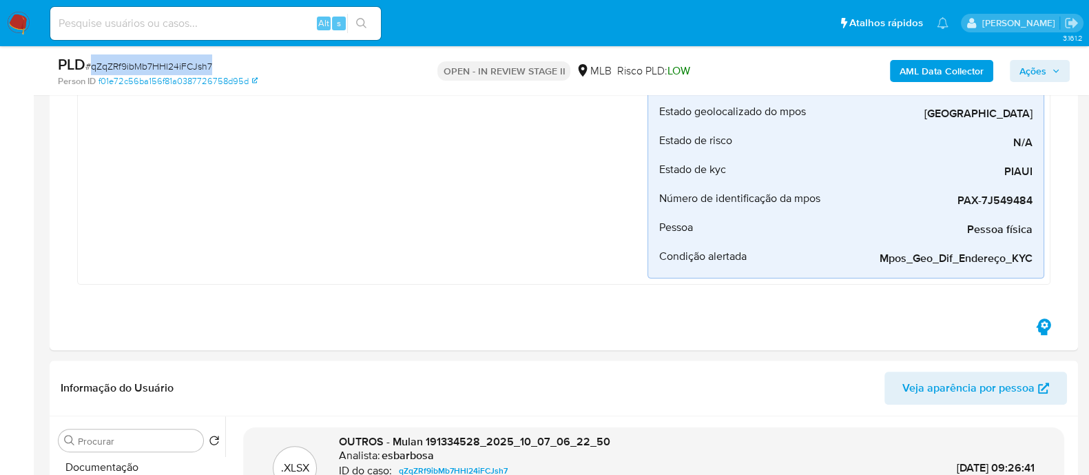
click at [1030, 71] on span "Ações" at bounding box center [1032, 71] width 27 height 22
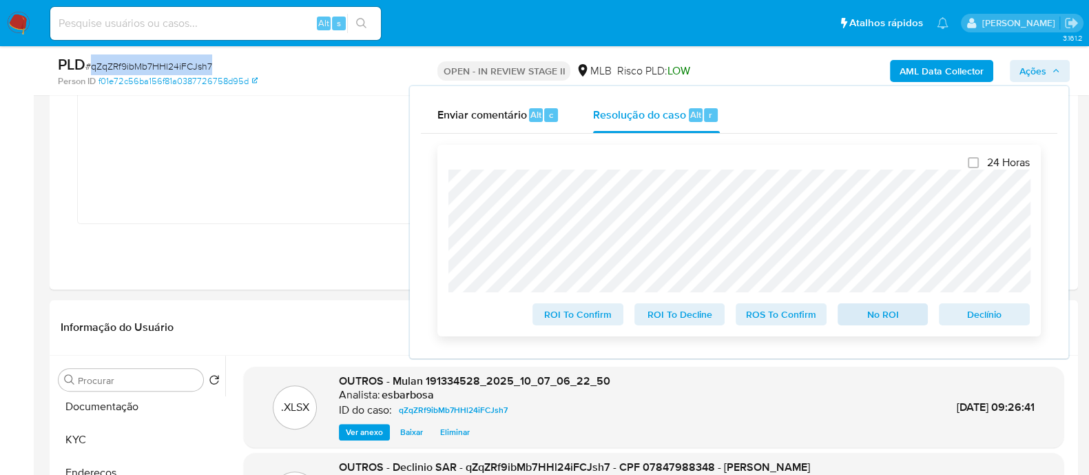
scroll to position [602, 0]
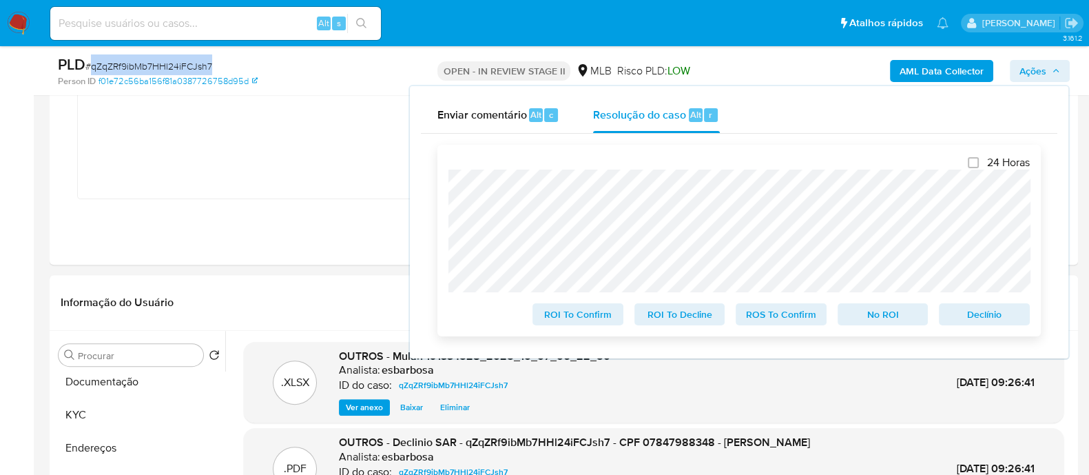
click at [892, 139] on span "No ROI" at bounding box center [883, 313] width 72 height 19
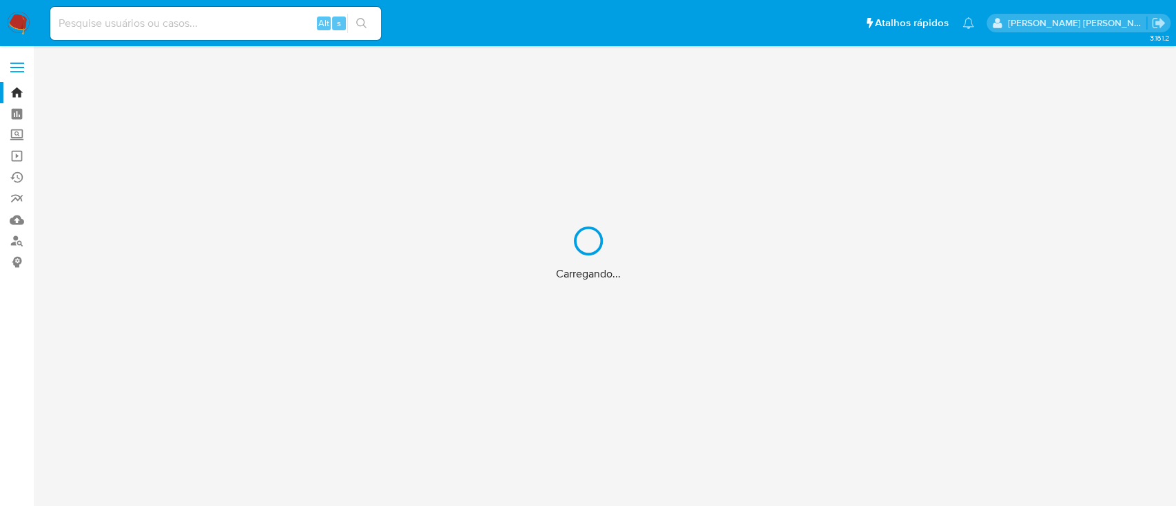
click at [174, 21] on div "Carregando..." at bounding box center [588, 253] width 1176 height 506
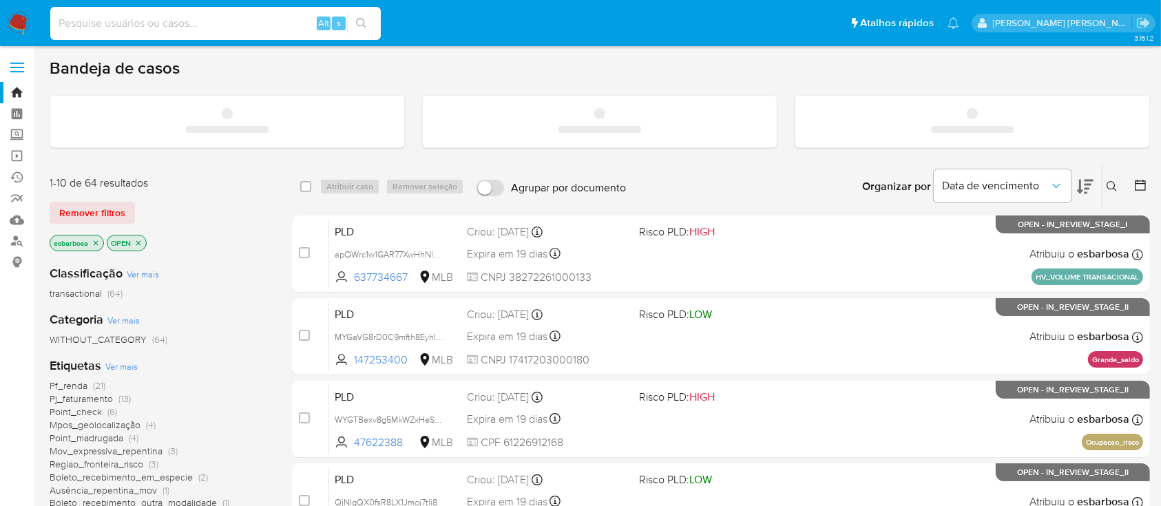
click at [169, 24] on input at bounding box center [215, 23] width 331 height 18
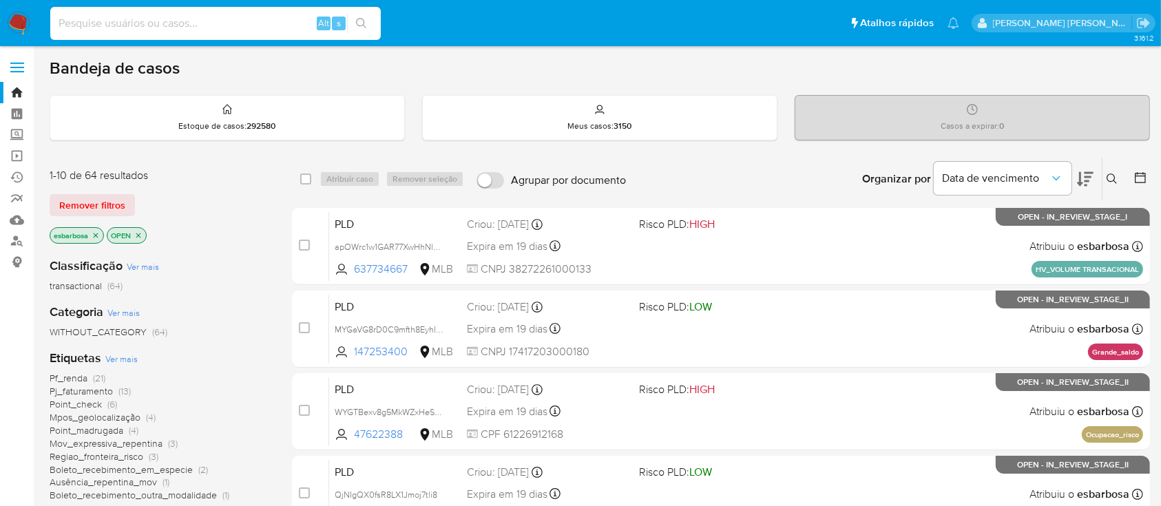
paste input "192194298"
type input "192194298"
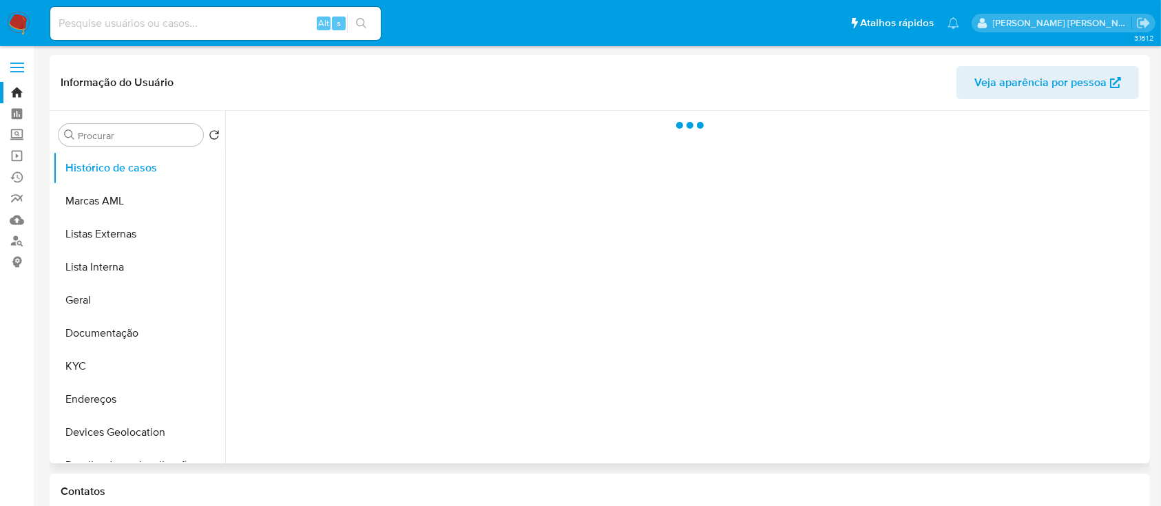
select select "10"
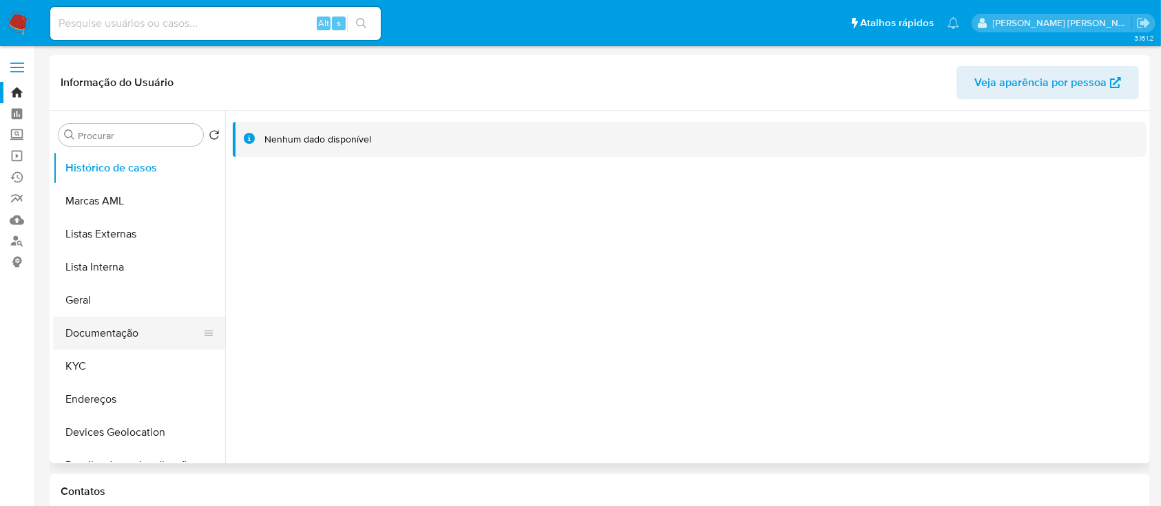
click at [92, 331] on button "Documentação" at bounding box center [133, 333] width 161 height 33
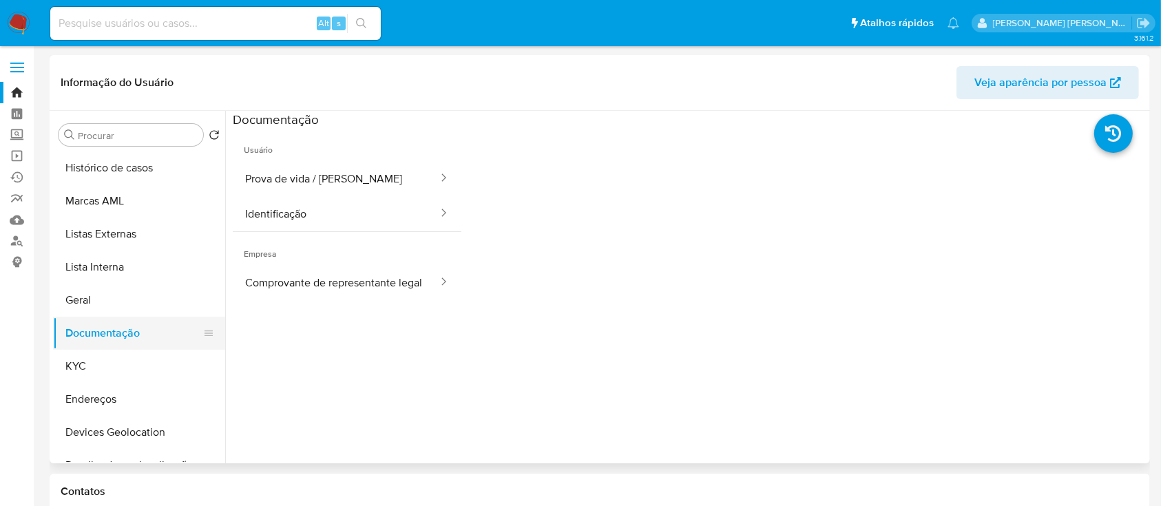
click at [81, 335] on button "Documentação" at bounding box center [133, 333] width 161 height 33
click at [83, 356] on button "KYC" at bounding box center [133, 366] width 161 height 33
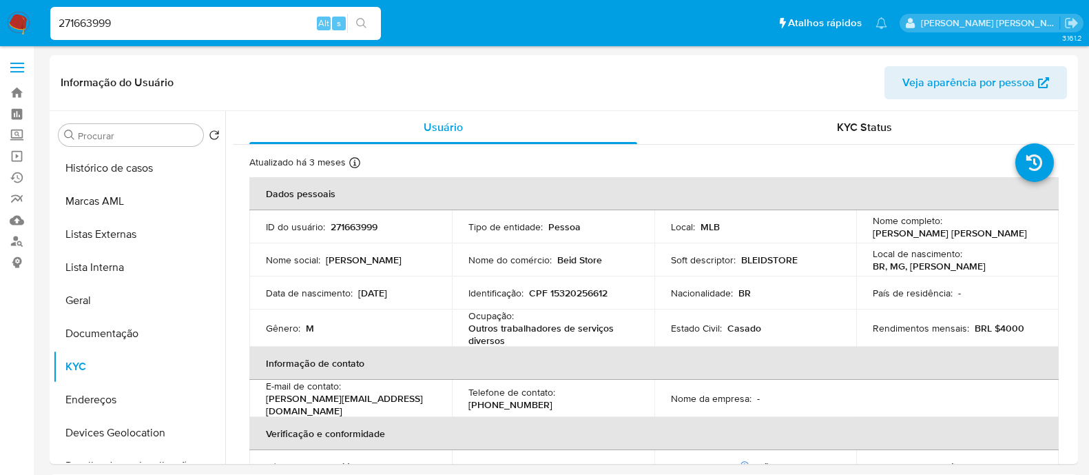
select select "10"
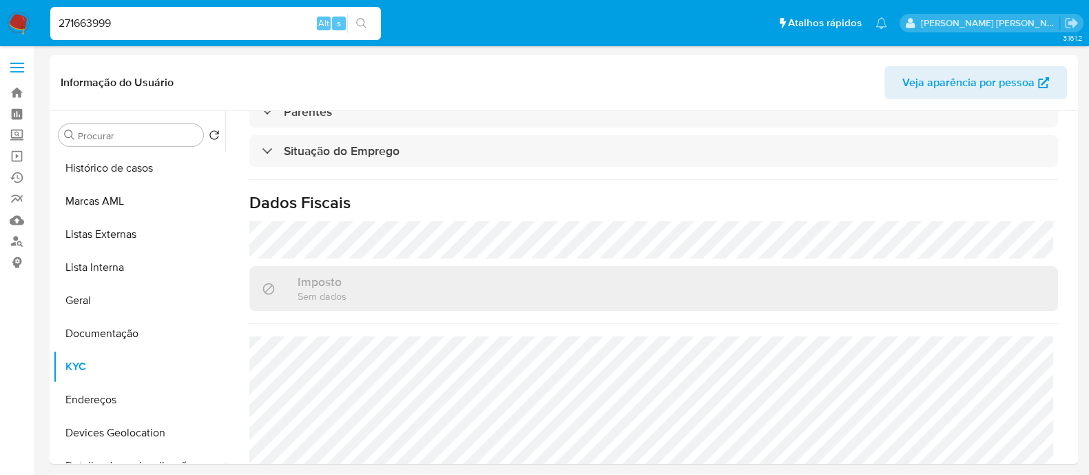
click at [248, 19] on input "271663999" at bounding box center [215, 23] width 331 height 18
paste input "w9zL1u5UM9pMf2U3LvW8zMjS"
type input "w9zL1u5UM9pMf2U3LvW8zMjS"
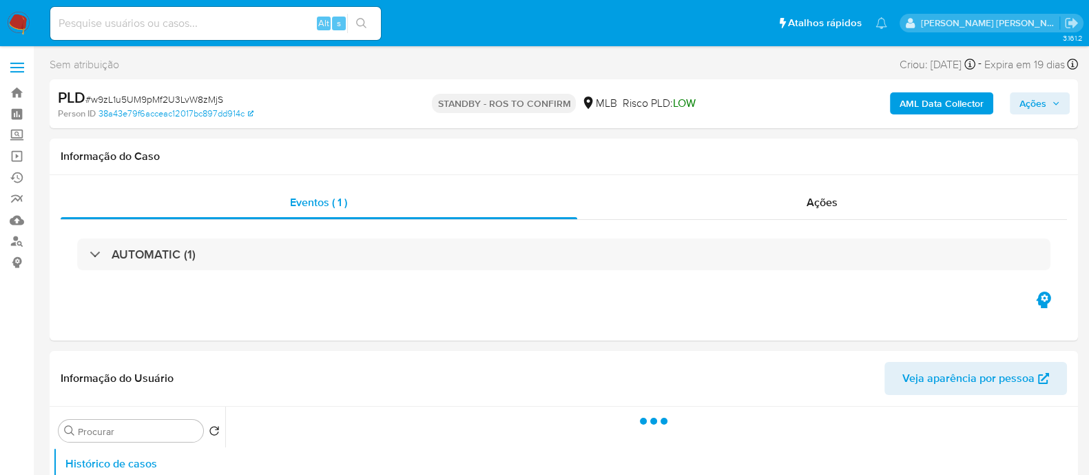
select select "10"
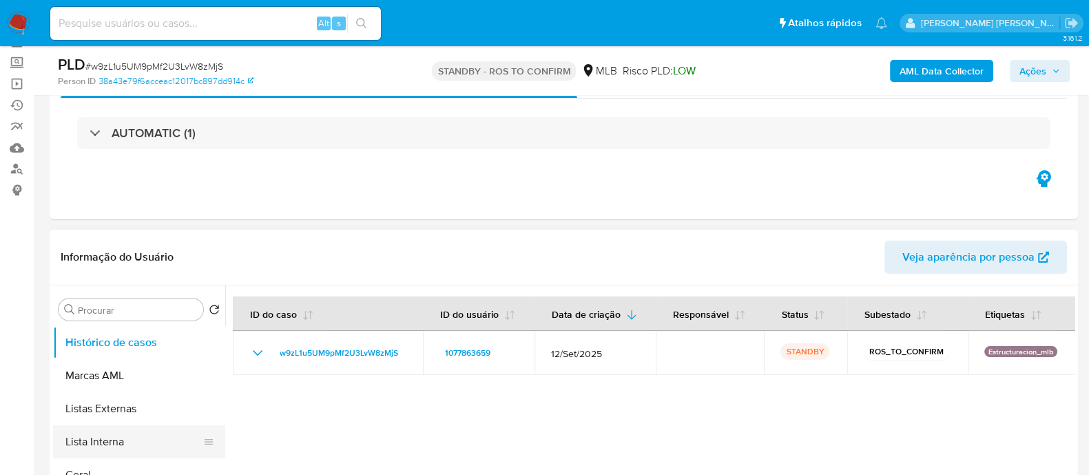
scroll to position [171, 0]
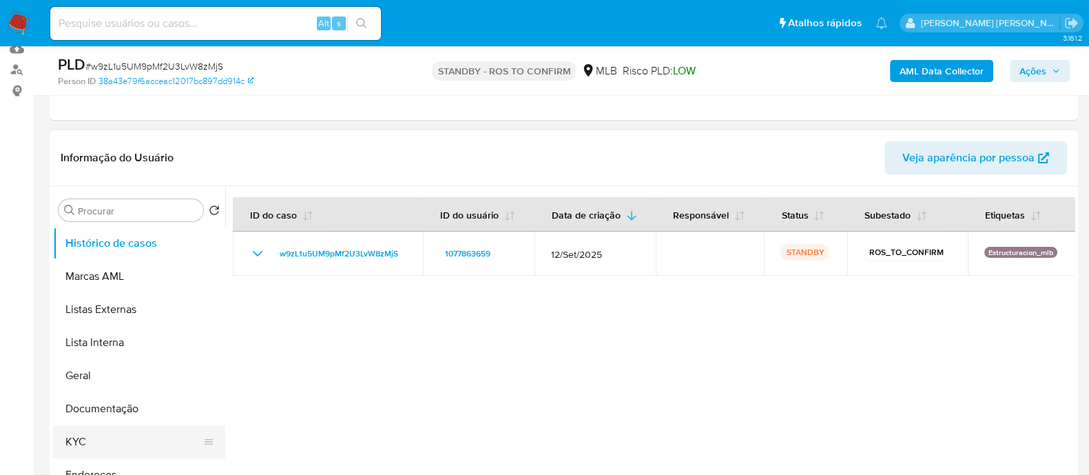
click at [98, 436] on button "KYC" at bounding box center [133, 441] width 161 height 33
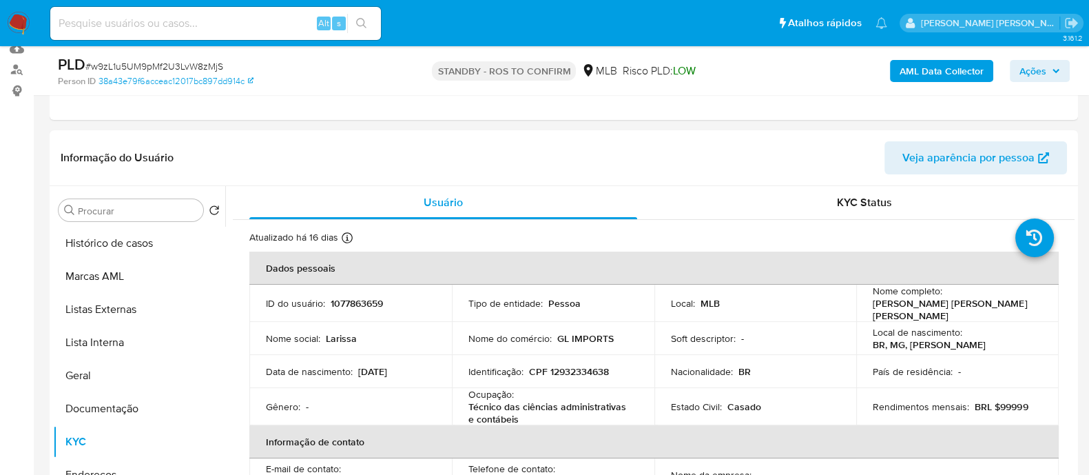
click at [227, 25] on input at bounding box center [215, 23] width 331 height 18
paste input "9JjI26URZMMgJmszCfSqhyrM"
type input "9JjI26URZMMgJmszCfSqhyrM"
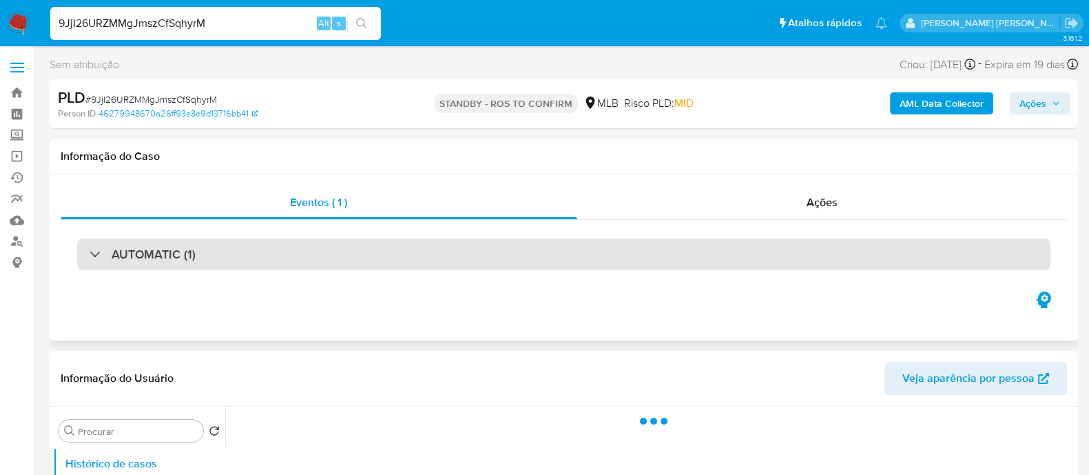
select select "10"
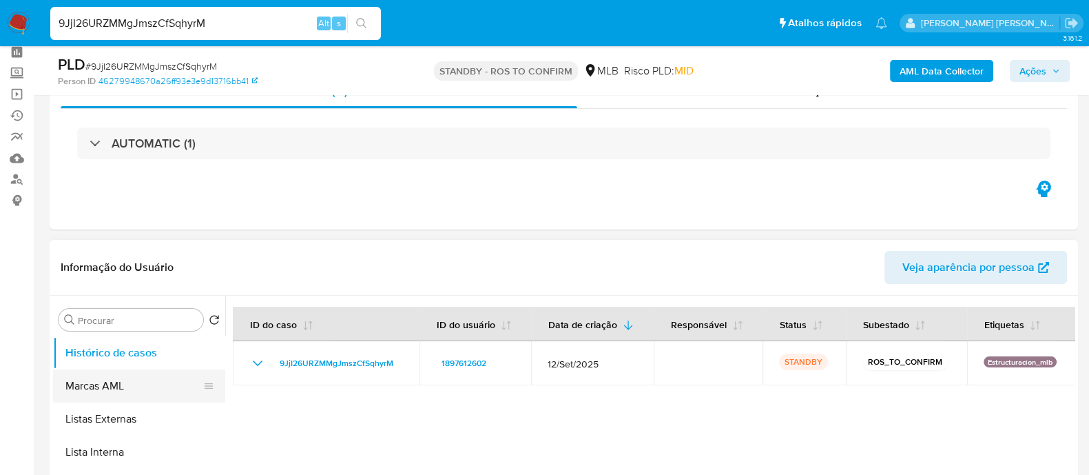
scroll to position [171, 0]
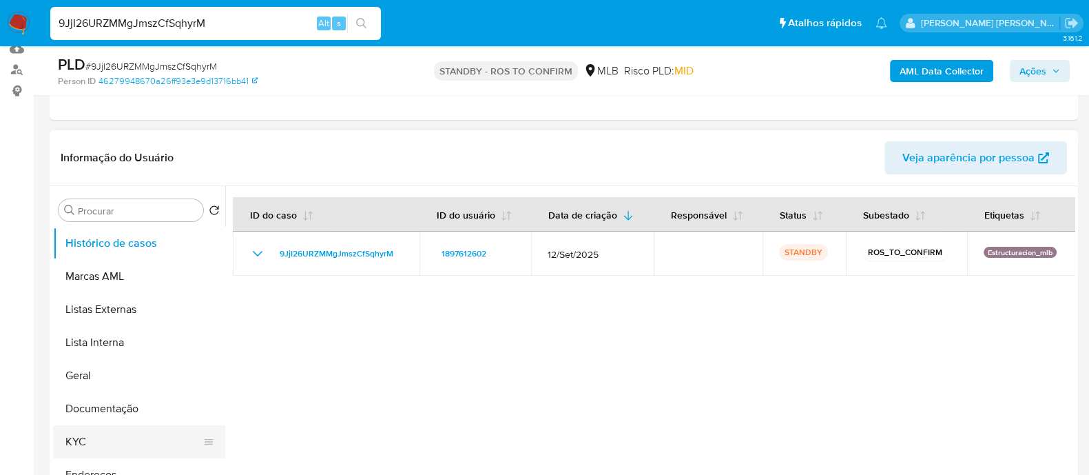
click at [94, 441] on button "KYC" at bounding box center [133, 441] width 161 height 33
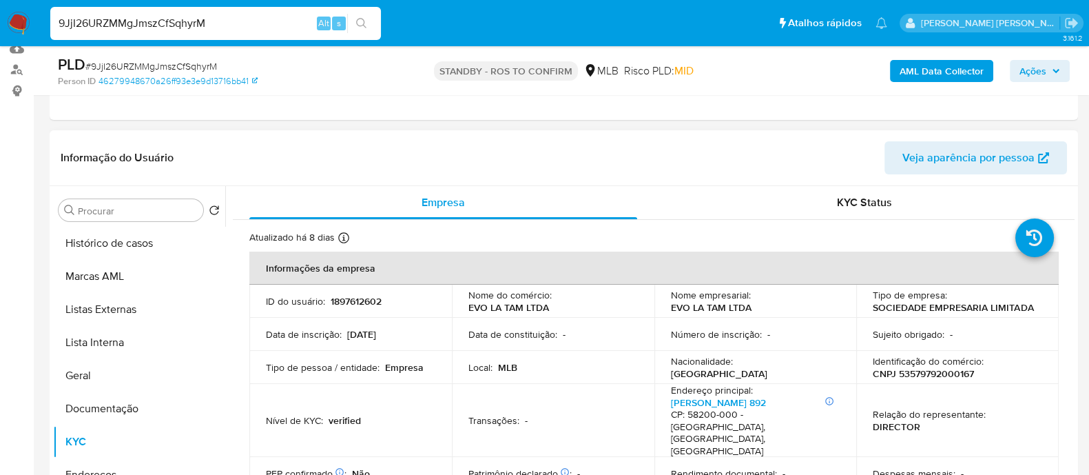
drag, startPoint x: 551, startPoint y: 302, endPoint x: 477, endPoint y: 313, distance: 74.5
click at [477, 313] on td "Nome do comércio : EVO [PERSON_NAME] LTDA" at bounding box center [553, 300] width 202 height 33
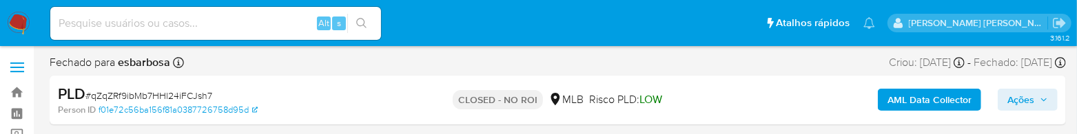
select select "10"
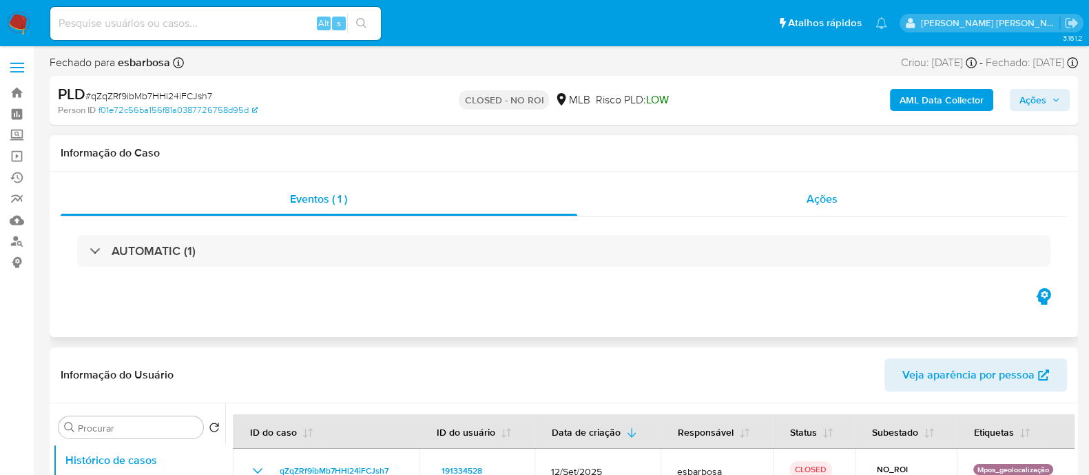
click at [687, 200] on div "Ações" at bounding box center [822, 199] width 490 height 33
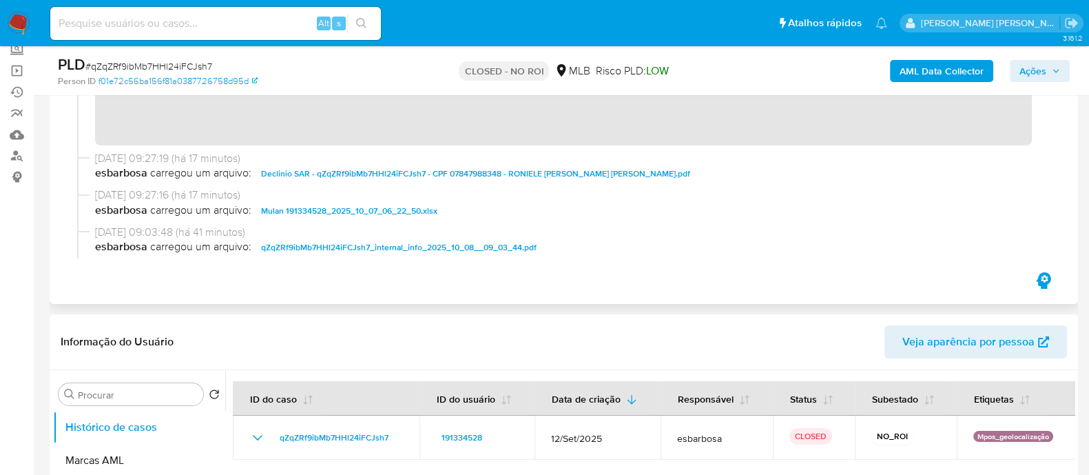
scroll to position [85, 0]
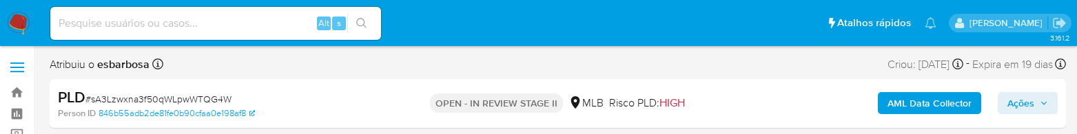
select select "10"
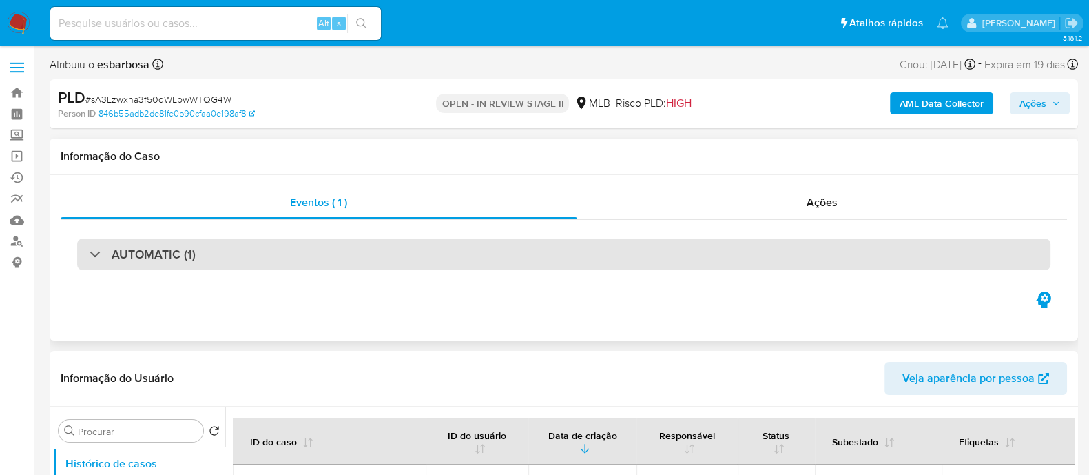
click at [369, 134] on div "AUTOMATIC (1)" at bounding box center [563, 254] width 973 height 32
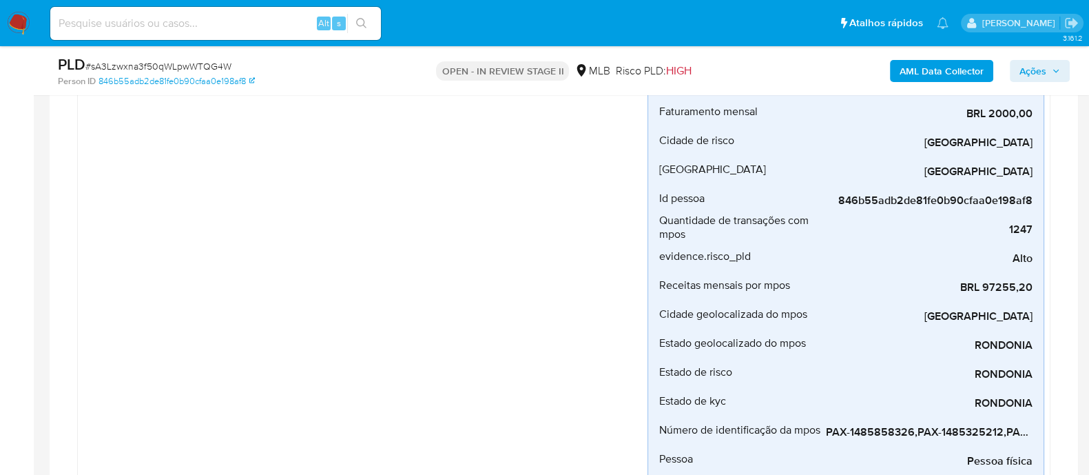
scroll to position [258, 0]
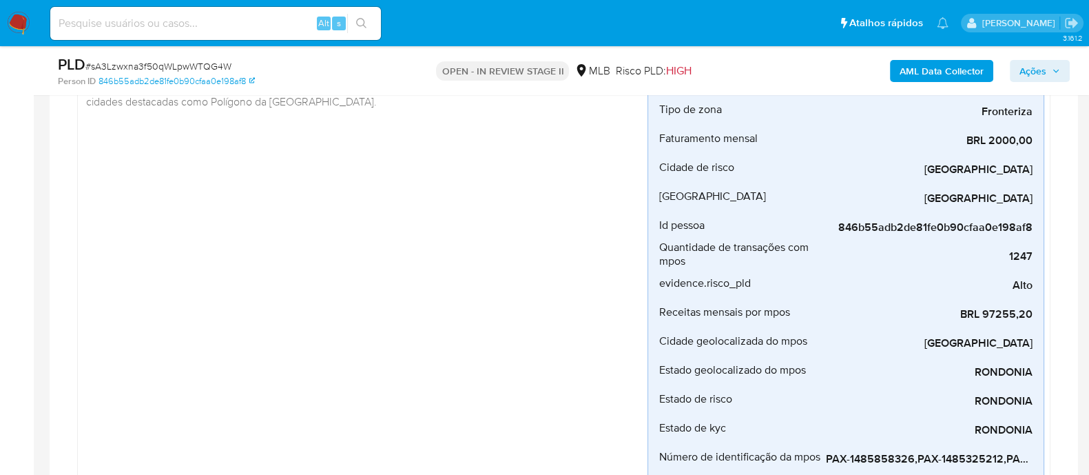
click at [208, 70] on span "# sA3Lzwxna3f50qWLpwWTQG4W" at bounding box center [158, 66] width 146 height 14
copy span "sA3Lzwxna3f50qWLpwWTQG4W"
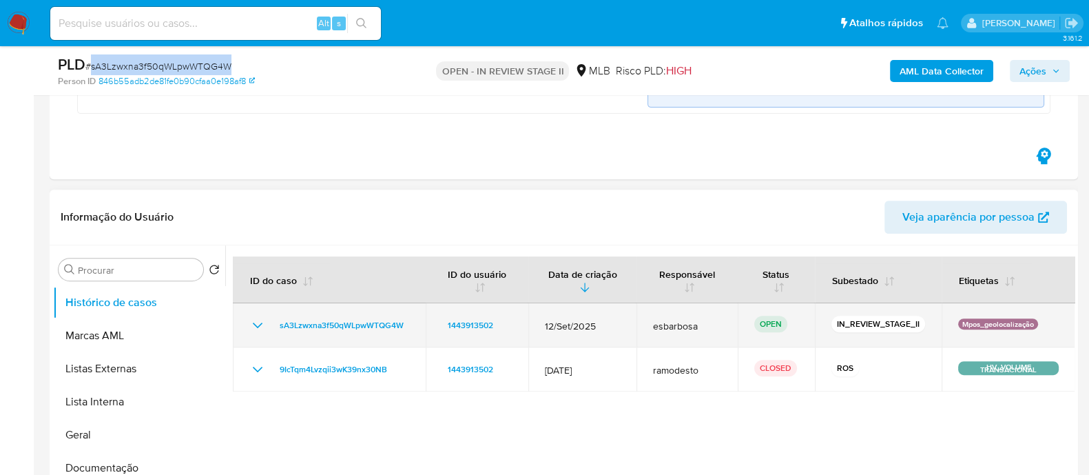
scroll to position [688, 0]
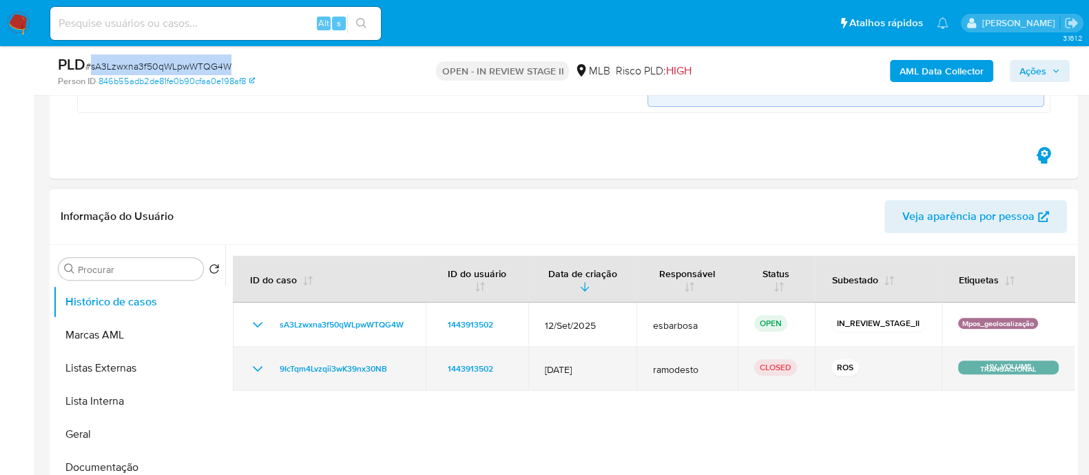
click at [255, 134] on icon "Mostrar/Ocultar" at bounding box center [257, 368] width 17 height 17
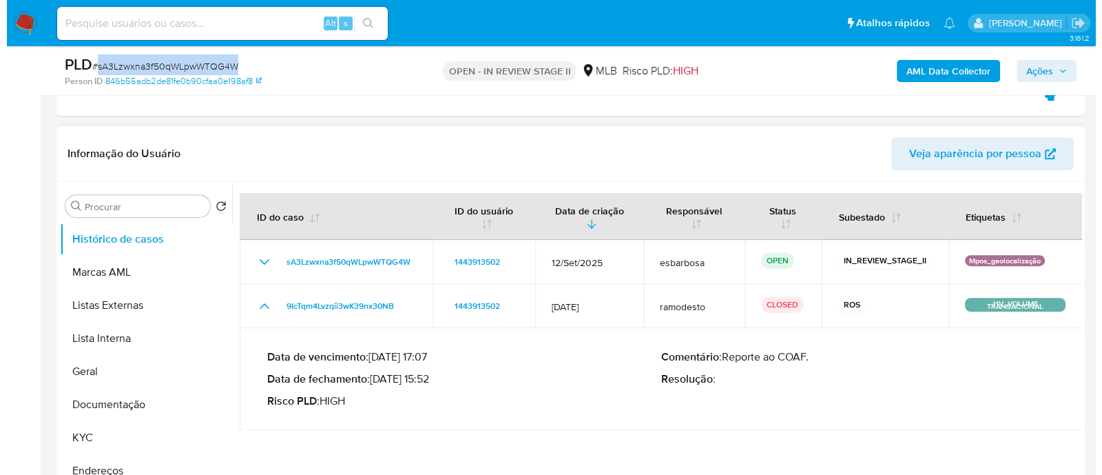
scroll to position [775, 0]
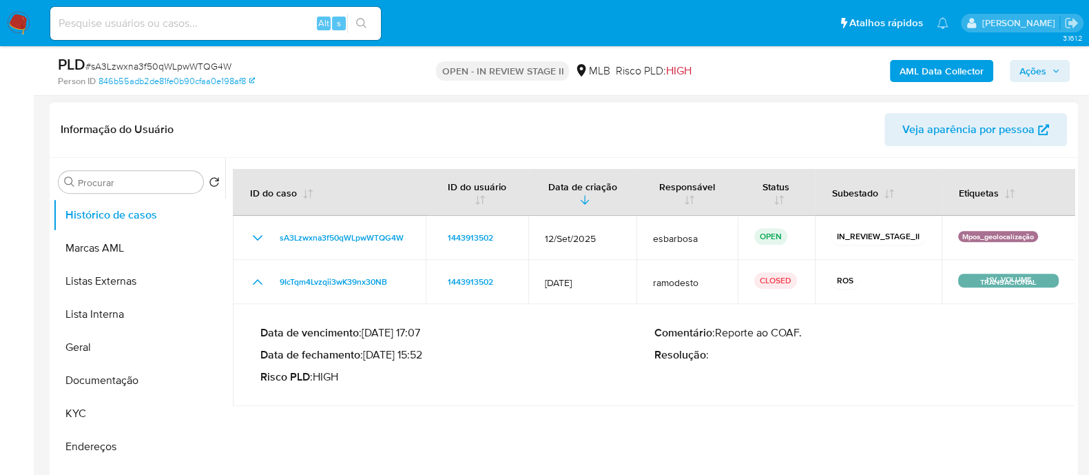
drag, startPoint x: 424, startPoint y: 353, endPoint x: 368, endPoint y: 351, distance: 55.8
click at [368, 134] on p "Data de fechamento : 19/02/2025 15:52" at bounding box center [457, 355] width 394 height 14
click at [106, 134] on button "KYC" at bounding box center [133, 413] width 161 height 33
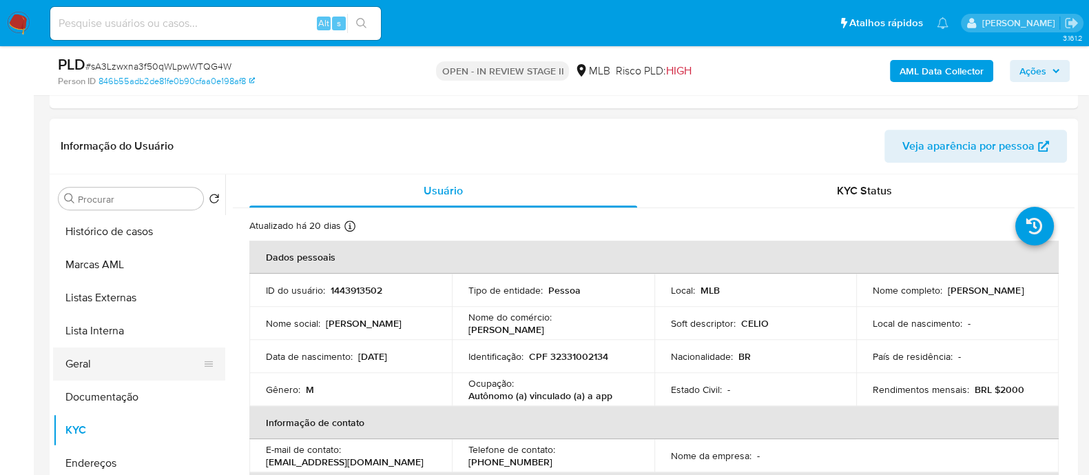
drag, startPoint x: 105, startPoint y: 369, endPoint x: 110, endPoint y: 333, distance: 36.7
click at [105, 134] on button "Geral" at bounding box center [133, 363] width 161 height 33
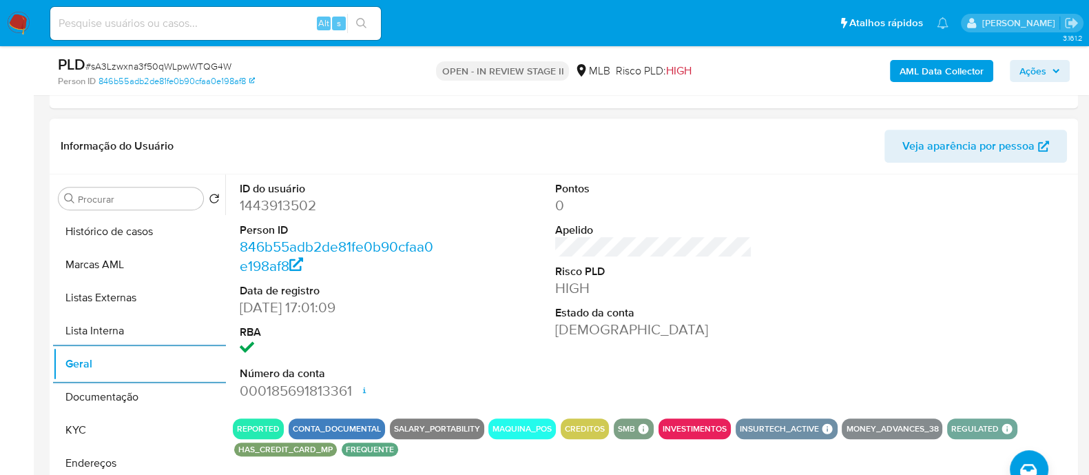
click at [303, 134] on dd "1443913502" at bounding box center [338, 205] width 197 height 19
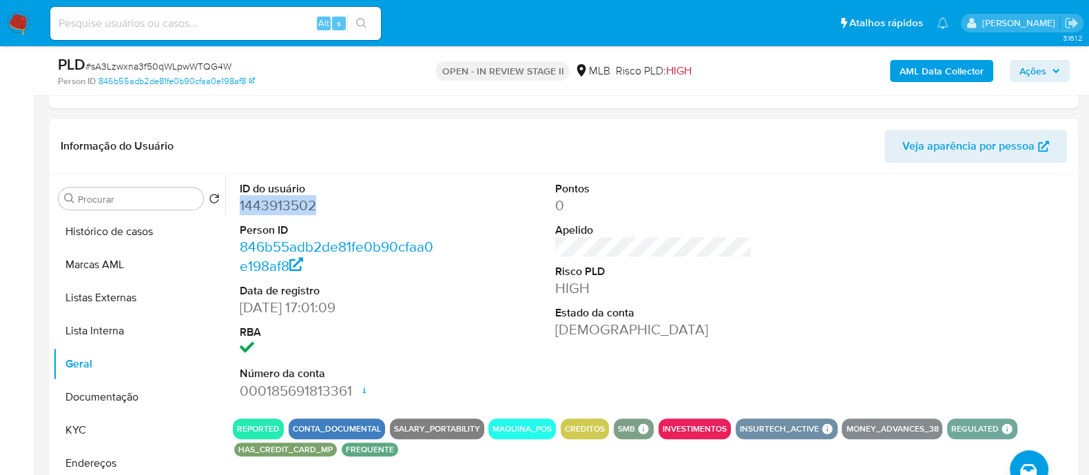
click at [303, 134] on dd "1443913502" at bounding box center [338, 205] width 197 height 19
copy dd "1443913502"
click at [100, 134] on button "KYC" at bounding box center [133, 429] width 161 height 33
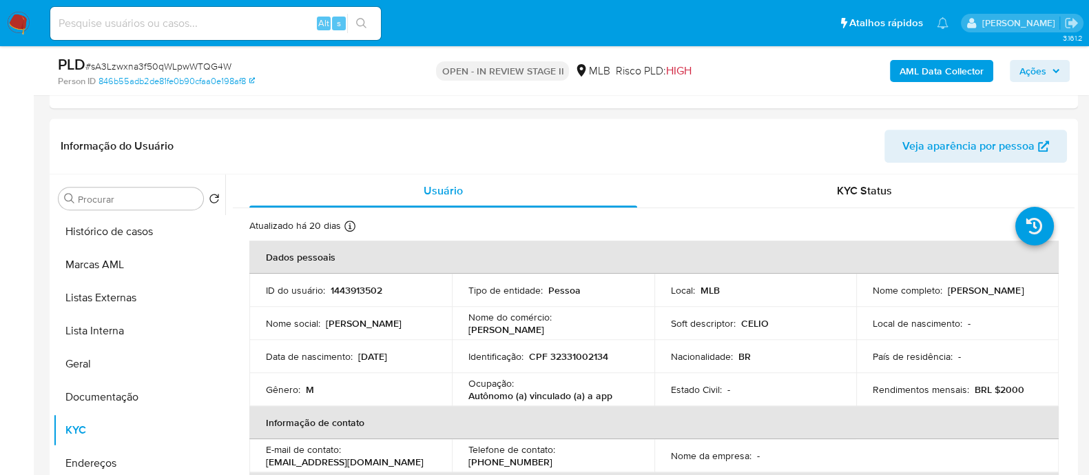
click at [938, 70] on b "AML Data Collector" at bounding box center [941, 71] width 84 height 22
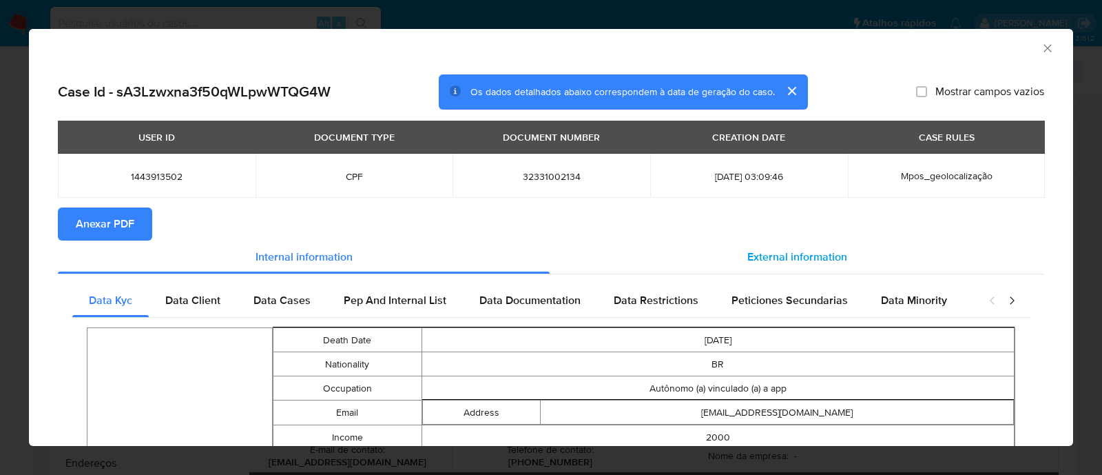
click at [784, 134] on span "External information" at bounding box center [797, 257] width 100 height 16
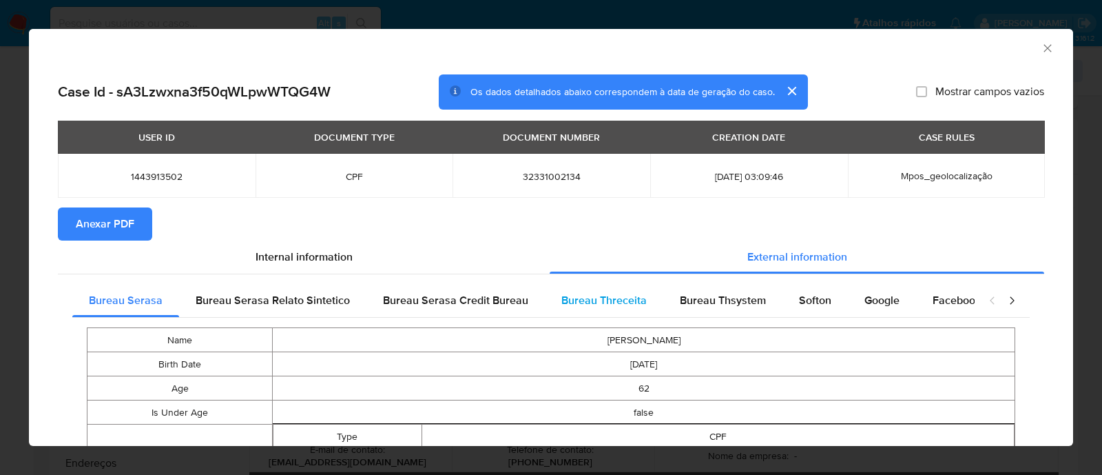
click at [622, 134] on span "Bureau Threceita" at bounding box center [603, 300] width 85 height 16
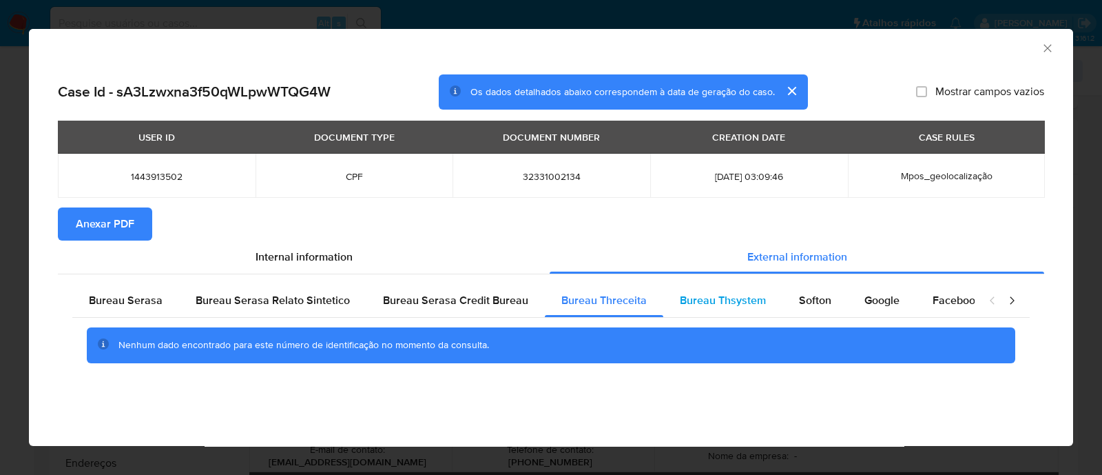
click at [717, 134] on span "Bureau Thsystem" at bounding box center [723, 300] width 86 height 16
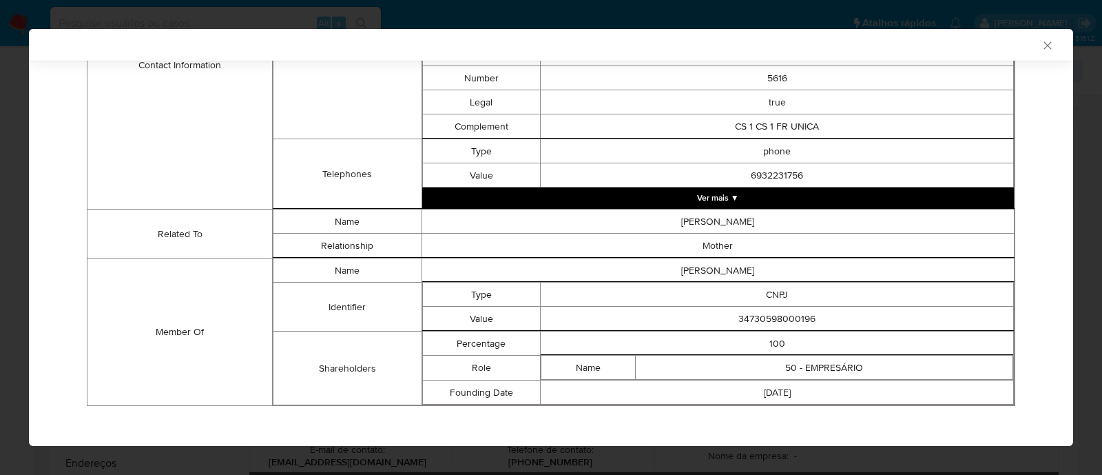
scroll to position [610, 0]
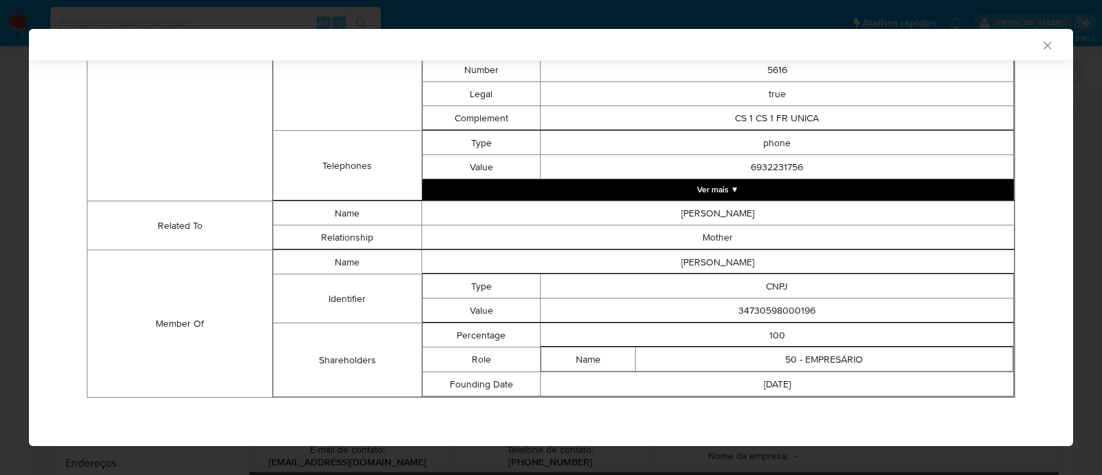
click at [747, 134] on td "34730598000196" at bounding box center [777, 310] width 473 height 24
copy td "34730598000196"
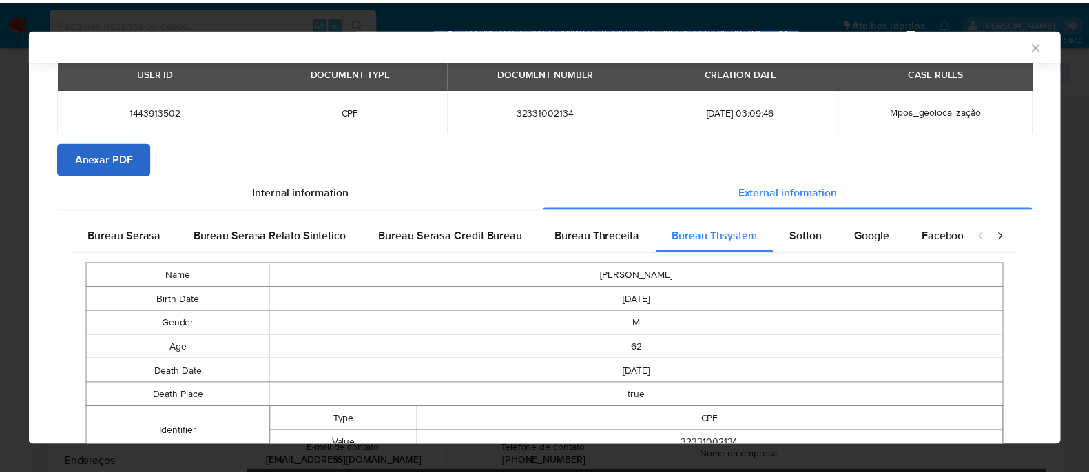
scroll to position [7, 0]
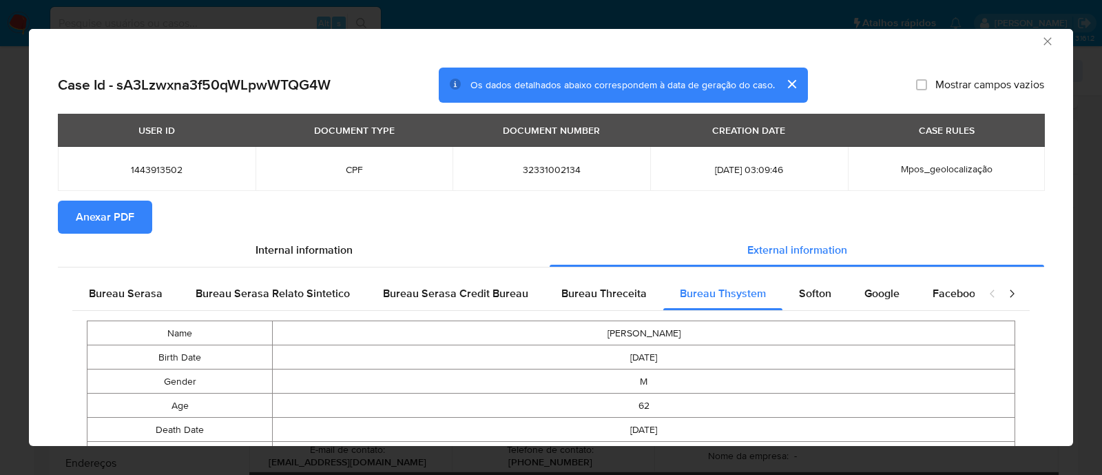
click at [110, 134] on span "Anexar PDF" at bounding box center [105, 217] width 59 height 30
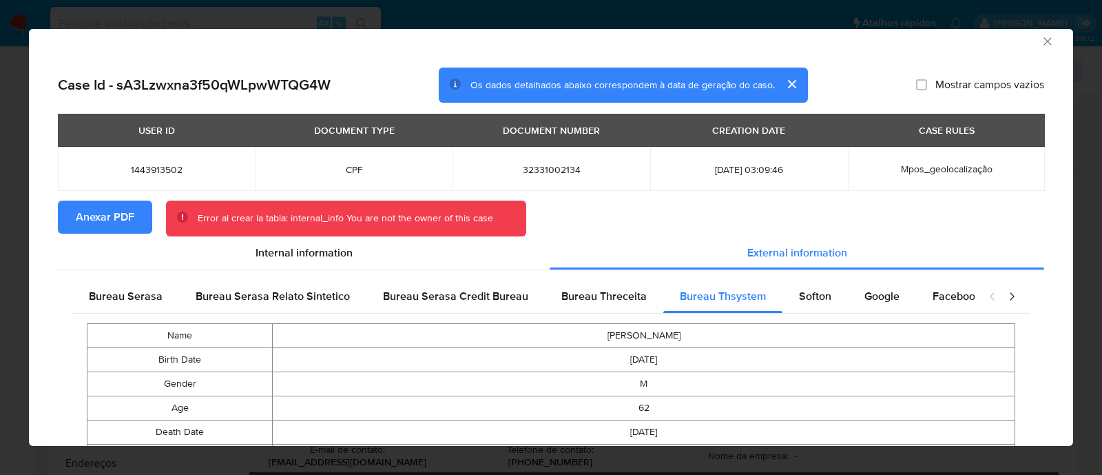
click at [1041, 36] on icon "Fechar a janela" at bounding box center [1048, 41] width 14 height 14
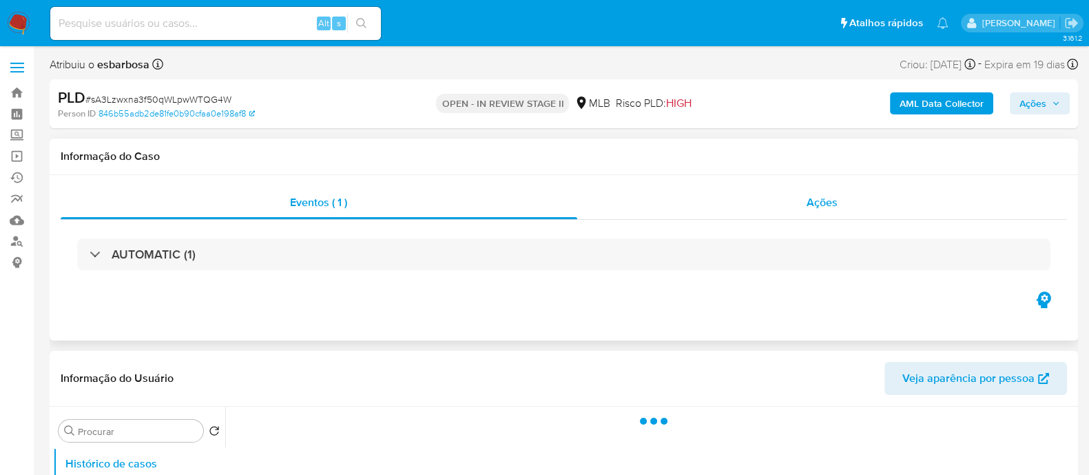
click at [683, 209] on div "Ações" at bounding box center [822, 202] width 490 height 33
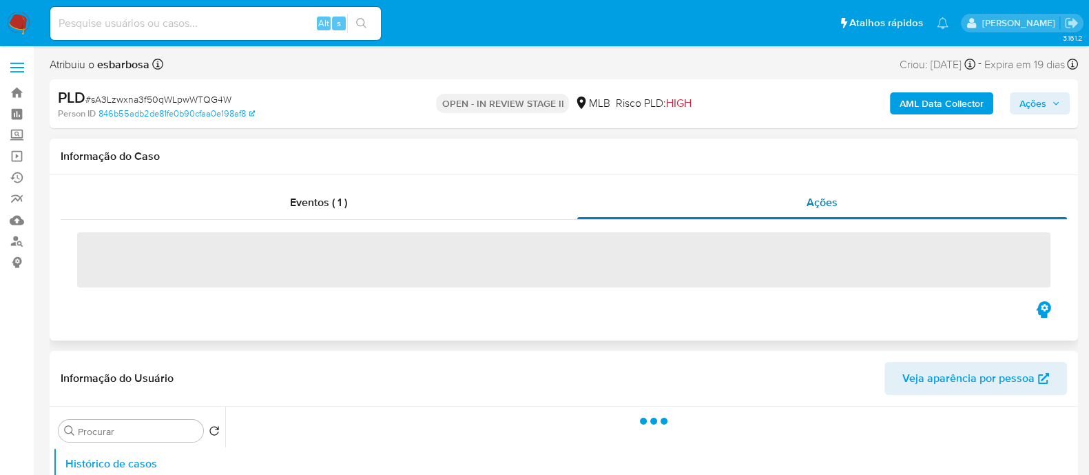
select select "10"
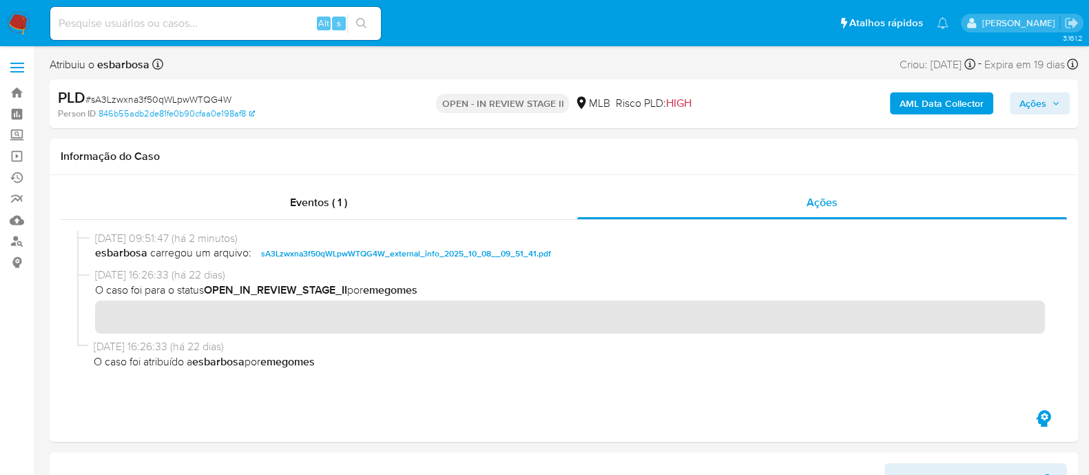
click at [940, 105] on b "AML Data Collector" at bounding box center [941, 103] width 84 height 22
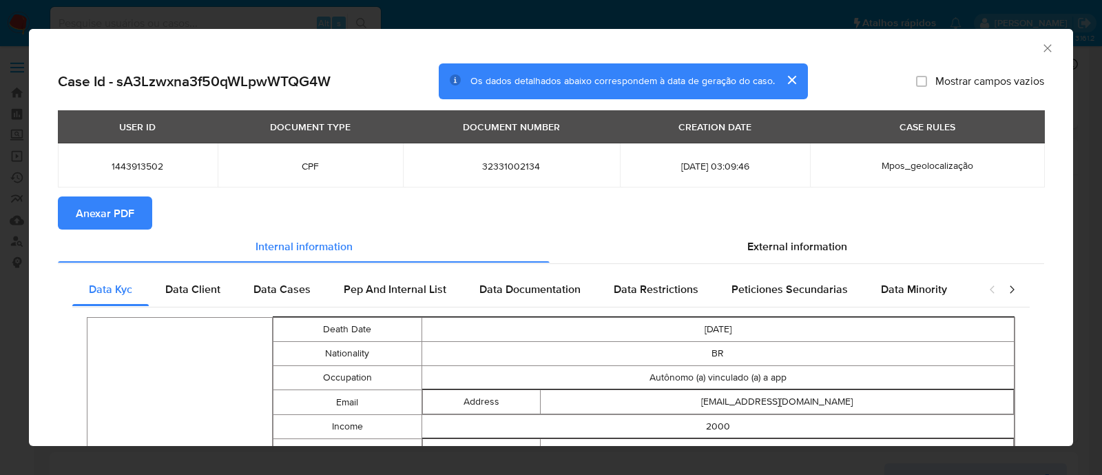
click at [101, 214] on span "Anexar PDF" at bounding box center [105, 213] width 59 height 30
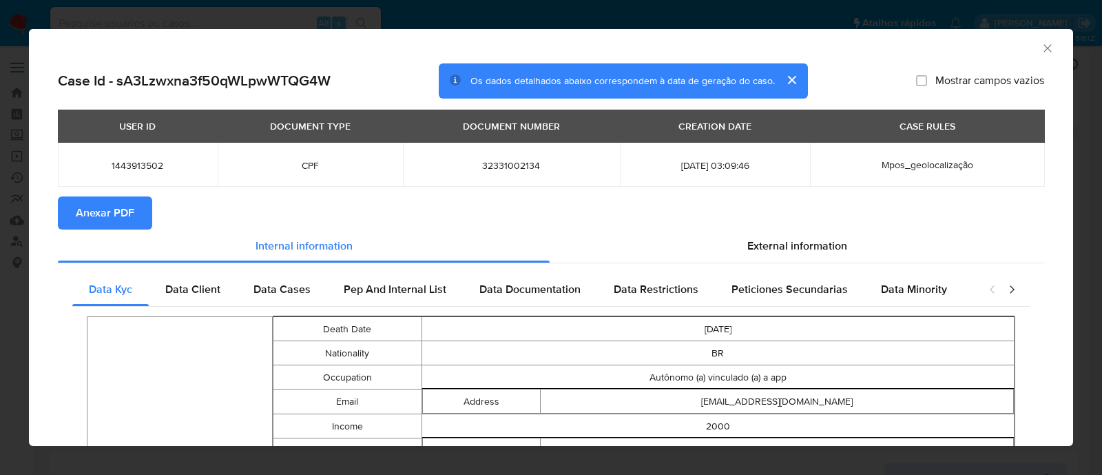
click at [1041, 50] on icon "Fechar a janela" at bounding box center [1048, 48] width 14 height 14
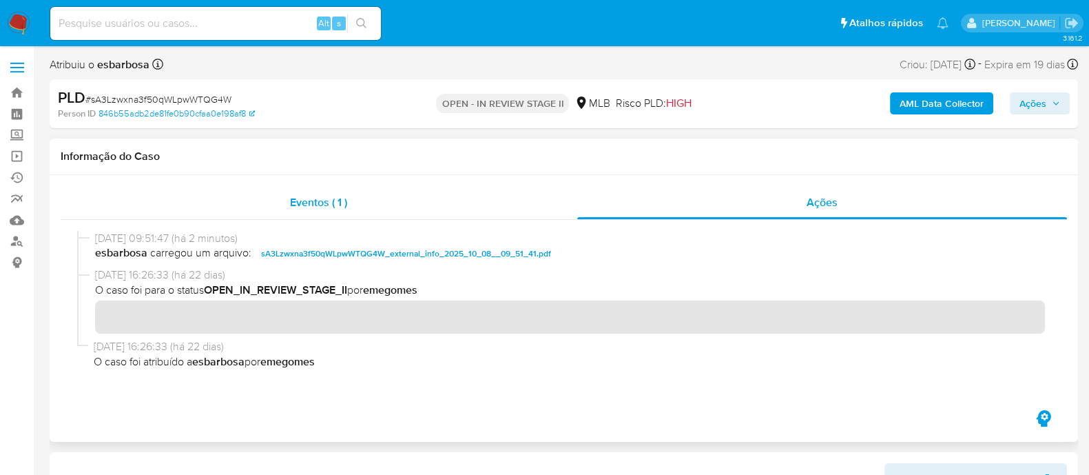
click at [451, 204] on div "Eventos ( 1 )" at bounding box center [319, 202] width 517 height 33
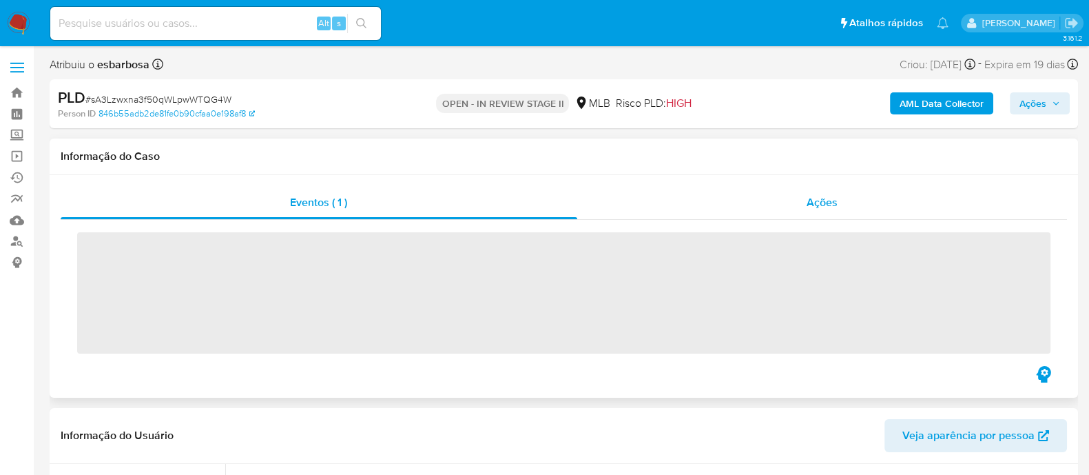
click at [700, 217] on div "Ações" at bounding box center [822, 202] width 490 height 33
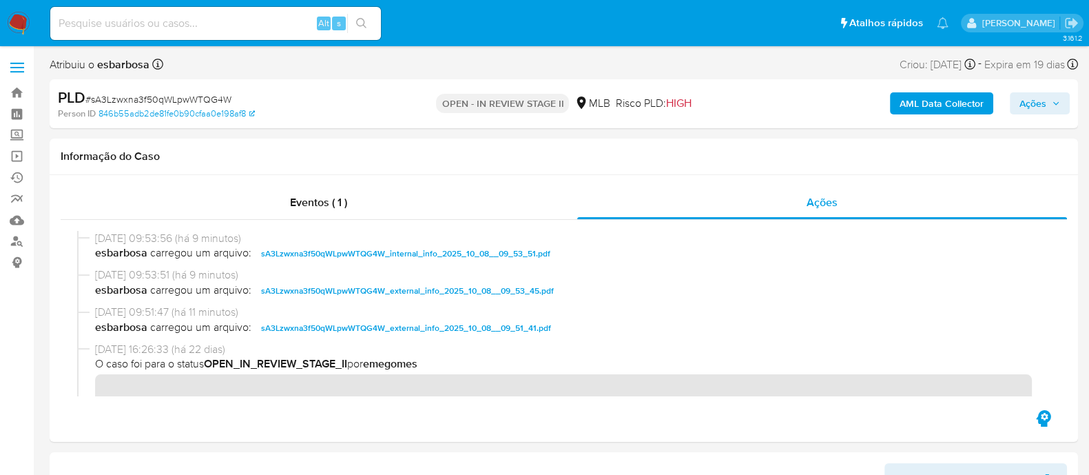
click at [925, 98] on b "AML Data Collector" at bounding box center [941, 103] width 84 height 22
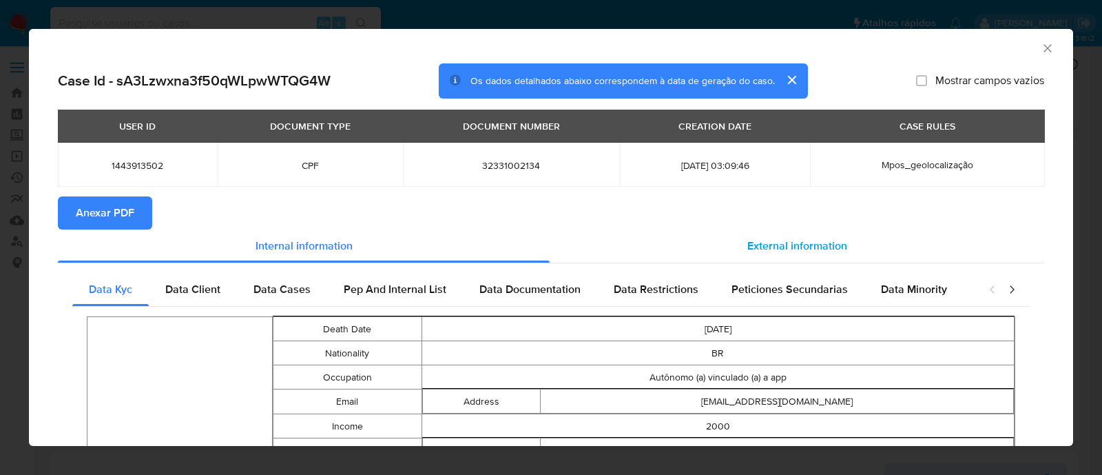
click at [776, 243] on span "External information" at bounding box center [797, 246] width 100 height 16
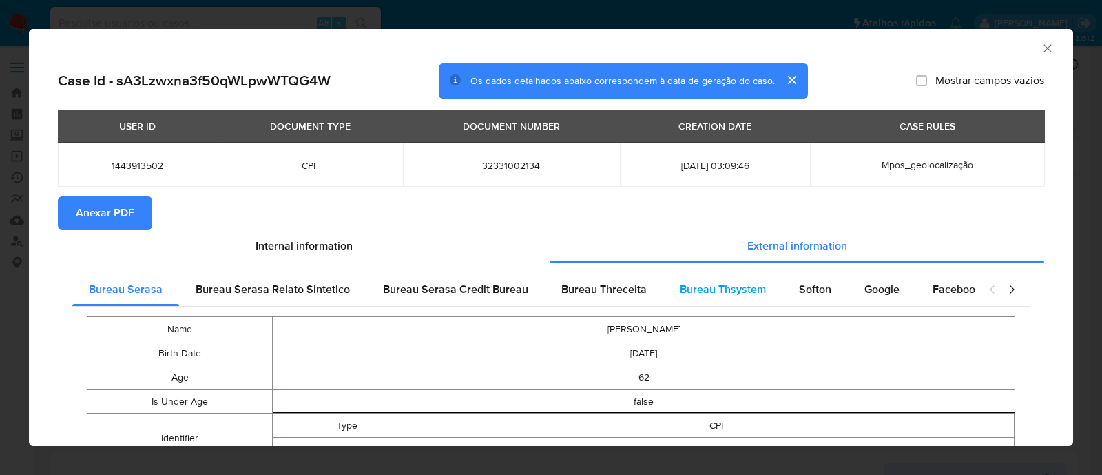
click at [720, 289] on span "Bureau Thsystem" at bounding box center [723, 289] width 86 height 16
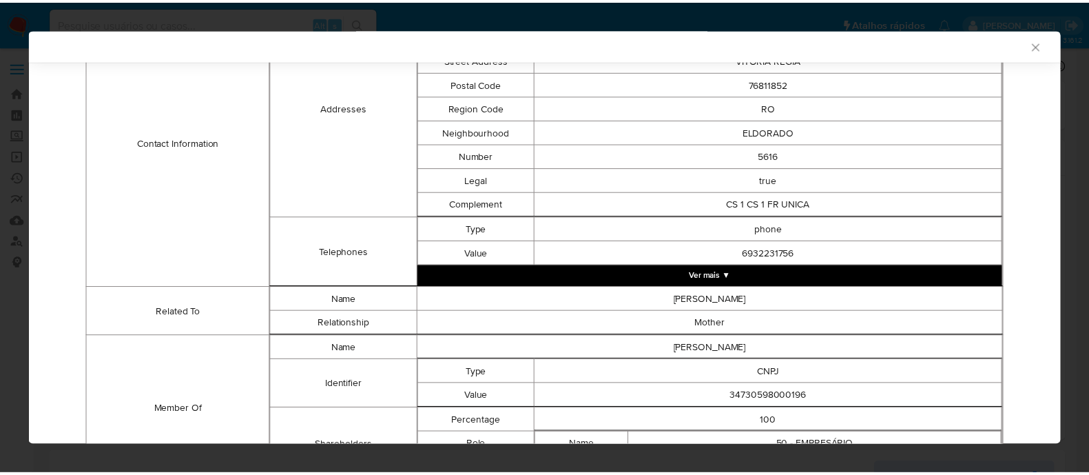
scroll to position [599, 0]
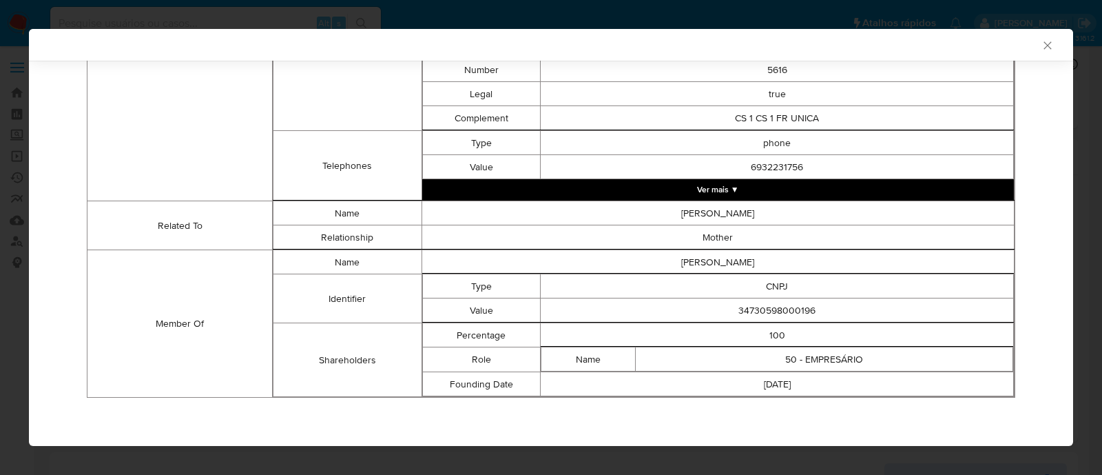
click at [750, 309] on td "34730598000196" at bounding box center [777, 310] width 473 height 24
copy td "34730598000196"
click at [1041, 48] on icon "Fechar a janela" at bounding box center [1048, 46] width 14 height 14
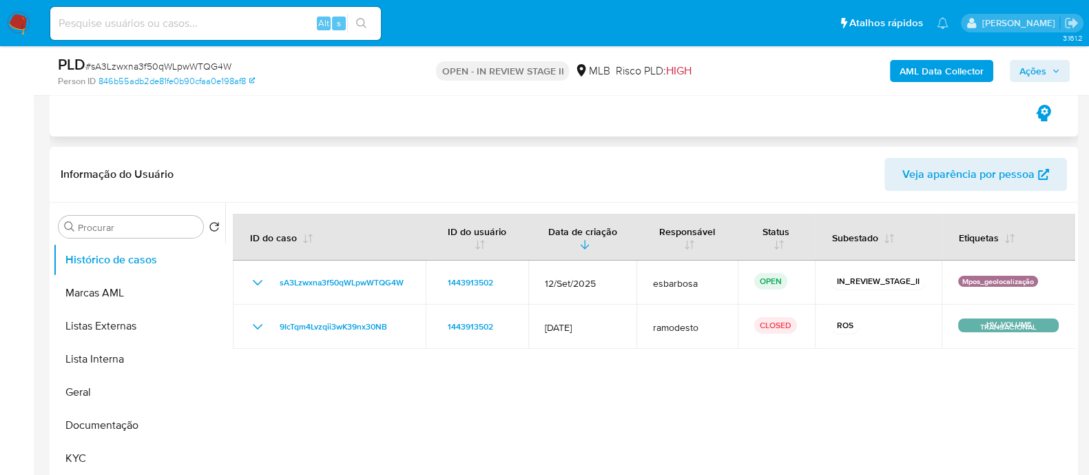
scroll to position [258, 0]
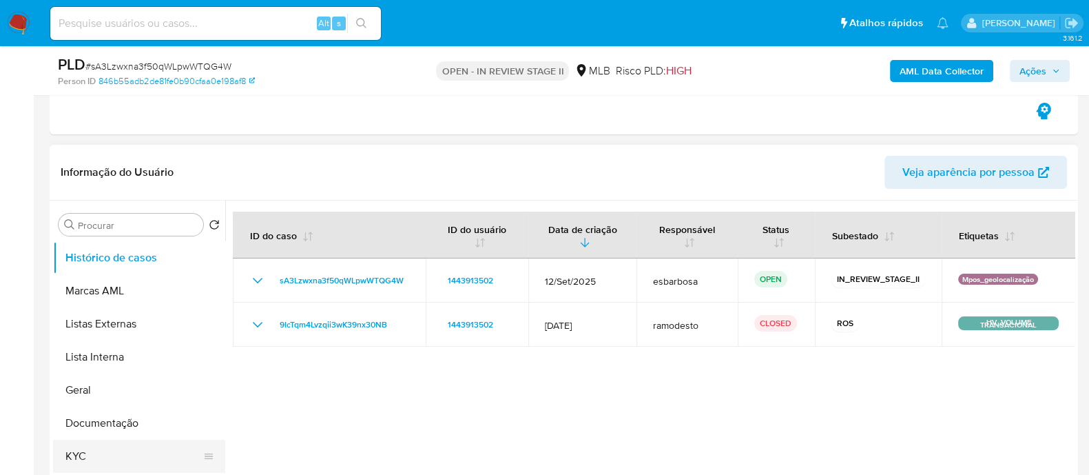
click at [83, 457] on button "KYC" at bounding box center [133, 455] width 161 height 33
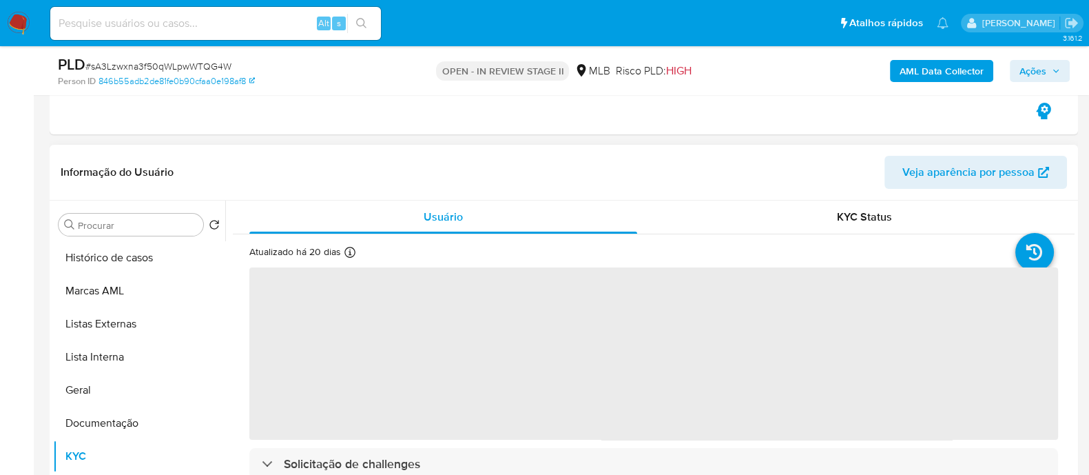
scroll to position [85, 0]
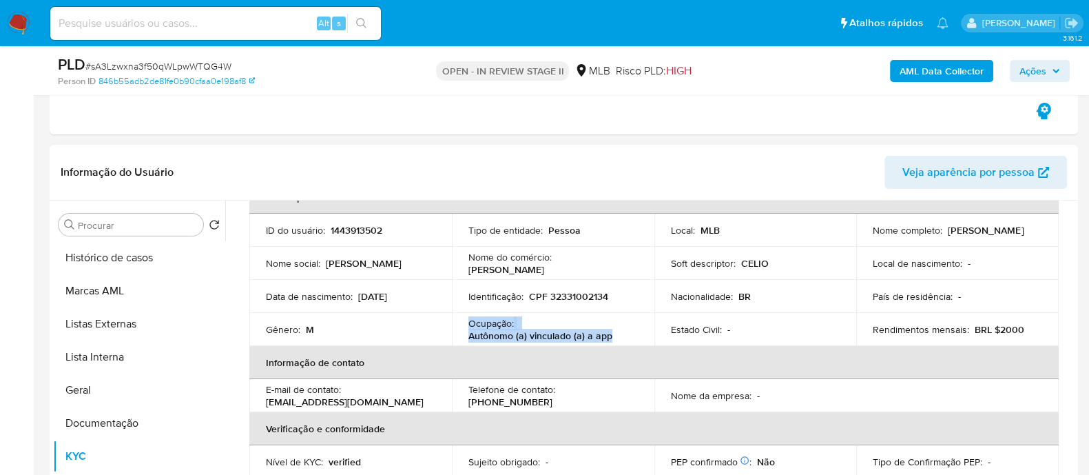
drag, startPoint x: 615, startPoint y: 335, endPoint x: 468, endPoint y: 325, distance: 147.1
click at [468, 325] on div "Ocupação : Autônomo (a) vinculado (a) a app" at bounding box center [552, 329] width 169 height 25
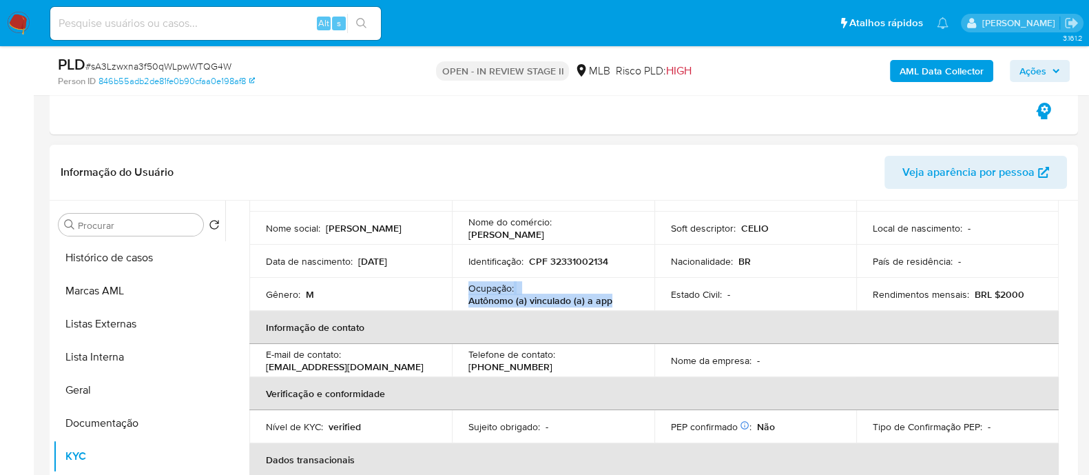
scroll to position [81, 0]
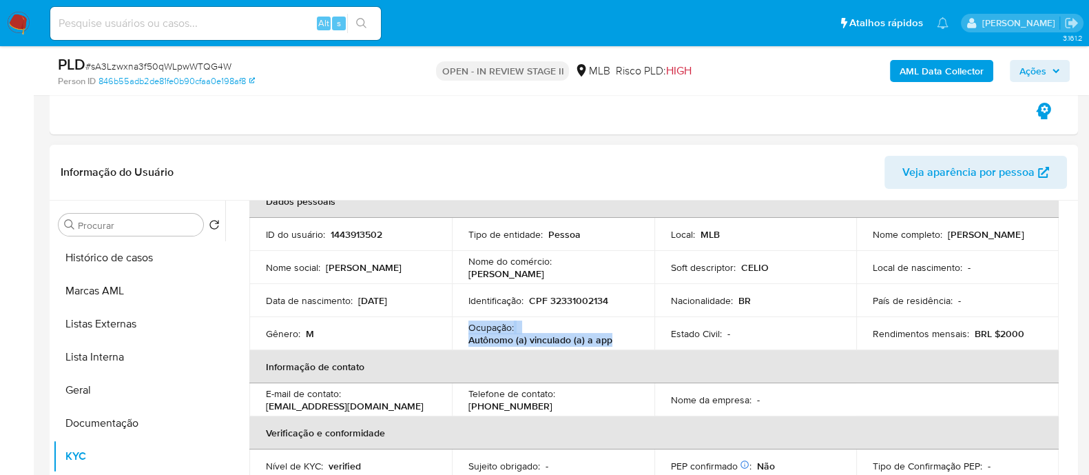
copy div "Ocupação : Autônomo (a) vinculado (a) a app"
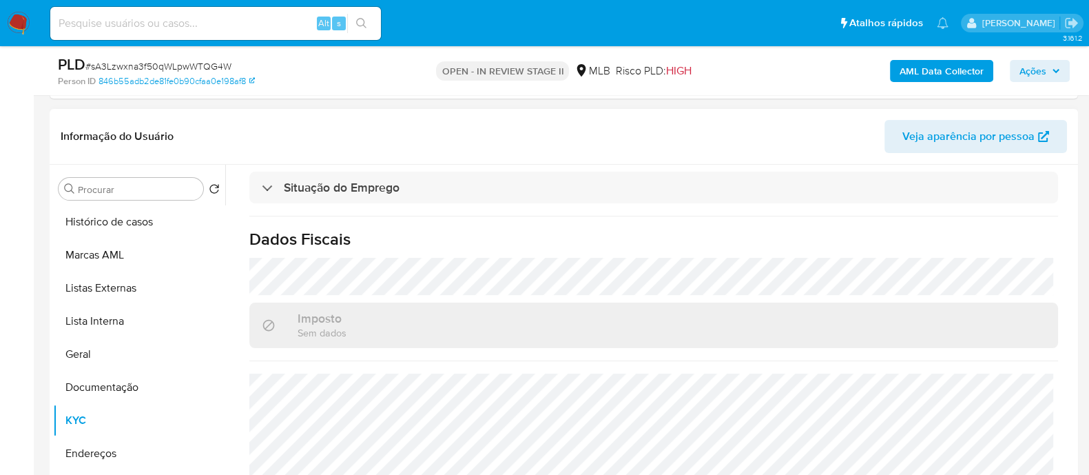
scroll to position [344, 0]
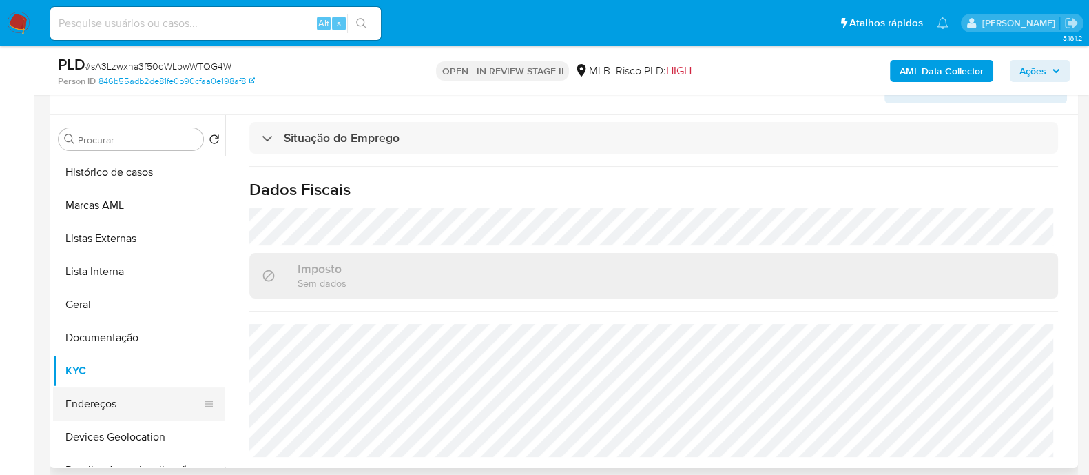
click at [85, 404] on button "Endereços" at bounding box center [133, 403] width 161 height 33
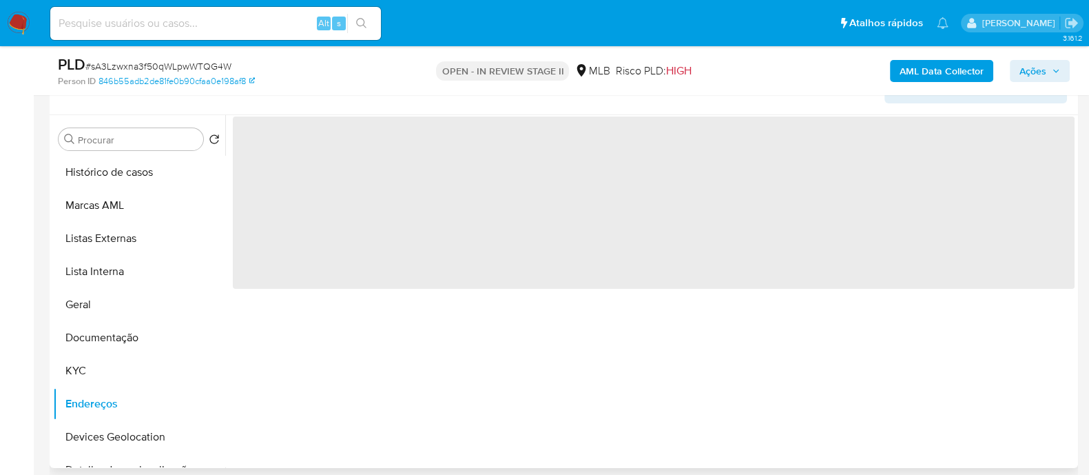
scroll to position [0, 0]
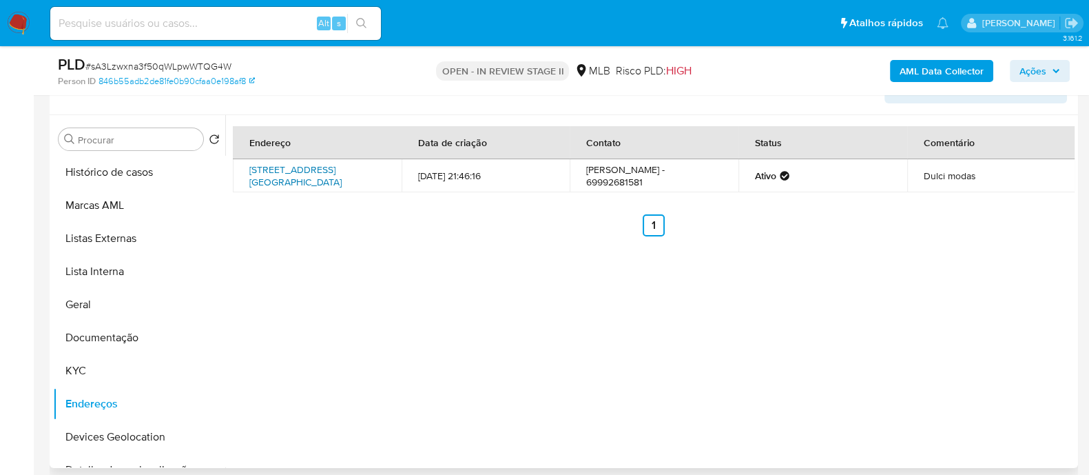
click at [302, 163] on link "Avenida Jatuarana 5105, Porto Velho, Rondônia, 76807441, Brasil 5105" at bounding box center [295, 176] width 92 height 26
click at [103, 372] on button "KYC" at bounding box center [133, 370] width 161 height 33
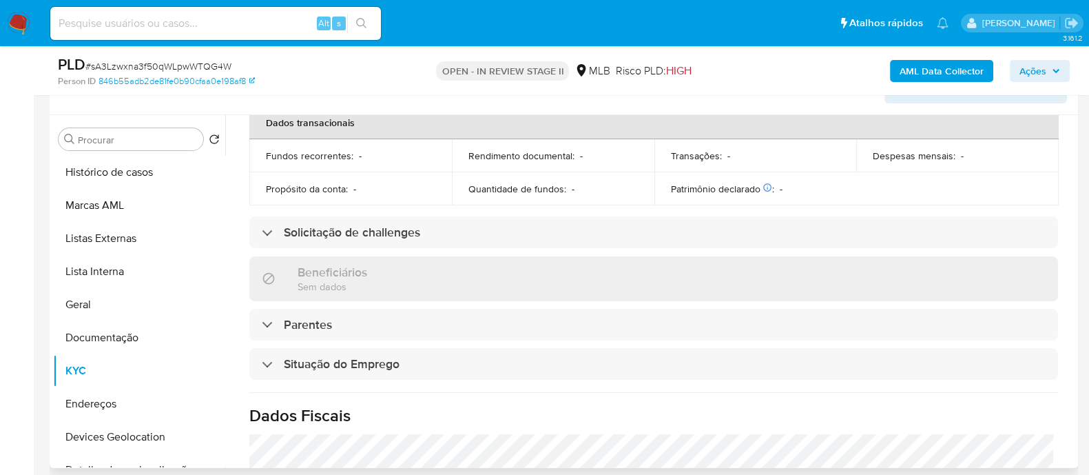
scroll to position [598, 0]
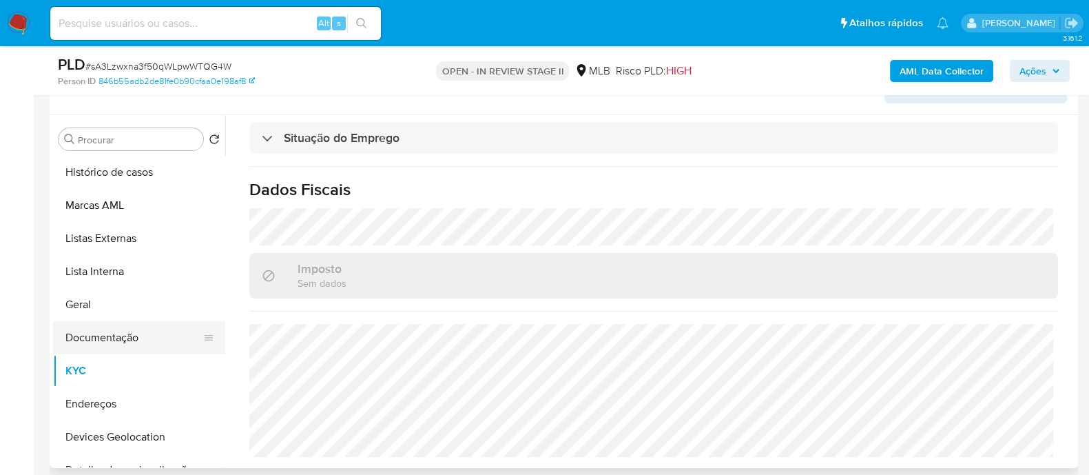
click at [107, 344] on button "Documentação" at bounding box center [133, 337] width 161 height 33
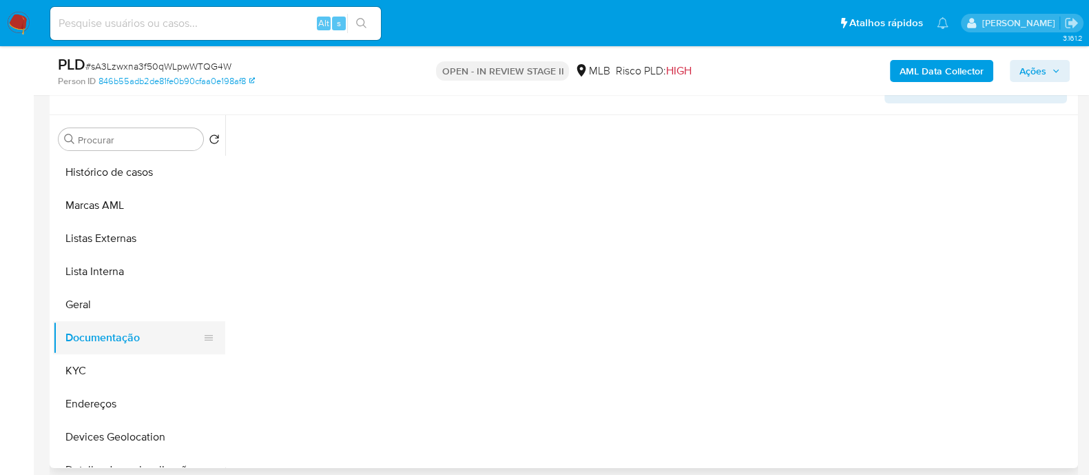
scroll to position [0, 0]
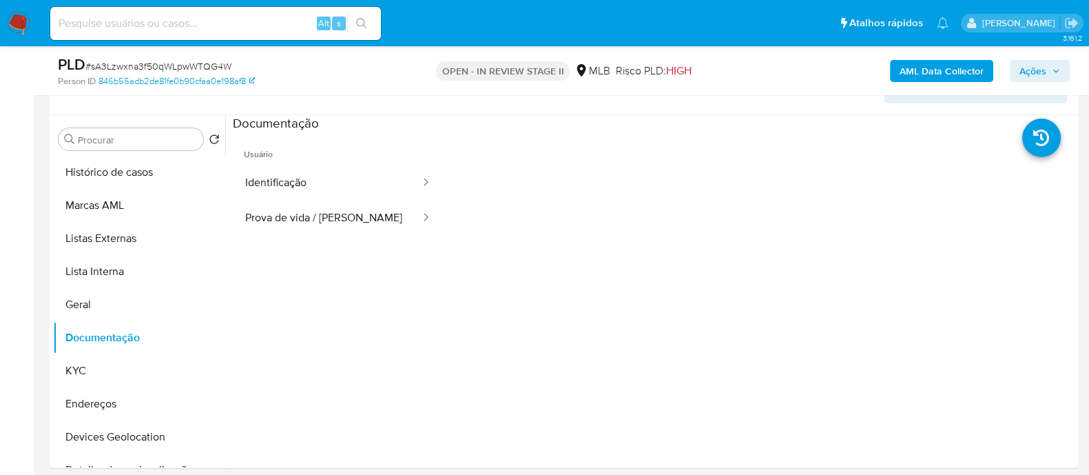
click at [337, 185] on button "Identificação" at bounding box center [327, 182] width 189 height 35
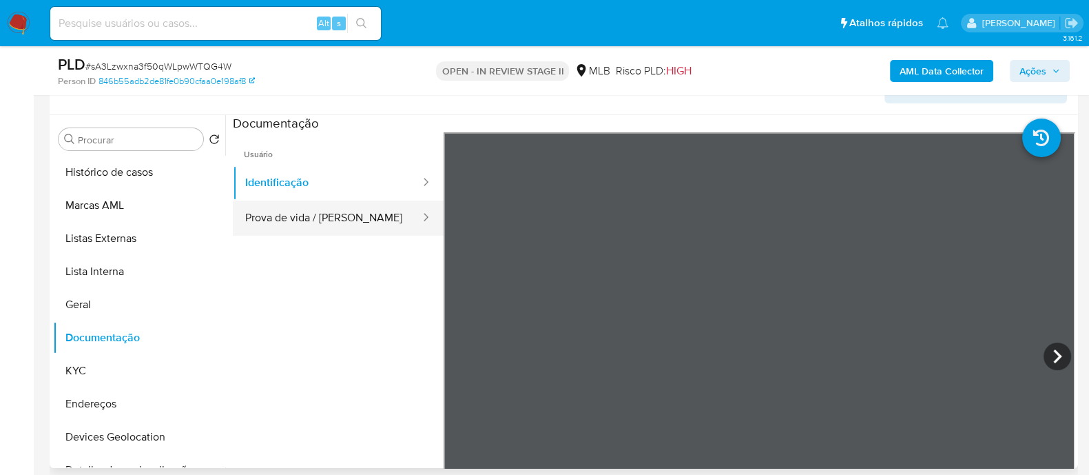
click at [334, 216] on button "Prova de vida / Selfie" at bounding box center [327, 217] width 189 height 35
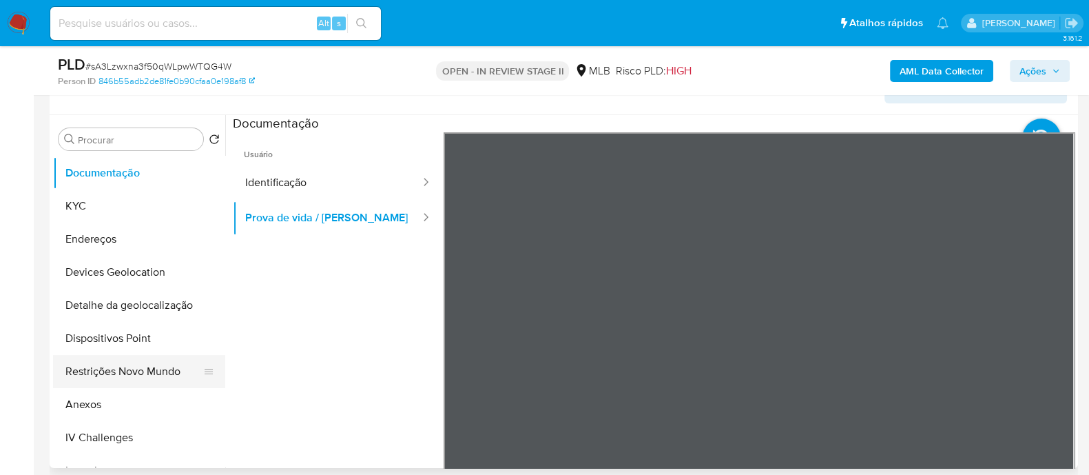
scroll to position [171, 0]
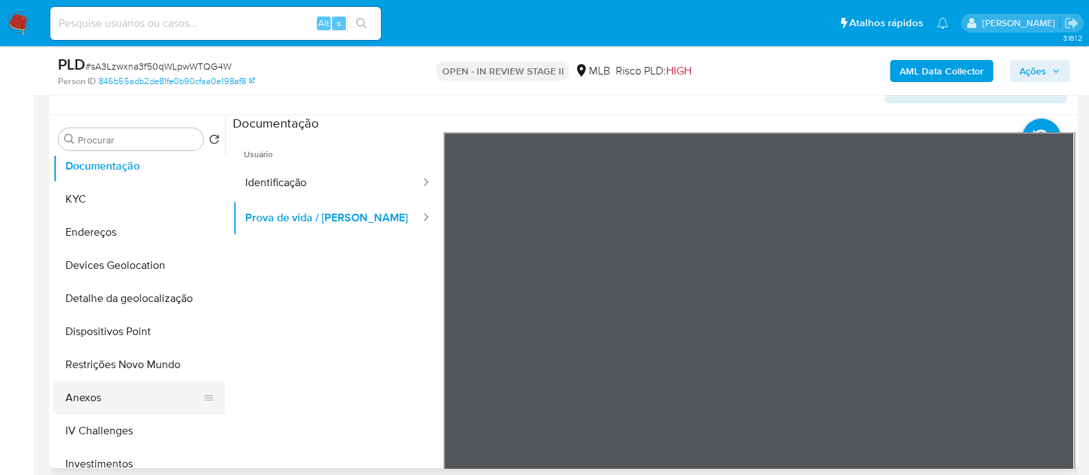
click at [96, 387] on button "Anexos" at bounding box center [133, 397] width 161 height 33
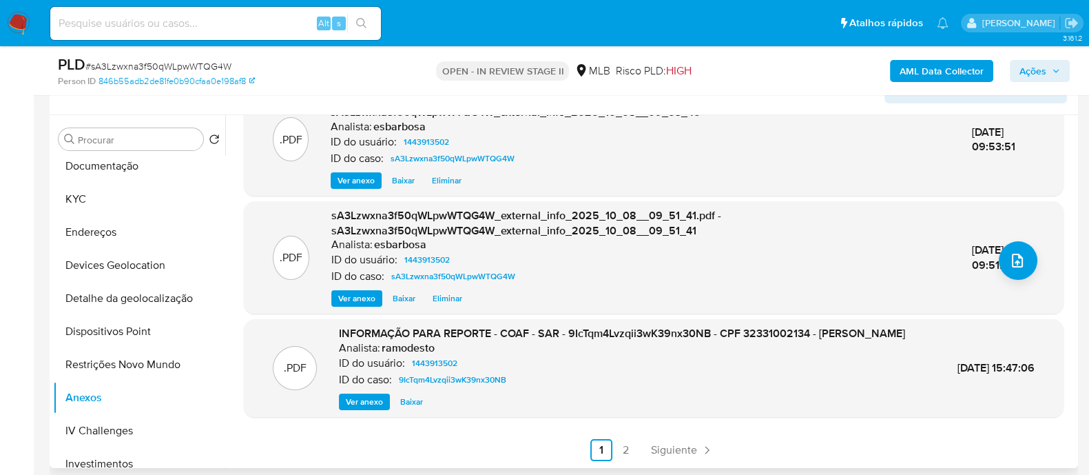
scroll to position [175, 0]
click at [371, 403] on span "Ver anexo" at bounding box center [364, 402] width 37 height 14
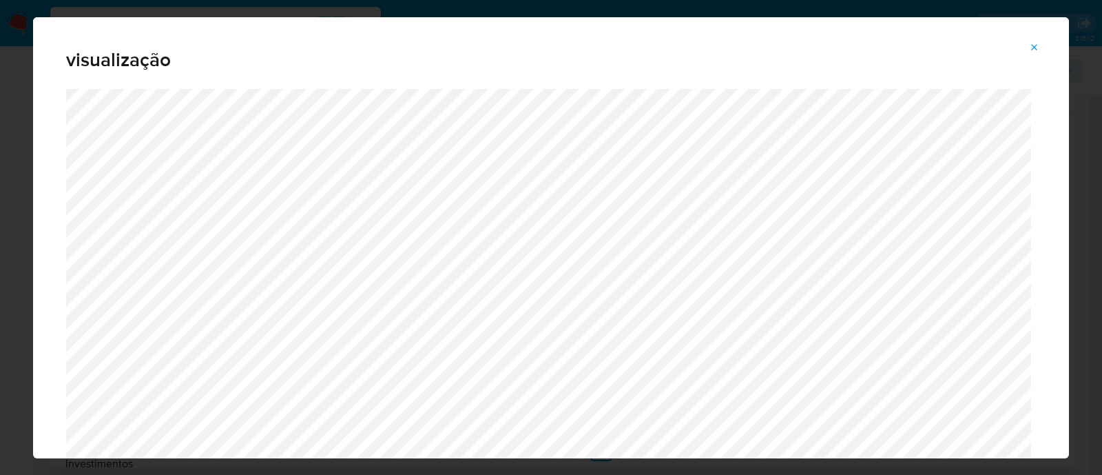
click at [1034, 46] on icon "Attachment preview" at bounding box center [1035, 47] width 6 height 6
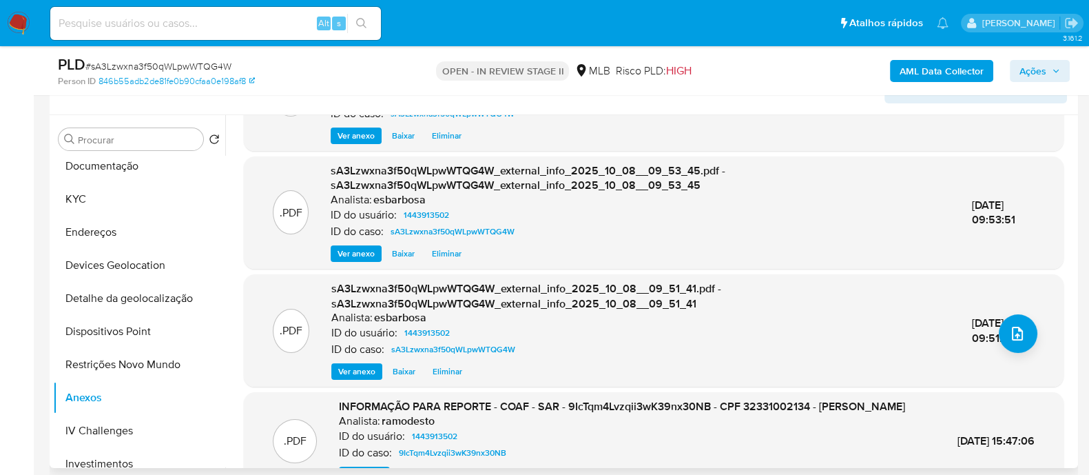
scroll to position [3, 0]
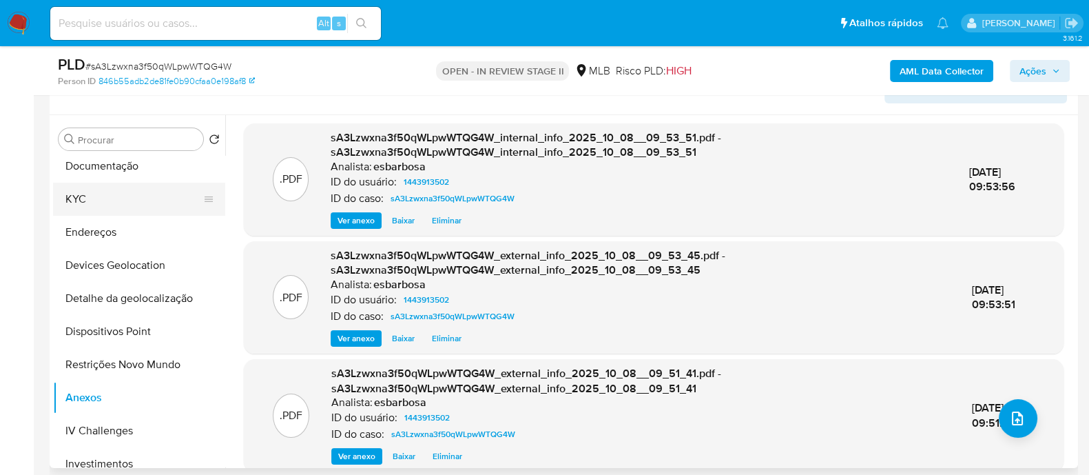
click at [110, 205] on button "KYC" at bounding box center [133, 199] width 161 height 33
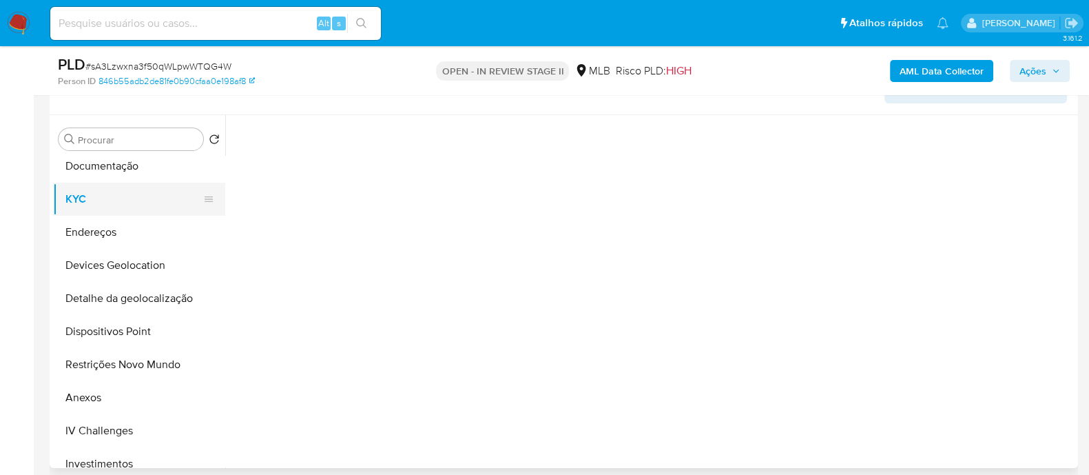
scroll to position [0, 0]
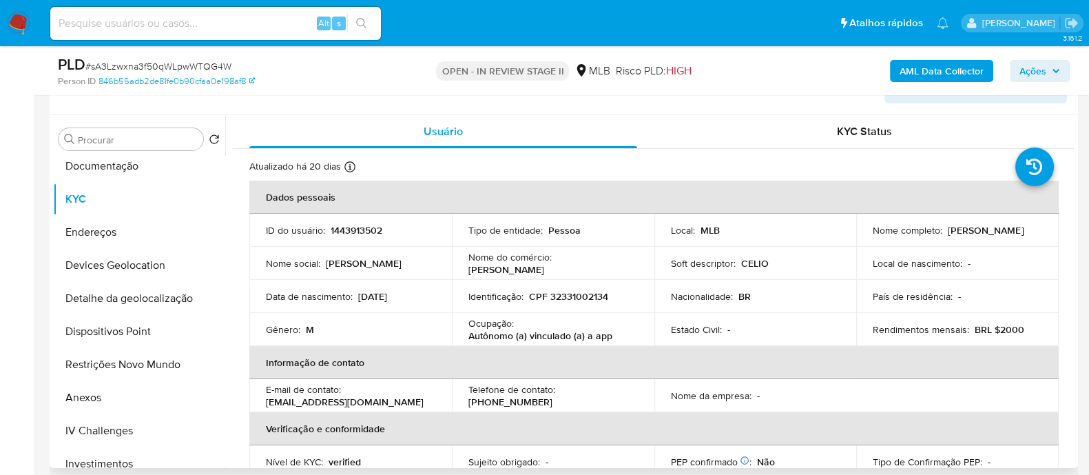
drag, startPoint x: 968, startPoint y: 240, endPoint x: 869, endPoint y: 239, distance: 99.2
click at [873, 236] on div "Nome completo : Celio Pereira da Silva" at bounding box center [957, 230] width 169 height 12
copy p "[PERSON_NAME]"
click at [576, 294] on p "CPF 32331002134" at bounding box center [568, 296] width 79 height 12
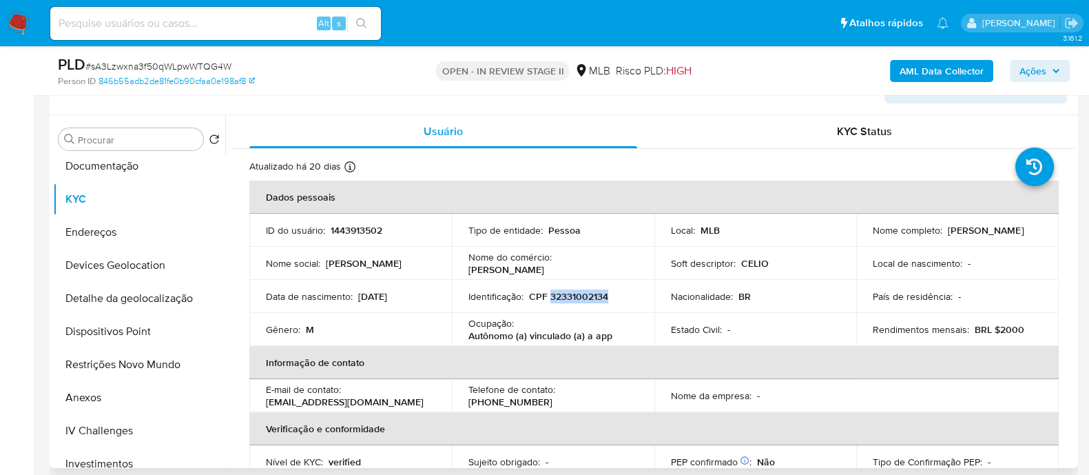
copy p "32331002134"
click at [114, 395] on button "Anexos" at bounding box center [133, 397] width 161 height 33
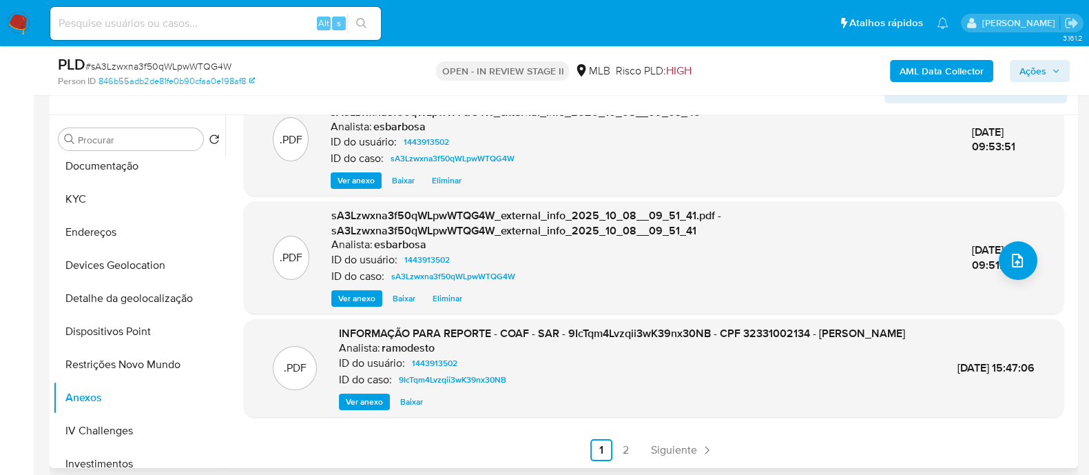
scroll to position [171, 0]
click at [371, 400] on span "Ver anexo" at bounding box center [364, 402] width 37 height 14
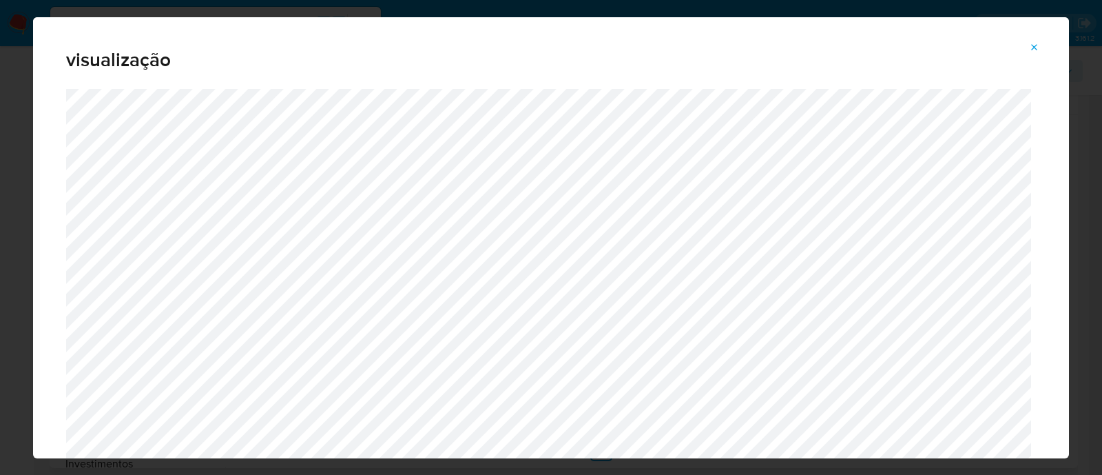
click at [1036, 45] on icon "Attachment preview" at bounding box center [1035, 47] width 6 height 6
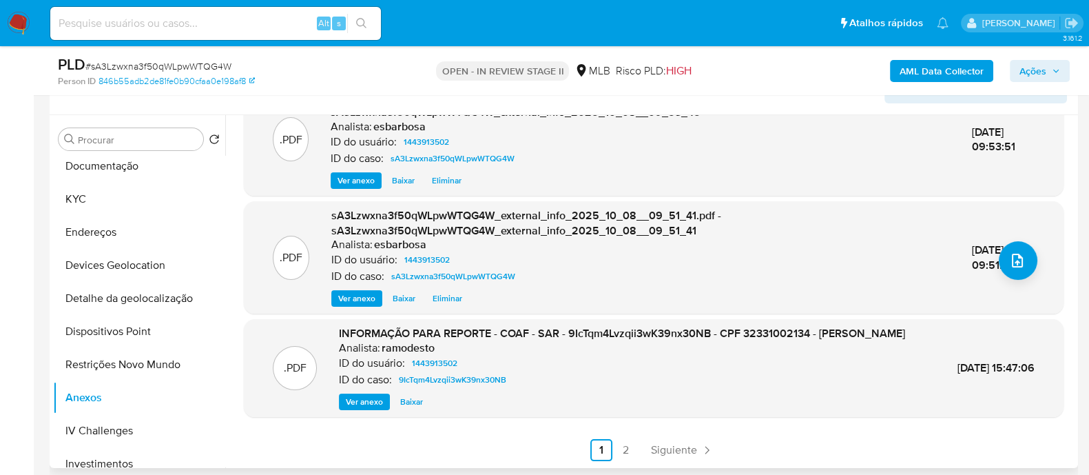
click at [1023, 67] on span "Ações" at bounding box center [1032, 71] width 27 height 22
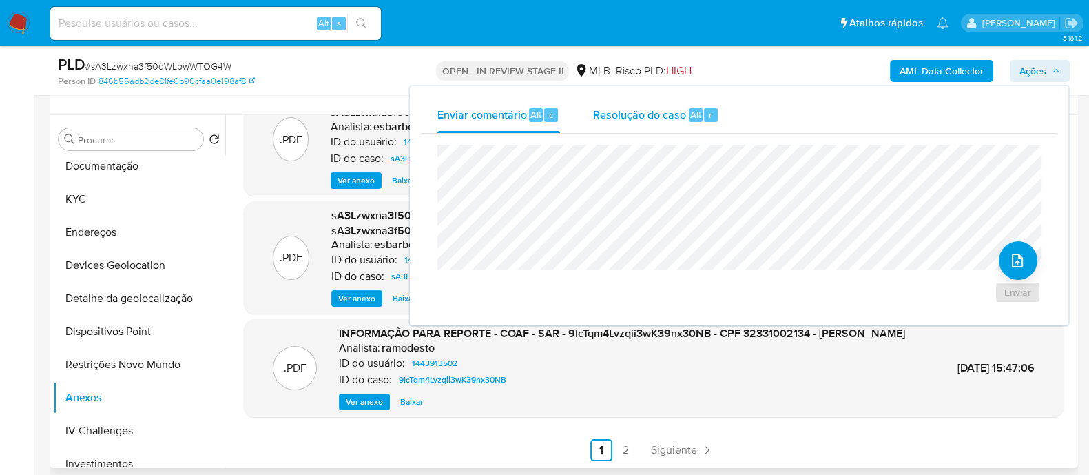
click at [644, 121] on span "Resolução do caso" at bounding box center [639, 114] width 93 height 16
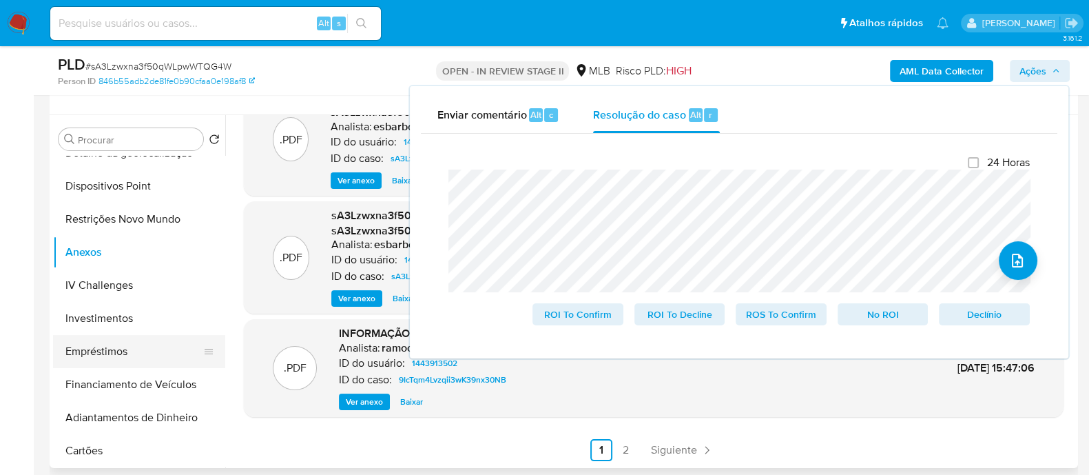
scroll to position [344, 0]
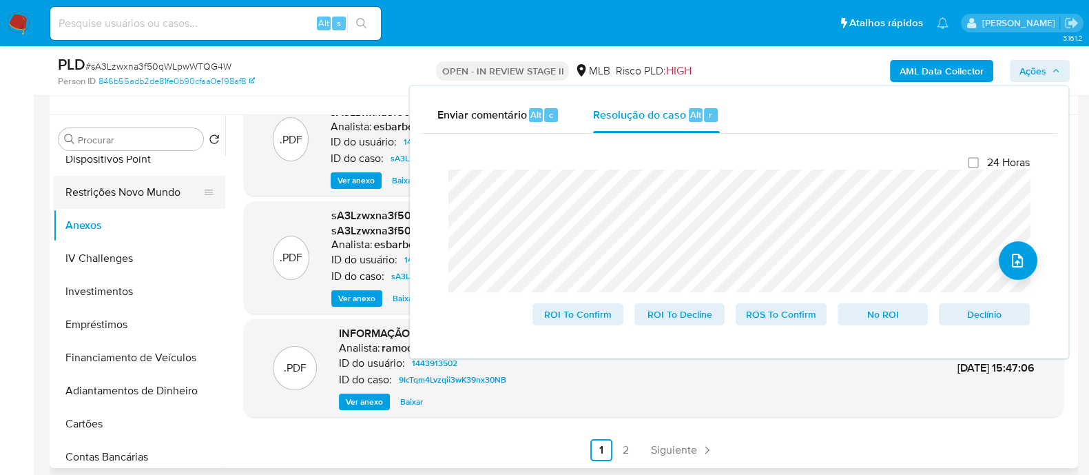
click at [140, 197] on button "Restrições Novo Mundo" at bounding box center [133, 192] width 161 height 33
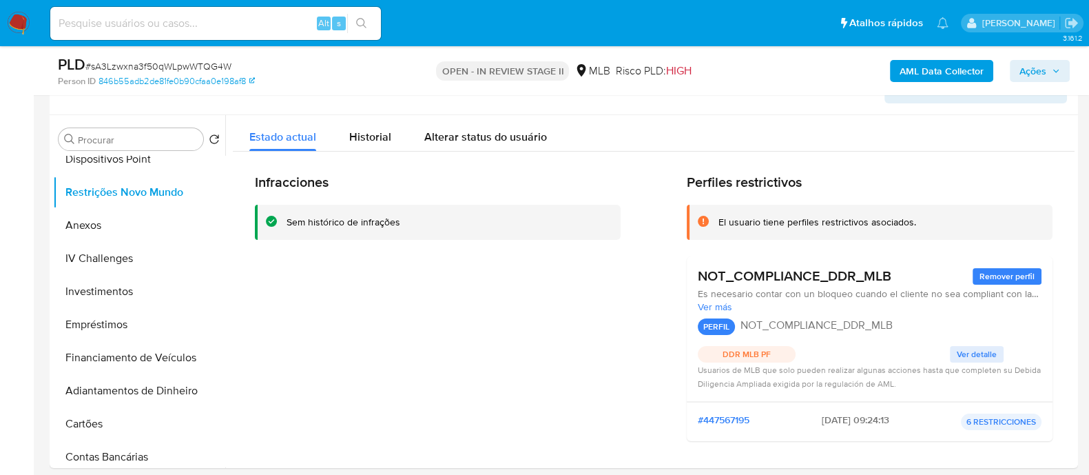
drag, startPoint x: 892, startPoint y: 277, endPoint x: 782, endPoint y: 226, distance: 120.8
click at [782, 226] on div "Perfiles restrictivos El usuario tiene perfiles restrictivos asociados. NOT_COM…" at bounding box center [870, 313] width 366 height 278
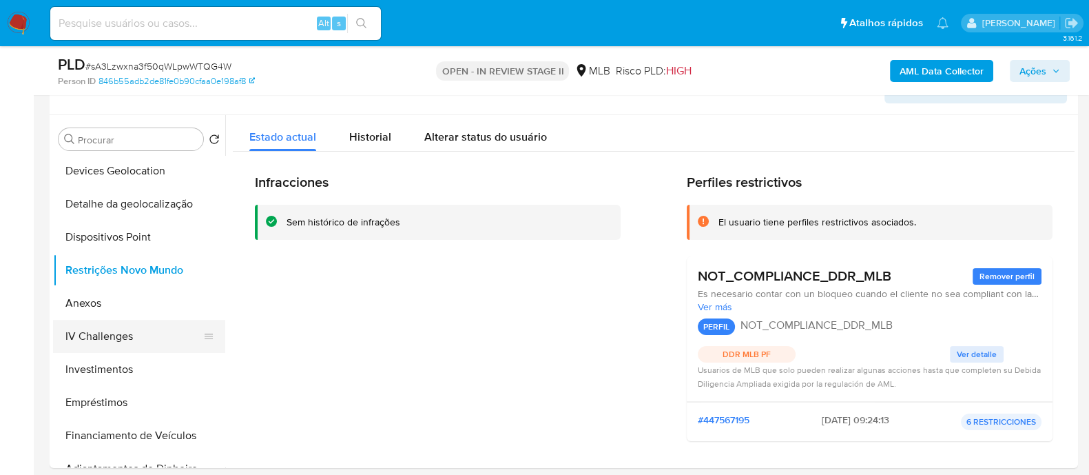
scroll to position [171, 0]
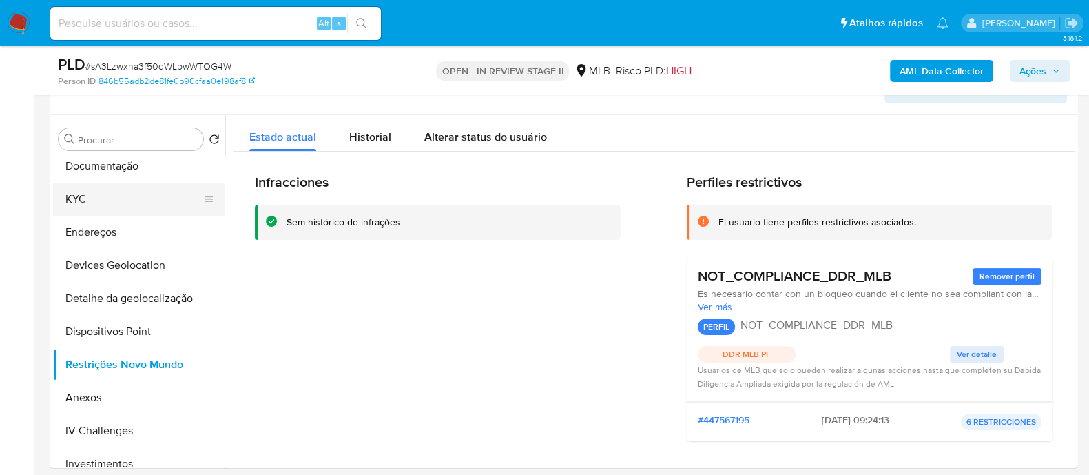
click at [102, 201] on button "KYC" at bounding box center [133, 199] width 161 height 33
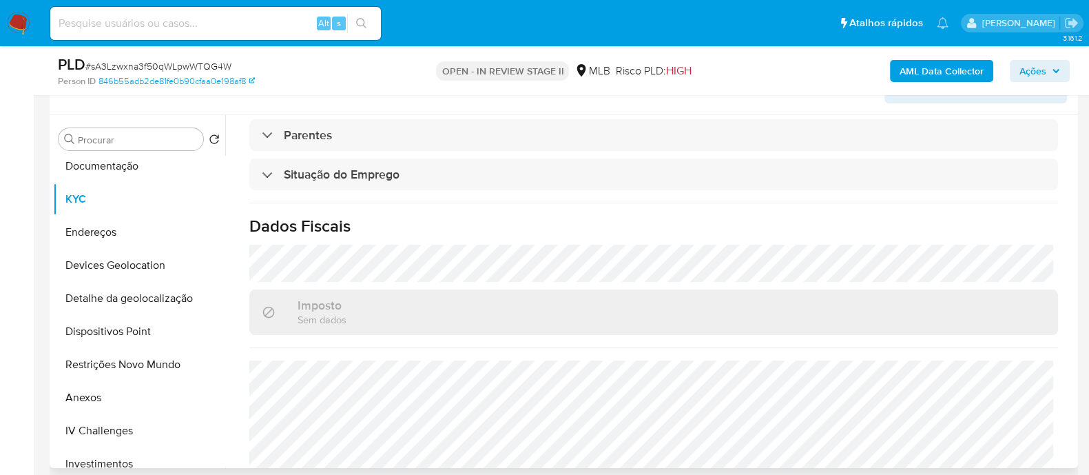
scroll to position [598, 0]
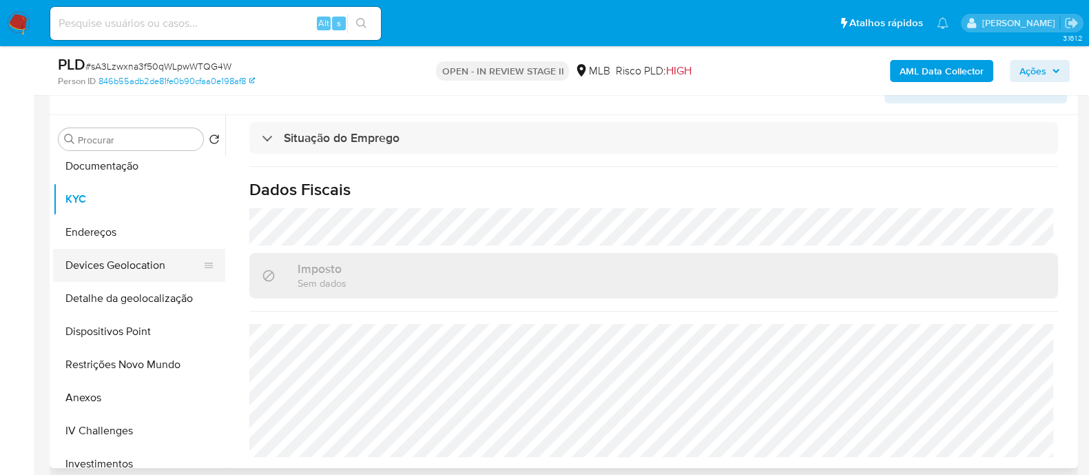
click at [139, 260] on button "Devices Geolocation" at bounding box center [133, 265] width 161 height 33
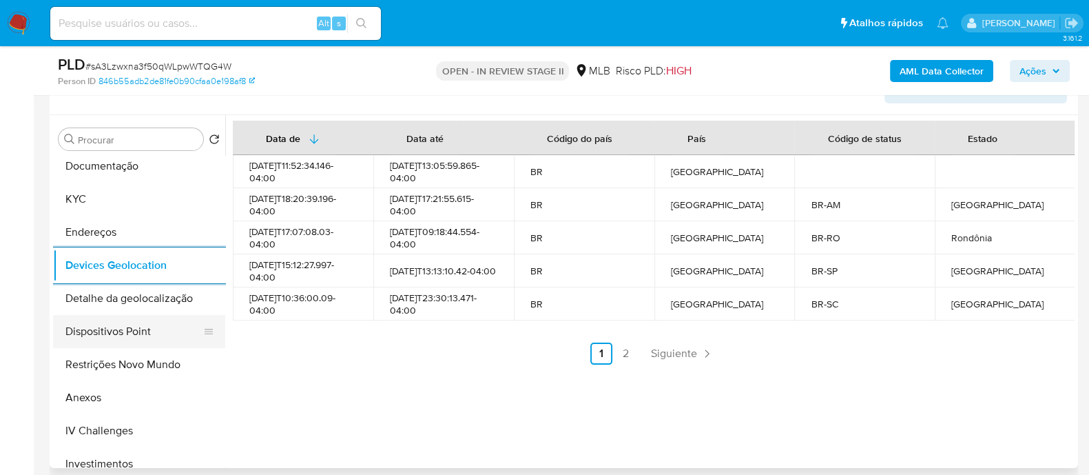
click at [114, 336] on button "Dispositivos Point" at bounding box center [133, 331] width 161 height 33
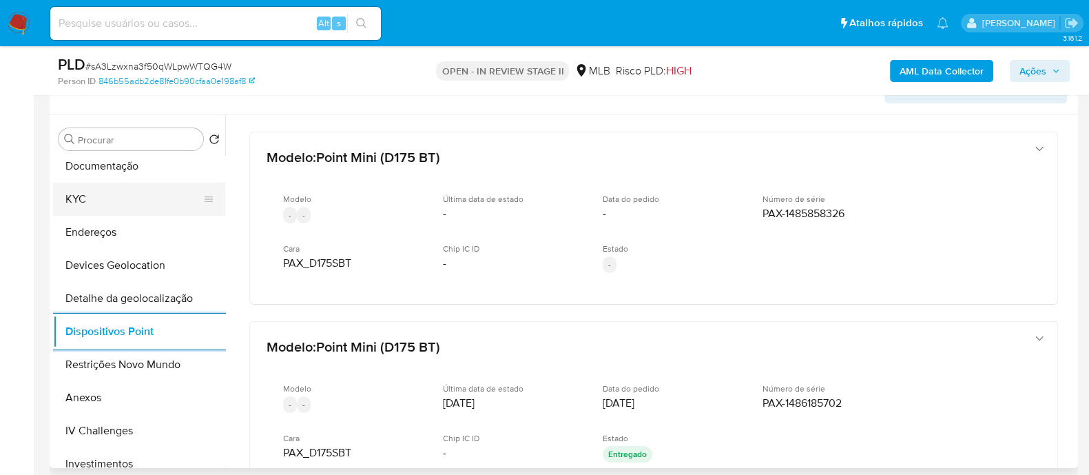
click at [114, 199] on button "KYC" at bounding box center [133, 199] width 161 height 33
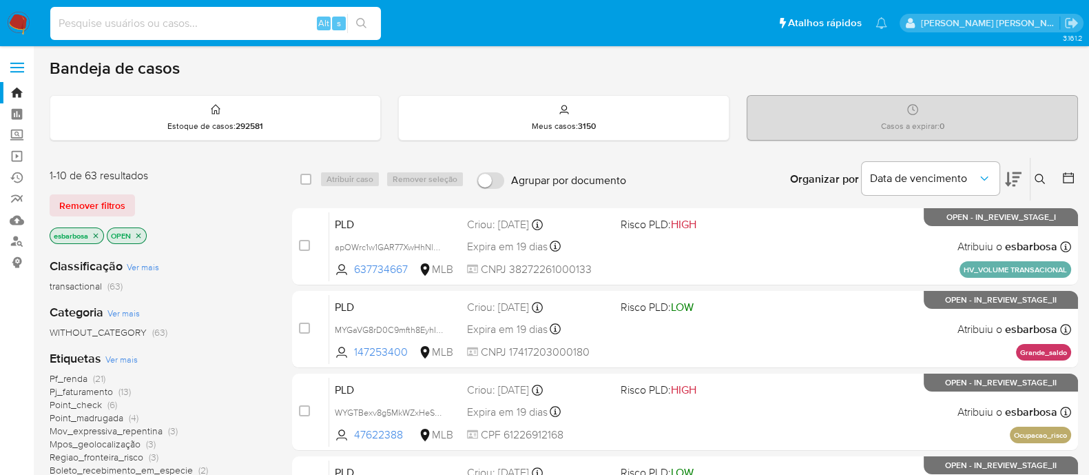
click at [222, 30] on input at bounding box center [215, 23] width 331 height 18
paste input "429450419"
type input "429450419"
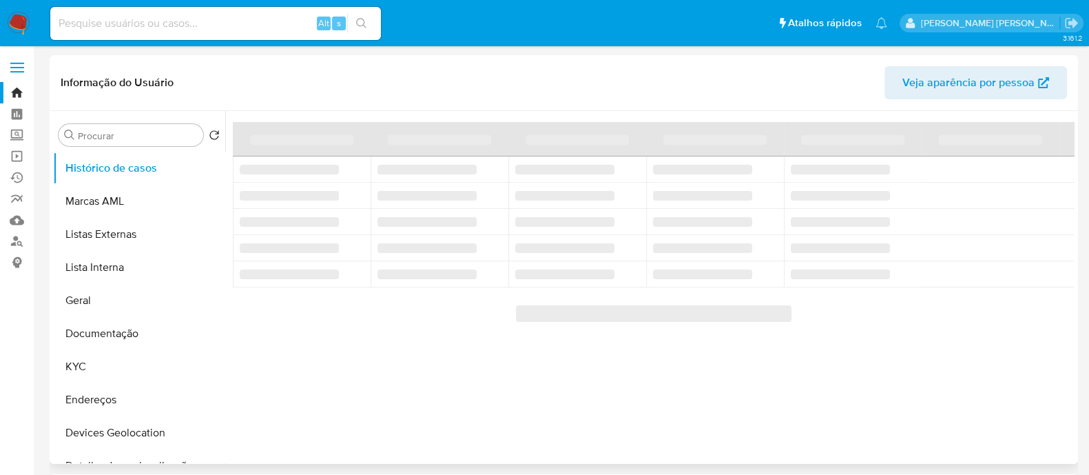
select select "10"
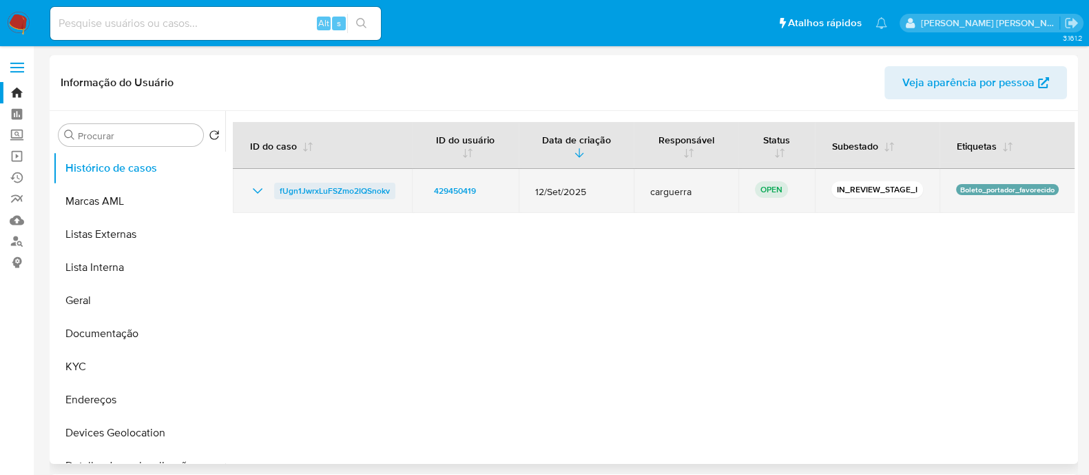
click at [343, 188] on span "fUgn1JwrxLuFSZmo2IQSnokv" at bounding box center [335, 191] width 110 height 17
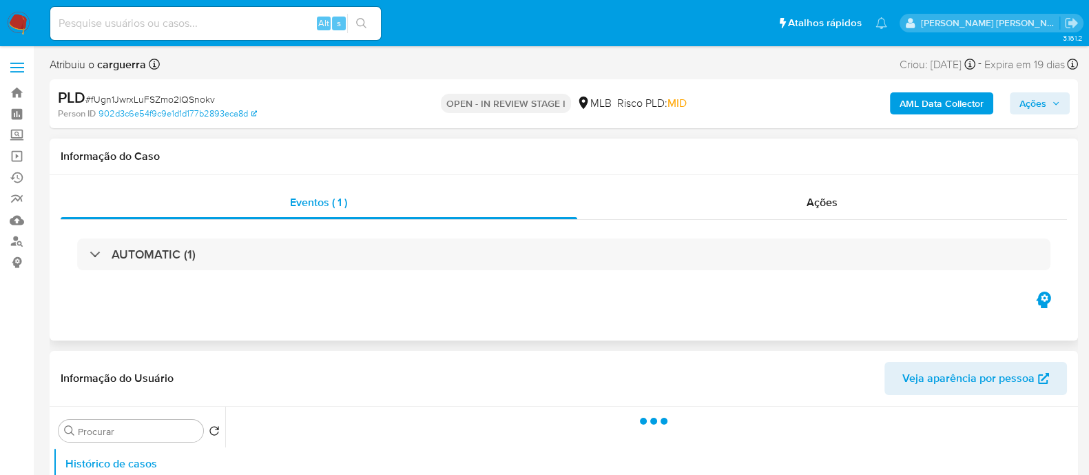
select select "10"
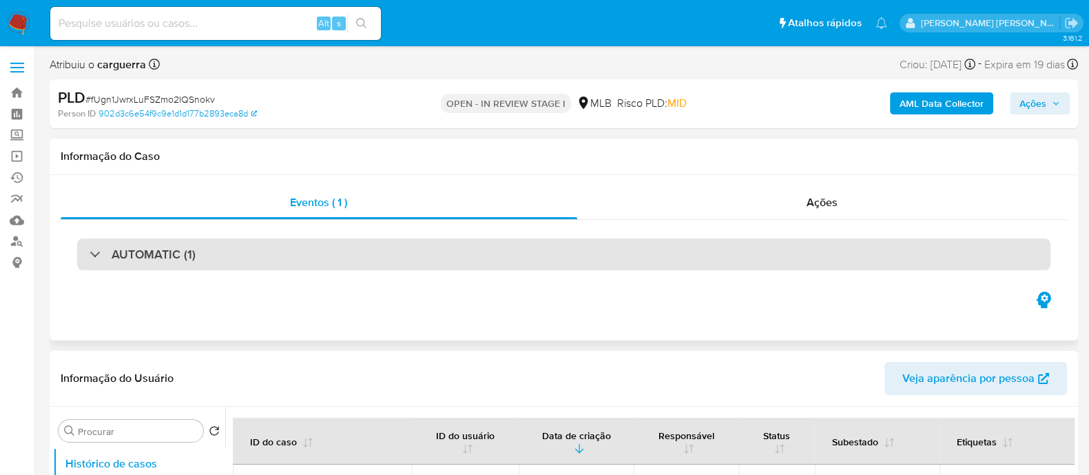
click at [411, 257] on div "AUTOMATIC (1)" at bounding box center [563, 254] width 973 height 32
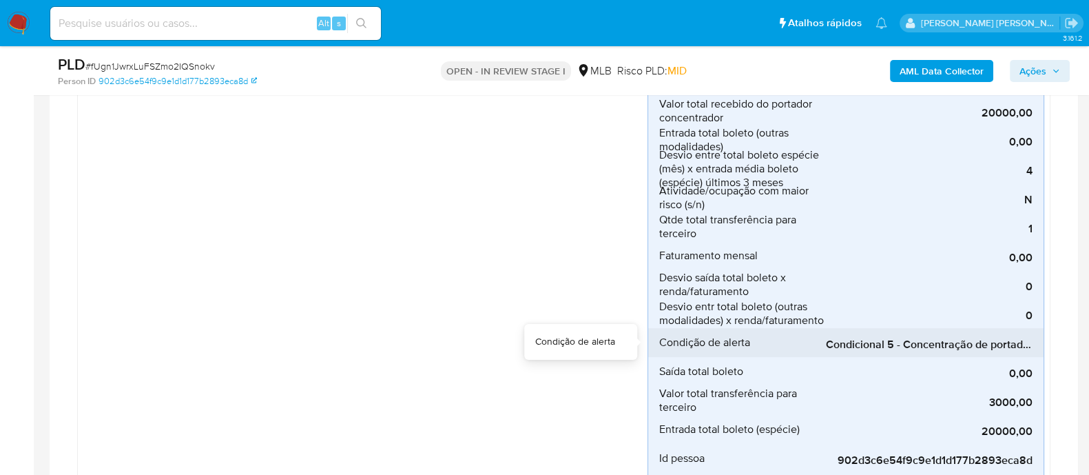
scroll to position [517, 0]
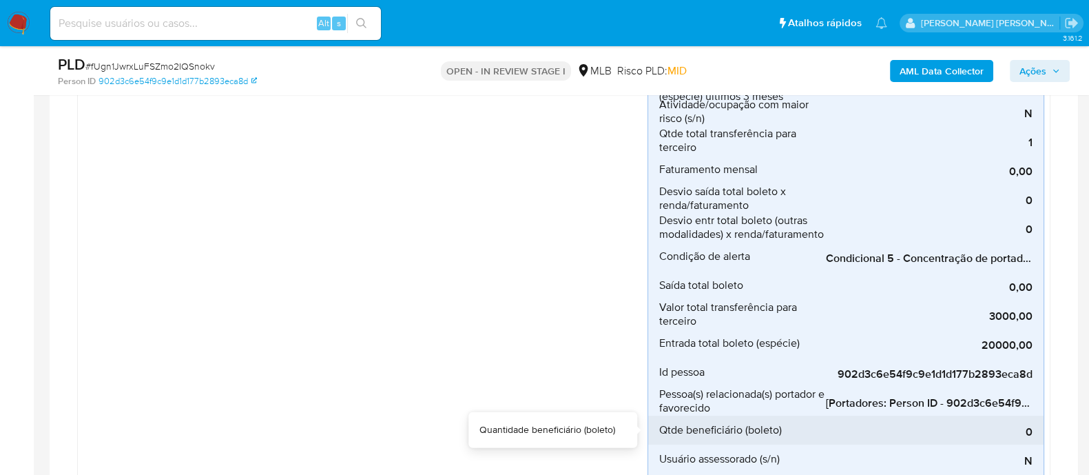
drag, startPoint x: 861, startPoint y: 414, endPoint x: 926, endPoint y: 415, distance: 64.7
click at [926, 415] on div "0" at bounding box center [929, 429] width 207 height 29
drag, startPoint x: 871, startPoint y: 419, endPoint x: 906, endPoint y: 417, distance: 35.2
click at [906, 417] on div "0" at bounding box center [929, 429] width 207 height 29
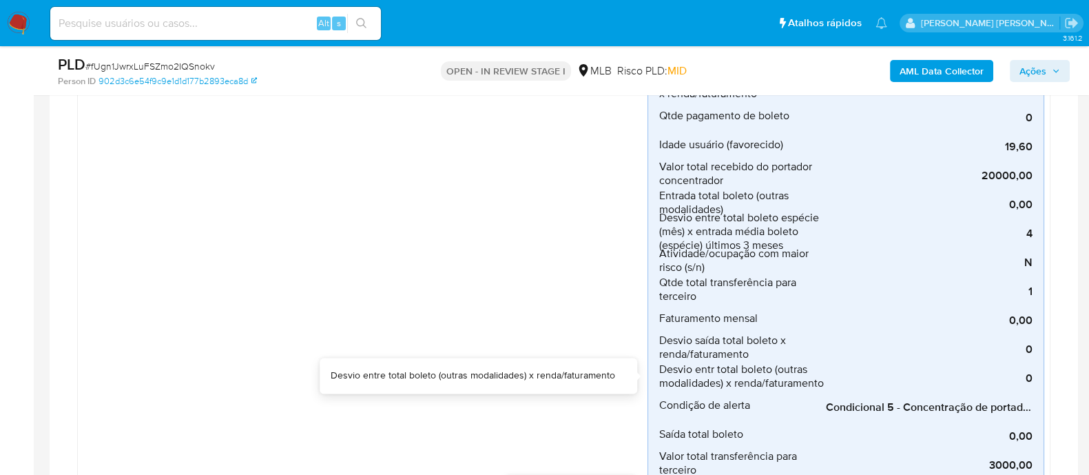
scroll to position [344, 0]
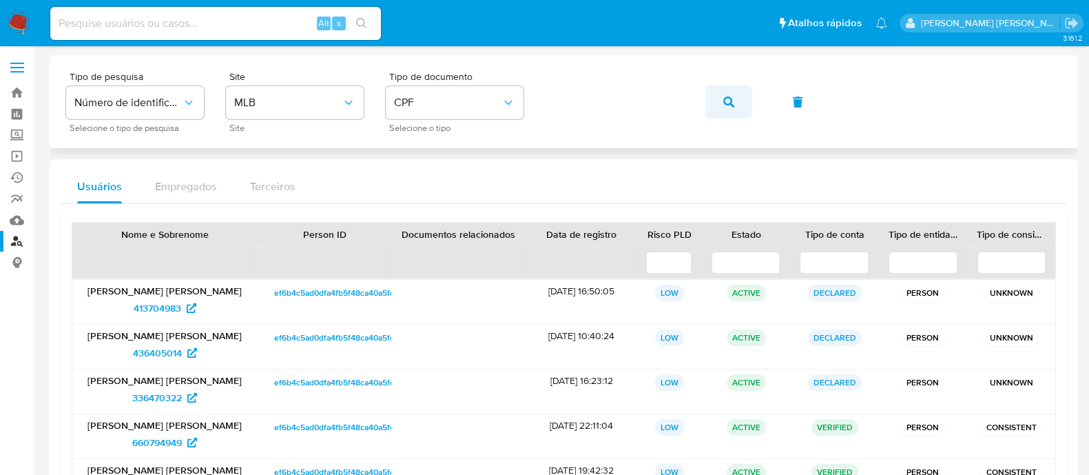
click at [734, 101] on button "button" at bounding box center [728, 101] width 47 height 33
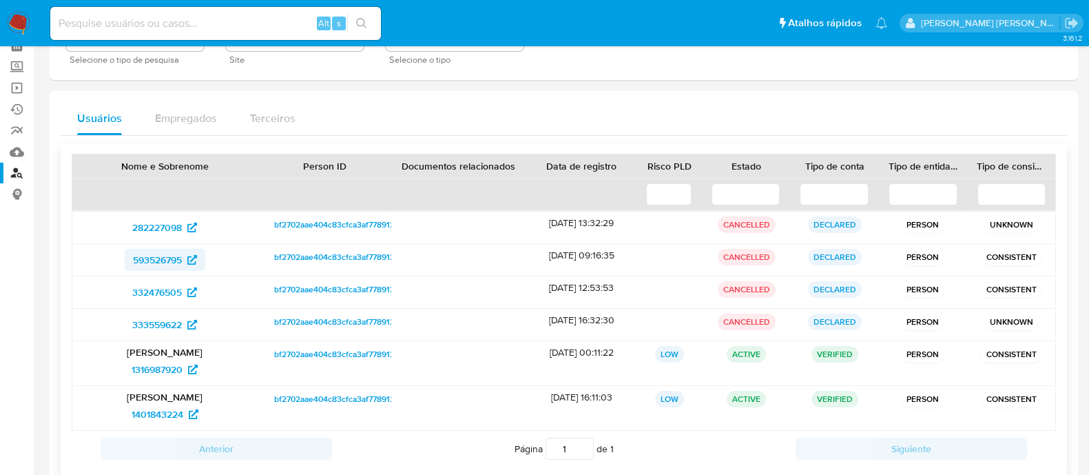
scroll to position [149, 0]
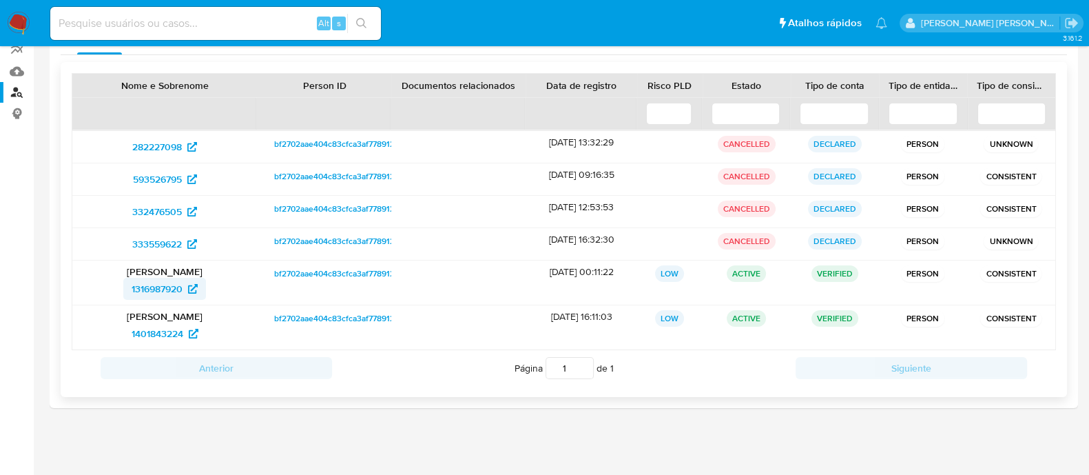
click at [159, 288] on span "1316987920" at bounding box center [157, 289] width 51 height 22
click at [156, 332] on span "1401843224" at bounding box center [158, 333] width 52 height 22
click at [161, 146] on span "282227098" at bounding box center [157, 147] width 50 height 22
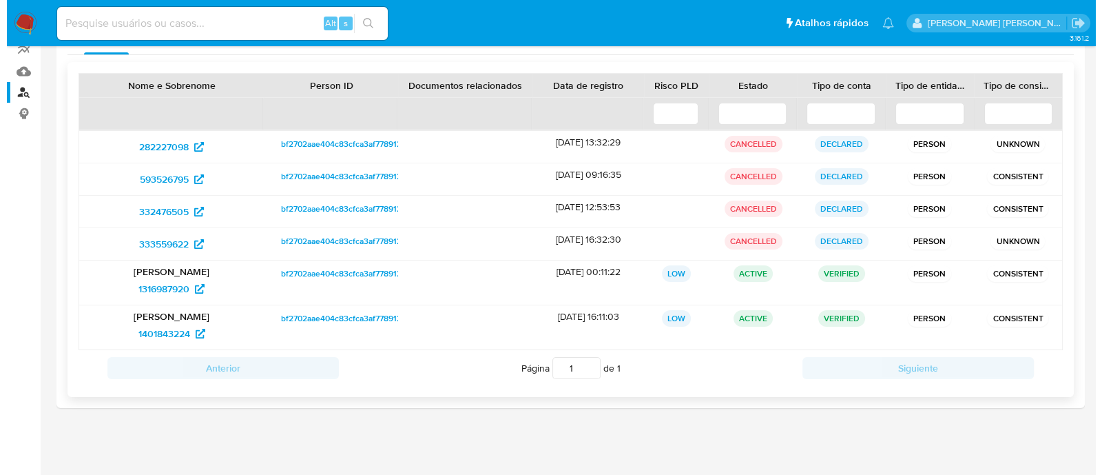
scroll to position [0, 0]
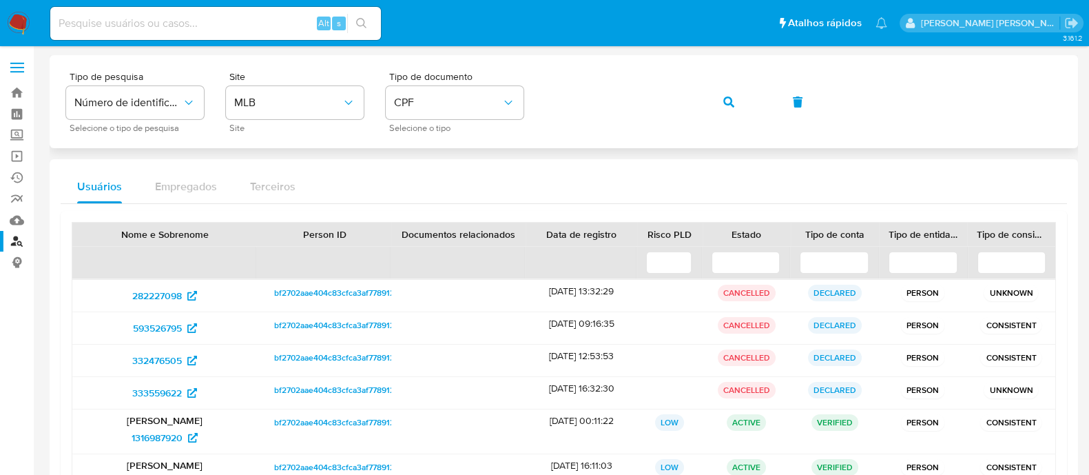
click at [525, 98] on div "Tipo de pesquisa Número de identificação Selecione o tipo de pesquisa Site MLB …" at bounding box center [563, 102] width 995 height 60
click at [725, 105] on icon "button" at bounding box center [728, 101] width 11 height 11
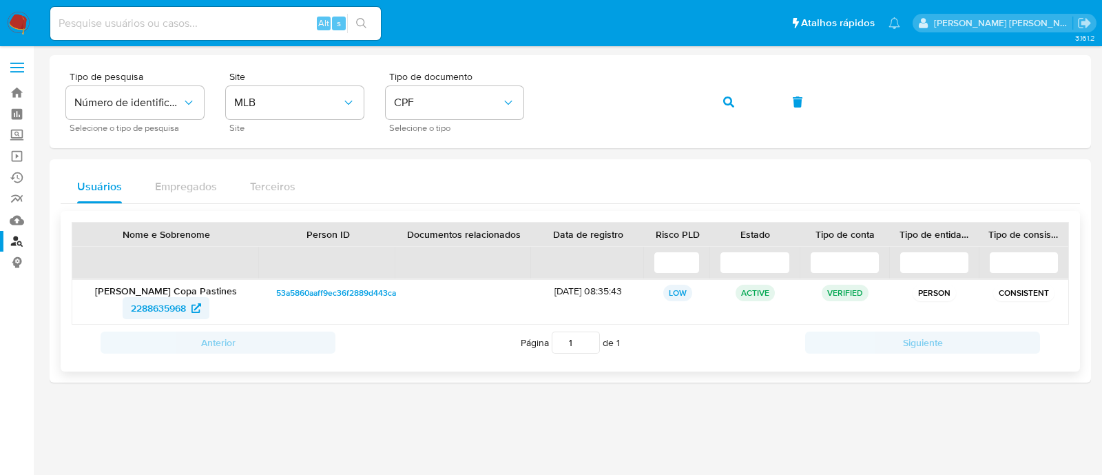
click at [163, 309] on span "2288635968" at bounding box center [158, 308] width 55 height 22
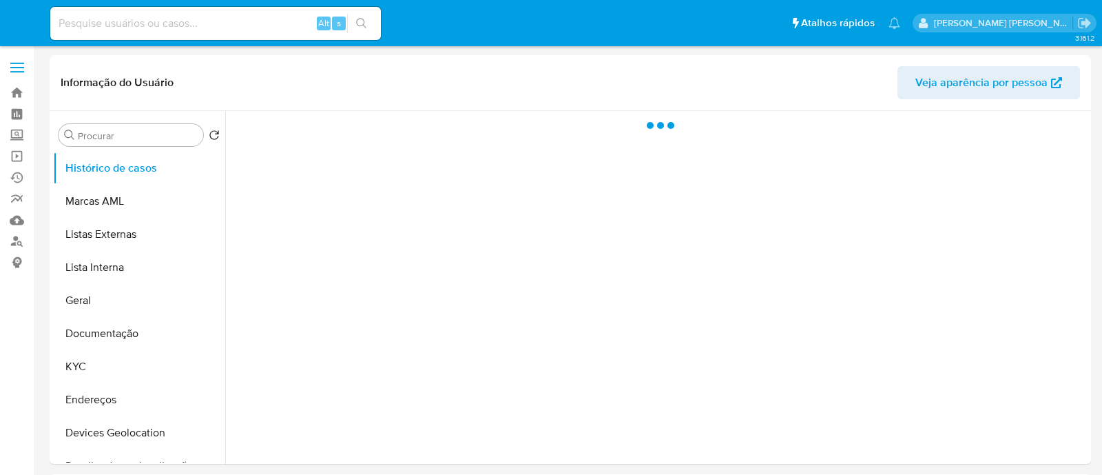
select select "10"
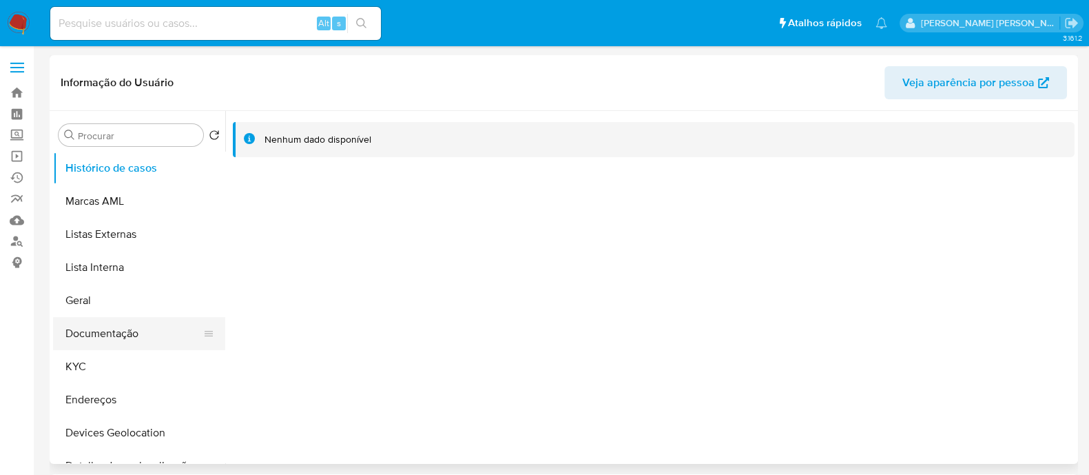
click at [101, 334] on button "Documentação" at bounding box center [133, 333] width 161 height 33
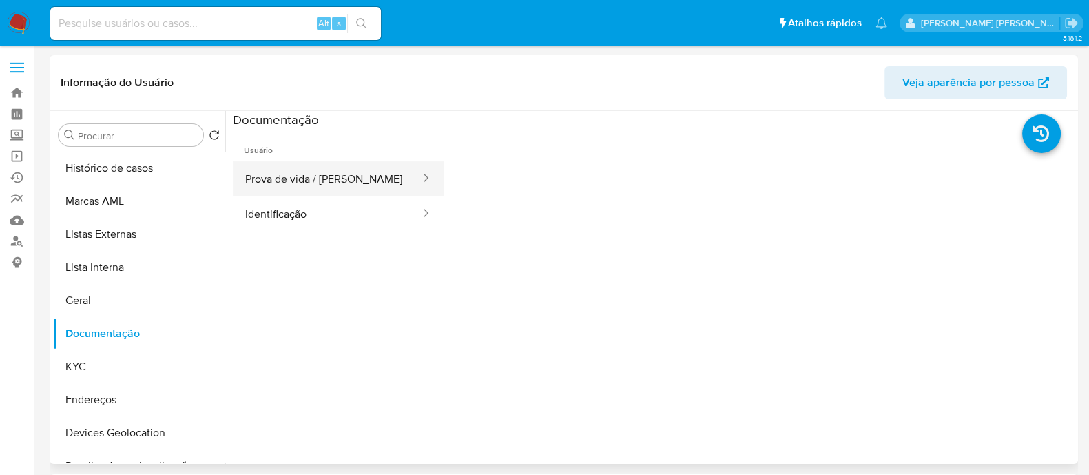
click at [306, 180] on button "Prova de vida / Selfie" at bounding box center [327, 178] width 189 height 35
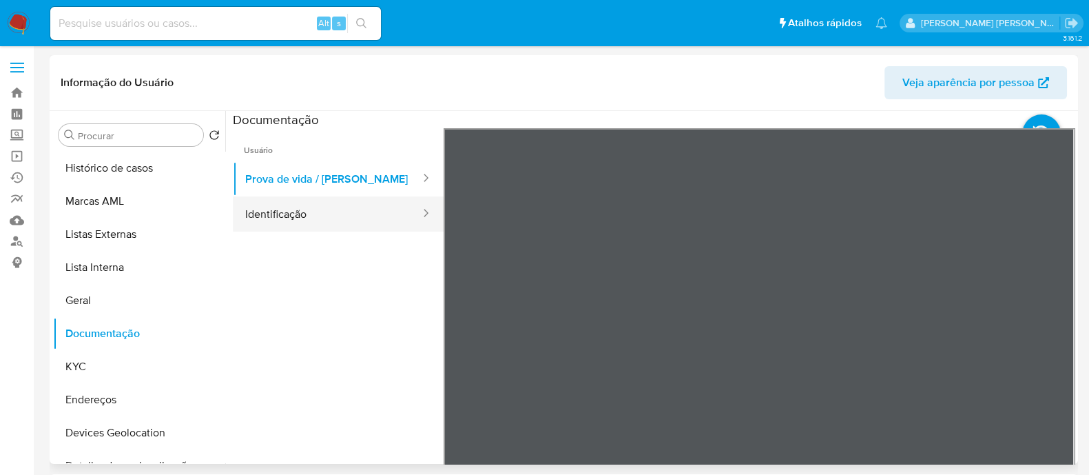
click at [306, 220] on button "Identificação" at bounding box center [327, 213] width 189 height 35
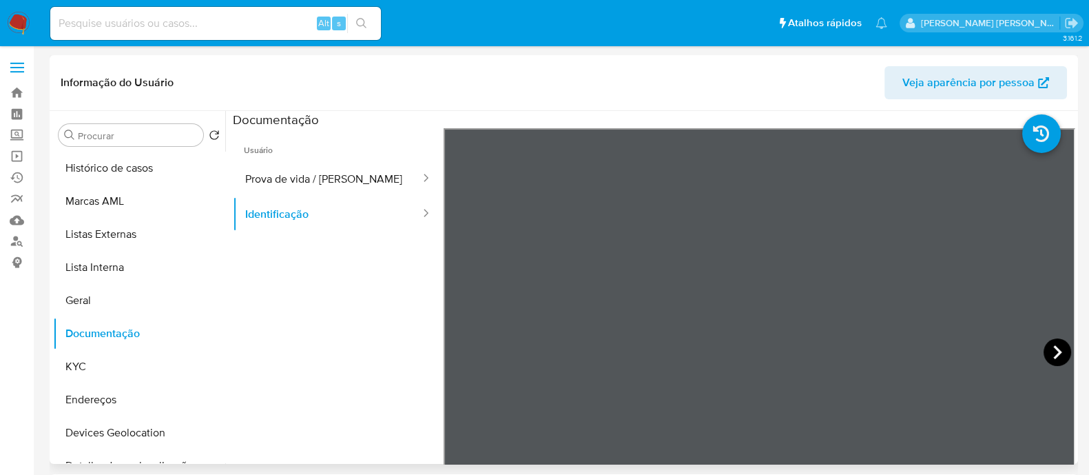
click at [1061, 351] on icon at bounding box center [1057, 352] width 28 height 28
click at [103, 360] on button "KYC" at bounding box center [133, 366] width 161 height 33
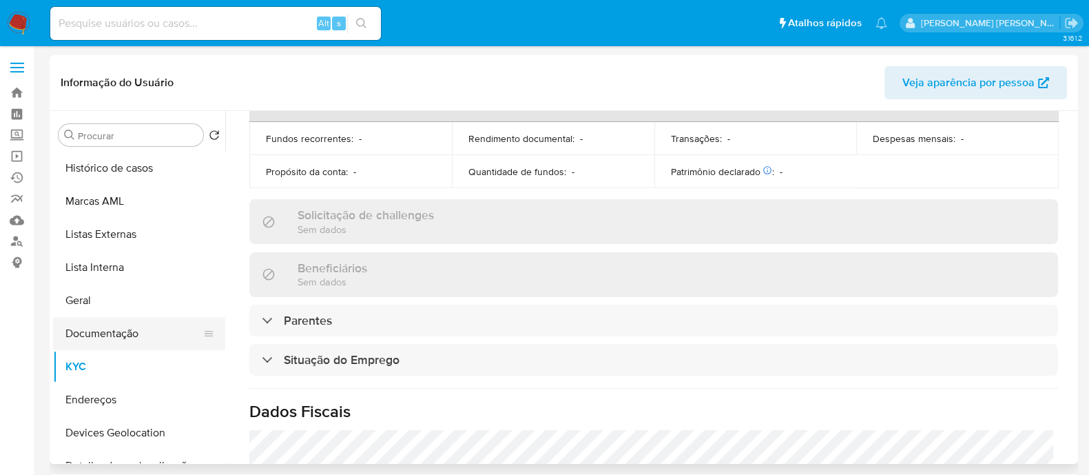
scroll to position [612, 0]
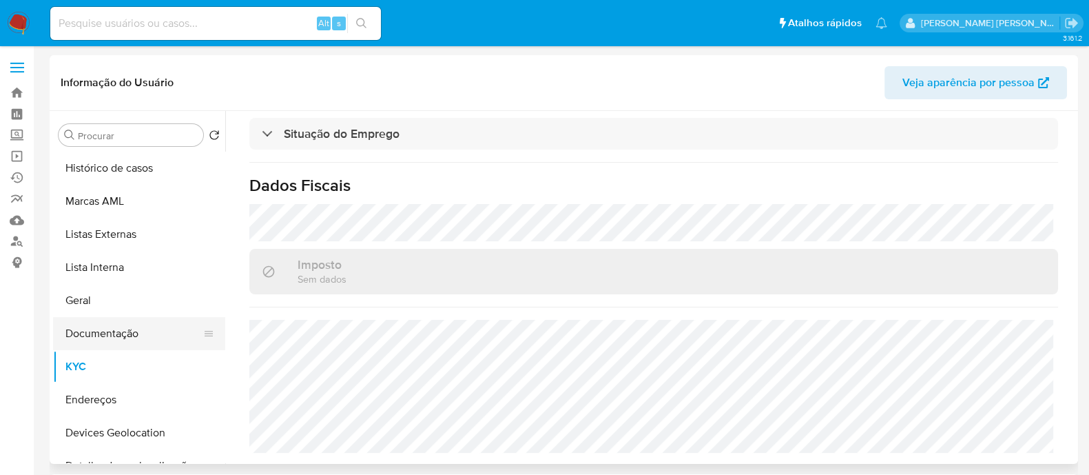
click at [141, 335] on button "Documentação" at bounding box center [133, 333] width 161 height 33
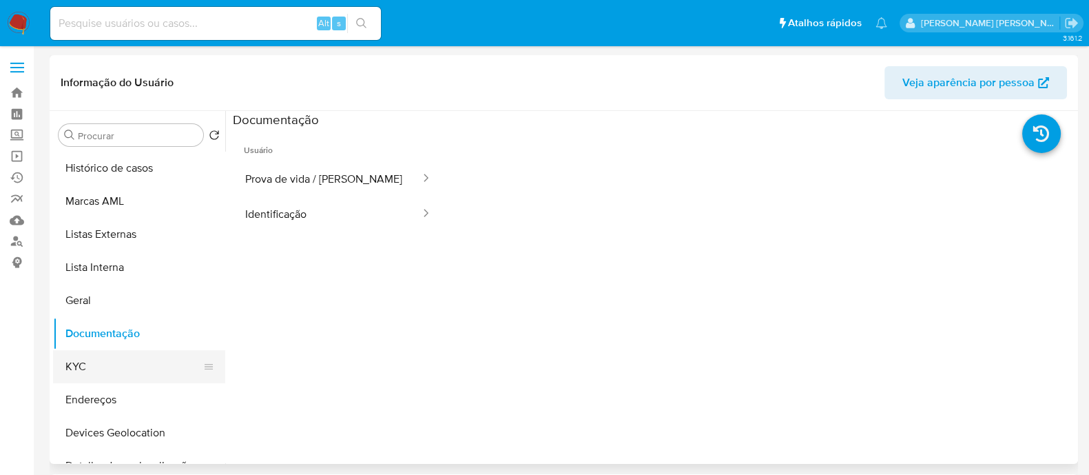
click at [121, 372] on button "KYC" at bounding box center [133, 366] width 161 height 33
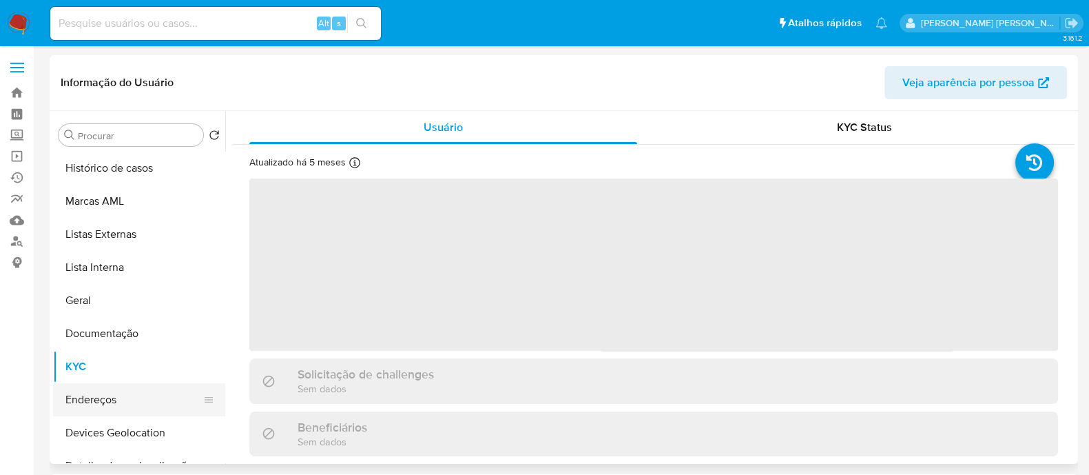
click at [116, 402] on button "Endereços" at bounding box center [133, 399] width 161 height 33
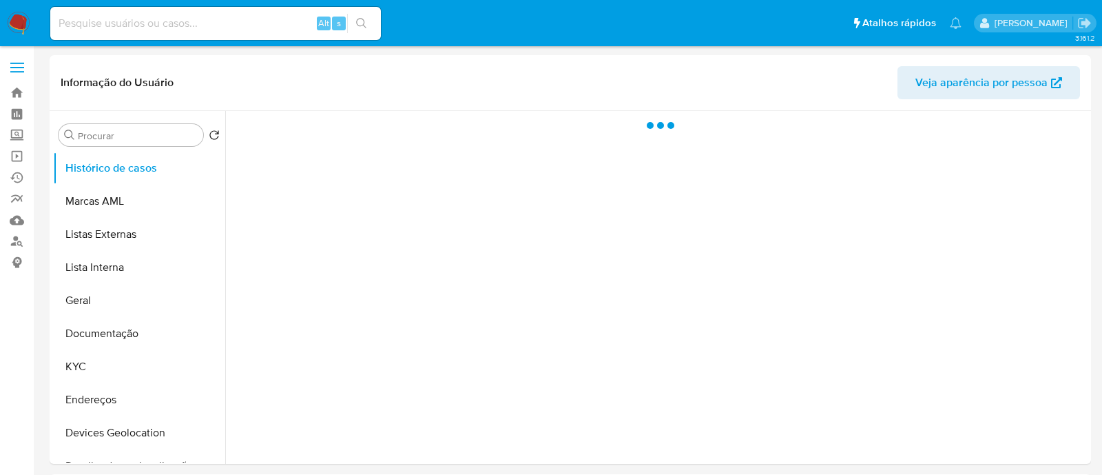
select select "10"
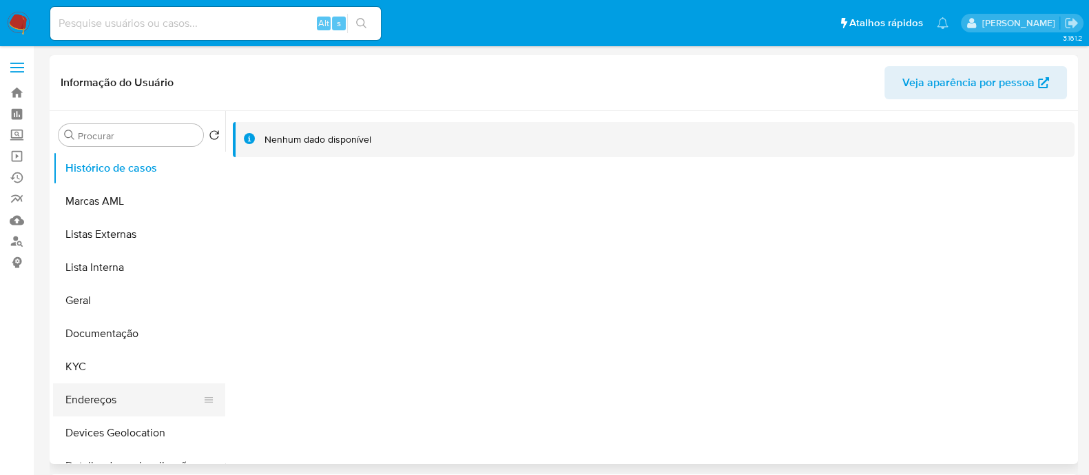
click at [101, 397] on button "Endereços" at bounding box center [133, 399] width 161 height 33
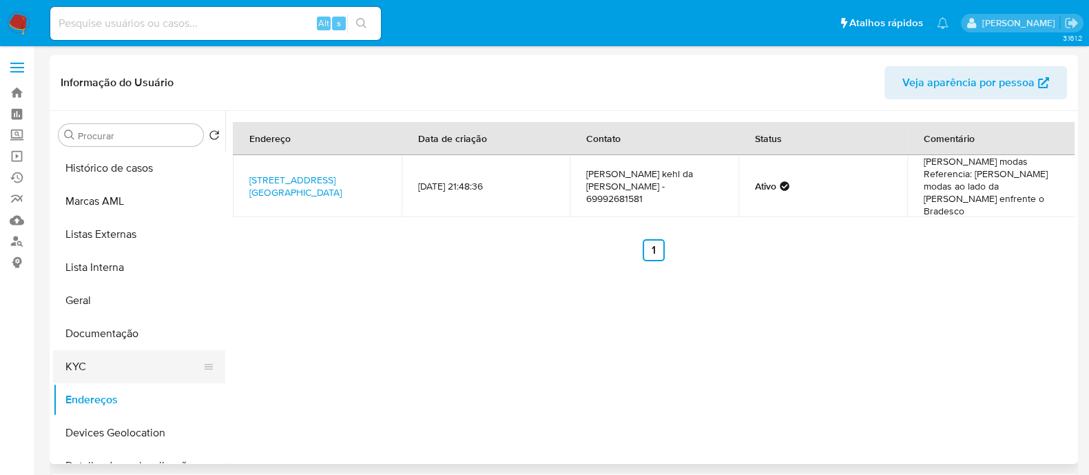
click at [101, 360] on button "KYC" at bounding box center [133, 366] width 161 height 33
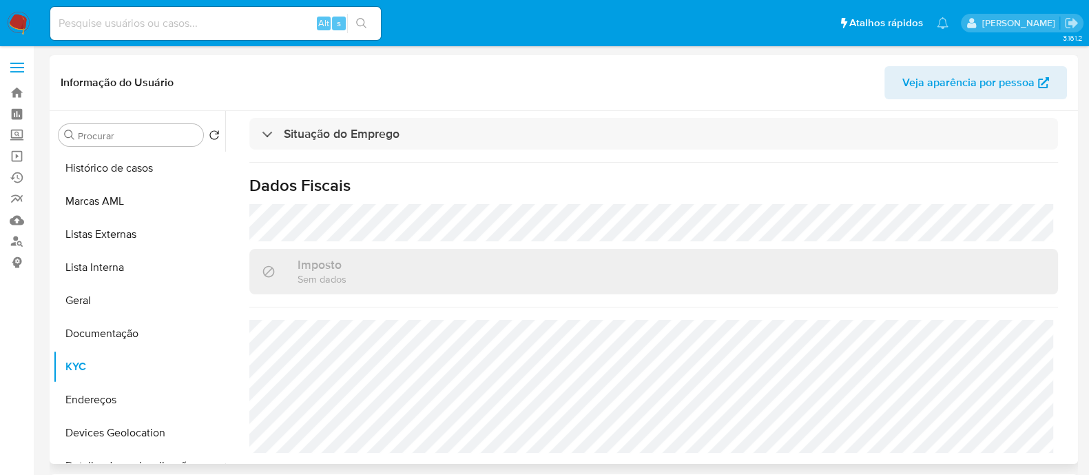
scroll to position [612, 0]
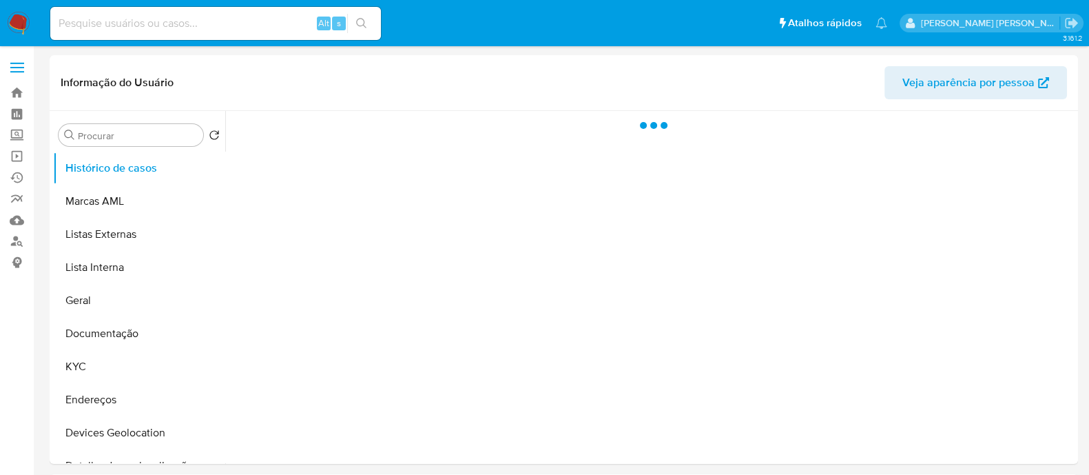
select select "10"
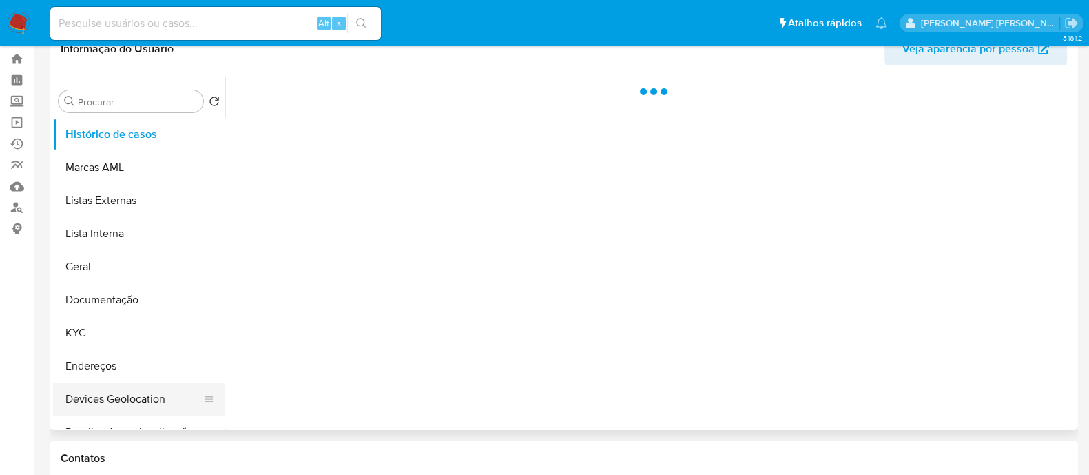
scroll to position [85, 0]
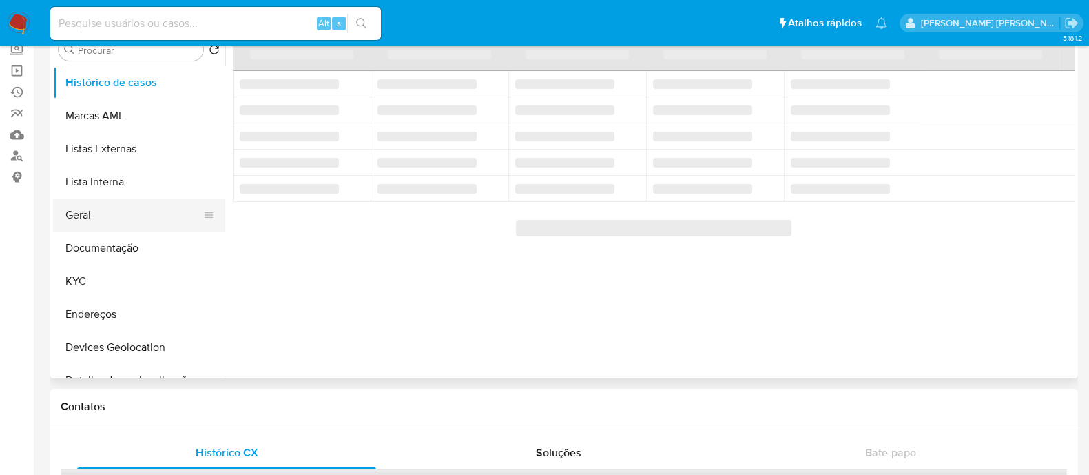
select select "10"
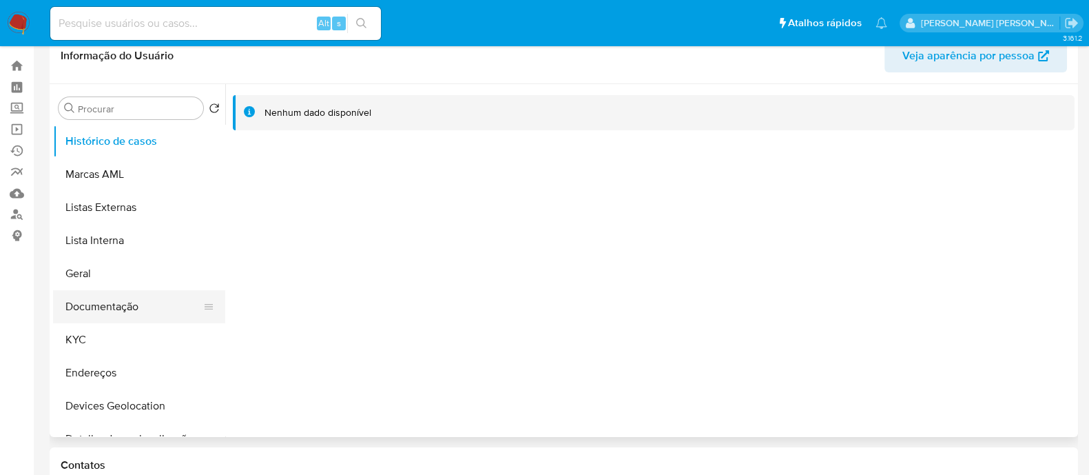
scroll to position [0, 0]
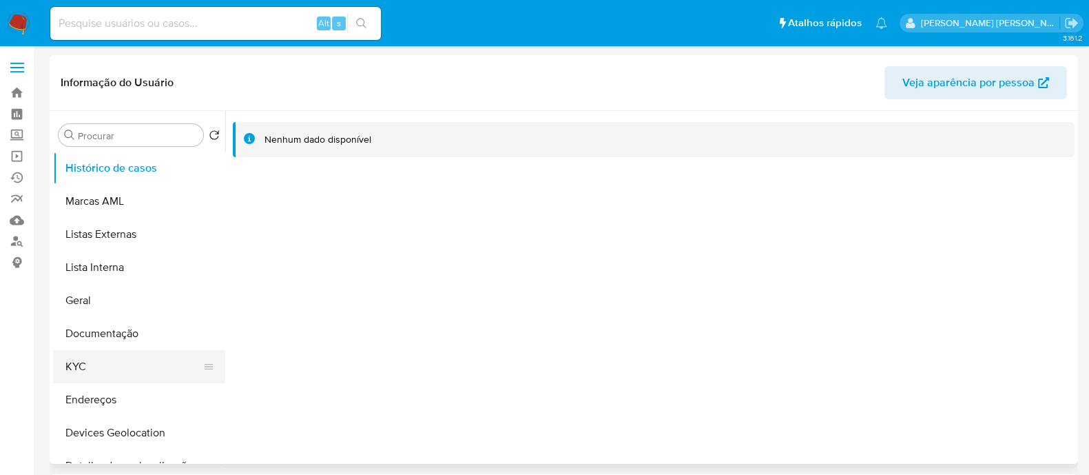
click at [101, 370] on button "KYC" at bounding box center [133, 366] width 161 height 33
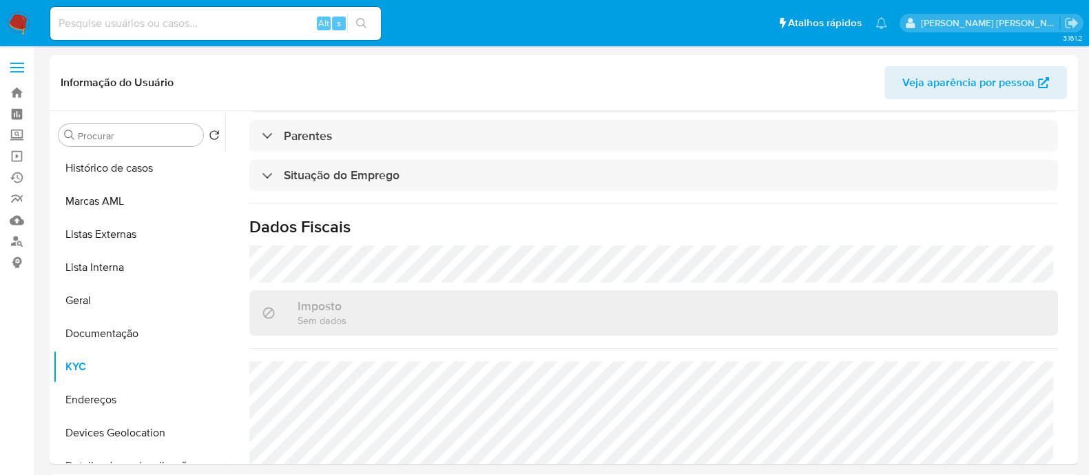
scroll to position [570, 0]
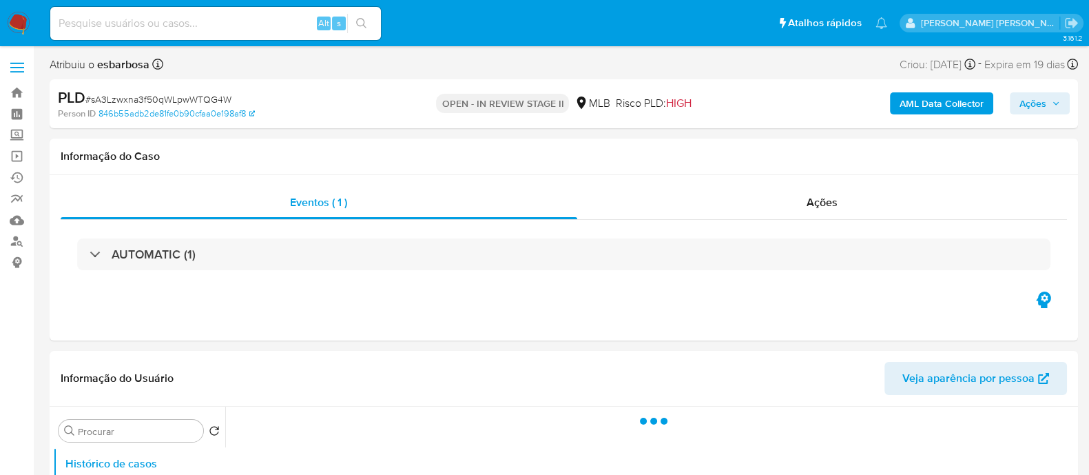
select select "10"
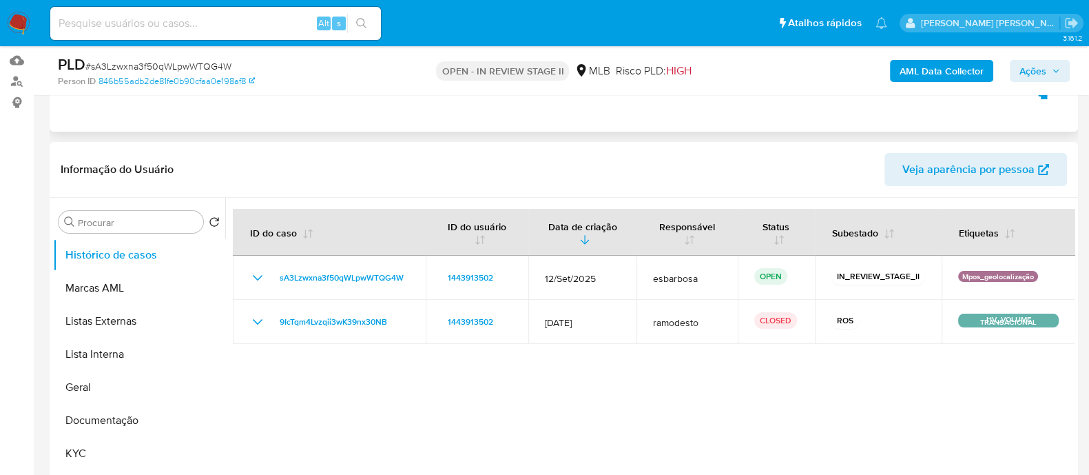
scroll to position [258, 0]
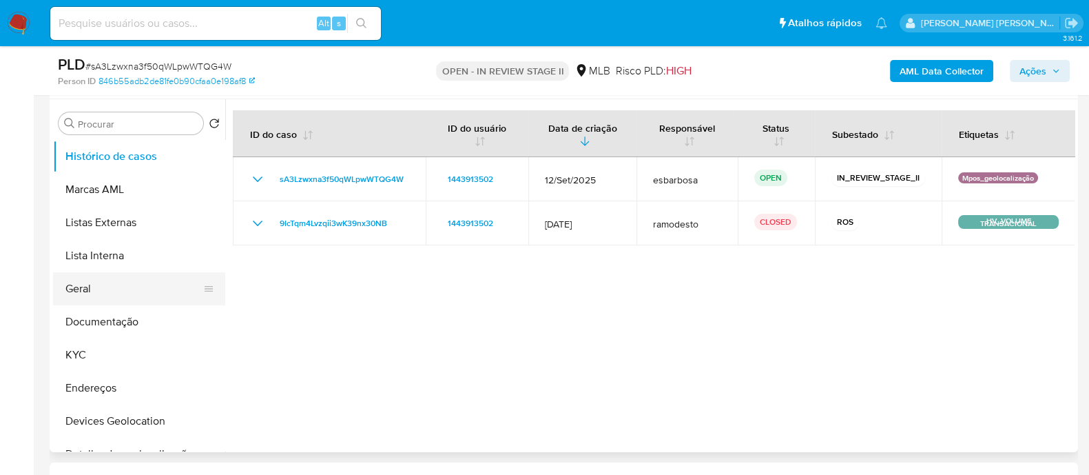
click at [103, 287] on button "Geral" at bounding box center [133, 288] width 161 height 33
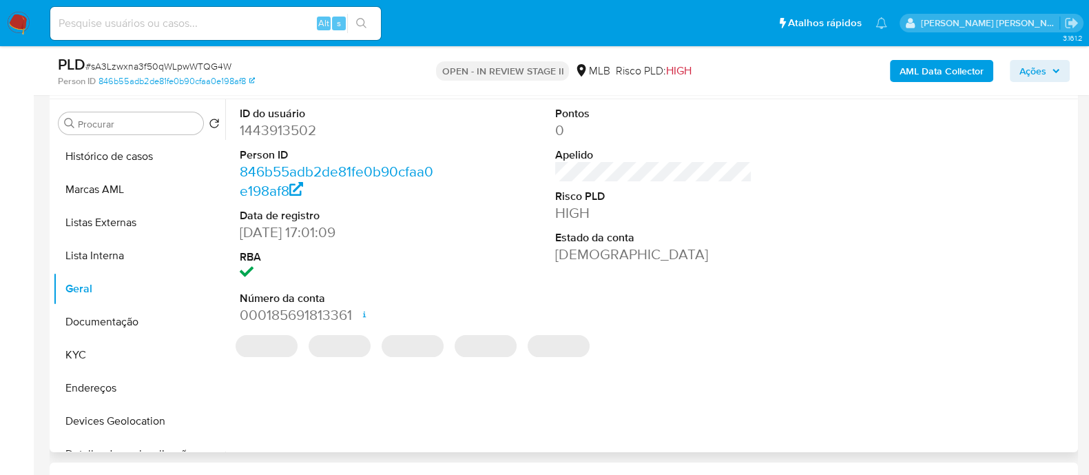
click at [299, 134] on dd "1443913502" at bounding box center [338, 130] width 197 height 19
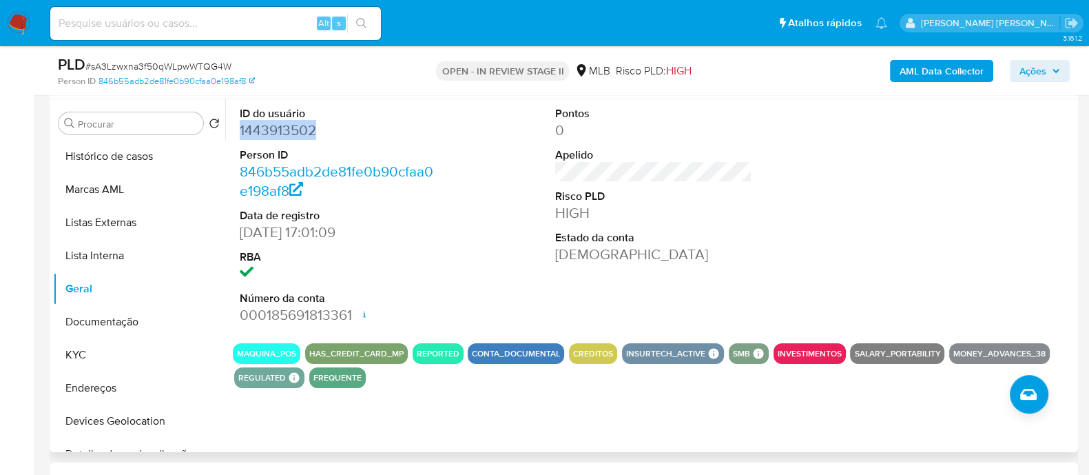
copy dd "1443913502"
click at [93, 355] on button "KYC" at bounding box center [133, 354] width 161 height 33
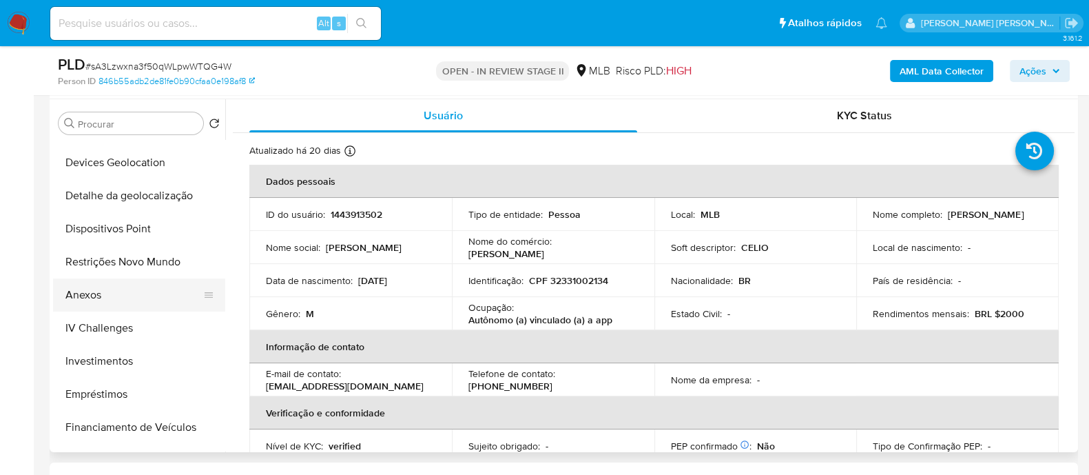
click at [97, 300] on button "Anexos" at bounding box center [133, 294] width 161 height 33
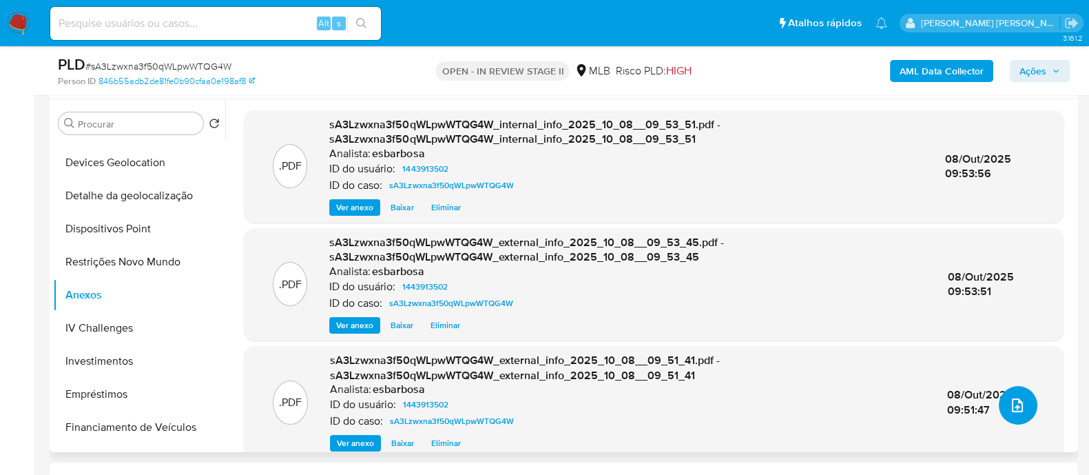
click at [1016, 411] on icon "upload-file" at bounding box center [1017, 405] width 17 height 17
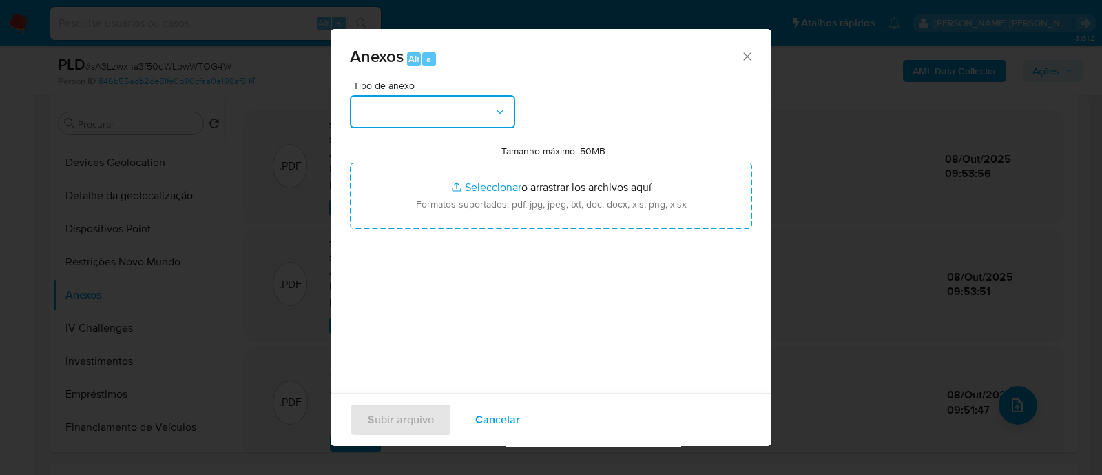
click at [441, 118] on button "button" at bounding box center [432, 111] width 165 height 33
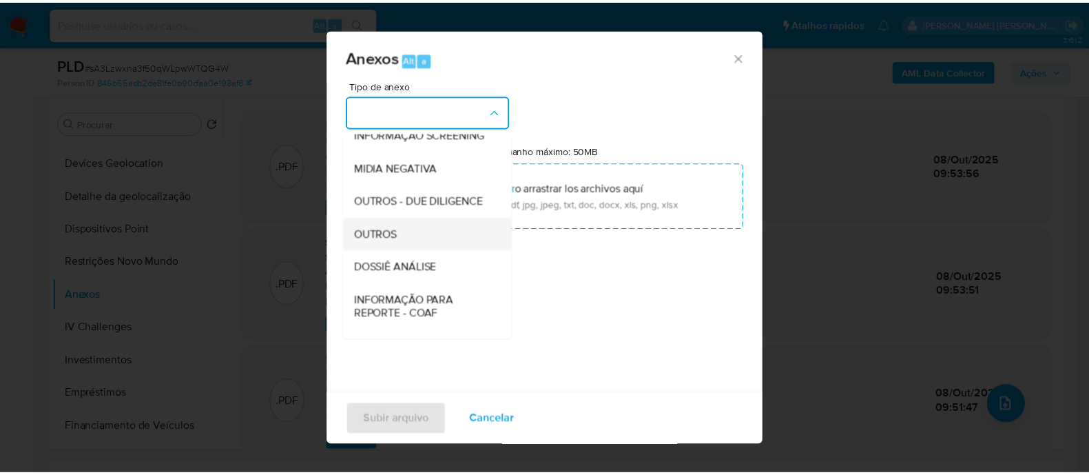
scroll to position [212, 0]
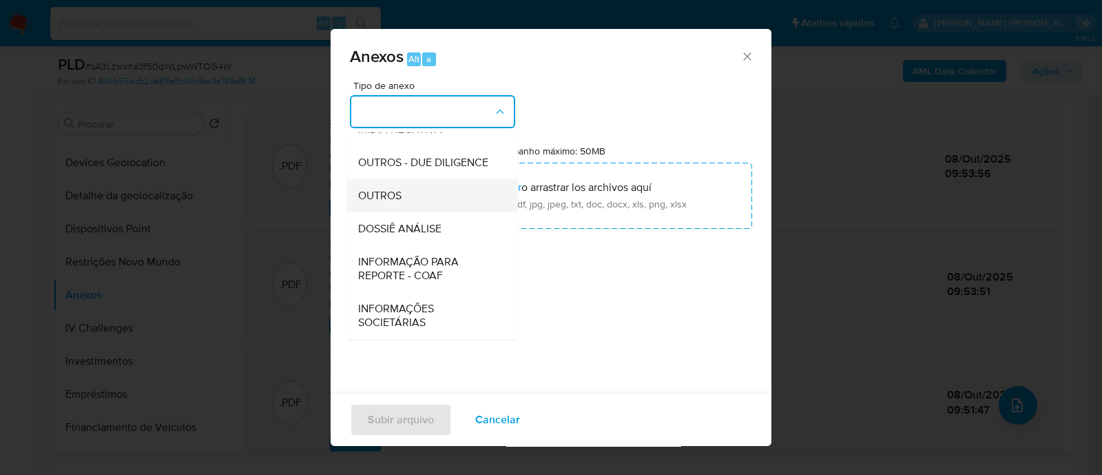
click at [402, 196] on span "OUTROS" at bounding box center [379, 196] width 43 height 14
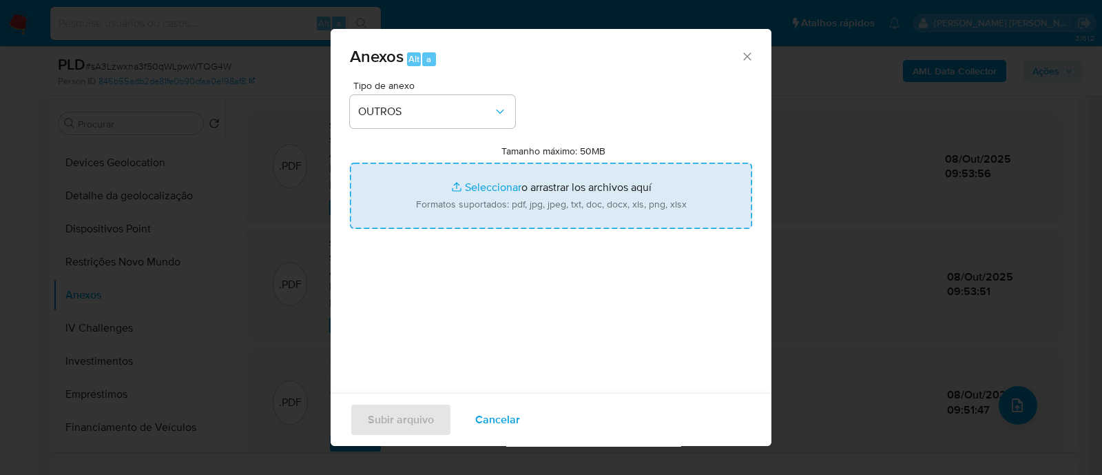
click at [486, 179] on input "Tamanho máximo: 50MB Seleccionar archivos" at bounding box center [551, 196] width 402 height 66
click at [468, 192] on input "Tamanho máximo: 50MB Seleccionar archivos" at bounding box center [551, 196] width 402 height 66
type input "C:\fakepath\2° SAR - XXXX - CPF 32331002134 - CELIO PEREIRA DA SILVA.pdf"
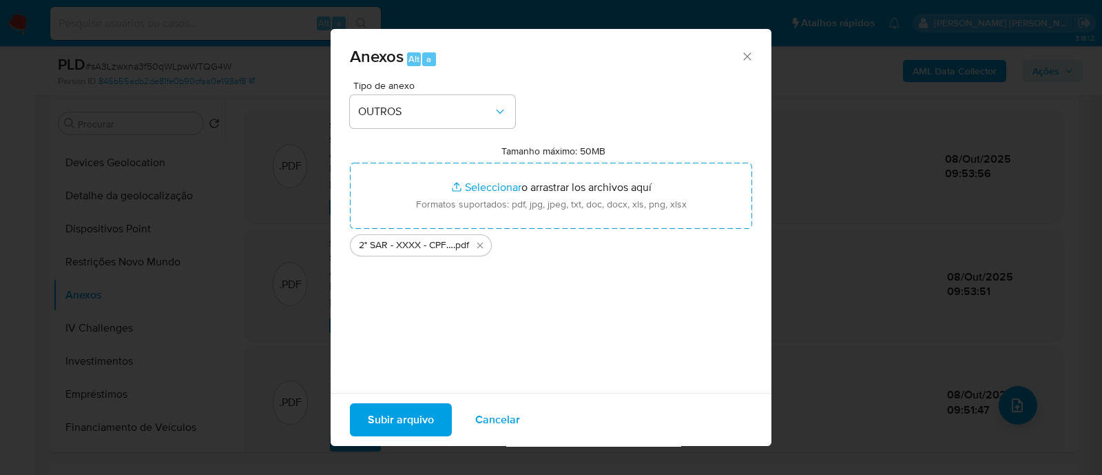
click at [409, 417] on span "Subir arquivo" at bounding box center [401, 419] width 66 height 30
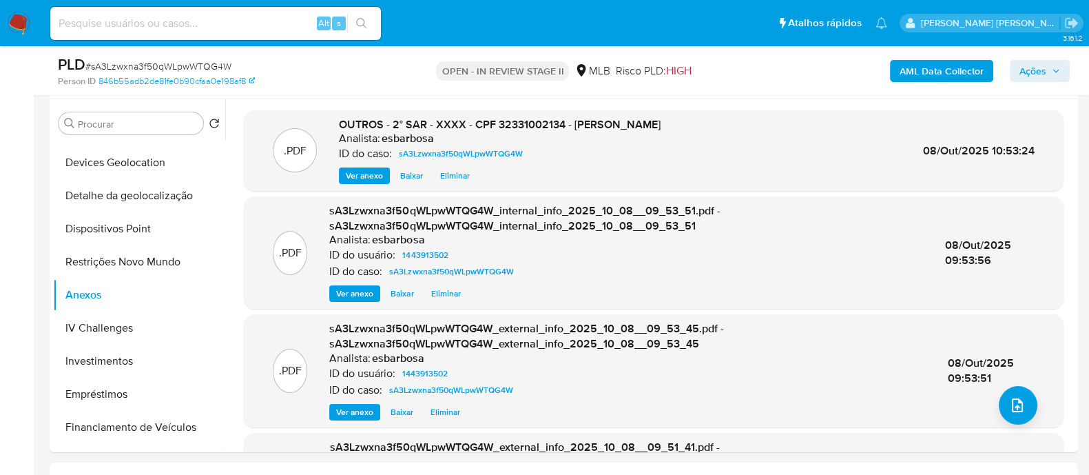
click at [1034, 72] on span "Ações" at bounding box center [1032, 71] width 27 height 22
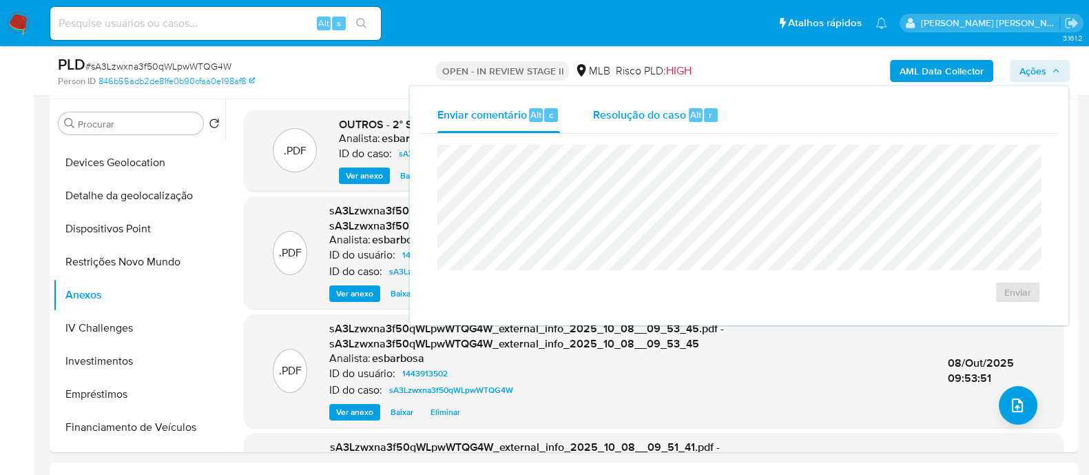
click at [626, 120] on span "Resolução do caso" at bounding box center [639, 114] width 93 height 16
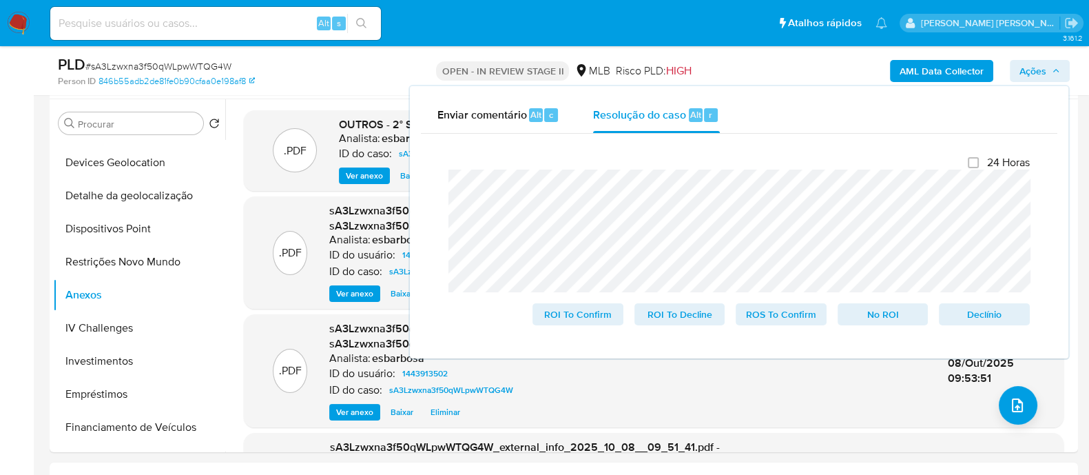
click at [0, 0] on lt-span "supracitados ." at bounding box center [0, 0] width 0 height 0
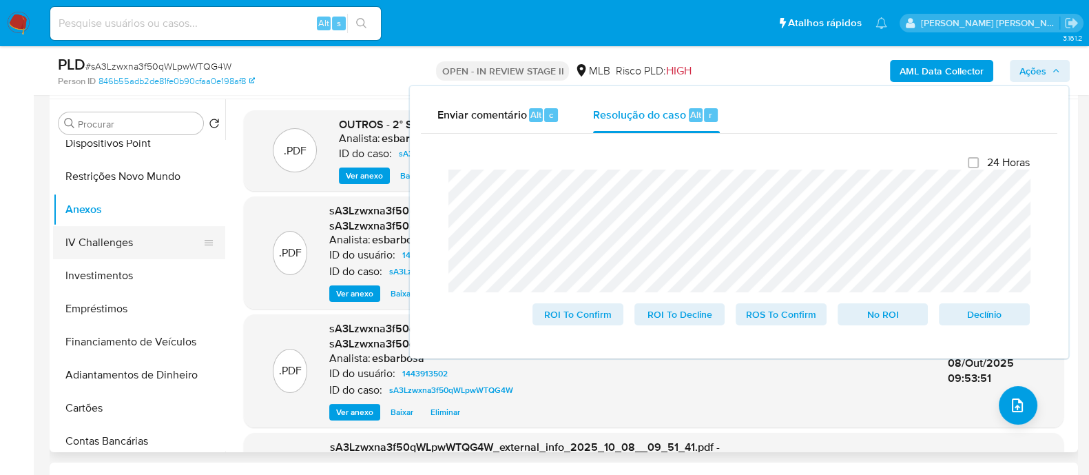
scroll to position [171, 0]
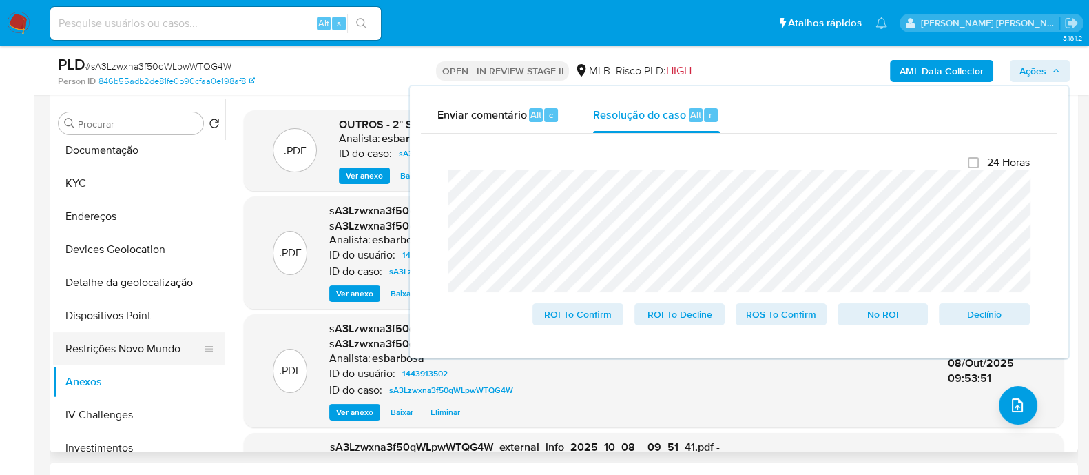
click at [114, 345] on button "Restrições Novo Mundo" at bounding box center [133, 348] width 161 height 33
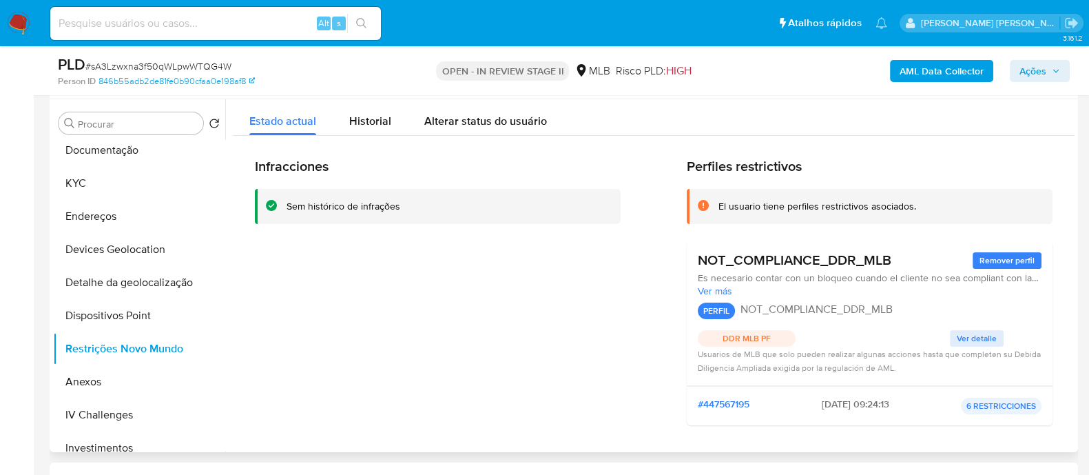
drag, startPoint x: 895, startPoint y: 262, endPoint x: 727, endPoint y: 262, distance: 168.7
click at [727, 262] on div "NOT_COMPLIANCE_DDR_MLB Remover perfil" at bounding box center [870, 259] width 344 height 17
click at [136, 384] on button "Anexos" at bounding box center [133, 381] width 161 height 33
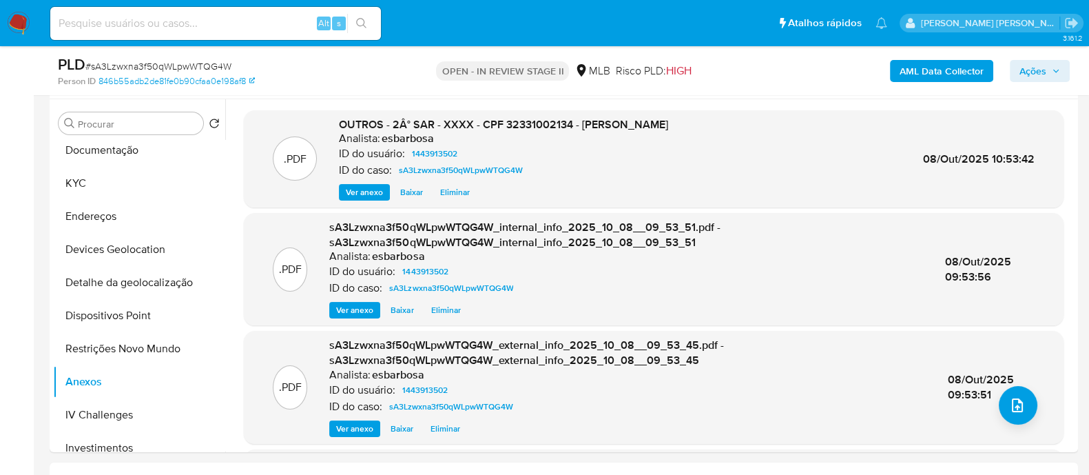
click at [1019, 65] on span "Ações" at bounding box center [1032, 71] width 27 height 22
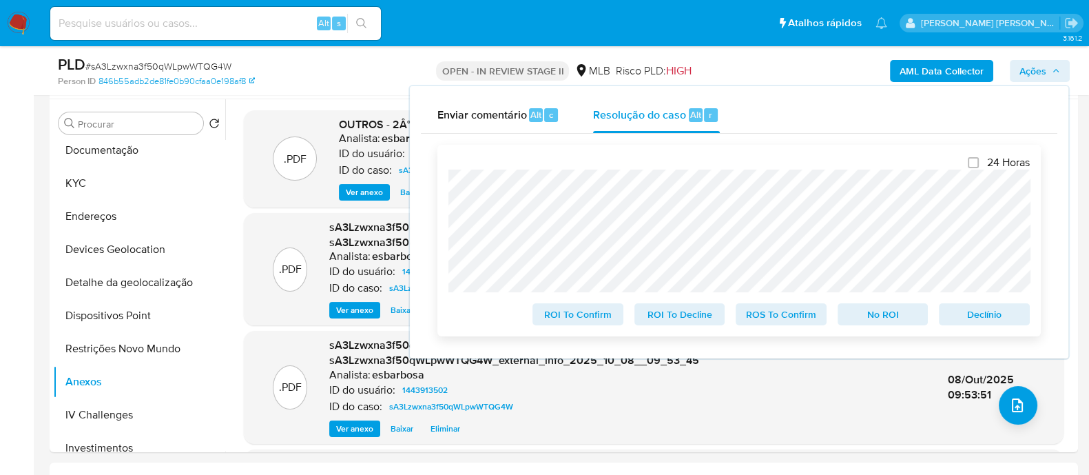
click at [767, 311] on span "ROS To Confirm" at bounding box center [781, 313] width 72 height 19
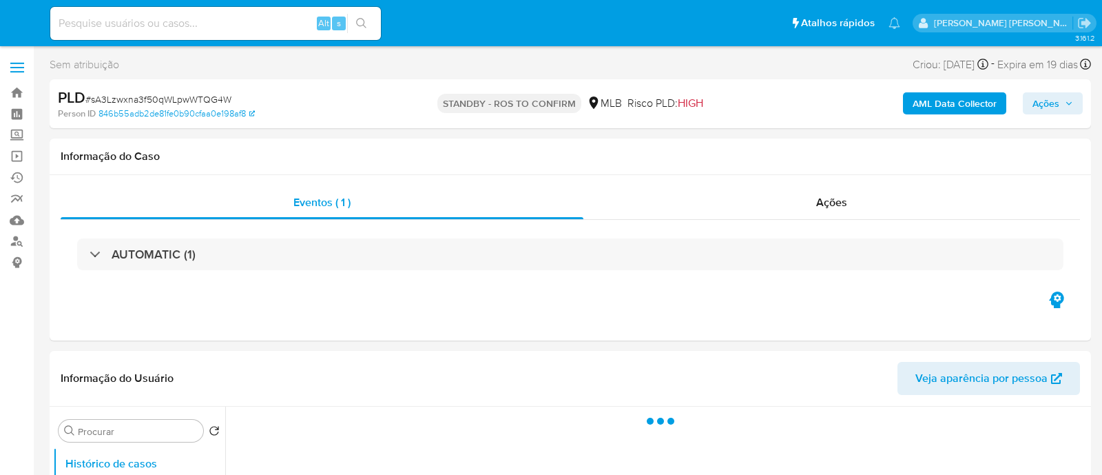
select select "10"
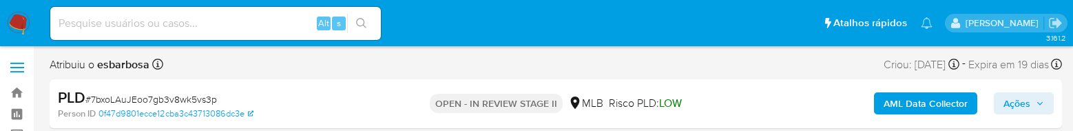
select select "10"
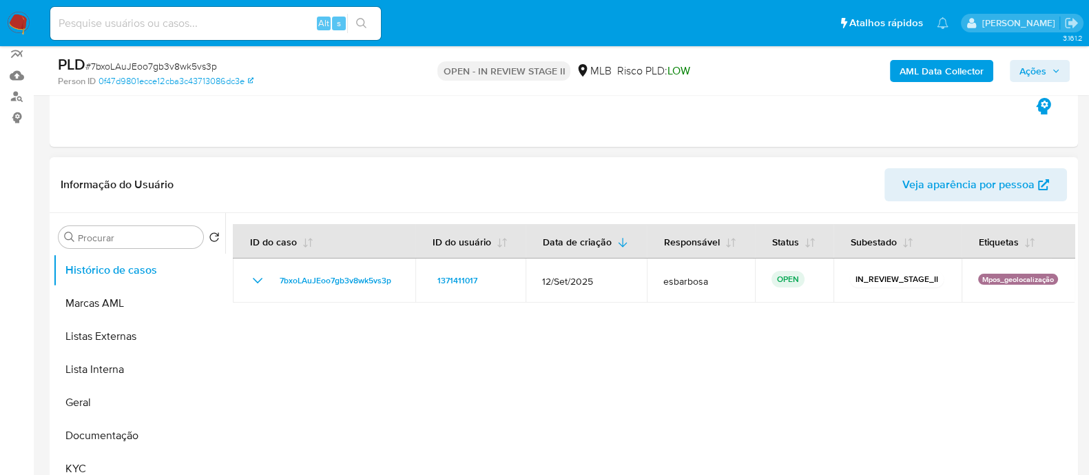
scroll to position [171, 0]
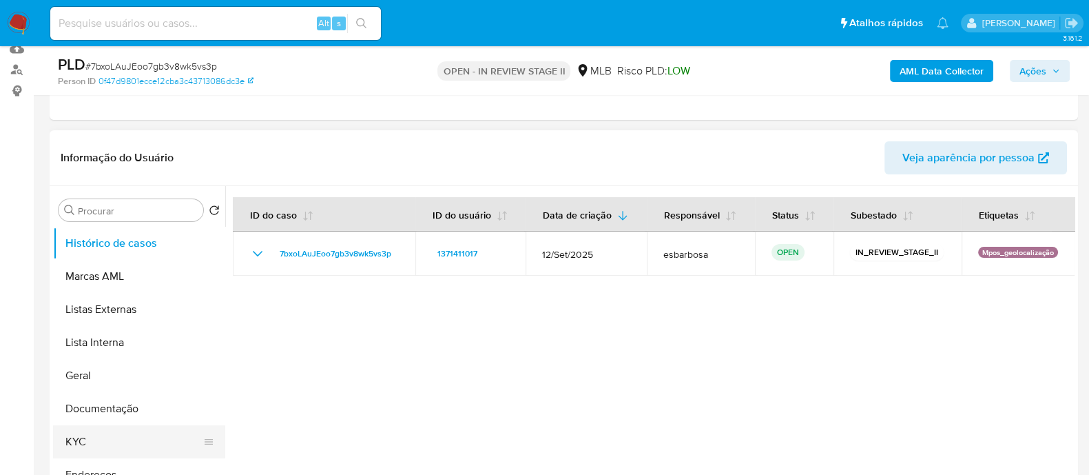
click at [95, 130] on button "KYC" at bounding box center [133, 441] width 161 height 33
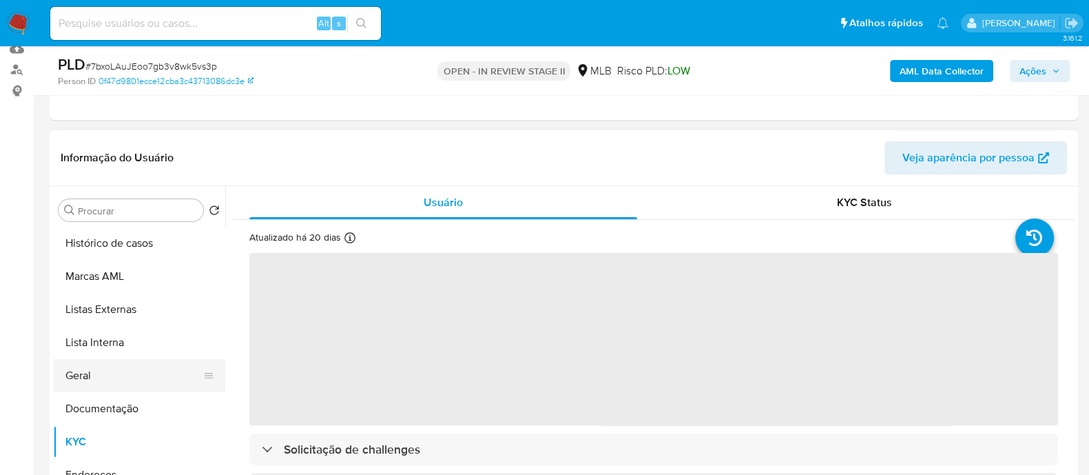
click at [103, 130] on button "Geral" at bounding box center [133, 375] width 161 height 33
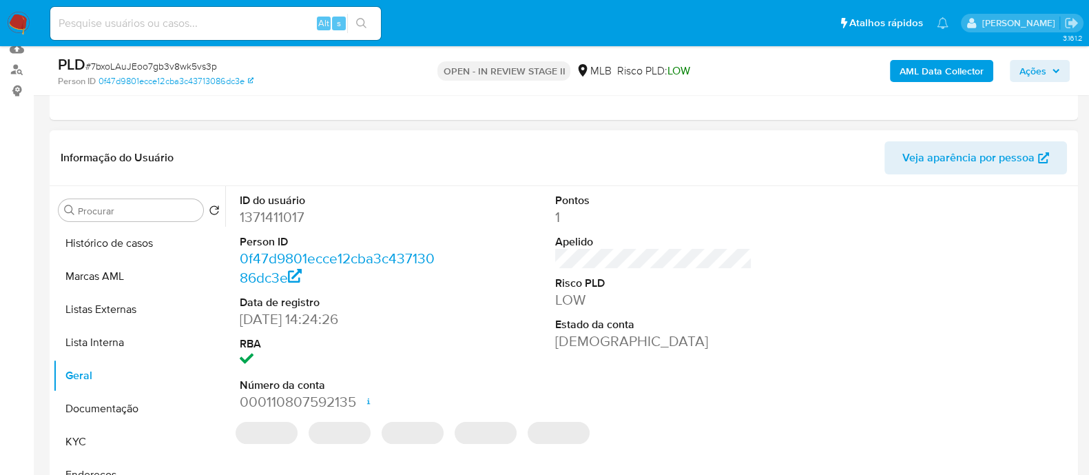
click at [295, 130] on dd "1371411017" at bounding box center [338, 216] width 197 height 19
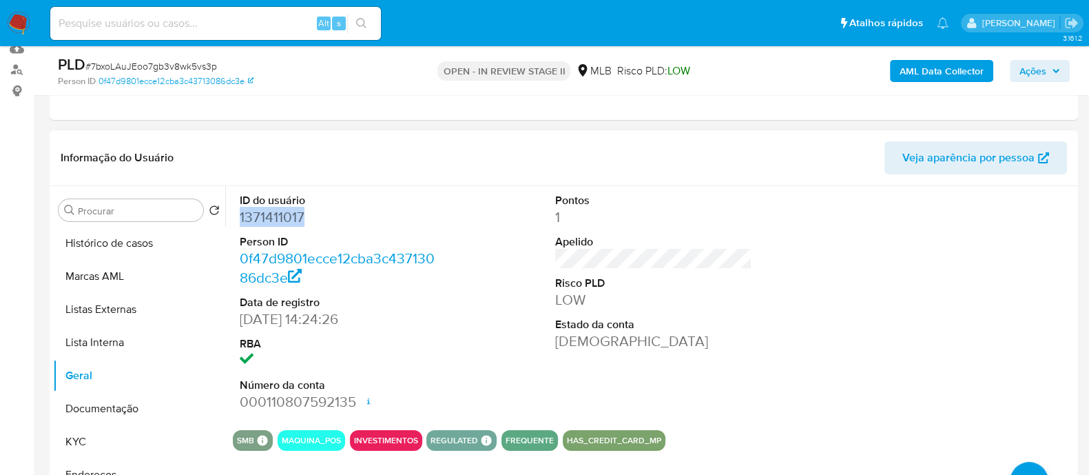
copy dd "1371411017"
click at [87, 130] on button "KYC" at bounding box center [133, 441] width 161 height 33
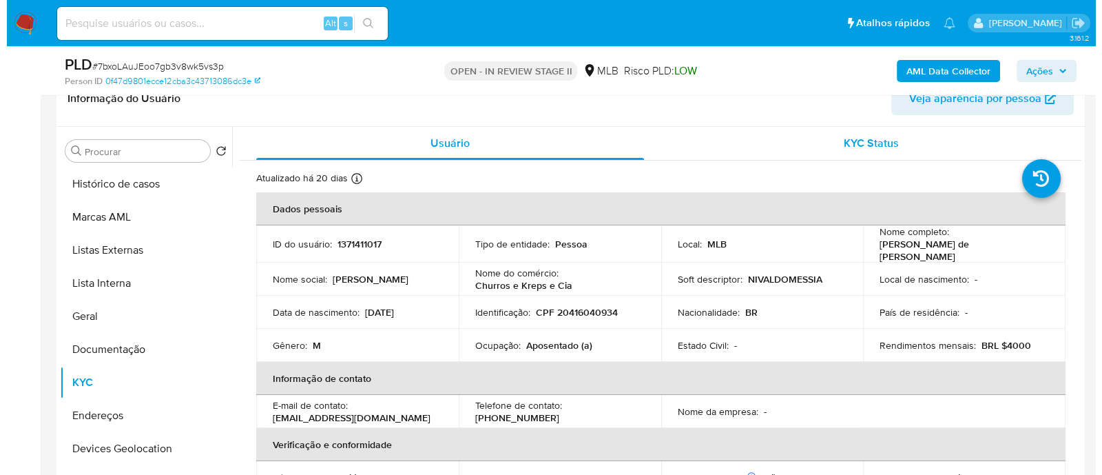
scroll to position [258, 0]
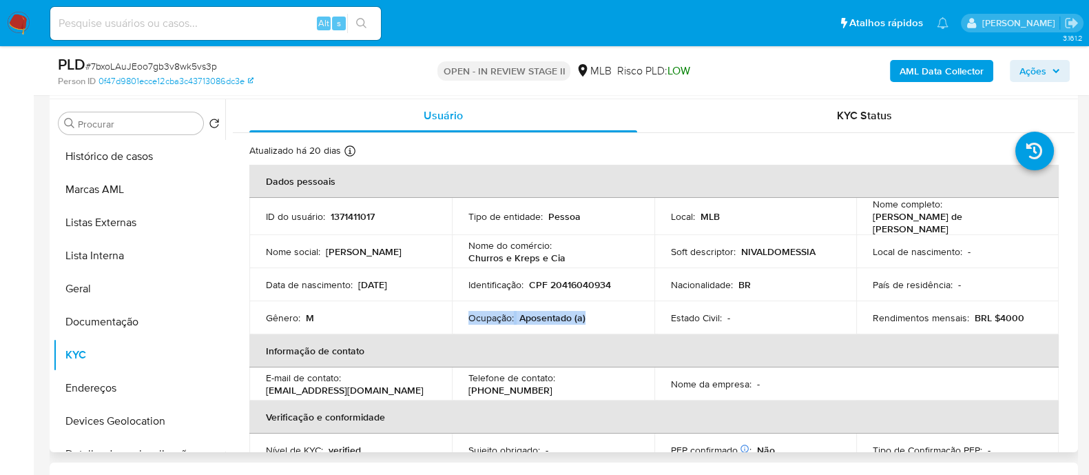
drag, startPoint x: 585, startPoint y: 311, endPoint x: 458, endPoint y: 322, distance: 127.1
click at [458, 130] on td "Ocupação : Aposentado (a)" at bounding box center [553, 317] width 202 height 33
copy div "Ocupação : Aposentado (a)"
click at [923, 74] on b "AML Data Collector" at bounding box center [941, 71] width 84 height 22
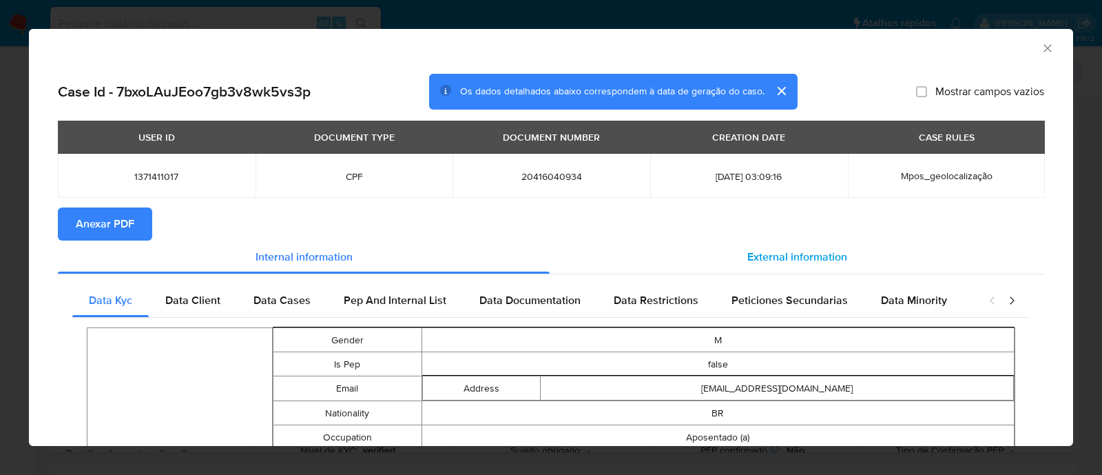
click at [768, 130] on span "External information" at bounding box center [797, 257] width 100 height 16
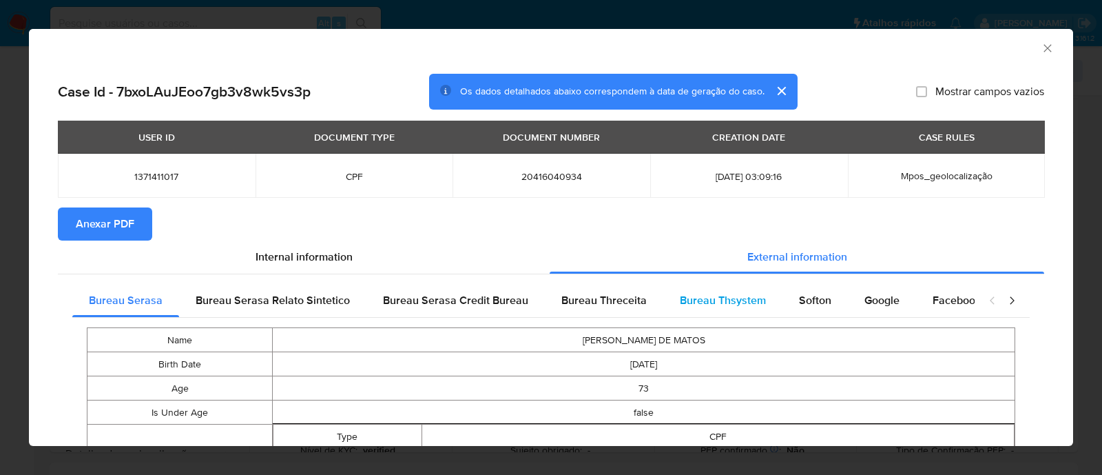
click at [706, 130] on span "Bureau Thsystem" at bounding box center [723, 300] width 86 height 16
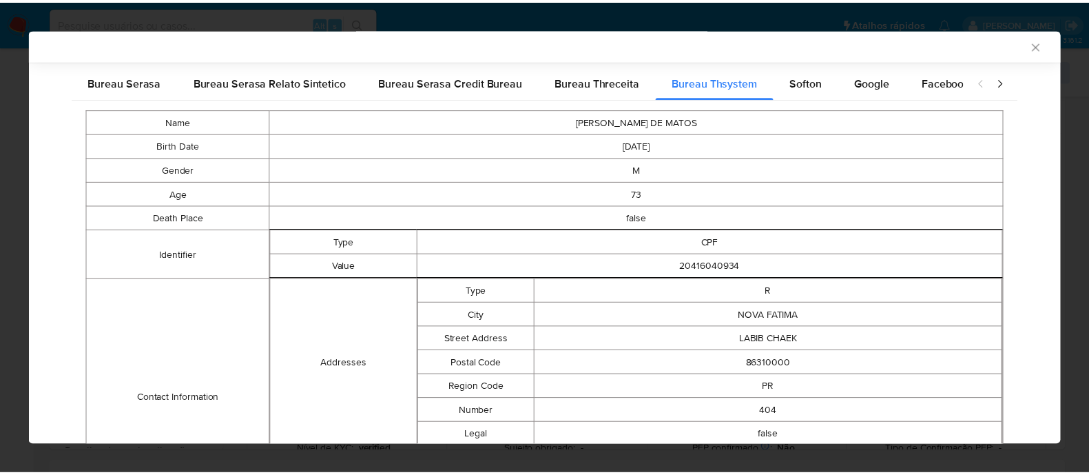
scroll to position [43, 0]
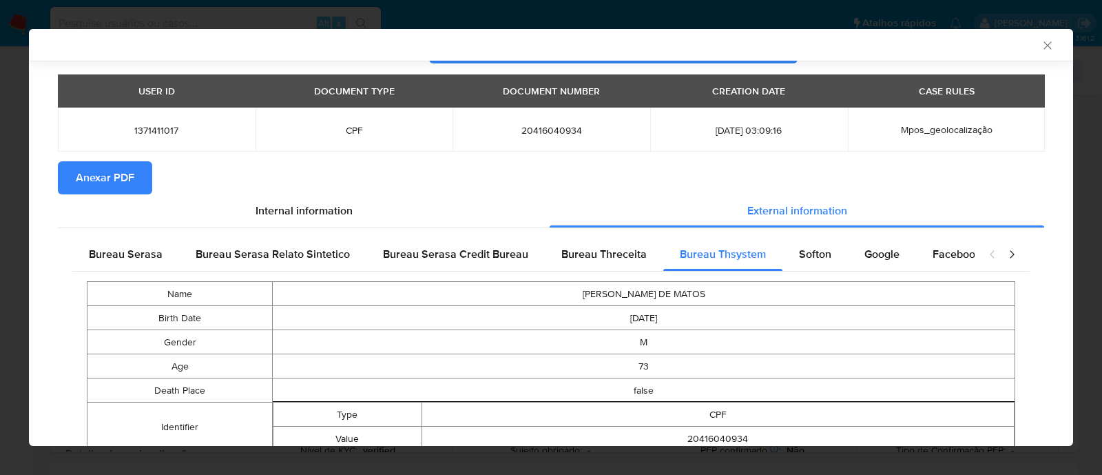
click at [121, 130] on span "Anexar PDF" at bounding box center [105, 178] width 59 height 30
click at [1041, 42] on icon "Fechar a janela" at bounding box center [1048, 46] width 14 height 14
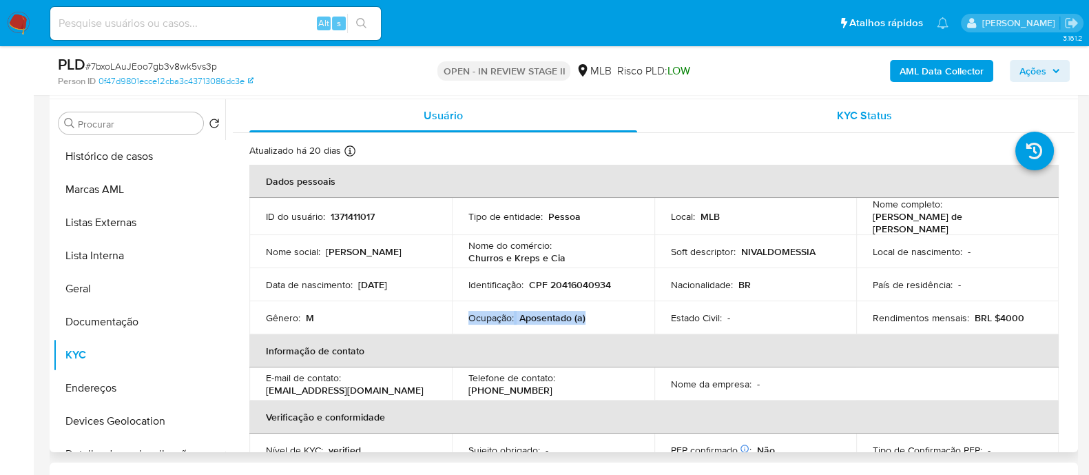
click at [760, 118] on div "KYC Status" at bounding box center [864, 115] width 388 height 33
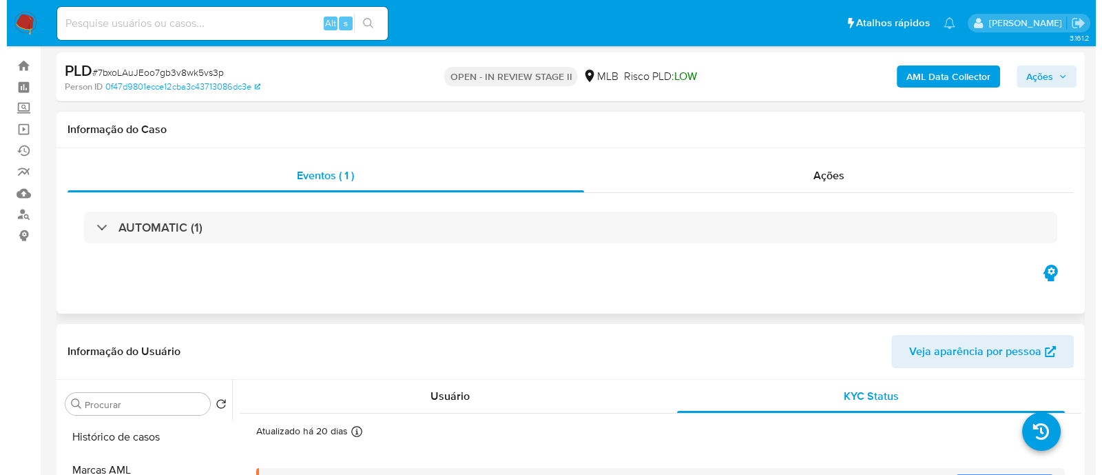
scroll to position [0, 0]
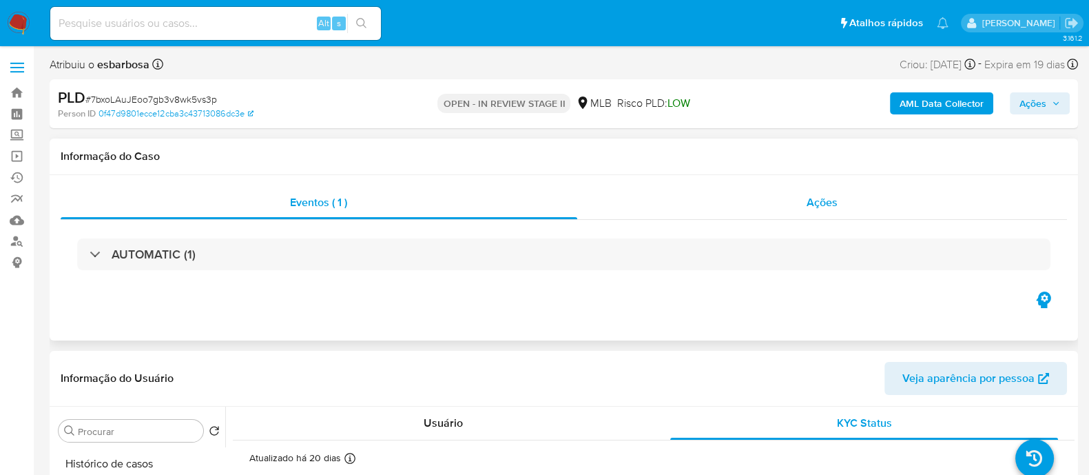
click at [718, 130] on div "Ações" at bounding box center [822, 202] width 490 height 33
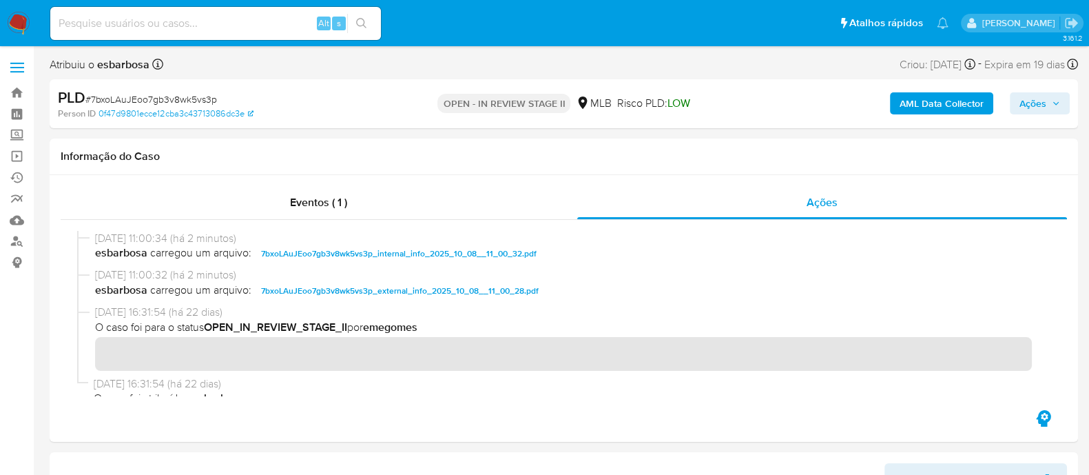
click at [940, 99] on b "AML Data Collector" at bounding box center [941, 103] width 84 height 22
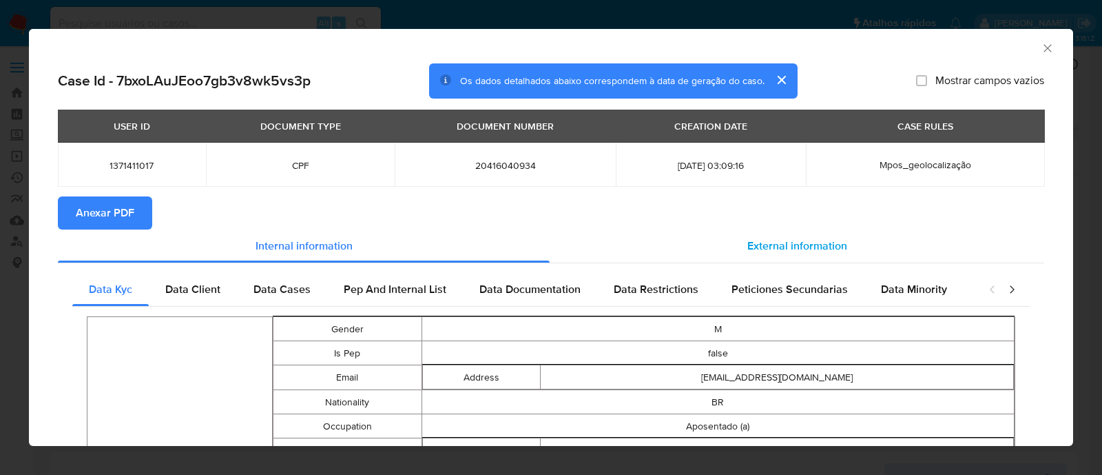
click at [778, 130] on div "External information" at bounding box center [797, 245] width 495 height 33
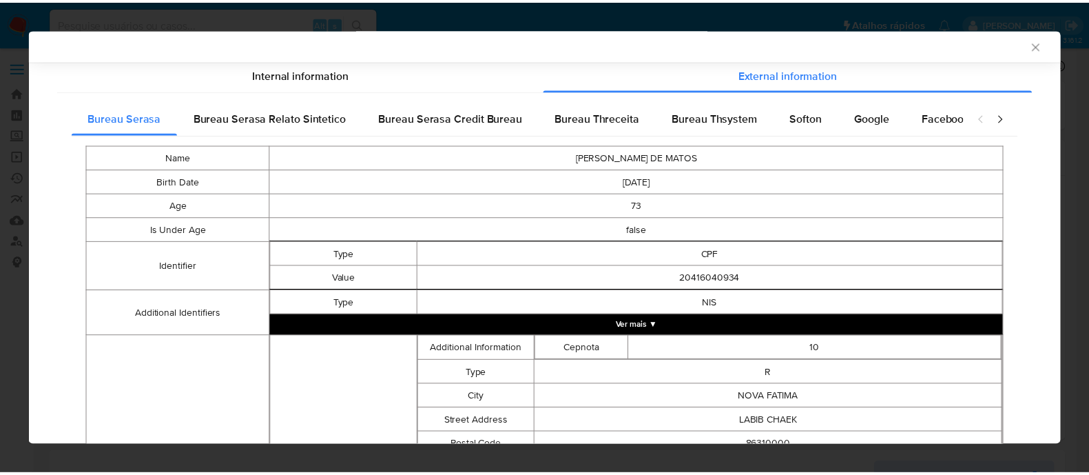
scroll to position [494, 0]
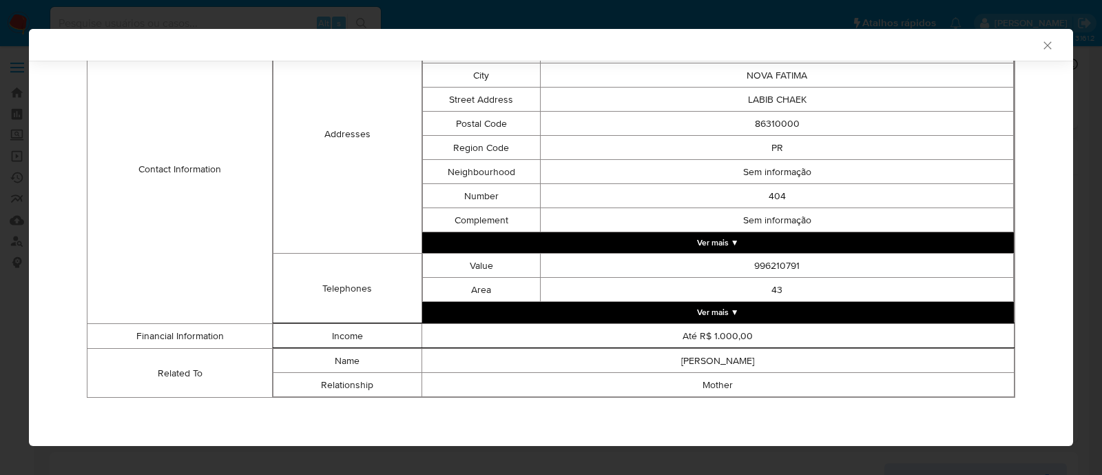
click at [1041, 45] on icon "Fechar a janela" at bounding box center [1048, 46] width 14 height 14
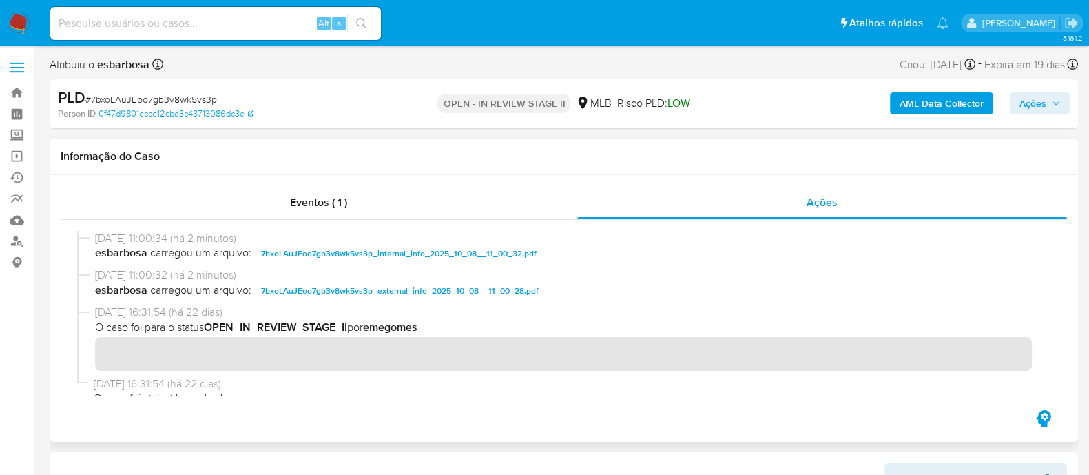
click at [613, 130] on div "Eventos ( 1 ) Ações" at bounding box center [564, 308] width 1028 height 267
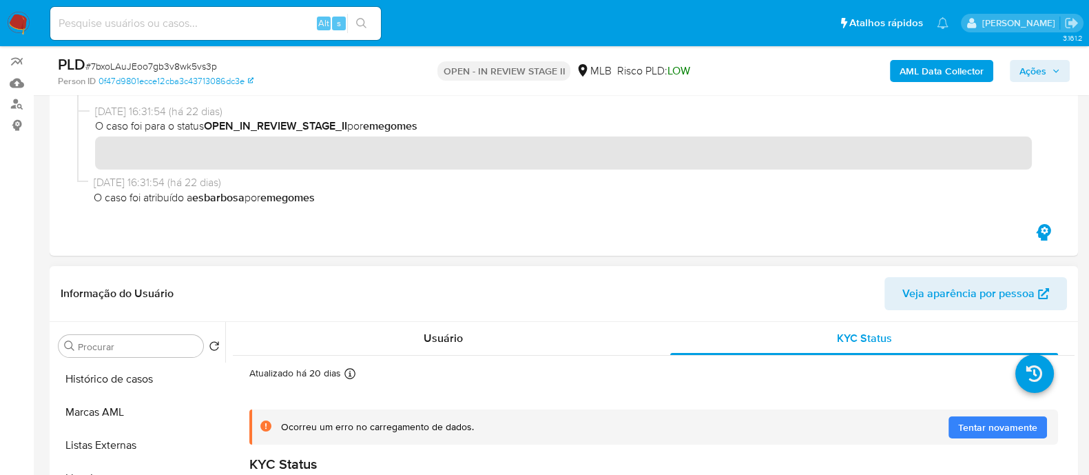
scroll to position [258, 0]
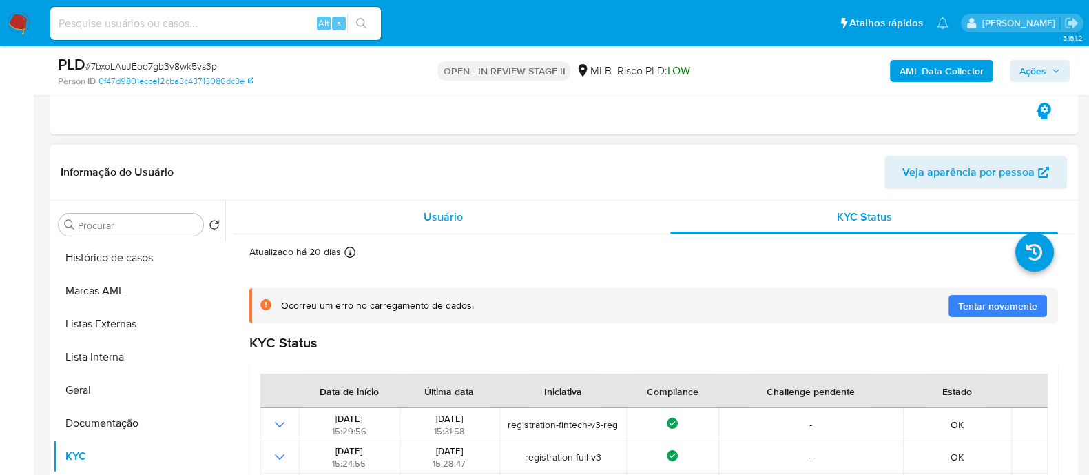
click at [427, 130] on span "Usuário" at bounding box center [443, 217] width 39 height 16
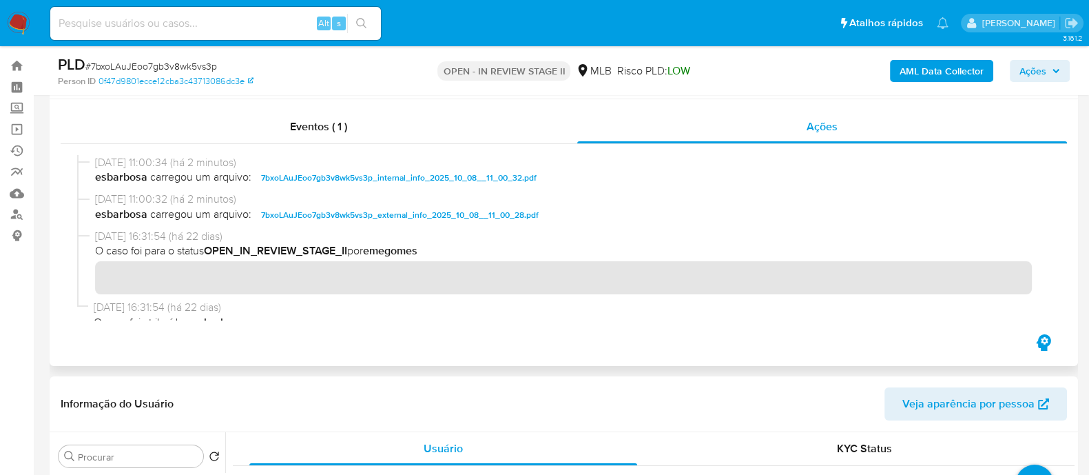
scroll to position [0, 0]
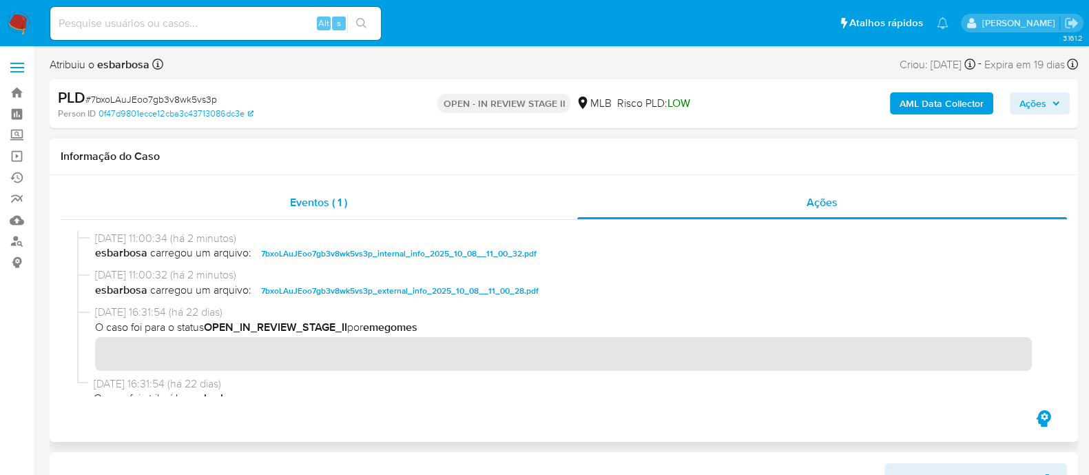
click at [344, 130] on span "Eventos ( 1 )" at bounding box center [318, 202] width 57 height 16
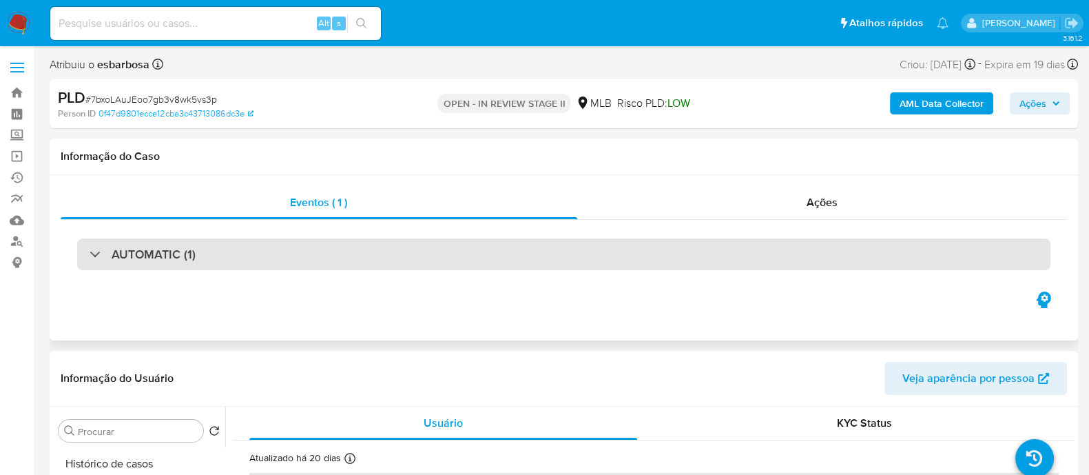
click at [610, 130] on div "AUTOMATIC (1)" at bounding box center [563, 254] width 973 height 32
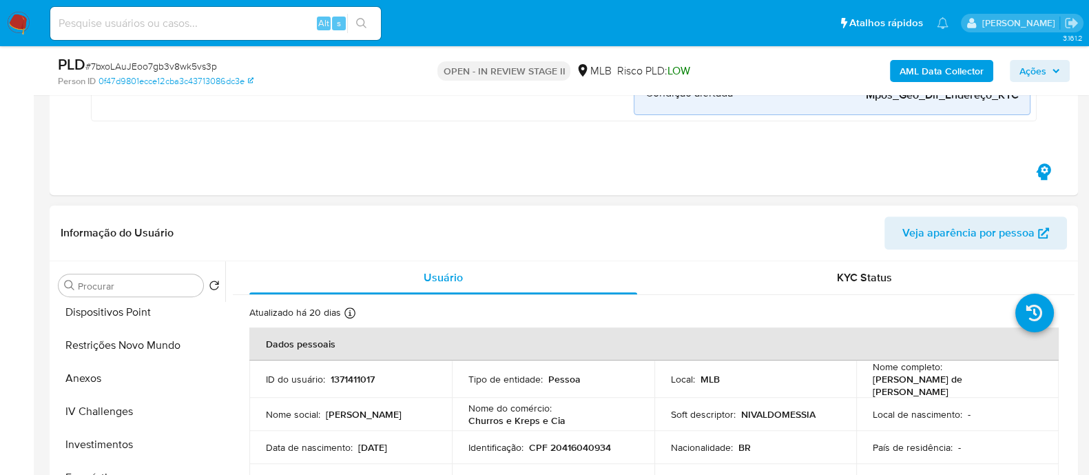
scroll to position [258, 0]
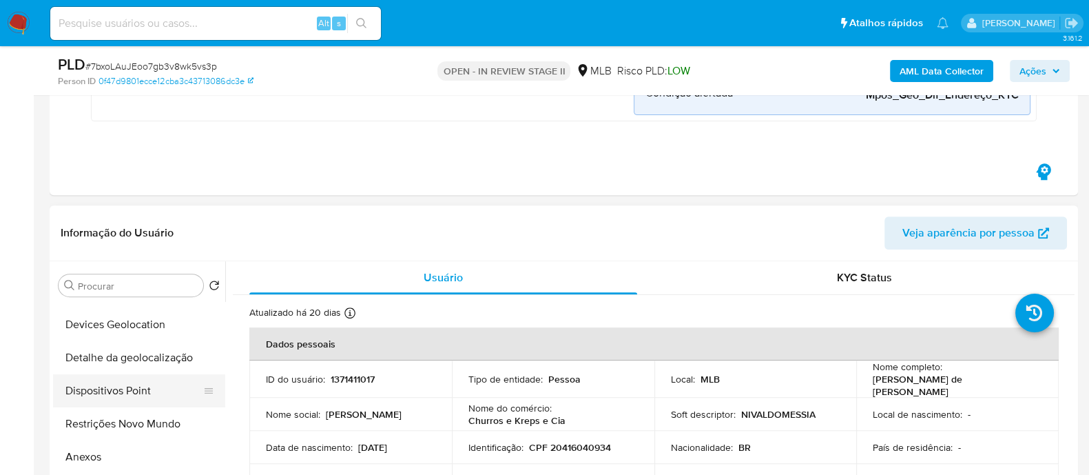
click at [131, 130] on button "Dispositivos Point" at bounding box center [133, 390] width 161 height 33
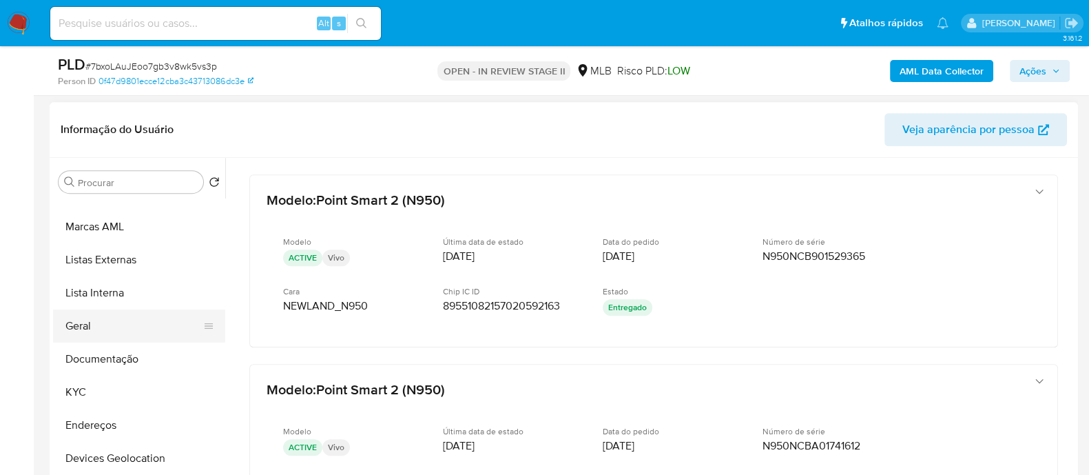
scroll to position [0, 0]
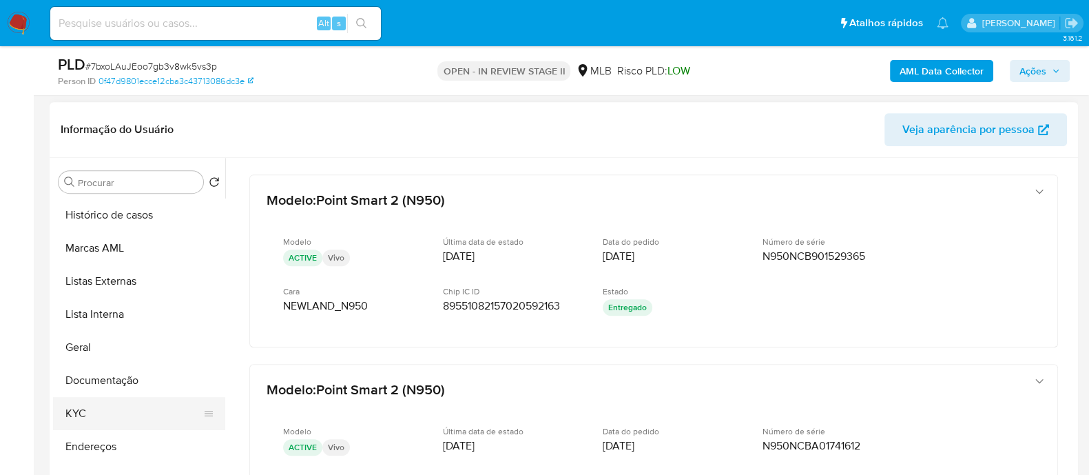
drag, startPoint x: 90, startPoint y: 408, endPoint x: 98, endPoint y: 402, distance: 10.9
click at [91, 130] on button "KYC" at bounding box center [133, 413] width 161 height 33
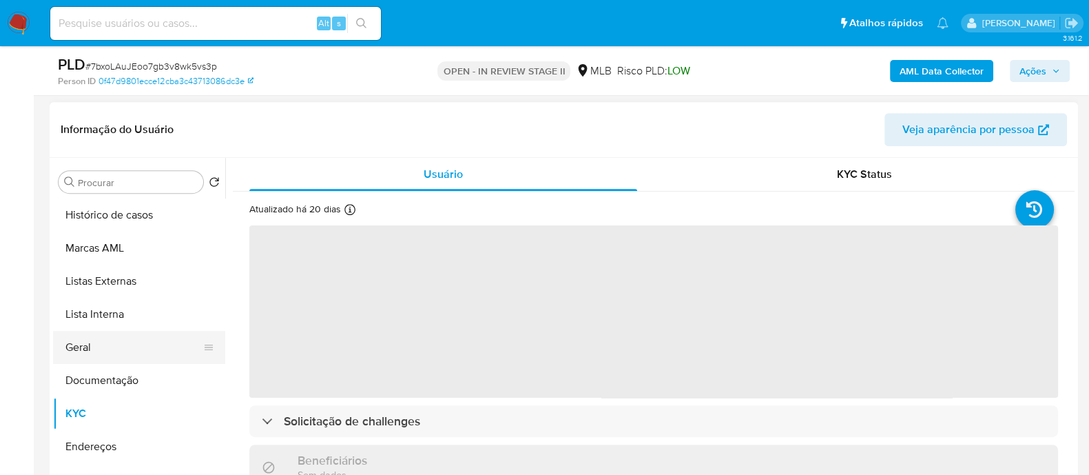
click at [112, 130] on button "Geral" at bounding box center [133, 347] width 161 height 33
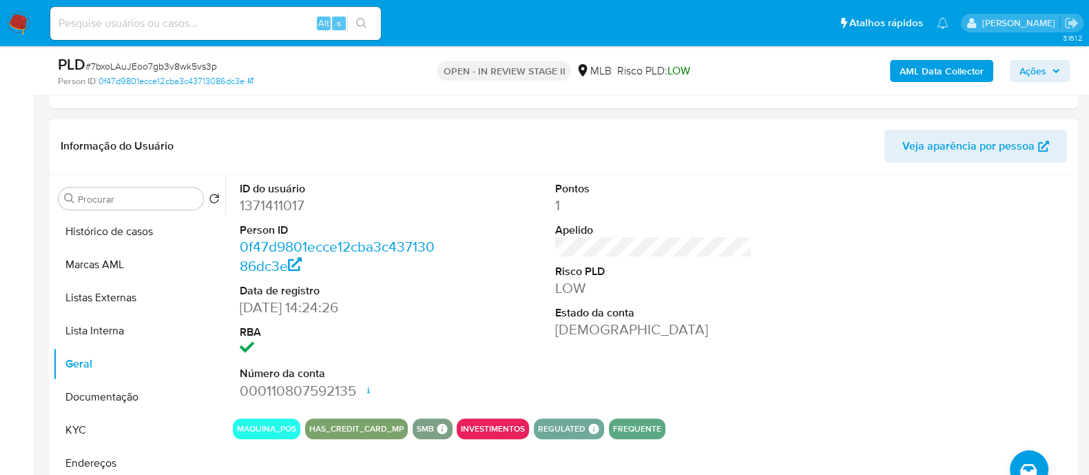
click at [284, 130] on dd "1371411017" at bounding box center [338, 205] width 197 height 19
copy dd "1371411017"
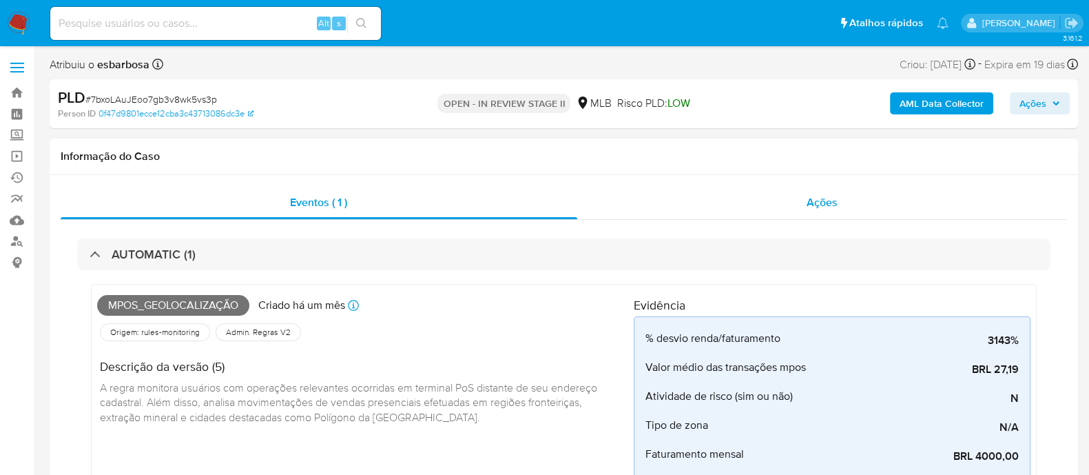
click at [649, 130] on div "Ações" at bounding box center [822, 202] width 490 height 33
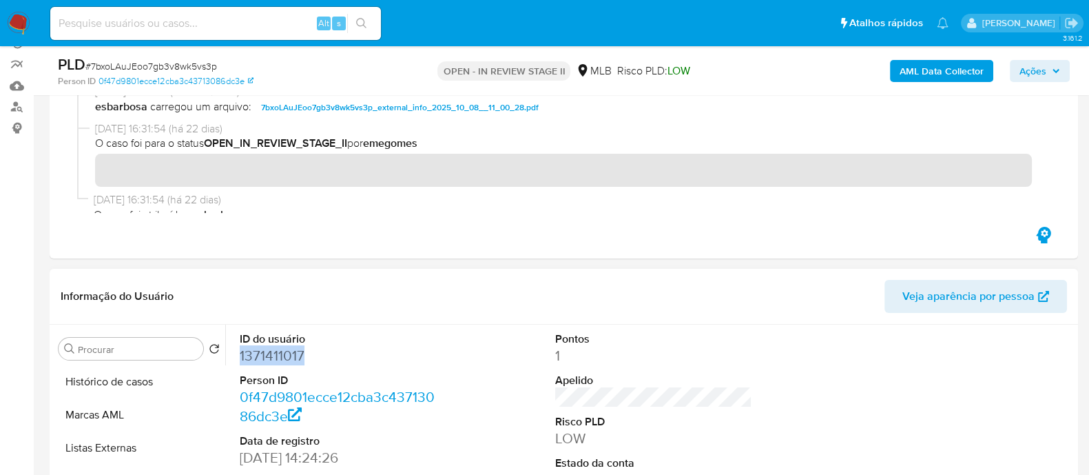
scroll to position [258, 0]
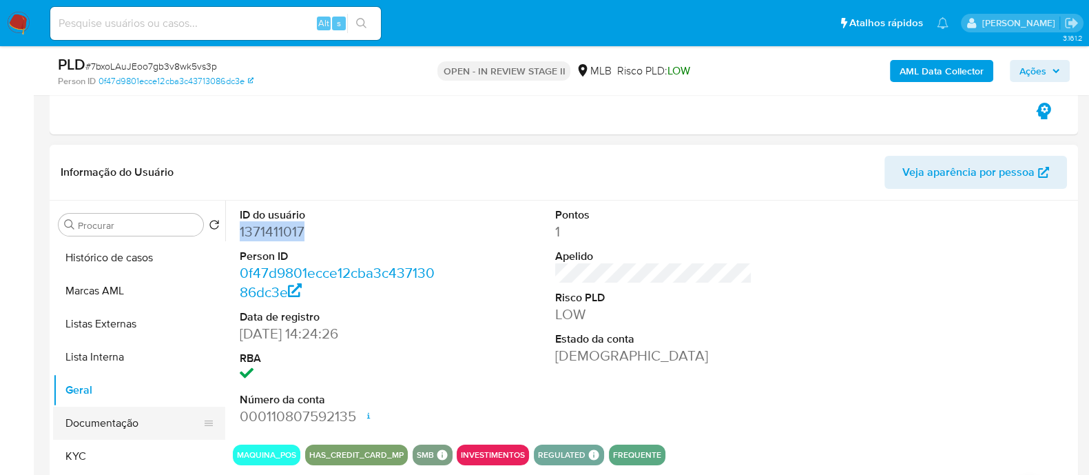
click at [141, 130] on button "Documentação" at bounding box center [133, 422] width 161 height 33
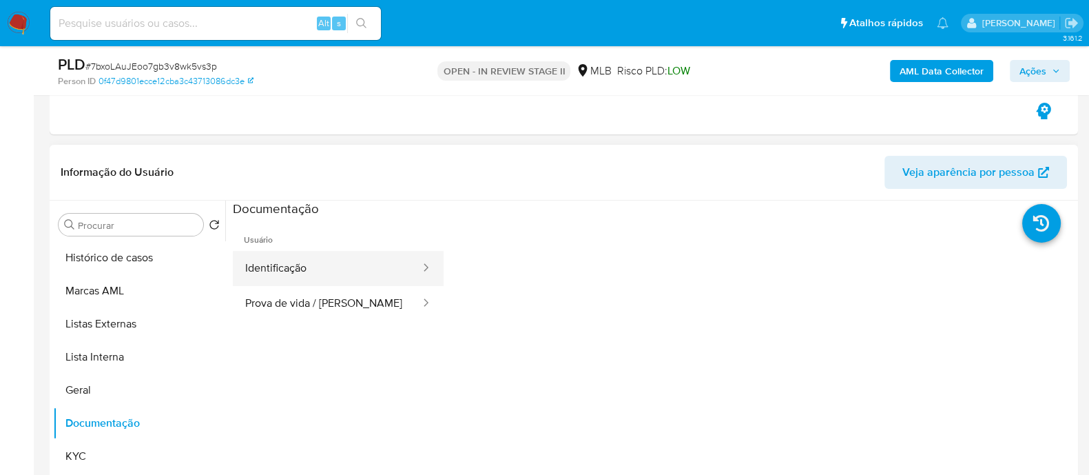
click at [313, 130] on button "Identificação" at bounding box center [327, 268] width 189 height 35
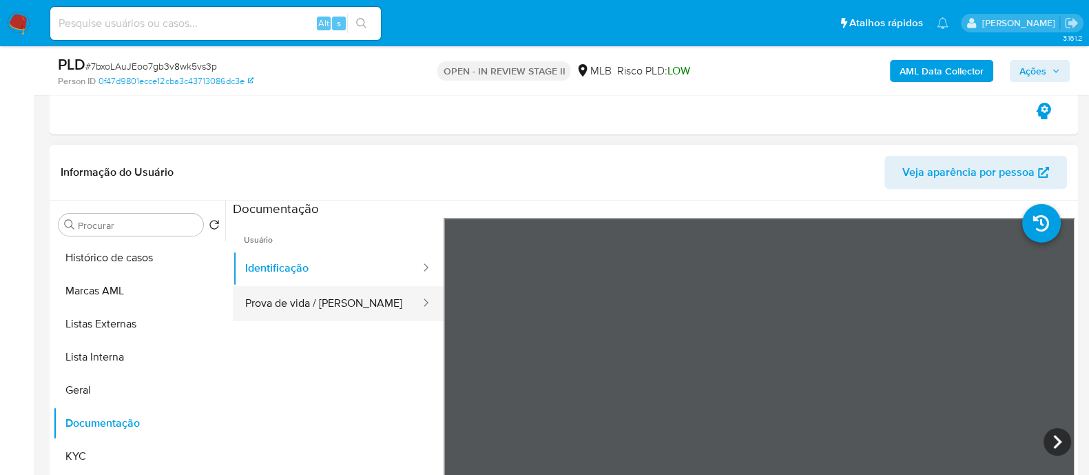
click at [325, 130] on button "Prova de vida / Selfie" at bounding box center [327, 303] width 189 height 35
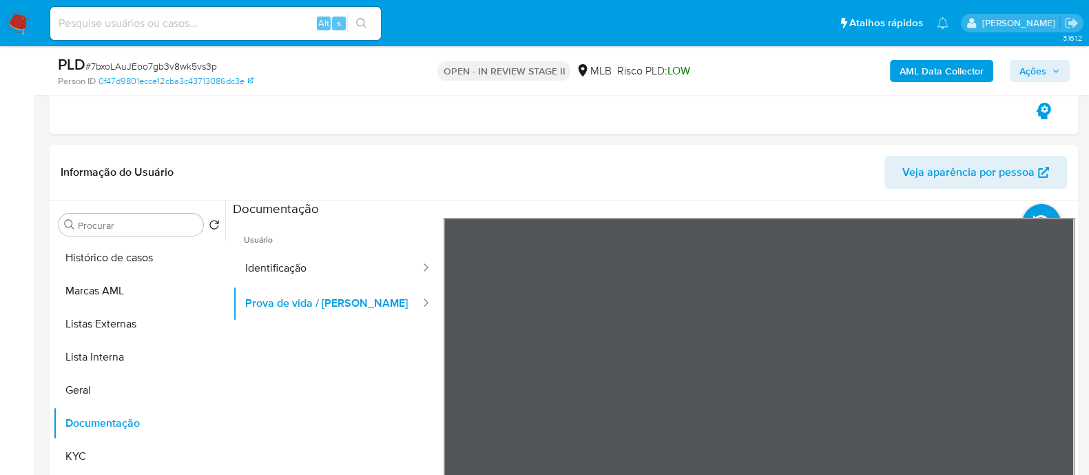
scroll to position [344, 0]
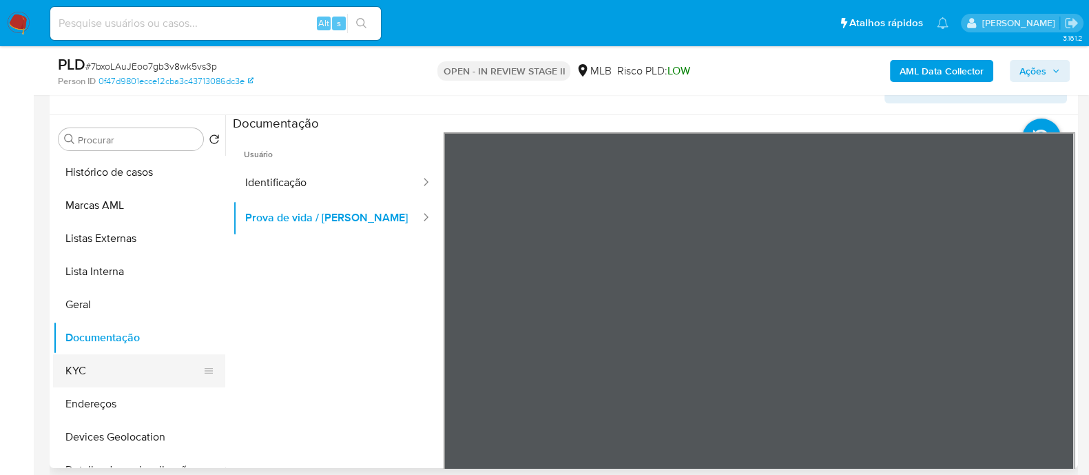
click at [93, 130] on button "KYC" at bounding box center [133, 370] width 161 height 33
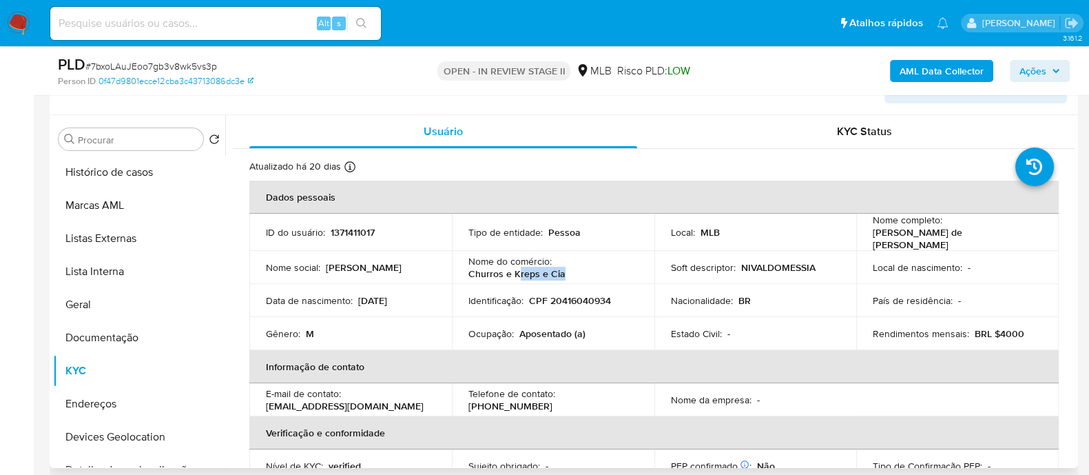
drag, startPoint x: 569, startPoint y: 269, endPoint x: 515, endPoint y: 262, distance: 54.2
click at [515, 130] on div "Nome do comércio : Churros e Kreps e Cia" at bounding box center [552, 267] width 169 height 25
drag, startPoint x: 813, startPoint y: 264, endPoint x: 466, endPoint y: 260, distance: 346.5
click at [466, 130] on tr "Nome social : Nivaldo Messias Nome do comércio : Churros e Kreps e Cia Soft des…" at bounding box center [653, 267] width 809 height 33
copy tr "Nome do comércio : Churros e Kreps e Cia Soft descriptor : NIVALDOMESSIA"
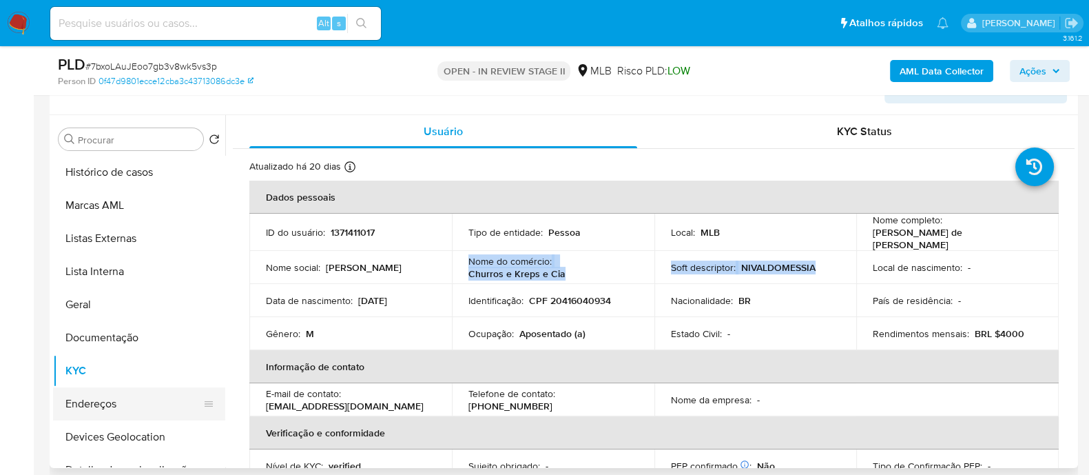
click at [115, 130] on button "Endereços" at bounding box center [133, 403] width 161 height 33
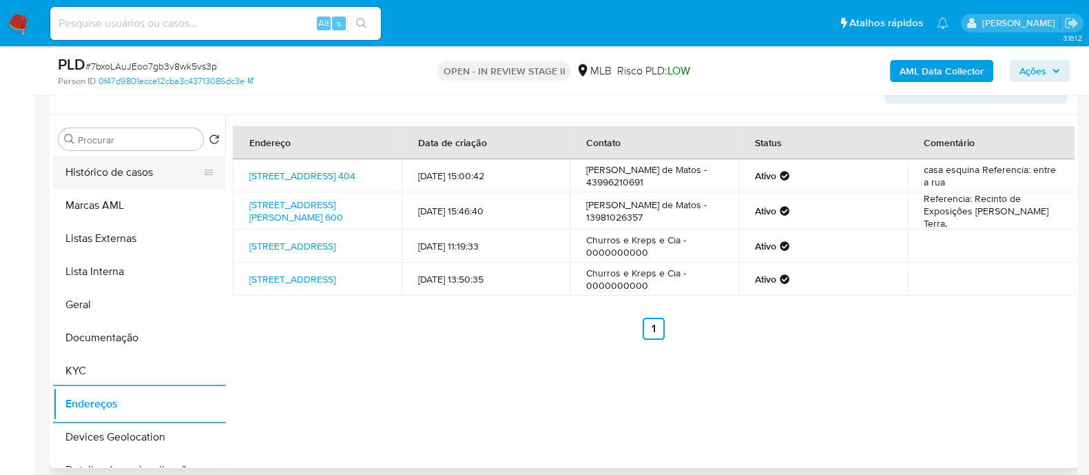
click at [136, 130] on button "Histórico de casos" at bounding box center [133, 172] width 161 height 33
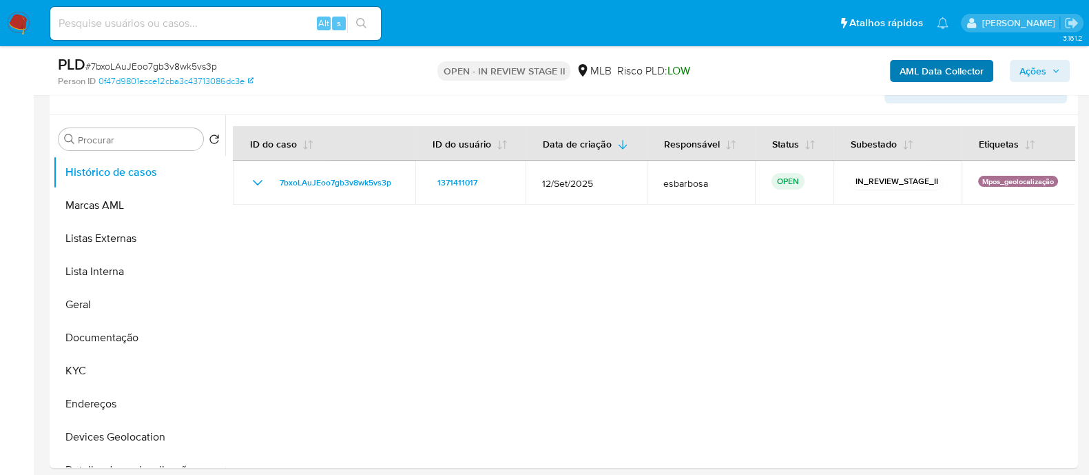
click at [1030, 72] on span "Ações" at bounding box center [1032, 71] width 27 height 22
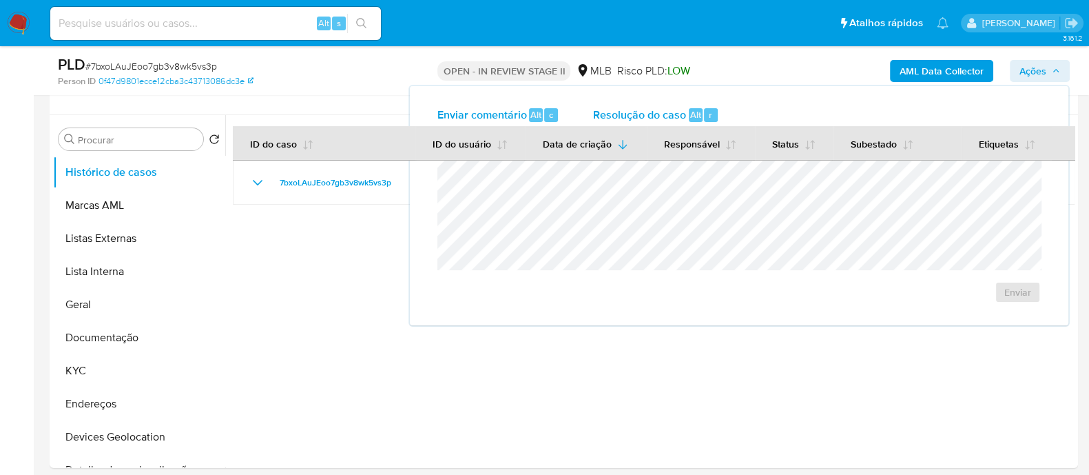
click at [654, 116] on span "Resolução do caso" at bounding box center [639, 114] width 93 height 16
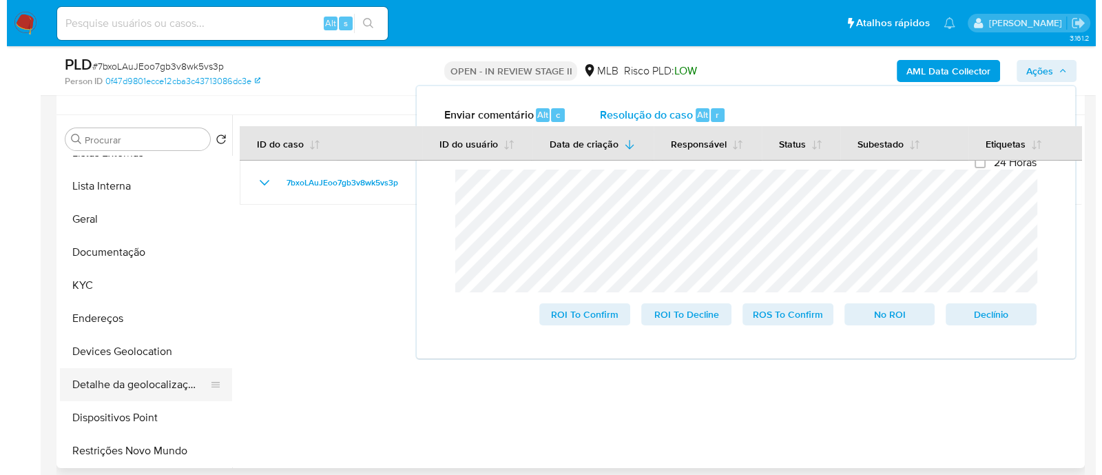
scroll to position [171, 0]
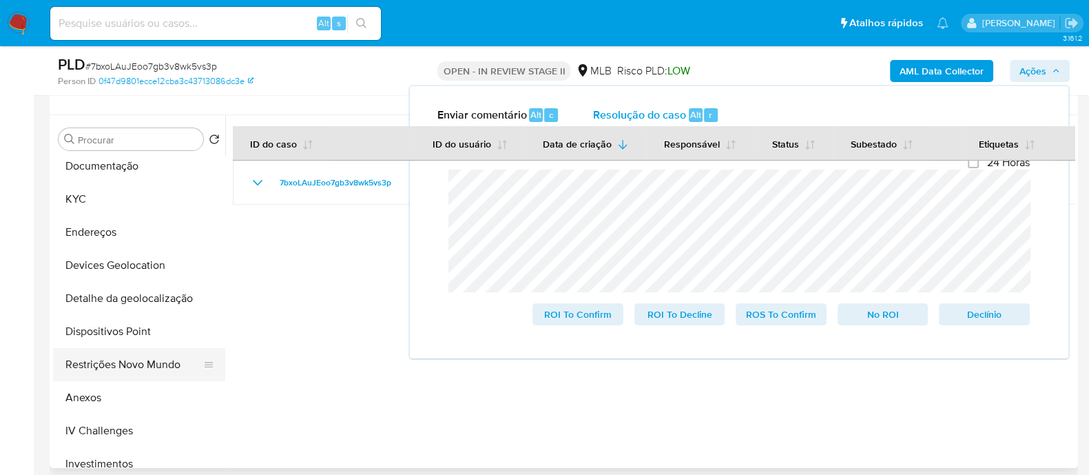
click at [123, 130] on button "Restrições Novo Mundo" at bounding box center [133, 364] width 161 height 33
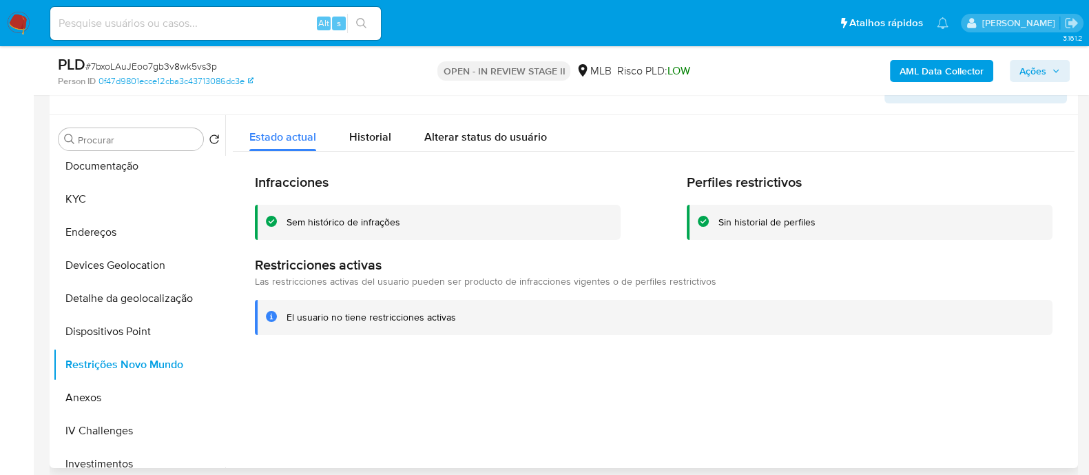
click at [368, 130] on div "Sem histórico de infrações" at bounding box center [344, 222] width 114 height 13
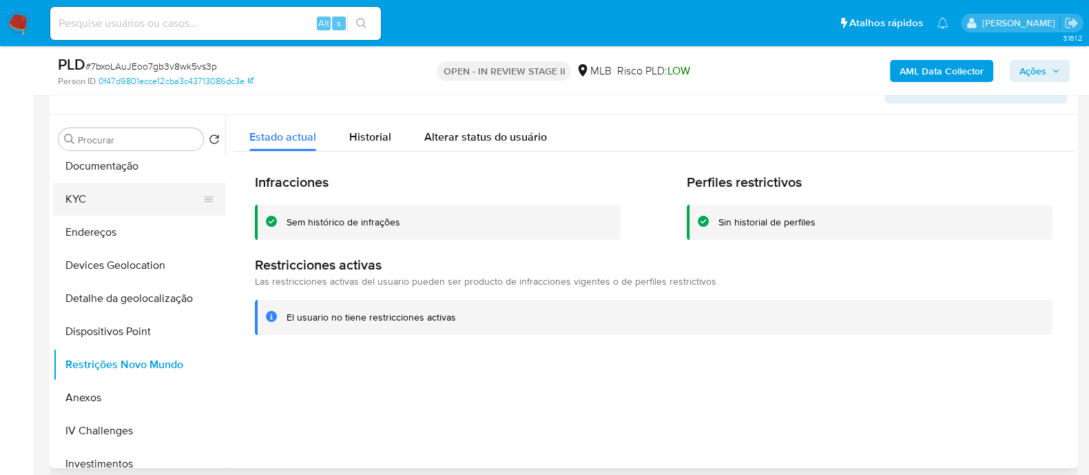
click at [112, 130] on button "KYC" at bounding box center [133, 199] width 161 height 33
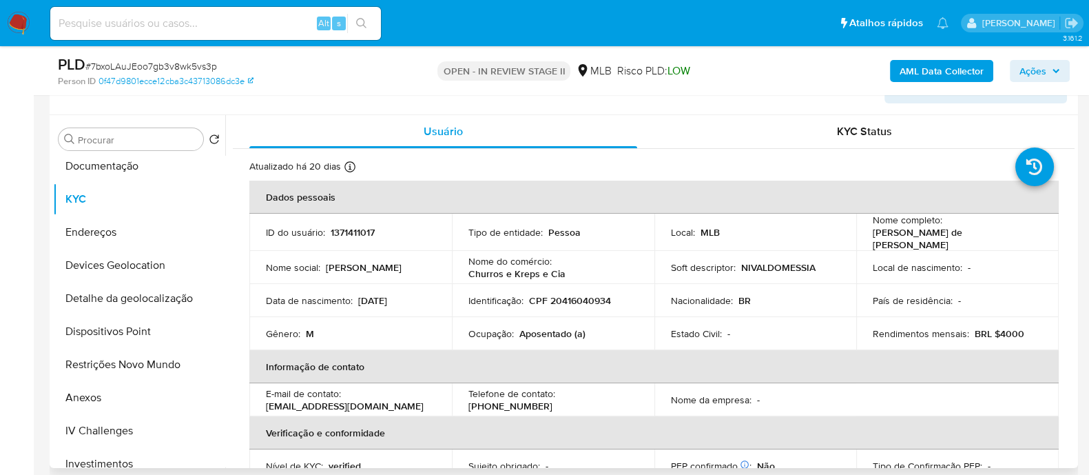
click at [946, 130] on p "Nivaldo Messias de Matos" at bounding box center [955, 238] width 164 height 25
click at [948, 130] on p "Nivaldo Messias de Matos" at bounding box center [955, 238] width 164 height 25
drag, startPoint x: 986, startPoint y: 238, endPoint x: 868, endPoint y: 239, distance: 117.8
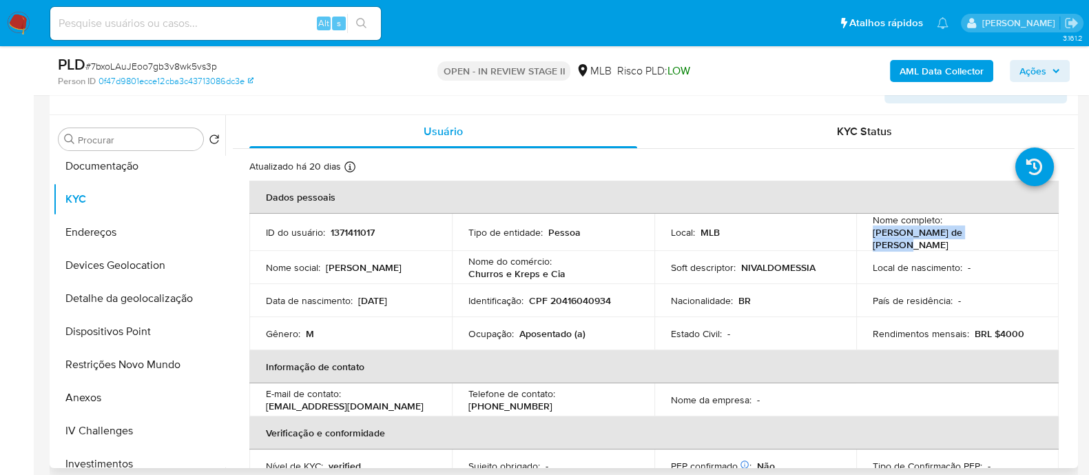
click at [868, 130] on td "Nome completo : Nivaldo Messias de Matos" at bounding box center [957, 232] width 202 height 37
copy p "Nivaldo Messias de Matos"
click at [134, 130] on button "Devices Geolocation" at bounding box center [133, 265] width 161 height 33
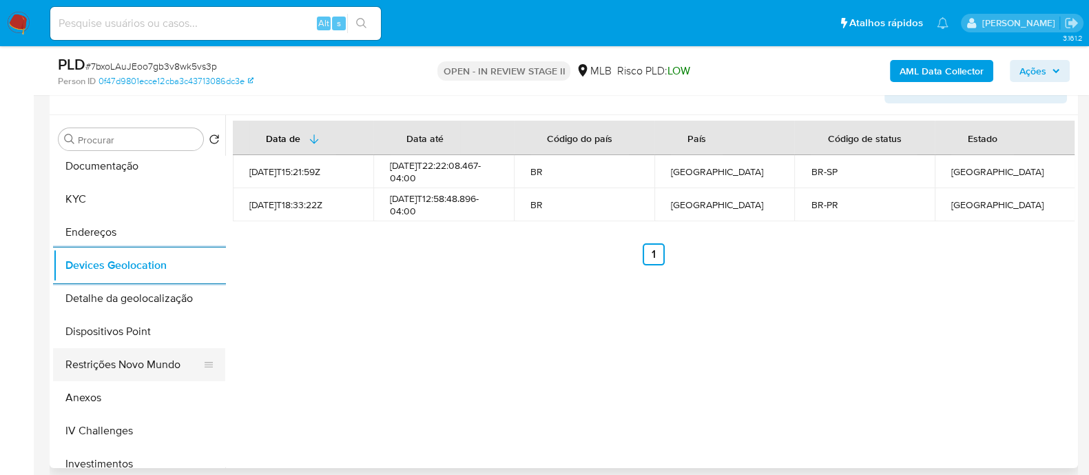
click at [112, 130] on button "Restrições Novo Mundo" at bounding box center [133, 364] width 161 height 33
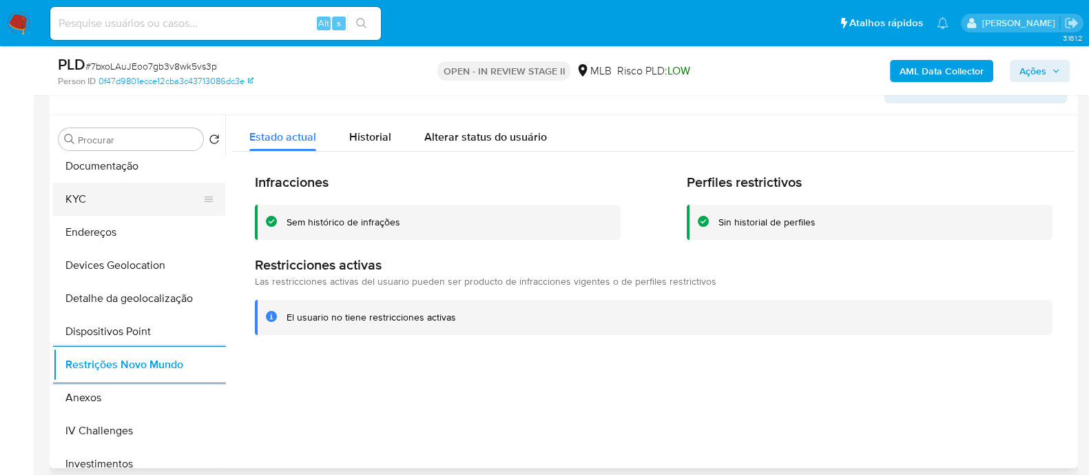
click at [144, 130] on button "KYC" at bounding box center [133, 199] width 161 height 33
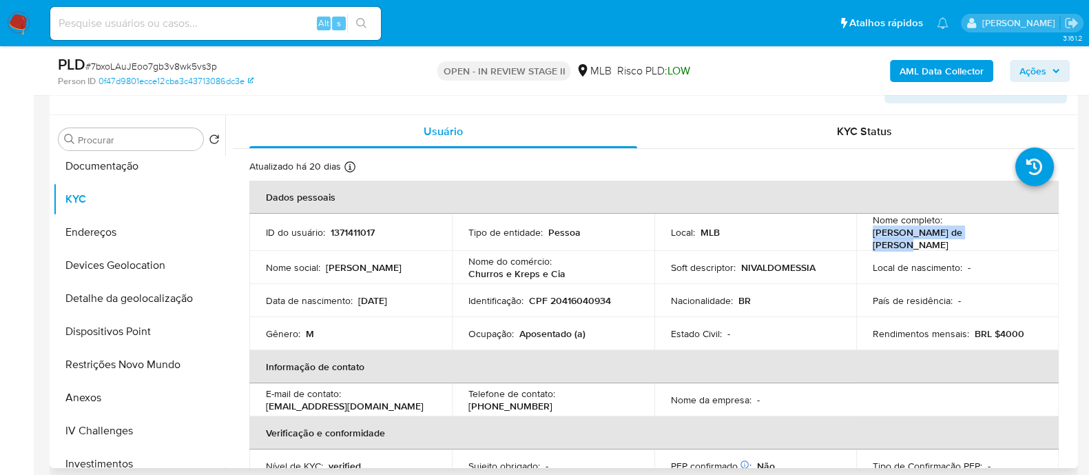
drag, startPoint x: 986, startPoint y: 239, endPoint x: 866, endPoint y: 236, distance: 120.6
click at [866, 130] on td "Nome completo : Nivaldo Messias de Matos" at bounding box center [957, 232] width 202 height 37
copy p "Nivaldo Messias de Matos"
click at [101, 130] on button "Anexos" at bounding box center [133, 397] width 161 height 33
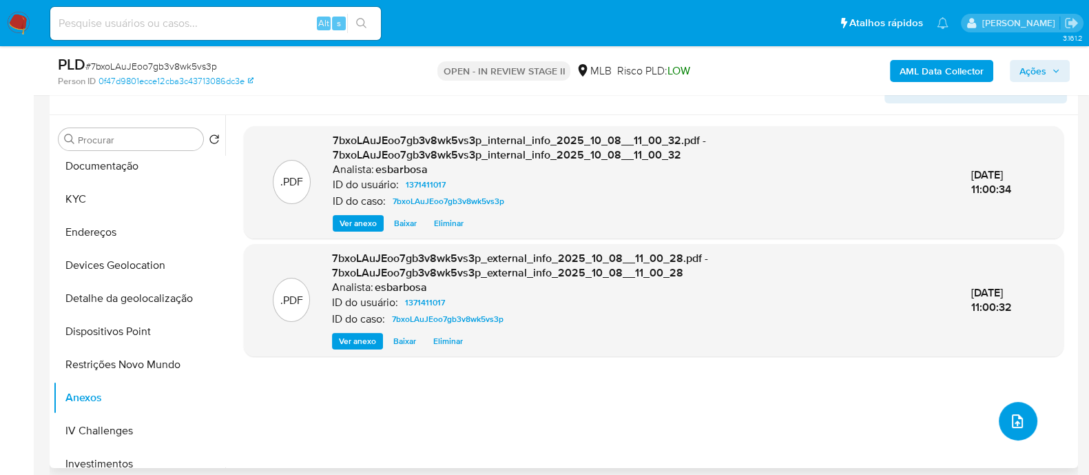
click at [1015, 130] on icon "upload-file" at bounding box center [1017, 421] width 17 height 17
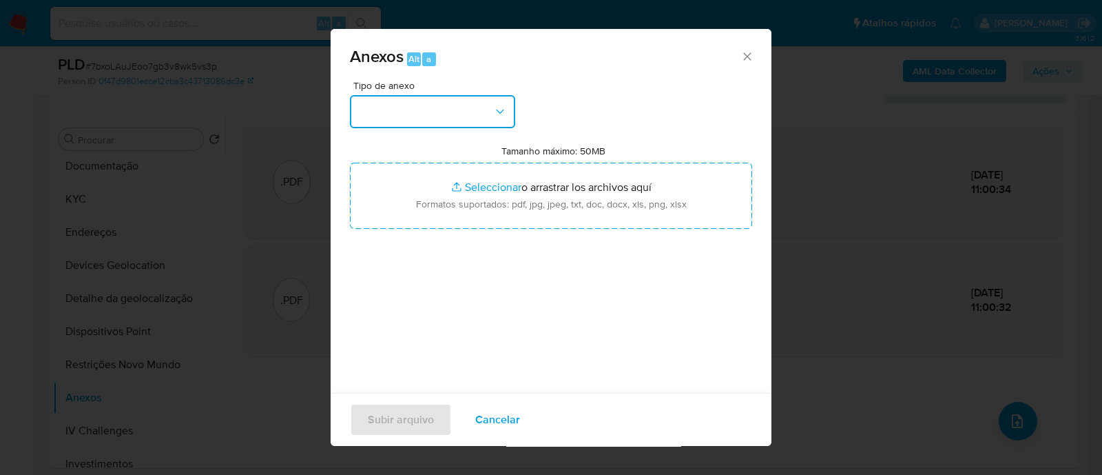
click at [464, 103] on button "button" at bounding box center [432, 111] width 165 height 33
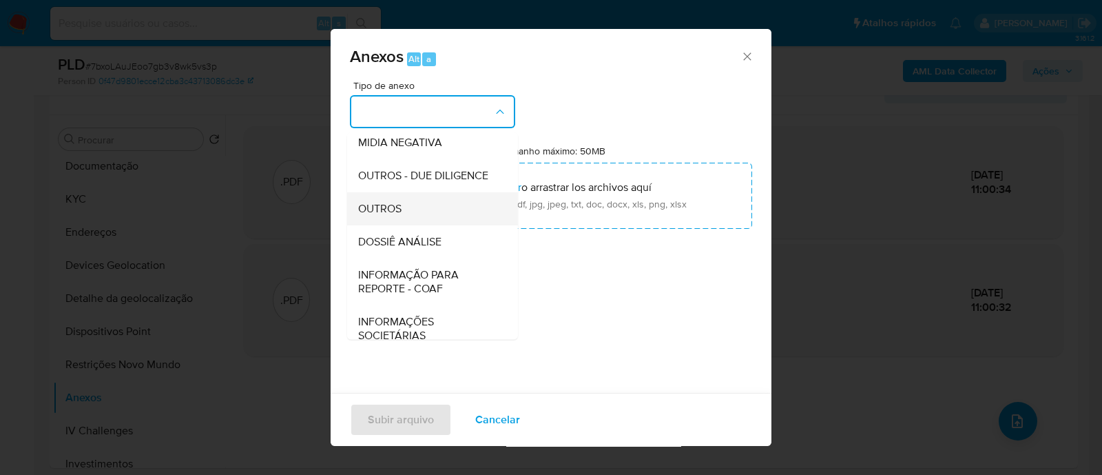
click at [393, 130] on span "OUTROS" at bounding box center [379, 209] width 43 height 14
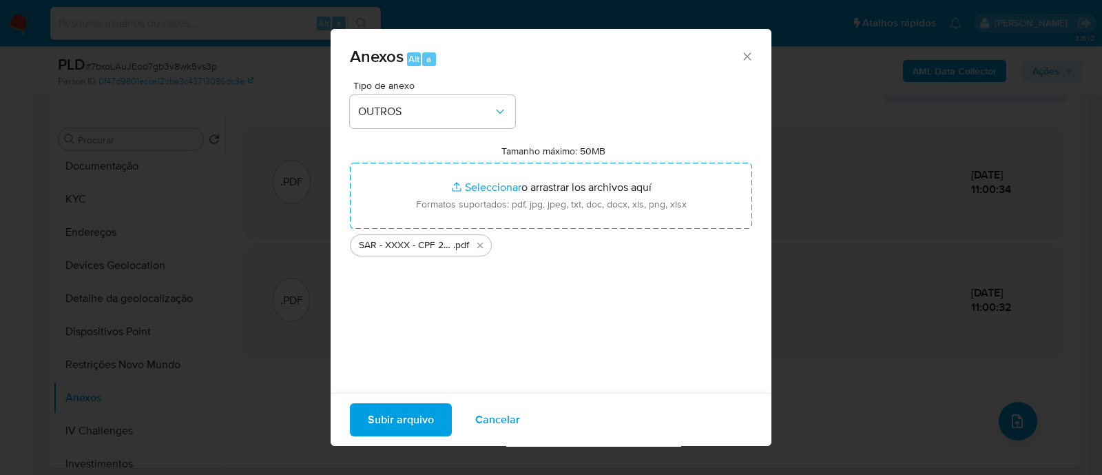
click at [402, 130] on span "Subir arquivo" at bounding box center [401, 419] width 66 height 30
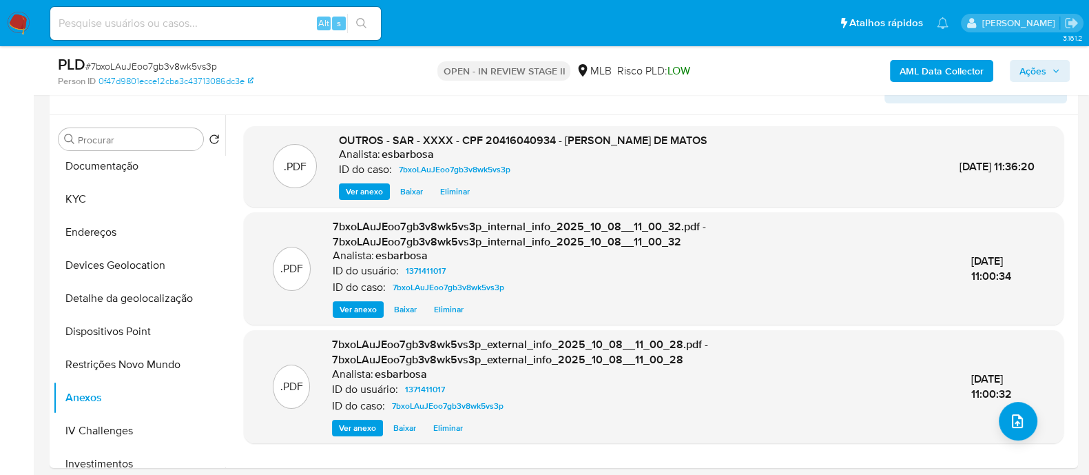
click at [1043, 73] on span "Ações" at bounding box center [1032, 71] width 27 height 22
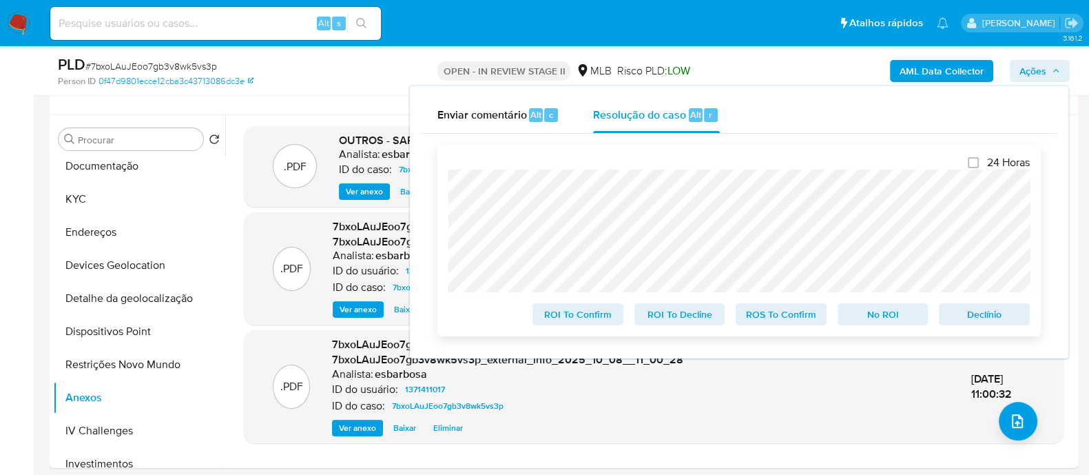
click at [792, 130] on span "ROS To Confirm" at bounding box center [781, 313] width 72 height 19
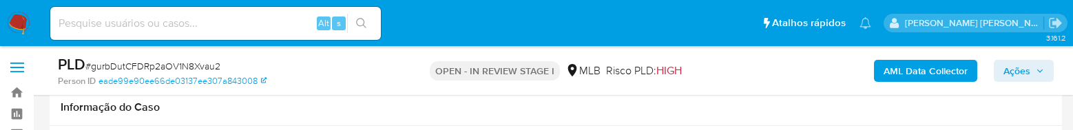
scroll to position [1469, 0]
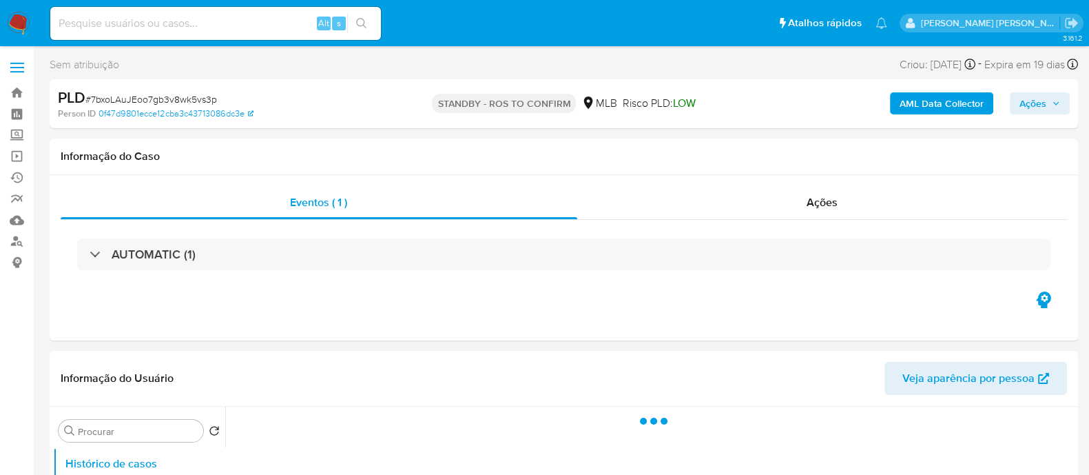
select select "10"
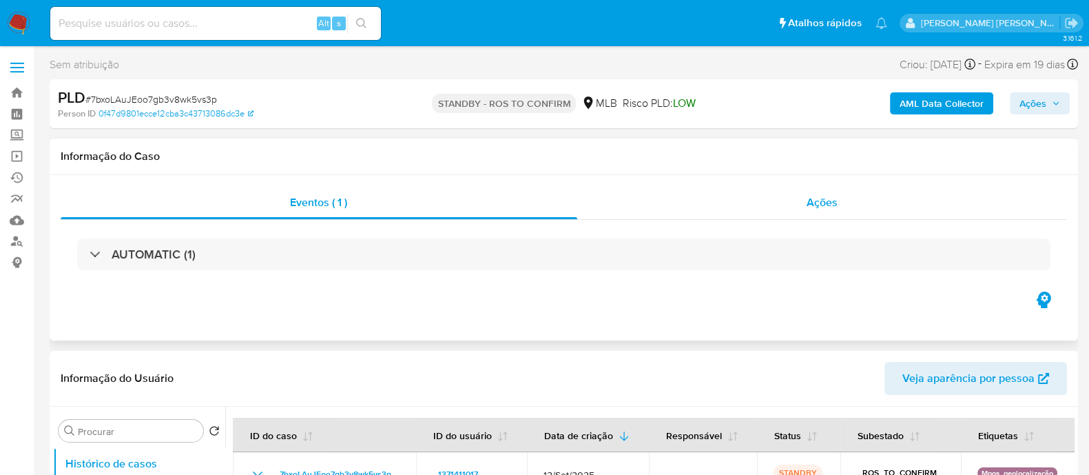
click at [663, 218] on div "Ações" at bounding box center [822, 202] width 490 height 33
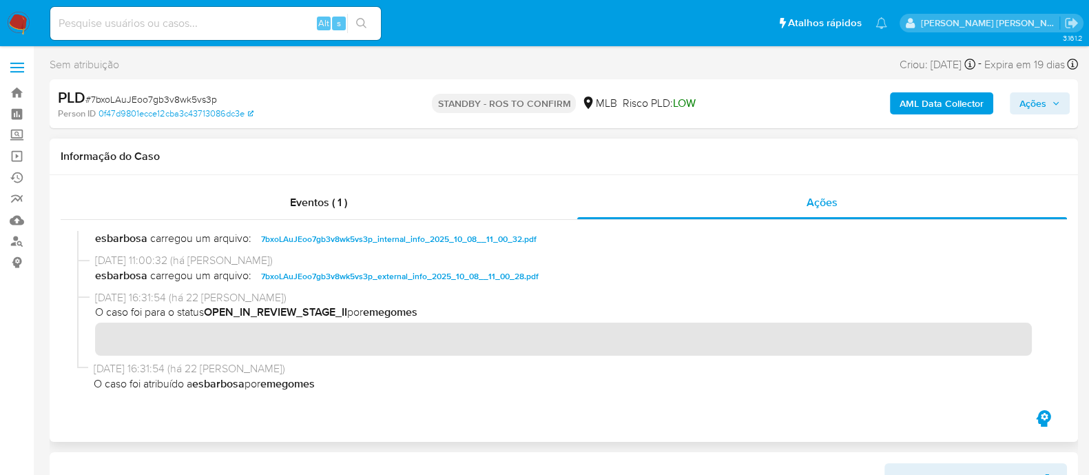
scroll to position [81, 0]
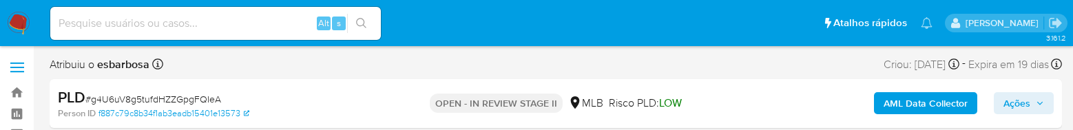
select select "10"
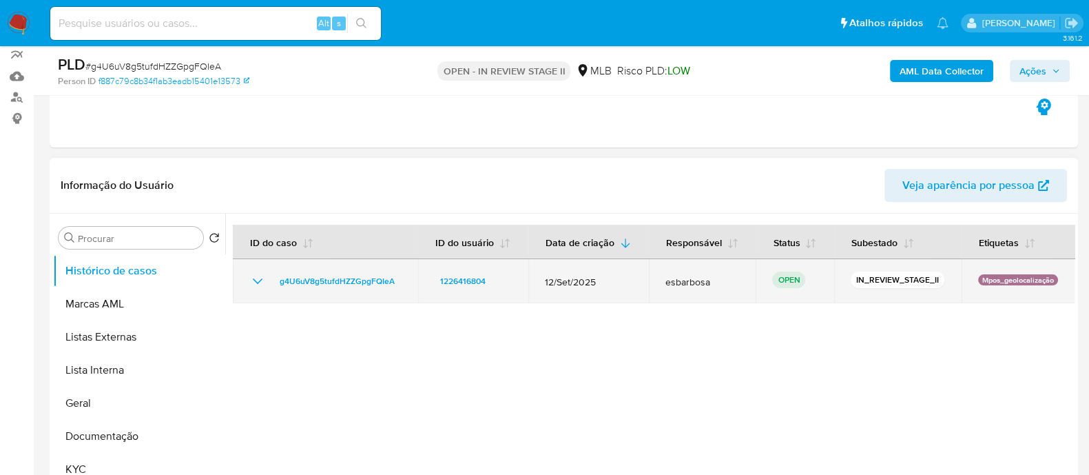
scroll to position [171, 0]
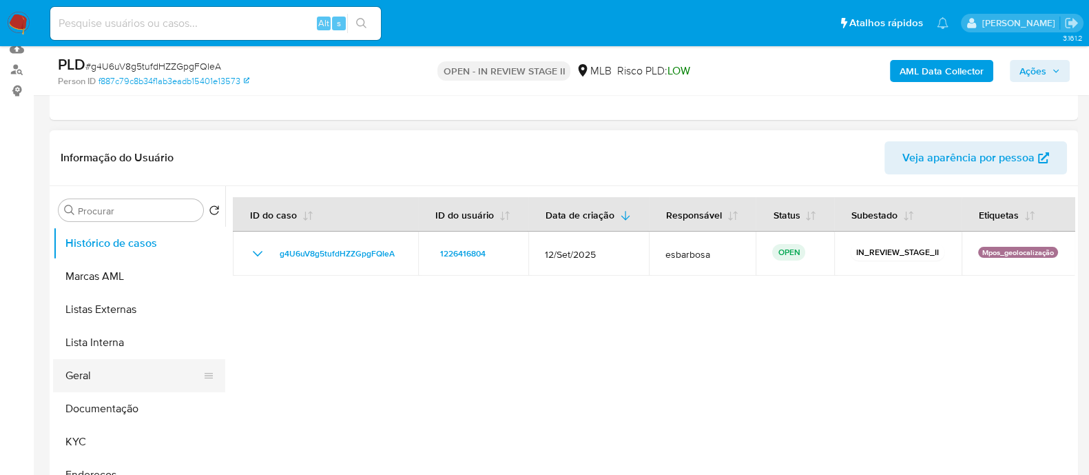
click at [129, 129] on button "Geral" at bounding box center [133, 375] width 161 height 33
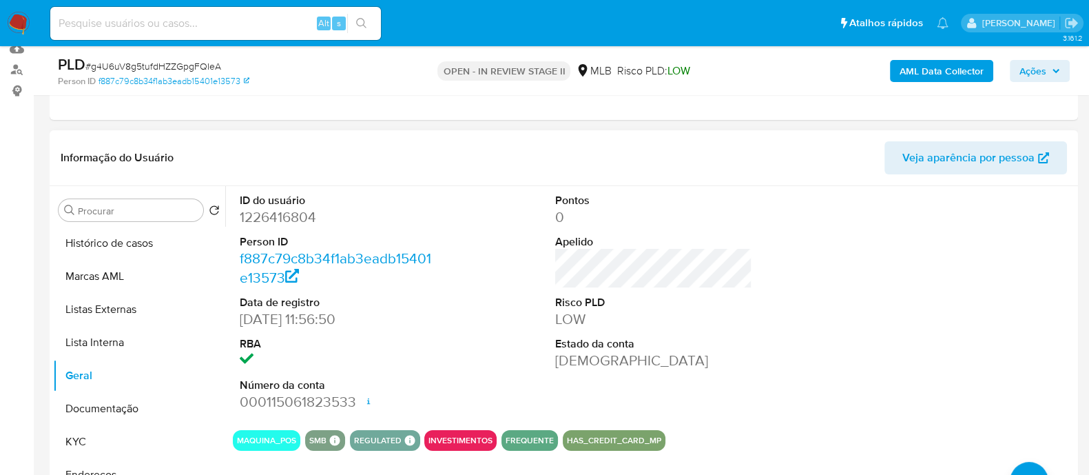
click at [298, 129] on dd "1226416804" at bounding box center [338, 216] width 197 height 19
copy dd "1226416804"
click at [85, 129] on button "KYC" at bounding box center [133, 441] width 161 height 33
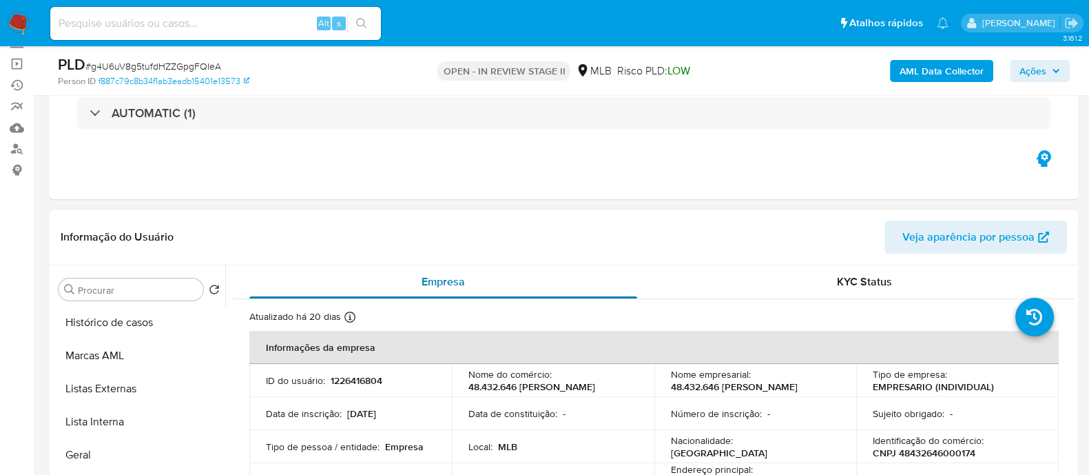
scroll to position [0, 0]
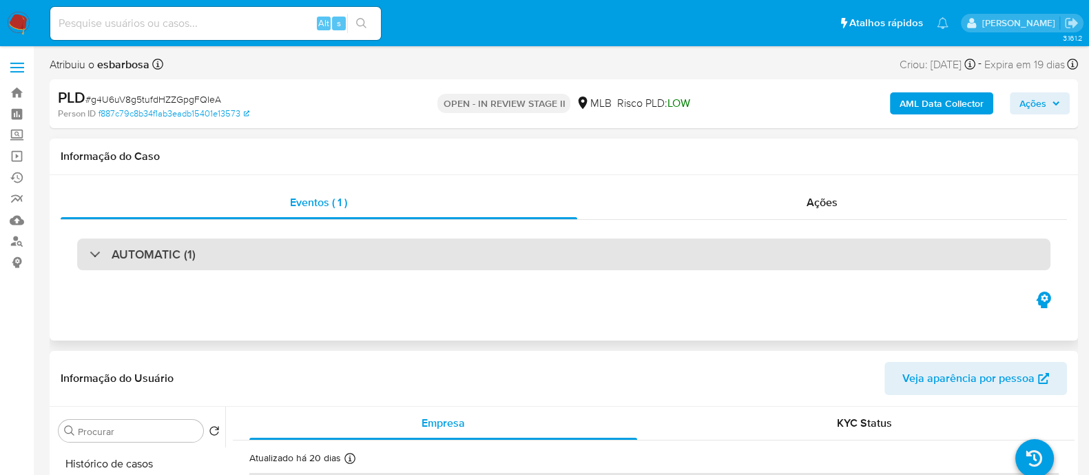
click at [326, 129] on div "AUTOMATIC (1)" at bounding box center [563, 254] width 973 height 32
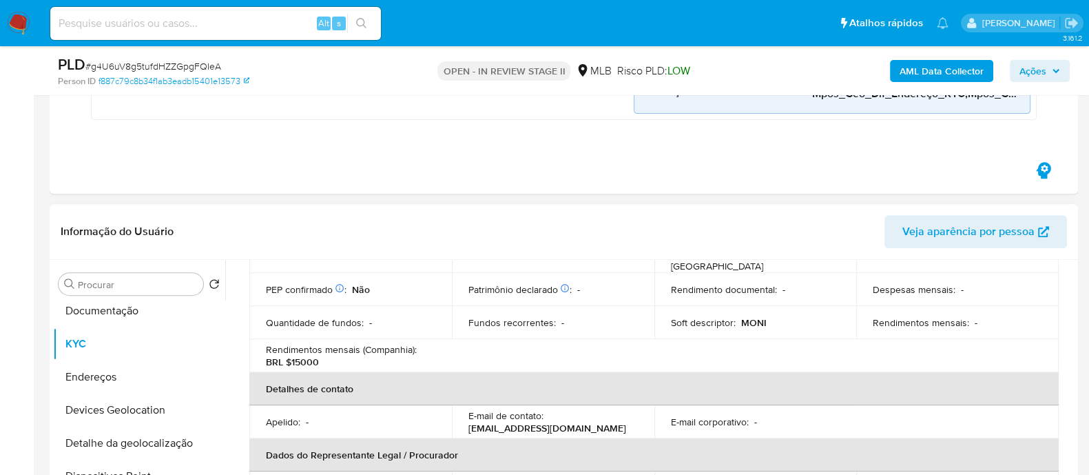
scroll to position [775, 0]
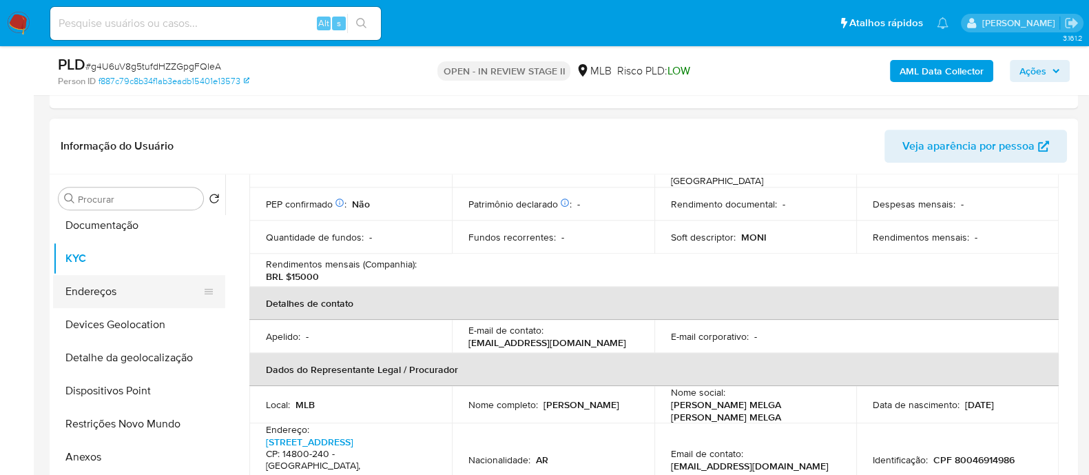
click at [129, 129] on button "Endereços" at bounding box center [133, 291] width 161 height 33
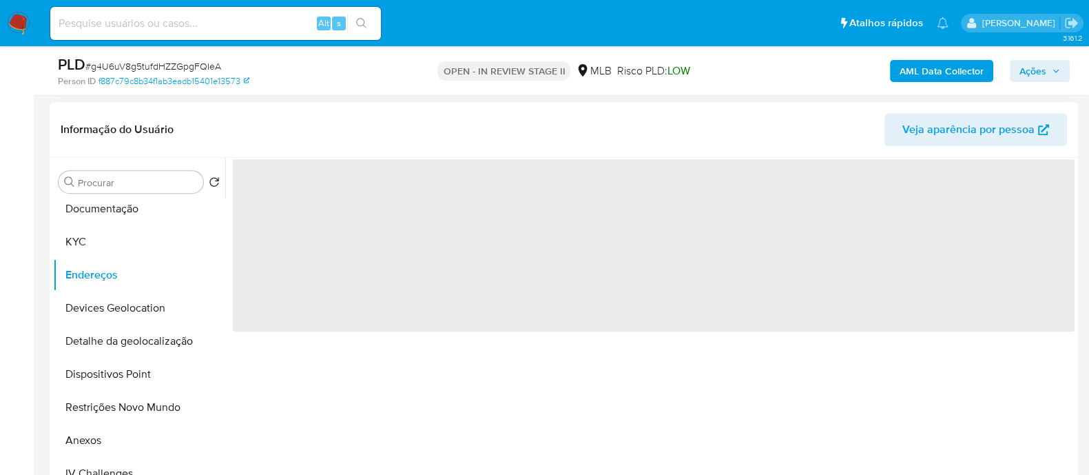
scroll to position [0, 0]
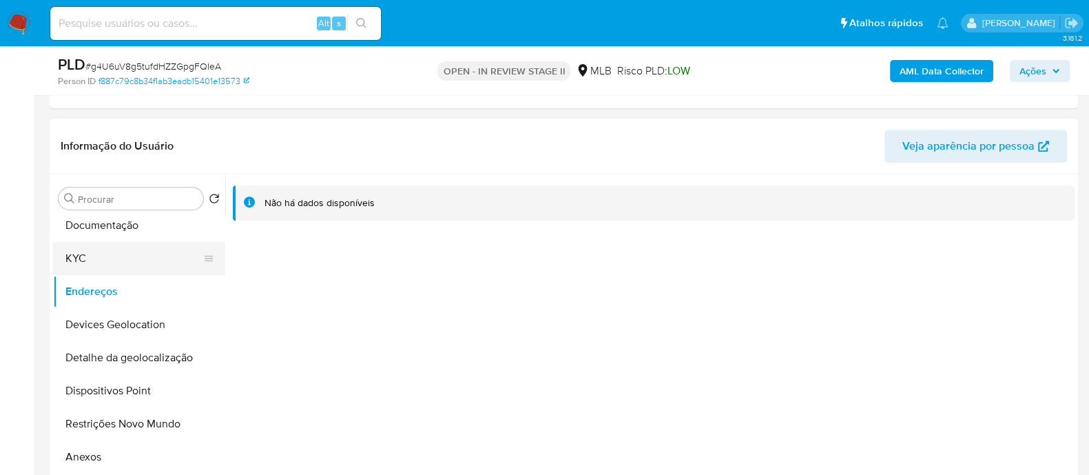
click at [142, 129] on button "KYC" at bounding box center [133, 258] width 161 height 33
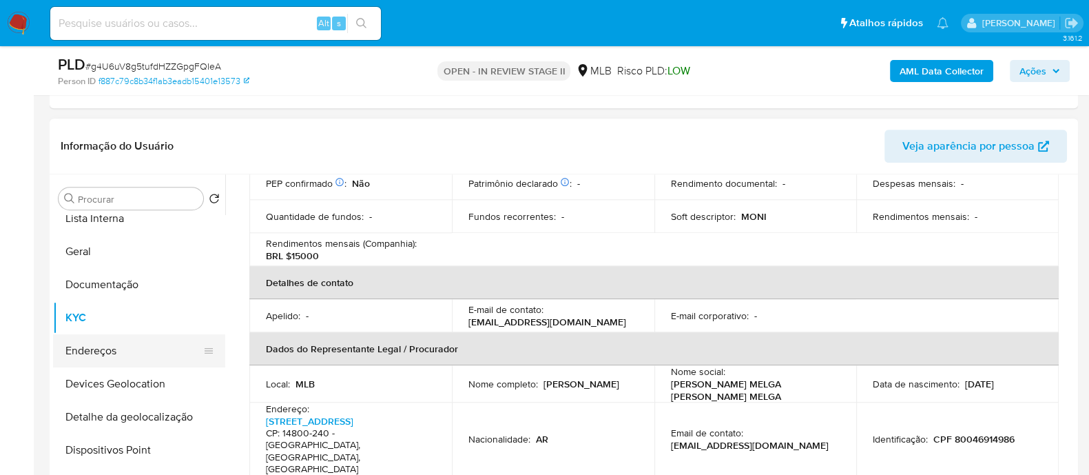
scroll to position [85, 0]
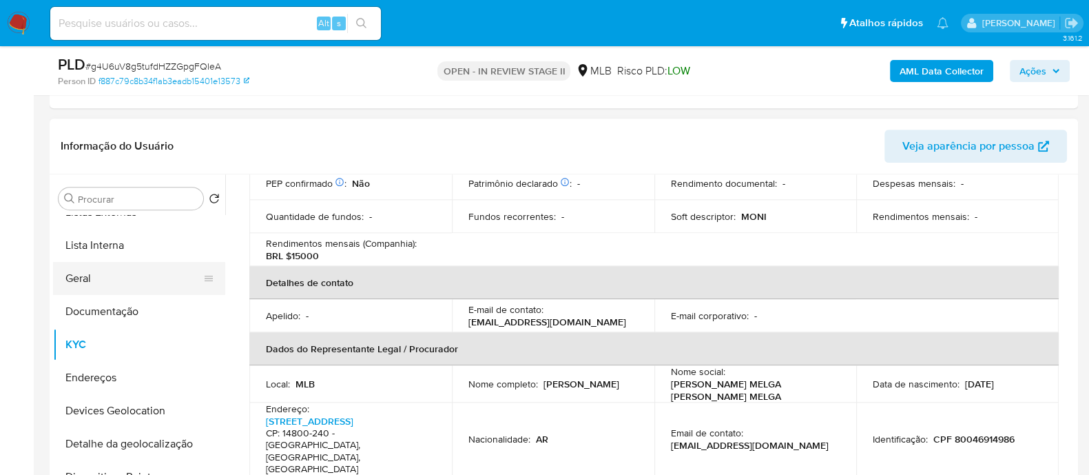
click at [100, 129] on button "Geral" at bounding box center [133, 278] width 161 height 33
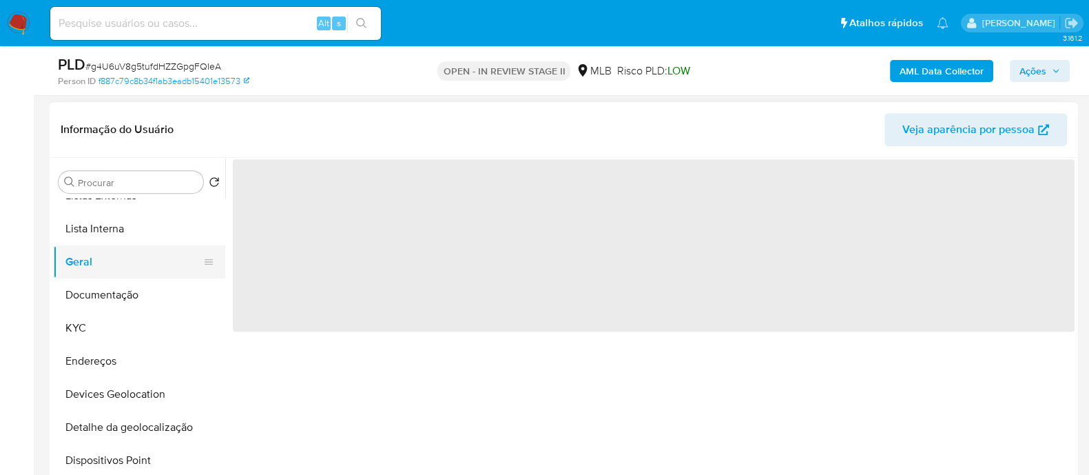
scroll to position [0, 0]
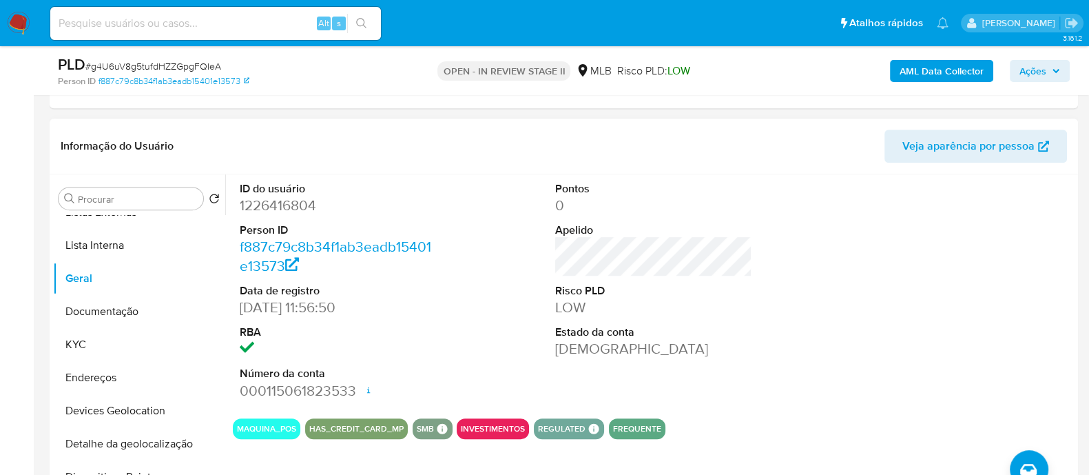
click at [279, 129] on dd "1226416804" at bounding box center [338, 205] width 197 height 19
copy dd "1226416804"
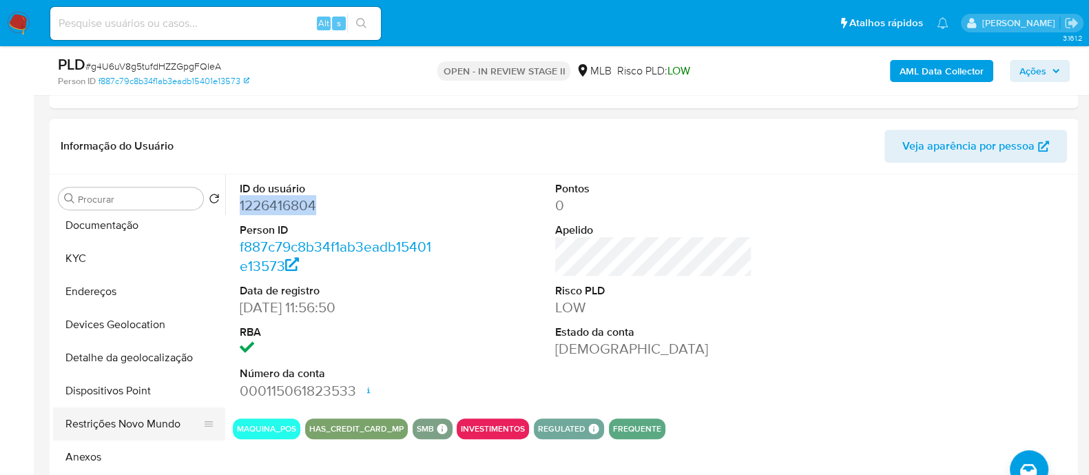
click at [107, 129] on button "Restrições Novo Mundo" at bounding box center [133, 423] width 161 height 33
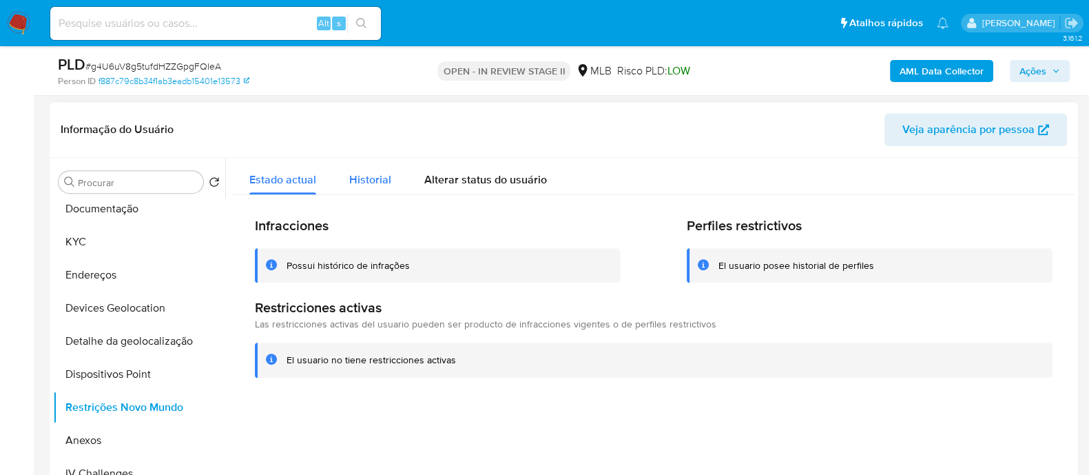
drag, startPoint x: 358, startPoint y: 180, endPoint x: 372, endPoint y: 176, distance: 14.4
click at [362, 129] on span "Historial" at bounding box center [370, 179] width 42 height 16
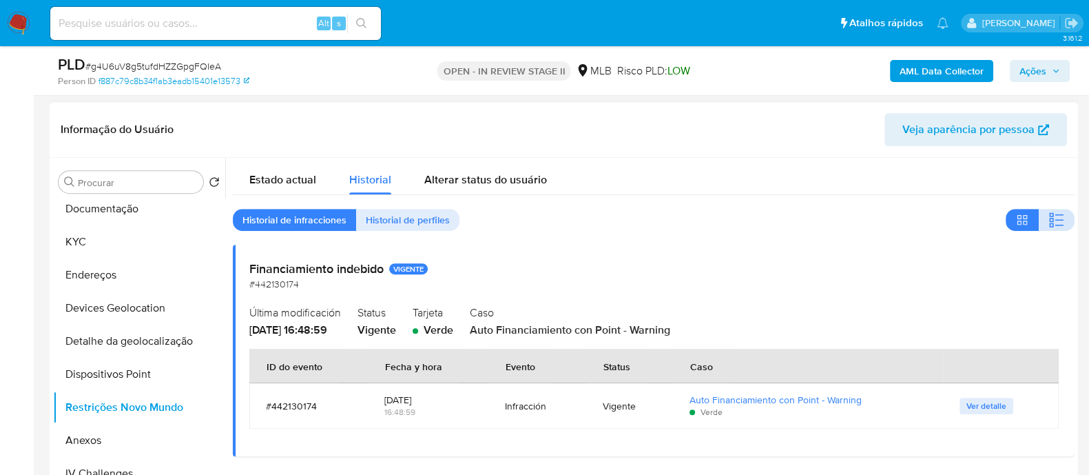
click at [1064, 129] on button "button" at bounding box center [1057, 220] width 36 height 22
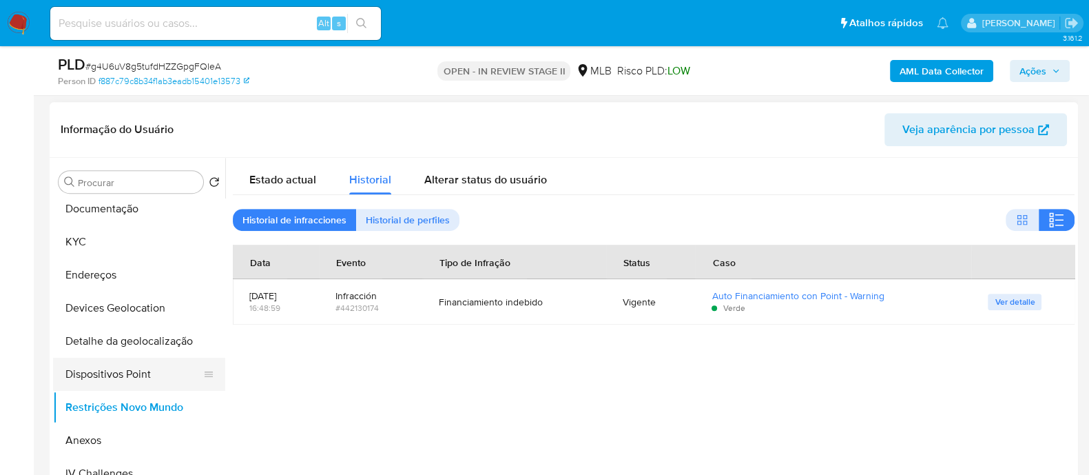
click at [116, 129] on button "Dispositivos Point" at bounding box center [133, 373] width 161 height 33
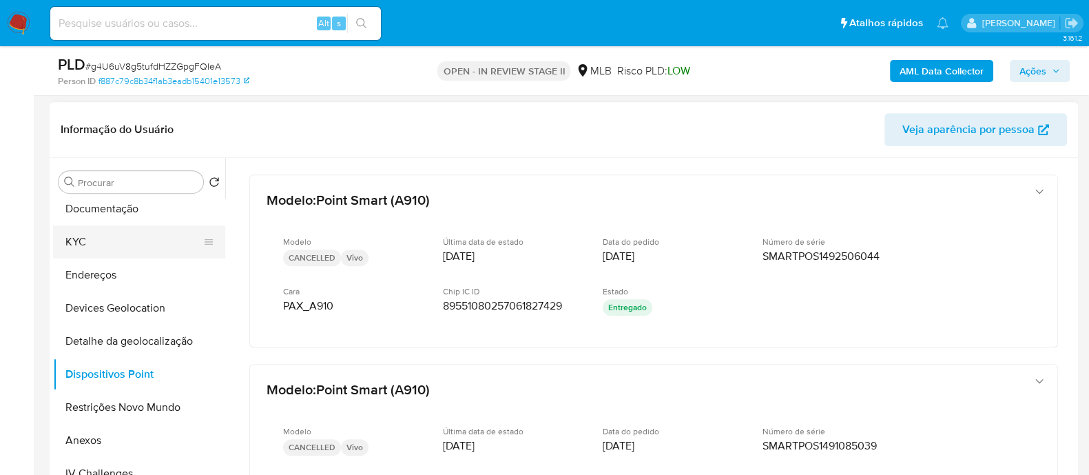
click at [116, 129] on button "KYC" at bounding box center [133, 241] width 161 height 33
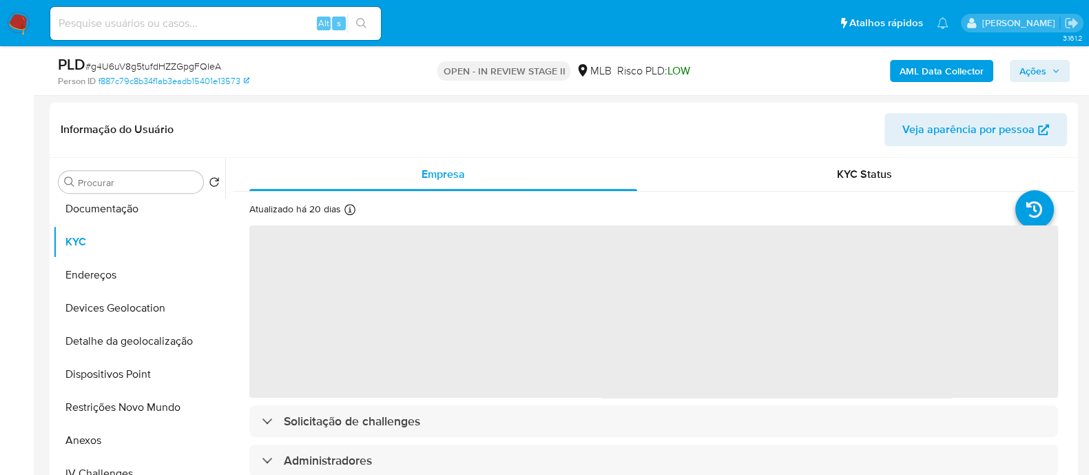
click at [185, 64] on span "# g4U6uV8g5tufdHZZGpgFQIeA" at bounding box center [153, 66] width 136 height 14
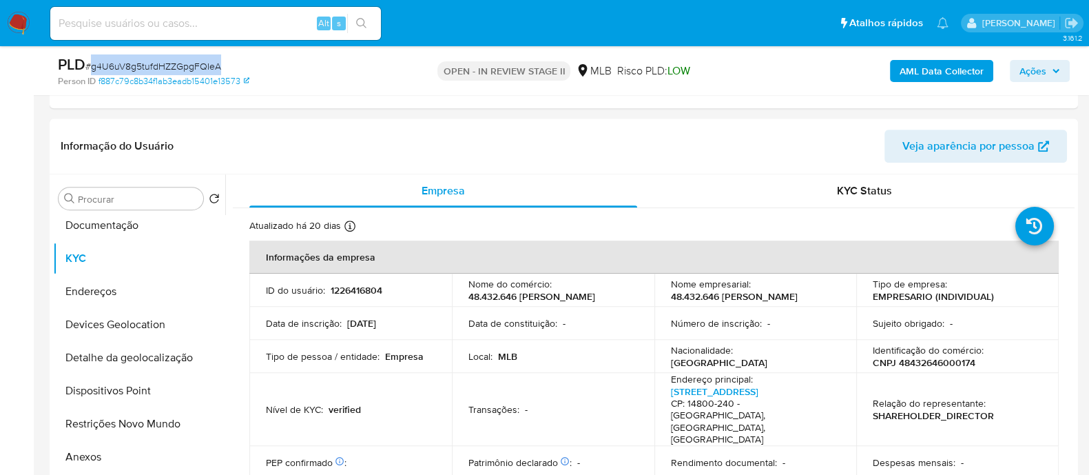
copy span "g4U6uV8g5tufdHZZGpgFQIeA"
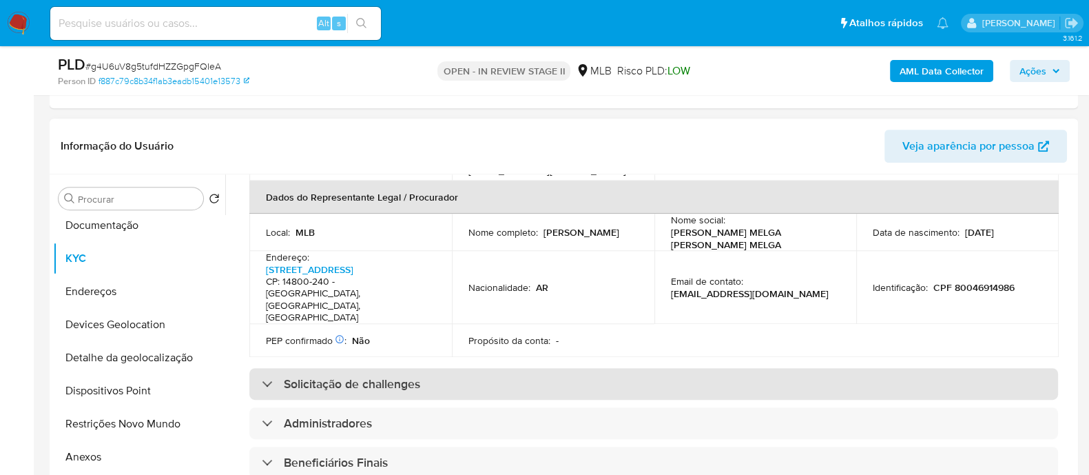
click at [346, 129] on h3 "Solicitação de challenges" at bounding box center [352, 383] width 136 height 15
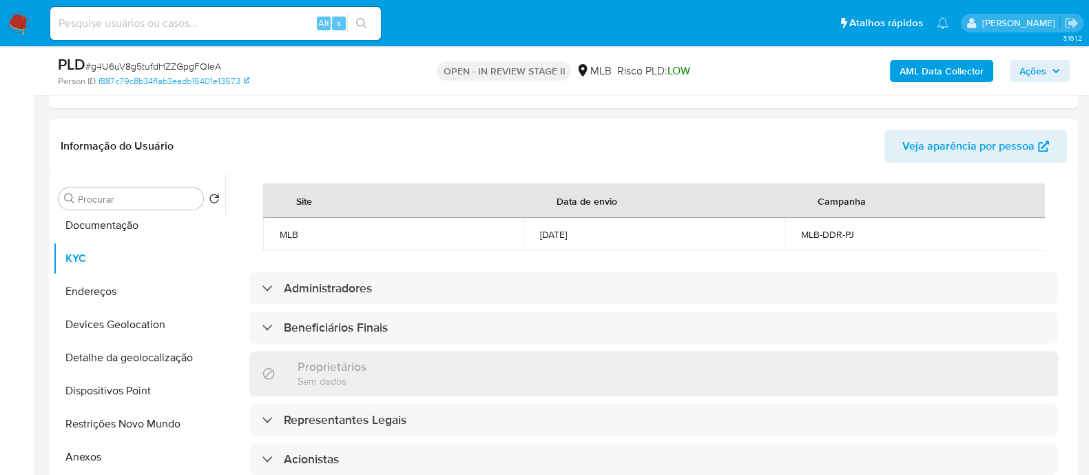
scroll to position [688, 0]
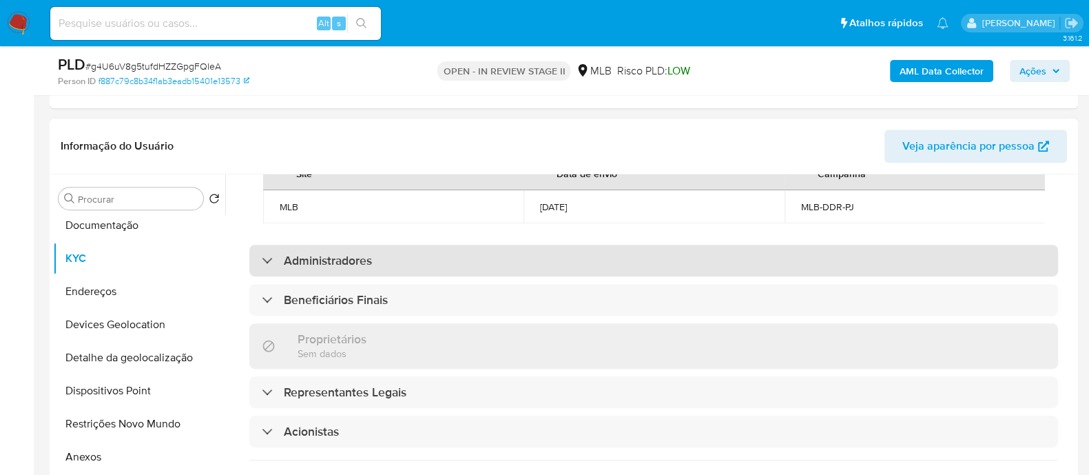
click at [345, 129] on h3 "Administradores" at bounding box center [328, 260] width 88 height 15
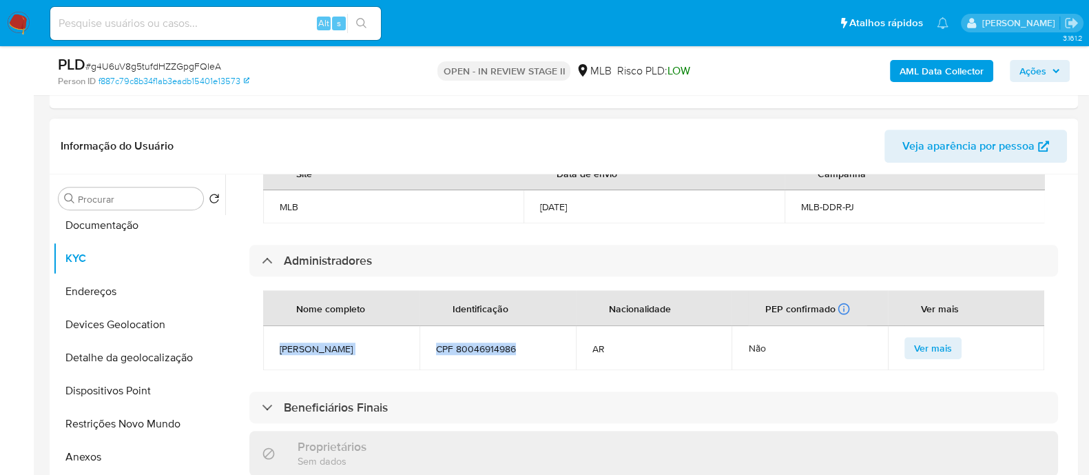
drag, startPoint x: 523, startPoint y: 332, endPoint x: 280, endPoint y: 335, distance: 242.5
click at [280, 129] on tr "Monica Beatriz Santacruz Melgarejo CPF 80046914986 AR Não Ver mais" at bounding box center [653, 348] width 781 height 44
copy tr "Monica Beatriz Santacruz Melgarejo CPF 80046914986"
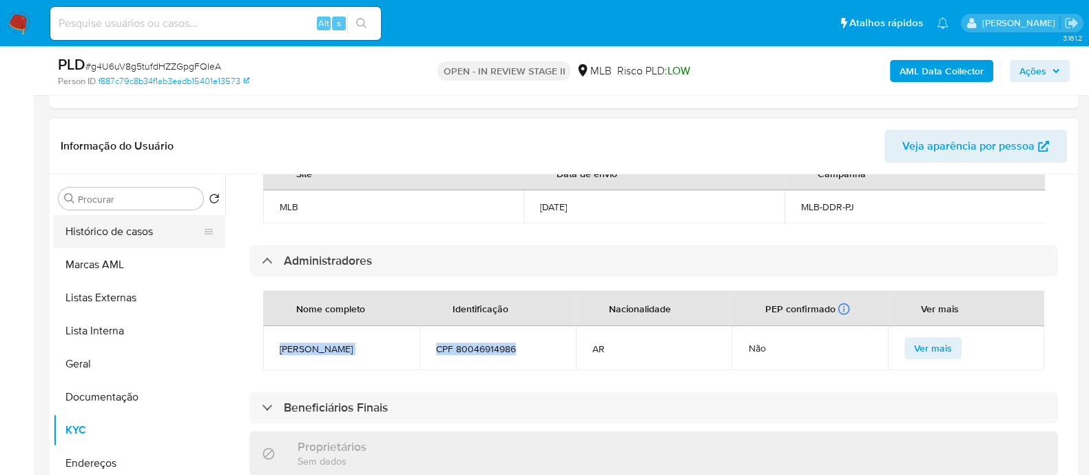
click at [121, 129] on button "Histórico de casos" at bounding box center [133, 231] width 161 height 33
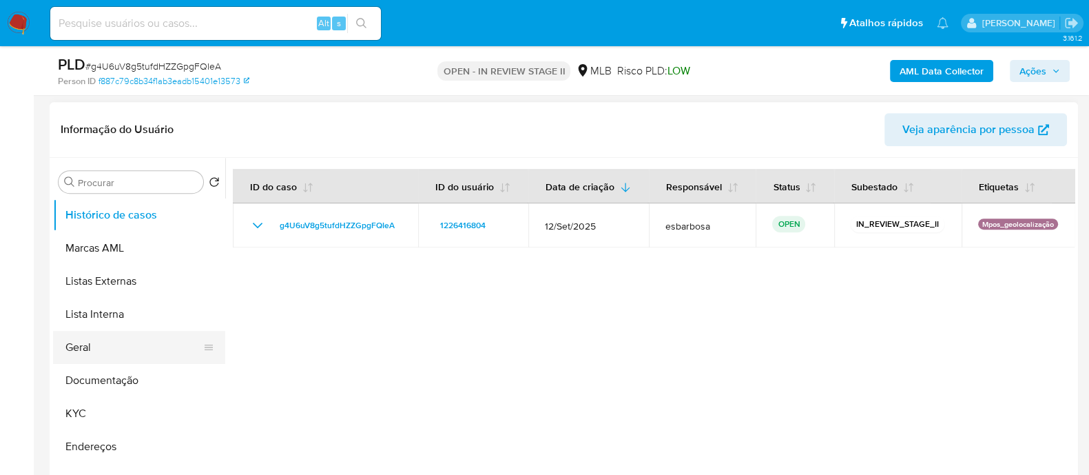
scroll to position [85, 0]
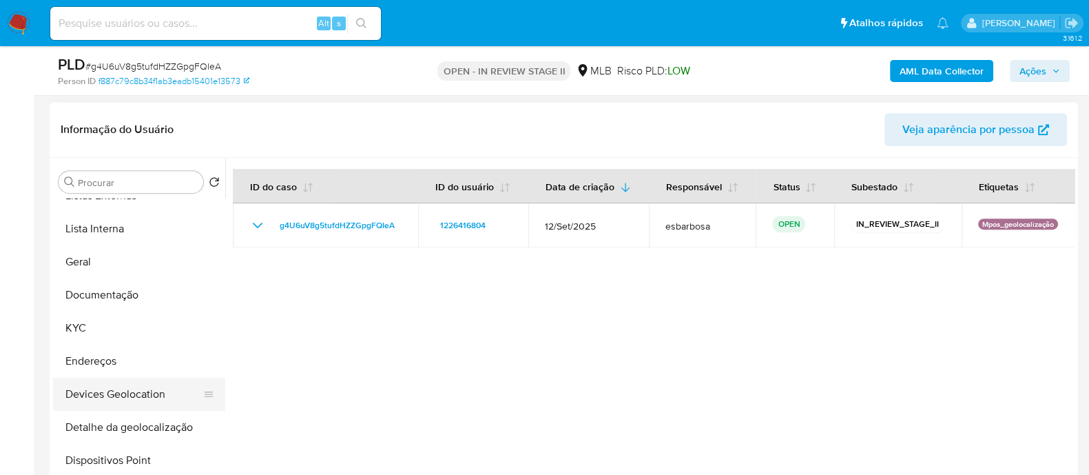
click at [101, 129] on button "Devices Geolocation" at bounding box center [133, 393] width 161 height 33
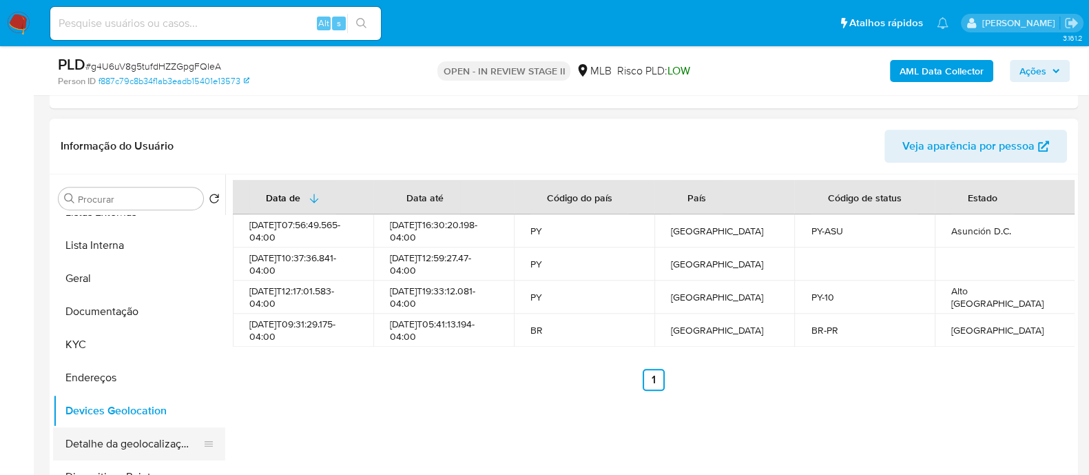
click at [123, 129] on button "Detalhe da geolocalização" at bounding box center [133, 443] width 161 height 33
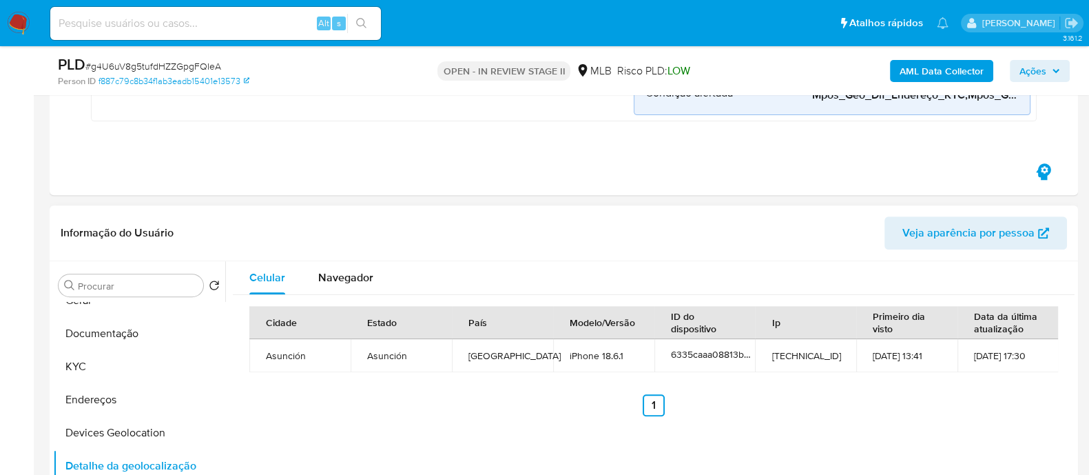
scroll to position [171, 0]
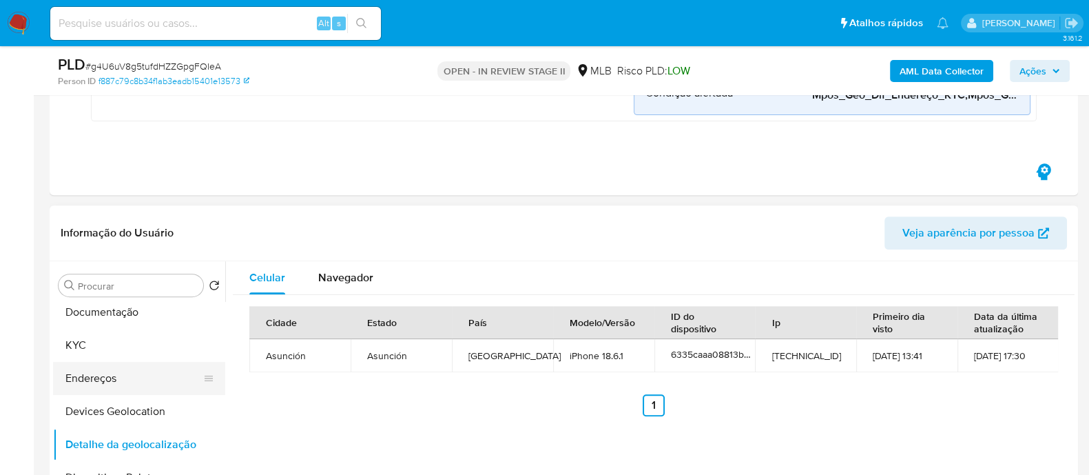
click at [125, 129] on button "Endereços" at bounding box center [133, 378] width 161 height 33
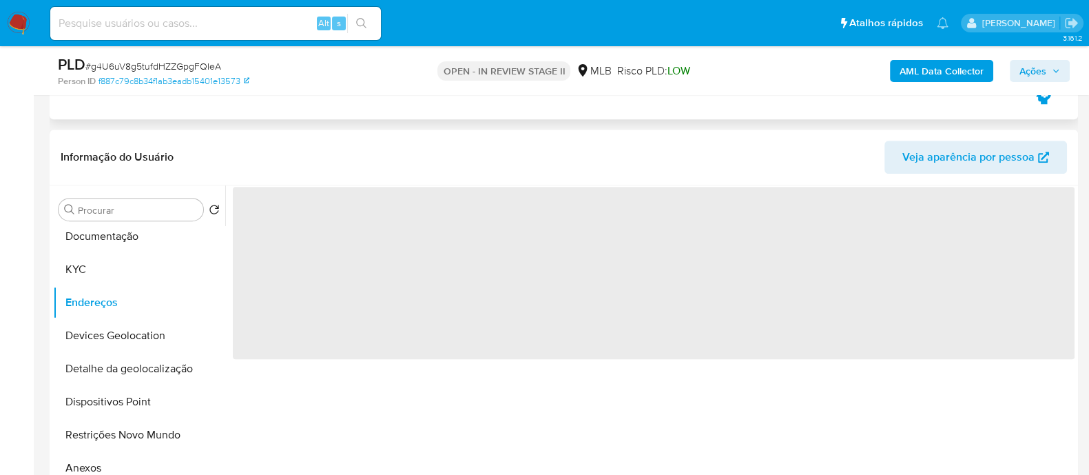
scroll to position [775, 0]
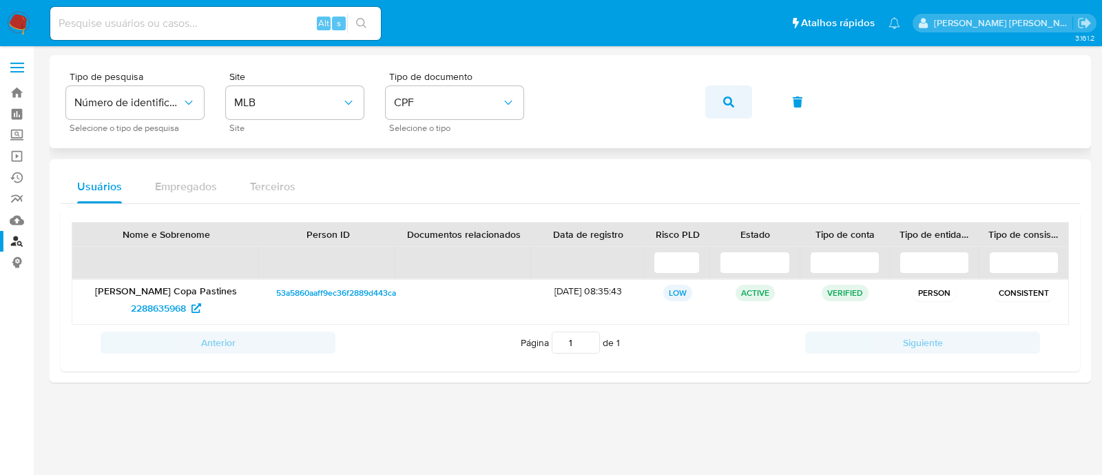
click at [733, 99] on icon "button" at bounding box center [728, 101] width 11 height 11
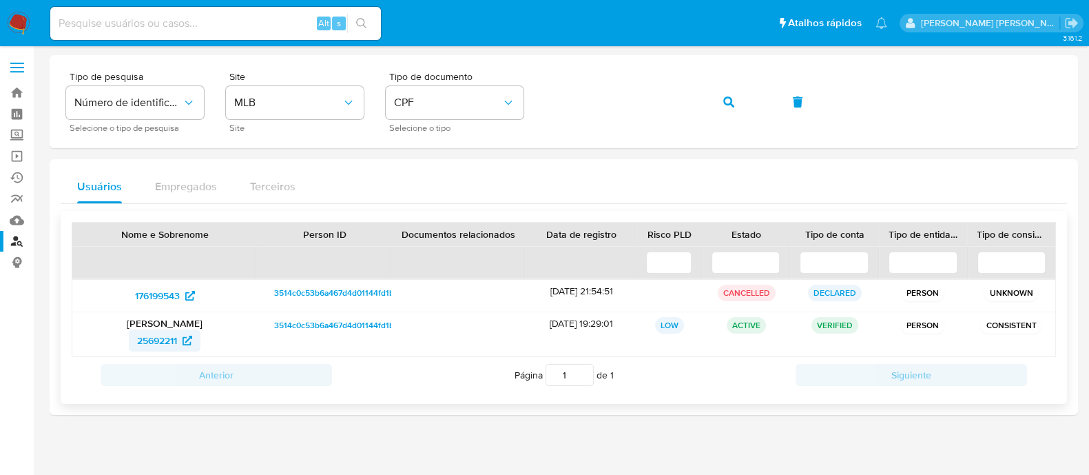
click at [154, 339] on span "25692211" at bounding box center [157, 340] width 40 height 22
click at [729, 101] on icon "button" at bounding box center [728, 101] width 11 height 11
click at [732, 108] on span "button" at bounding box center [728, 102] width 11 height 30
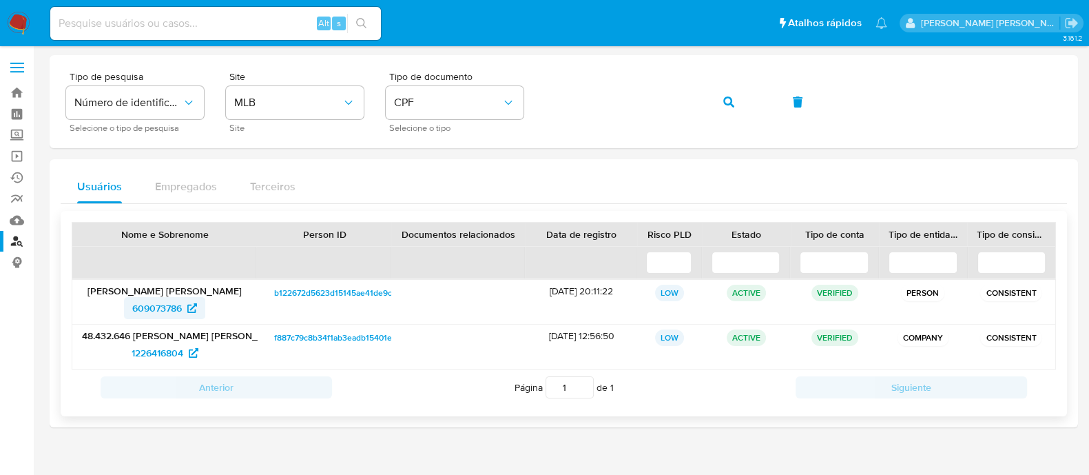
click at [169, 306] on span "609073786" at bounding box center [157, 308] width 50 height 22
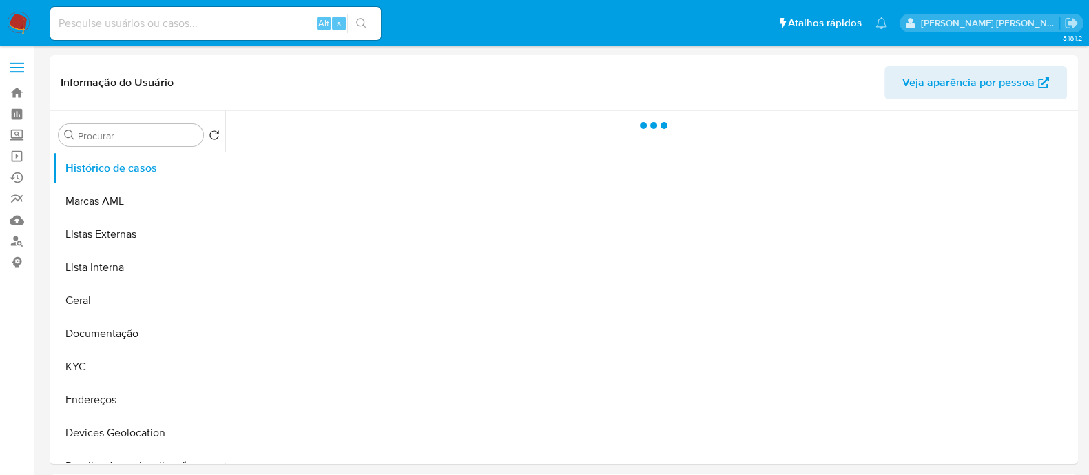
select select "10"
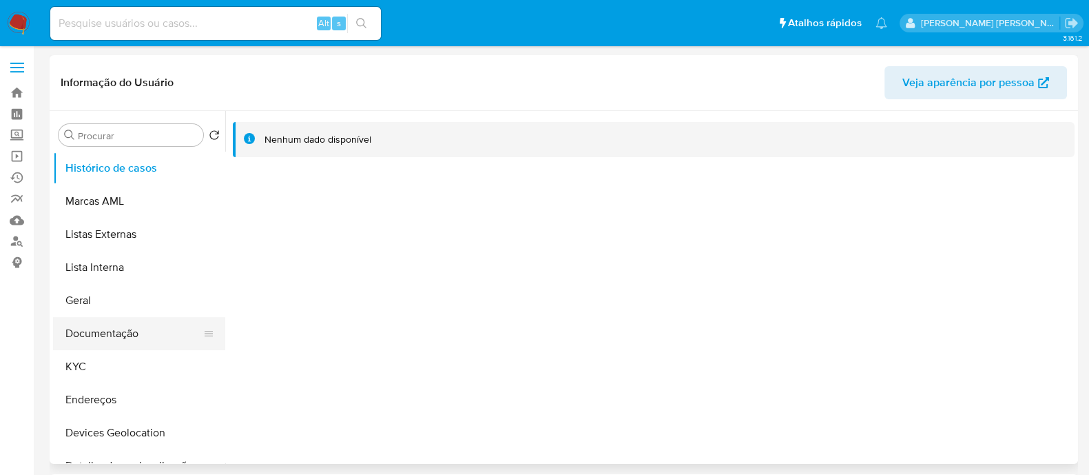
click at [110, 342] on button "Documentação" at bounding box center [133, 333] width 161 height 33
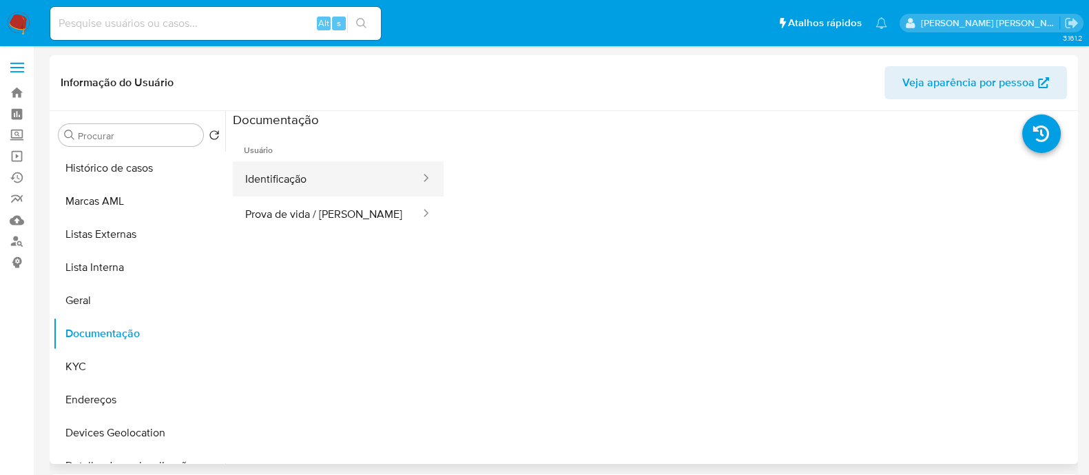
click at [301, 183] on button "Identificação" at bounding box center [327, 178] width 189 height 35
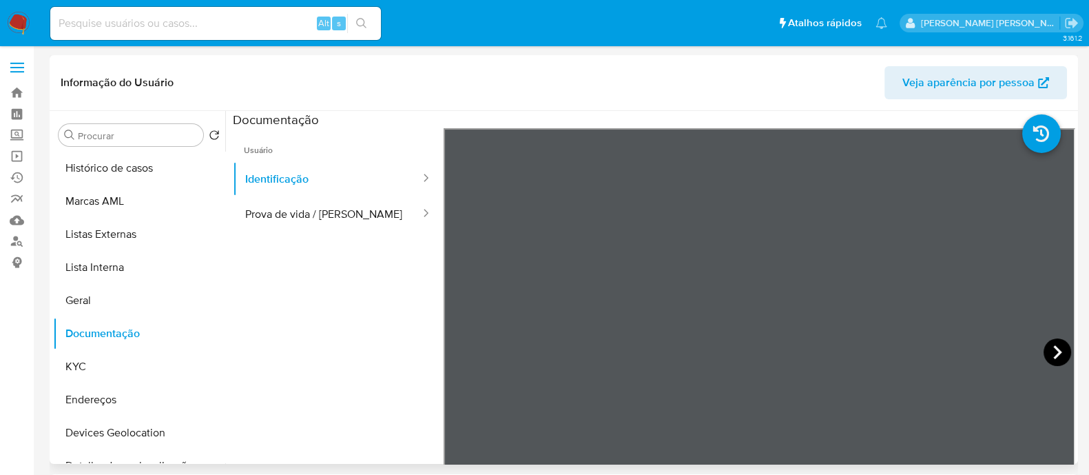
click at [1059, 355] on icon at bounding box center [1057, 352] width 28 height 28
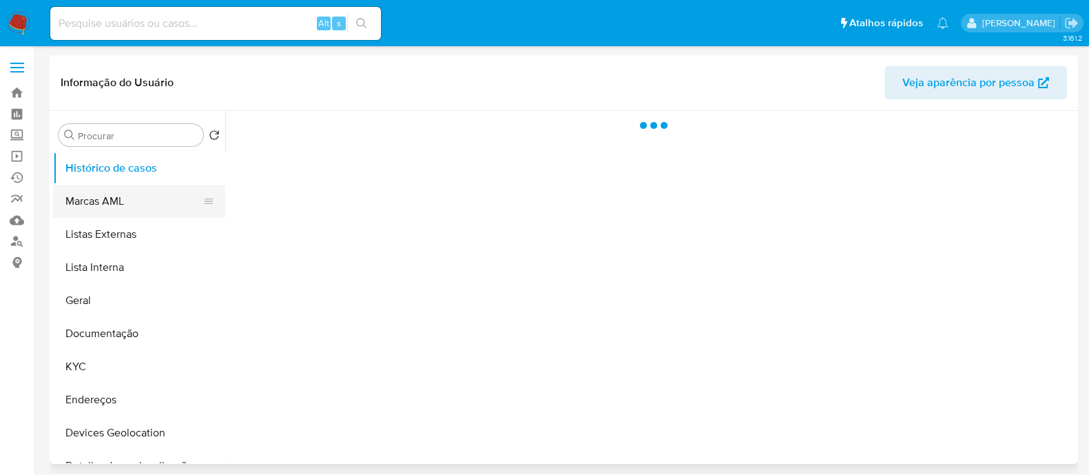
select select "10"
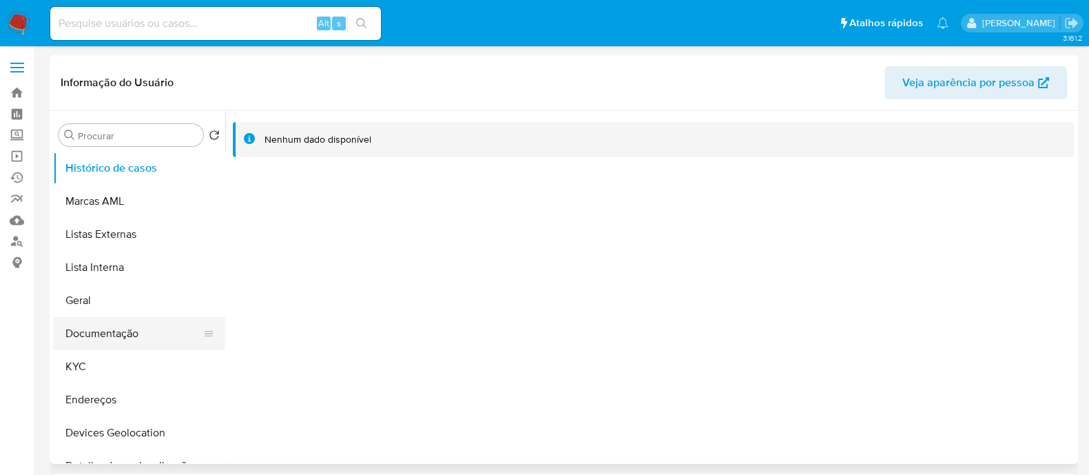
click at [107, 331] on button "Documentação" at bounding box center [133, 333] width 161 height 33
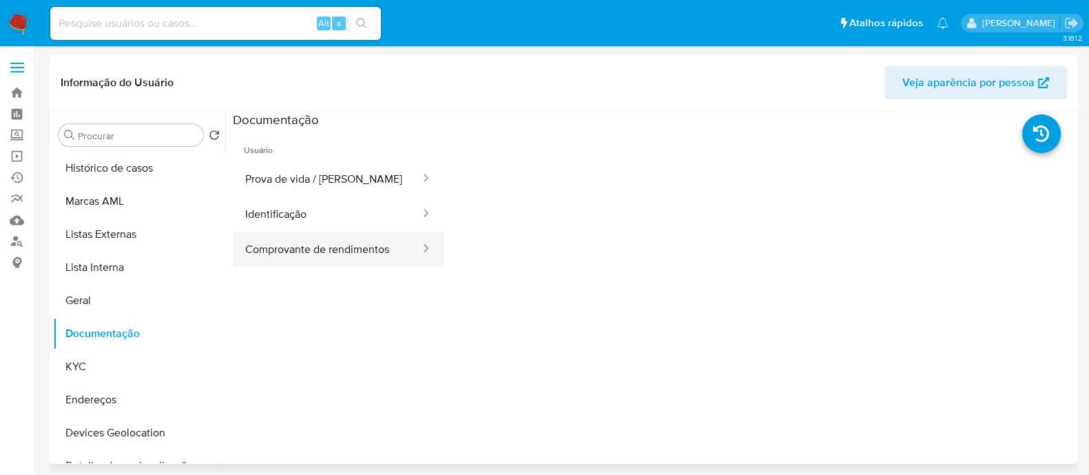
click at [300, 250] on button "Comprovante de rendimentos" at bounding box center [327, 248] width 189 height 35
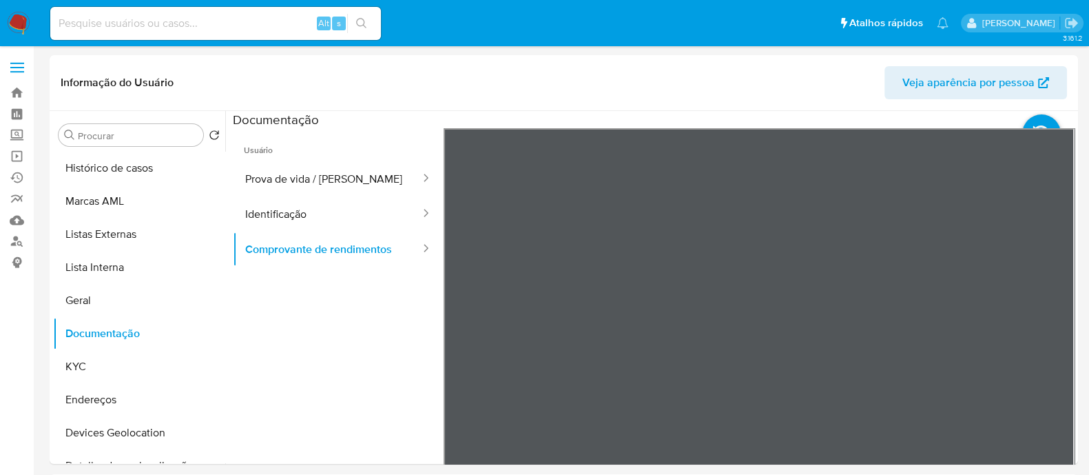
click at [95, 365] on button "KYC" at bounding box center [133, 366] width 161 height 33
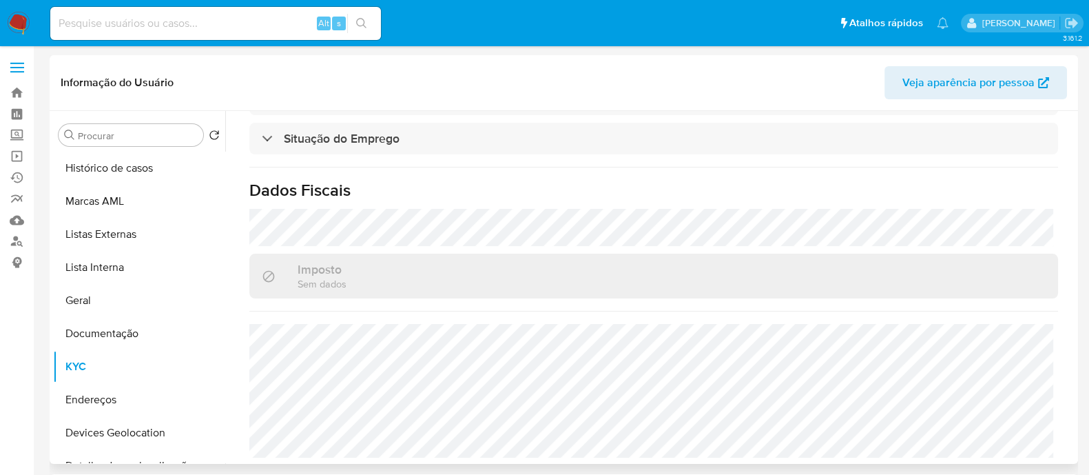
scroll to position [344, 0]
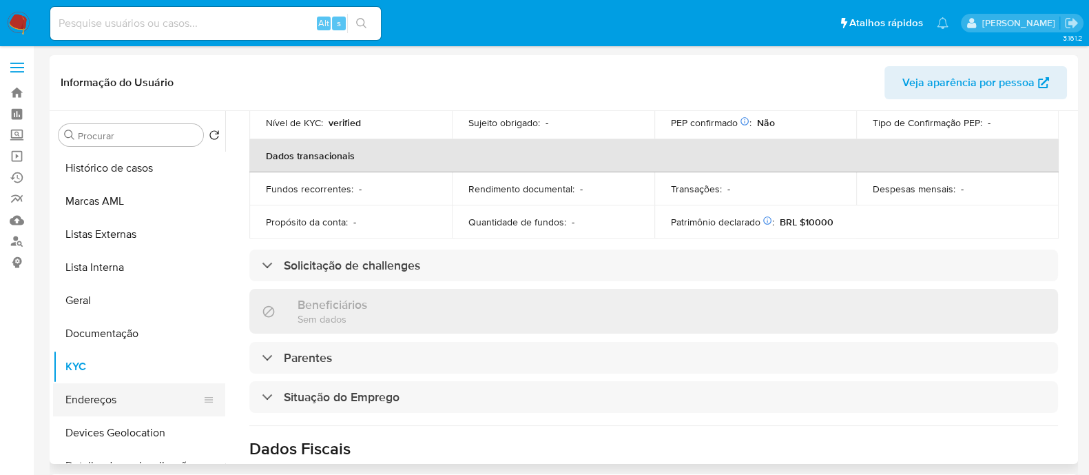
click at [103, 403] on button "Endereços" at bounding box center [133, 399] width 161 height 33
